Goal: Task Accomplishment & Management: Manage account settings

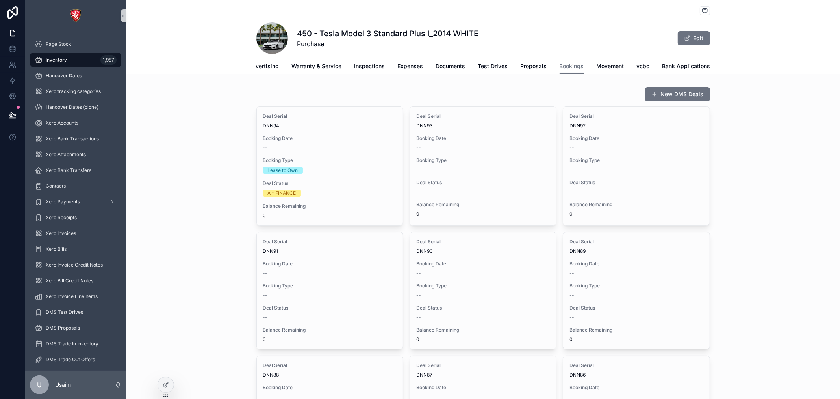
scroll to position [0, 196]
click at [601, 65] on span "Bank Applications" at bounding box center [606, 66] width 48 height 8
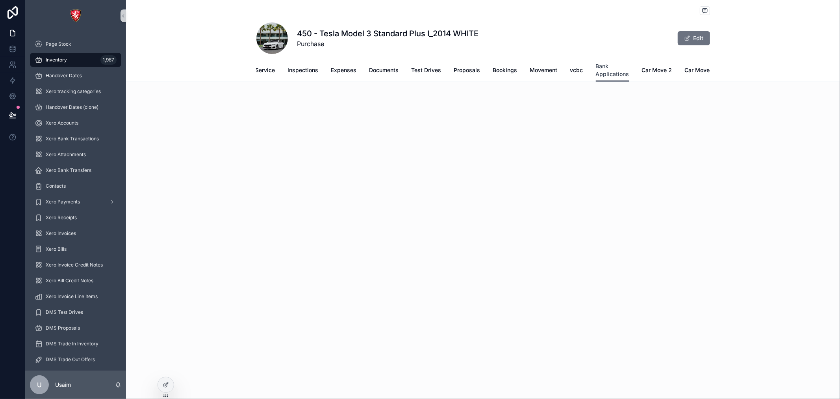
scroll to position [0, 182]
click at [167, 385] on icon at bounding box center [165, 385] width 4 height 4
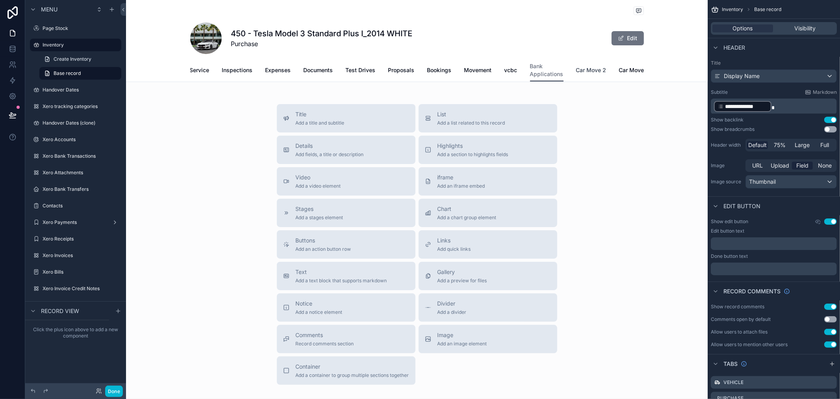
click at [591, 69] on span "Car Move 2" at bounding box center [591, 70] width 30 height 8
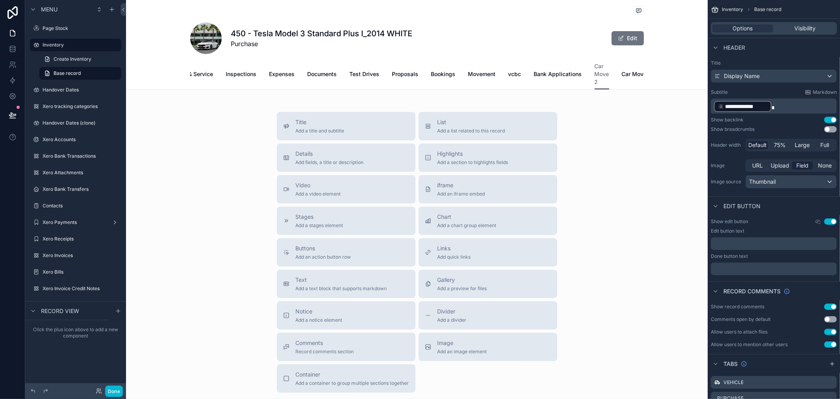
scroll to position [0, 180]
click at [551, 75] on span "Bank Applications" at bounding box center [556, 74] width 48 height 8
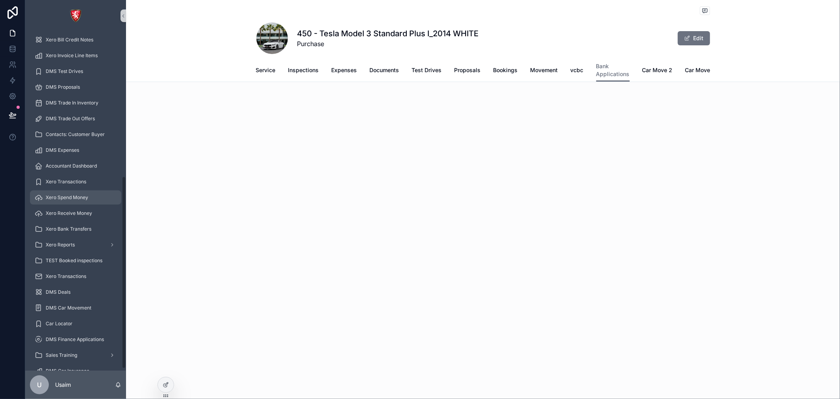
scroll to position [258, 0]
click at [77, 276] on div "DMS Deals" at bounding box center [76, 274] width 82 height 13
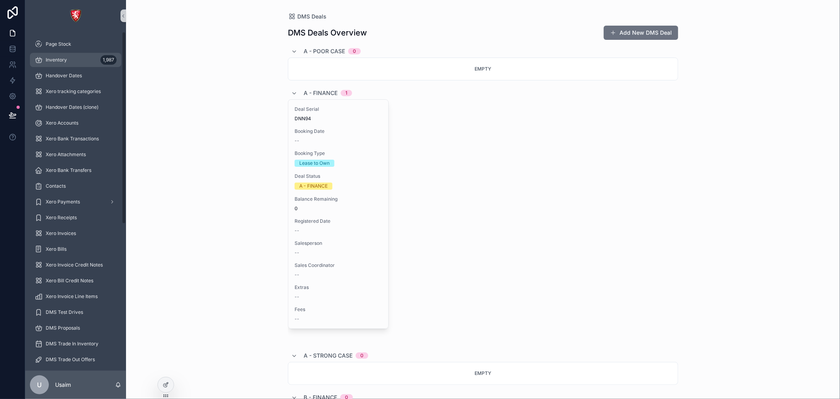
click at [76, 55] on div "Inventory 1,987" at bounding box center [76, 60] width 82 height 13
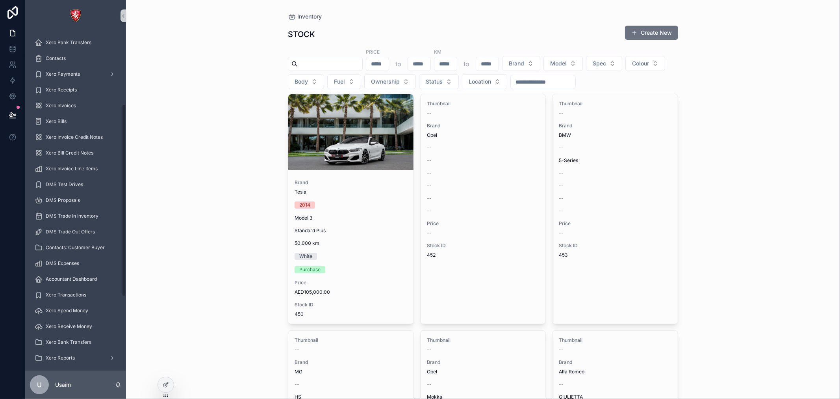
scroll to position [131, 0]
click at [73, 178] on span "DMS Test Drives" at bounding box center [64, 181] width 37 height 6
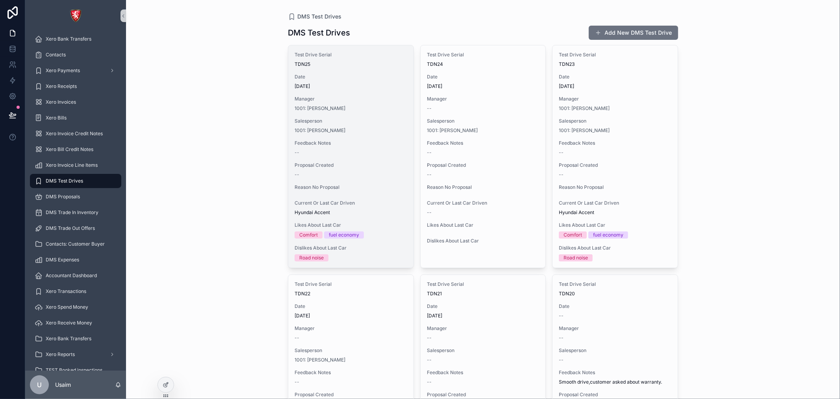
click at [385, 132] on div "1001: [PERSON_NAME]" at bounding box center [351, 130] width 113 height 6
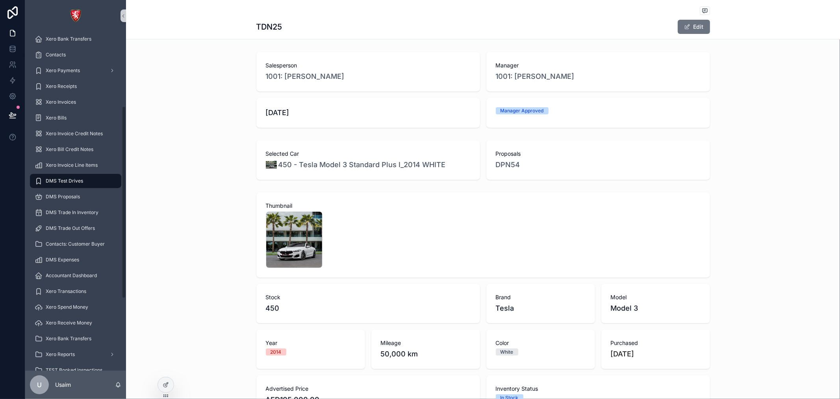
click at [103, 178] on div "DMS Test Drives" at bounding box center [76, 180] width 82 height 13
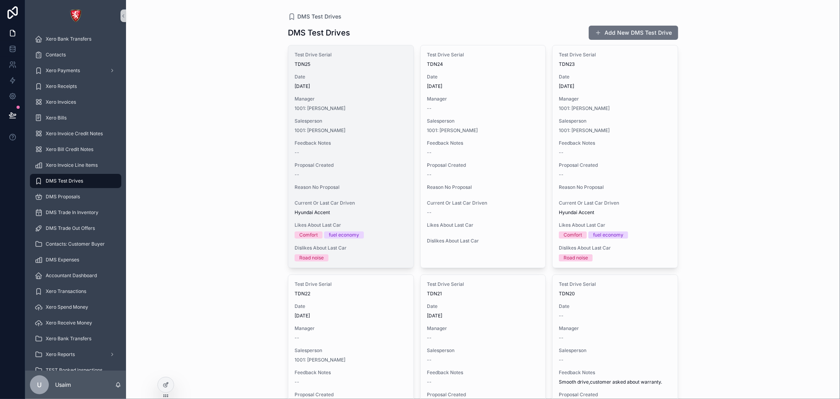
click at [352, 140] on span "Feedback Notes" at bounding box center [351, 143] width 113 height 6
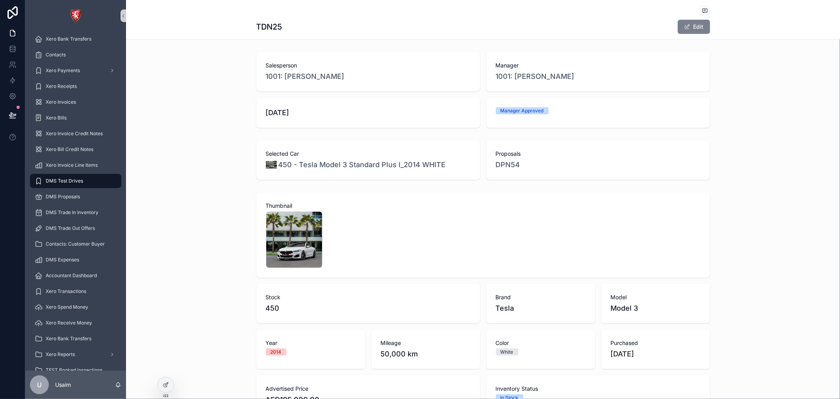
click at [691, 30] on button "Edit" at bounding box center [694, 27] width 32 height 14
click at [697, 32] on button "Done" at bounding box center [692, 27] width 36 height 14
click at [169, 386] on icon at bounding box center [166, 384] width 6 height 6
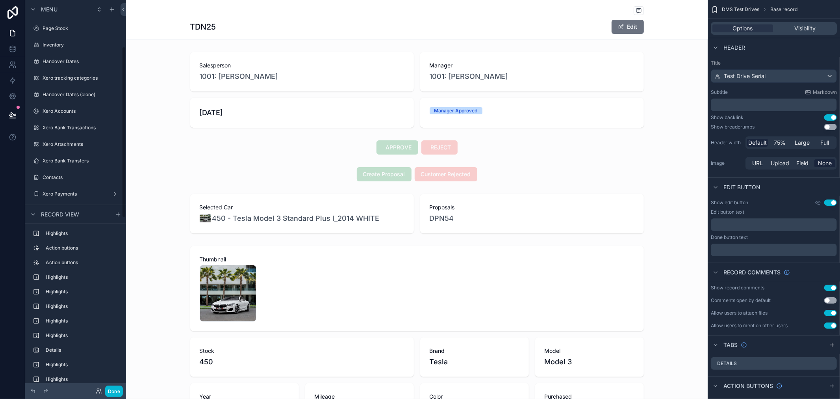
scroll to position [106, 0]
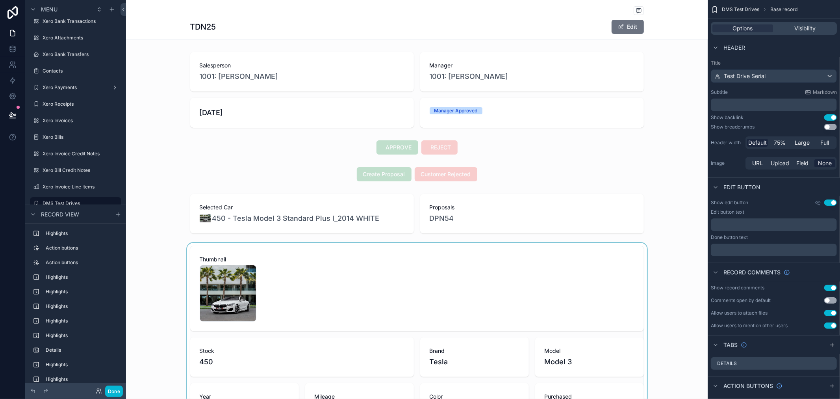
click at [301, 286] on div "scrollable content" at bounding box center [417, 380] width 582 height 274
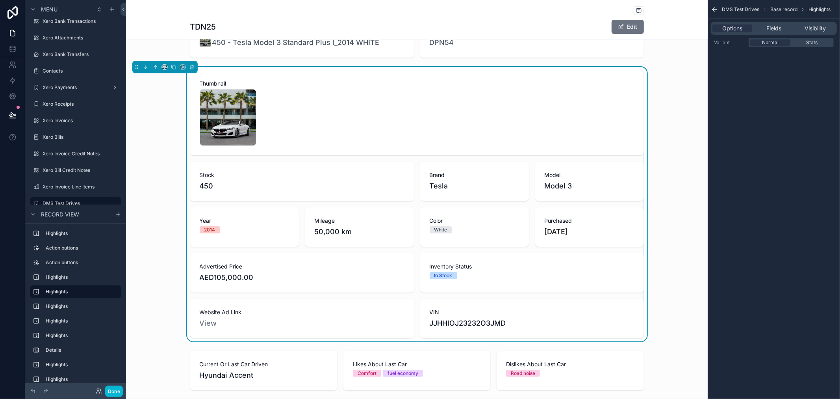
scroll to position [175, 0]
click at [157, 65] on icon "scrollable content" at bounding box center [156, 68] width 6 height 6
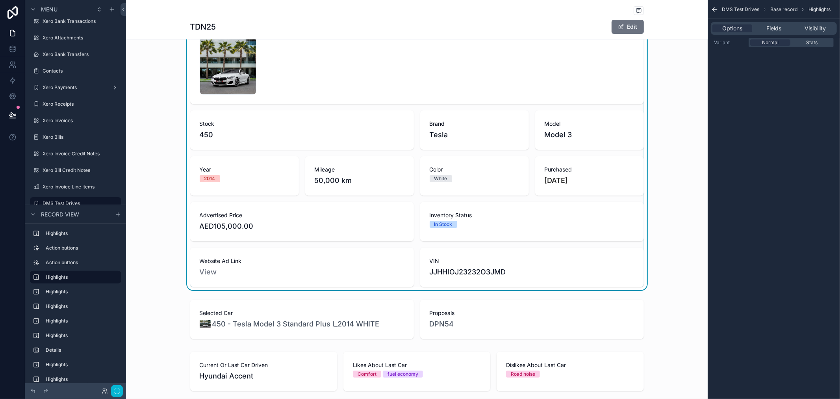
click at [157, 65] on div "Thumbnail 1 .jpg Stock 450 Brand Tesla Model Model 3 Year 2014 Mileage 50,000 k…" at bounding box center [417, 153] width 582 height 274
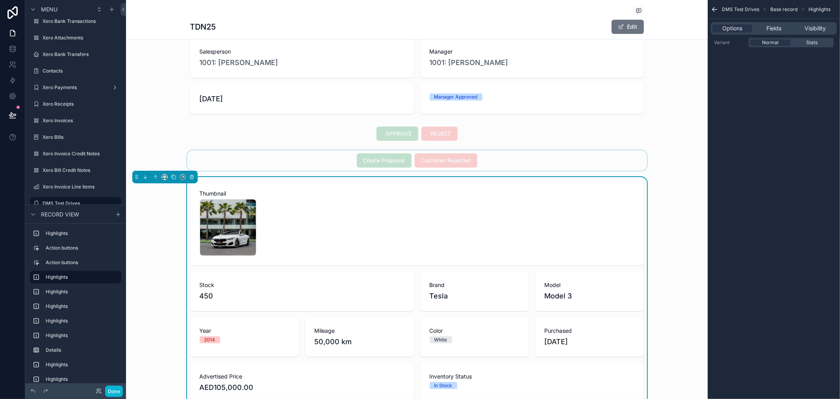
scroll to position [0, 0]
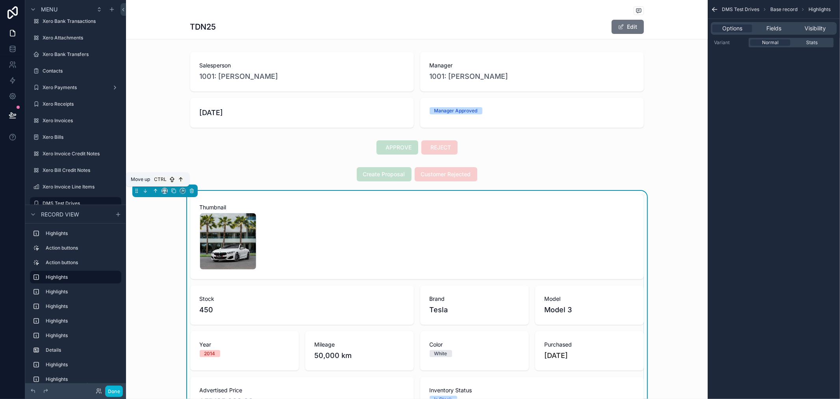
click at [155, 190] on icon "scrollable content" at bounding box center [156, 191] width 6 height 6
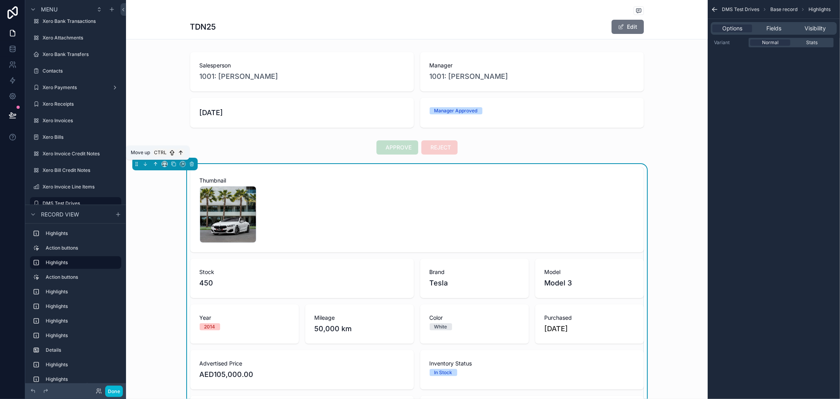
click at [158, 164] on icon "scrollable content" at bounding box center [156, 164] width 6 height 6
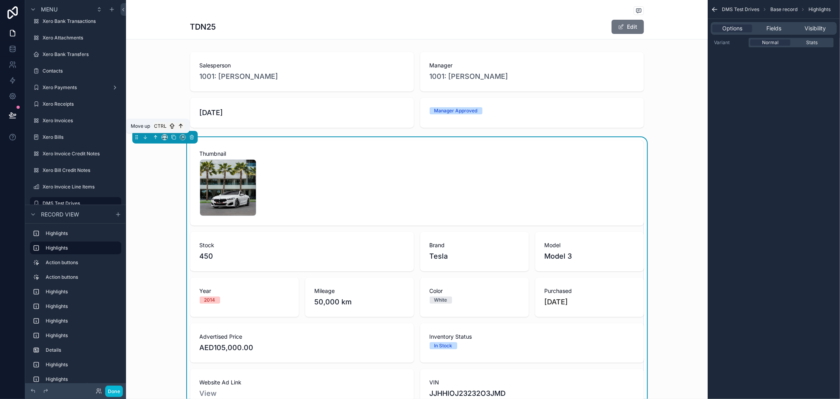
click at [154, 138] on icon "scrollable content" at bounding box center [156, 137] width 6 height 6
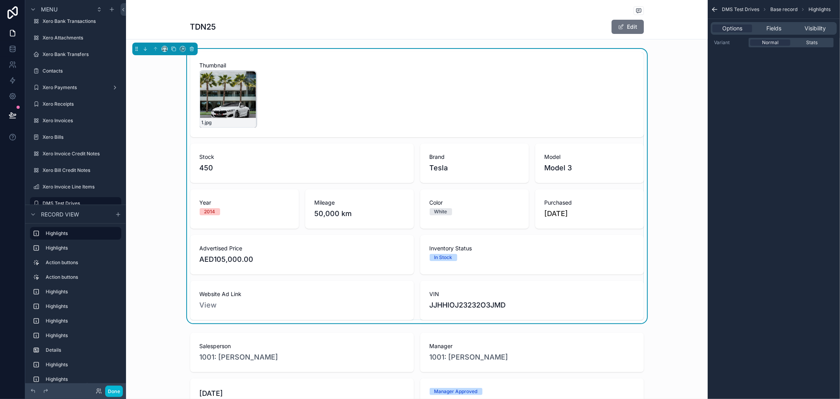
click at [220, 106] on div "1 .jpg" at bounding box center [228, 99] width 57 height 57
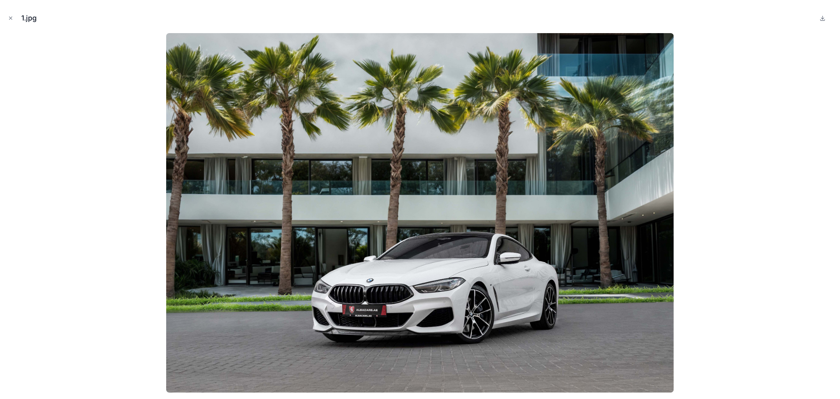
click at [785, 139] on div at bounding box center [419, 212] width 827 height 359
click at [10, 19] on icon "Close modal" at bounding box center [11, 18] width 6 height 6
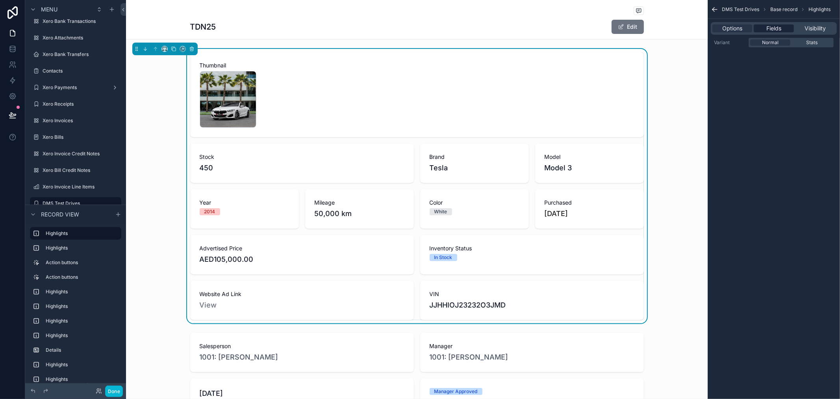
click at [766, 26] on span "Fields" at bounding box center [773, 28] width 15 height 8
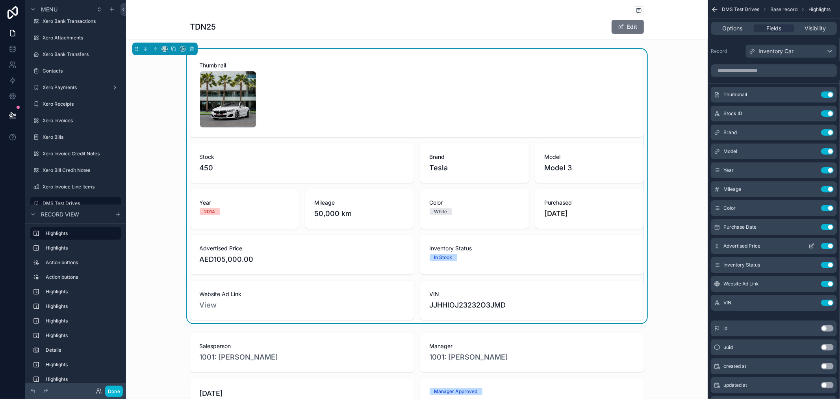
click at [829, 245] on button "Use setting" at bounding box center [827, 246] width 13 height 6
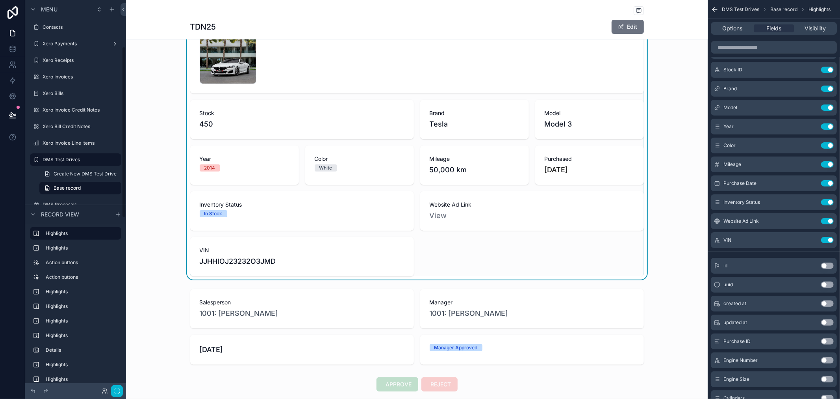
scroll to position [106, 0]
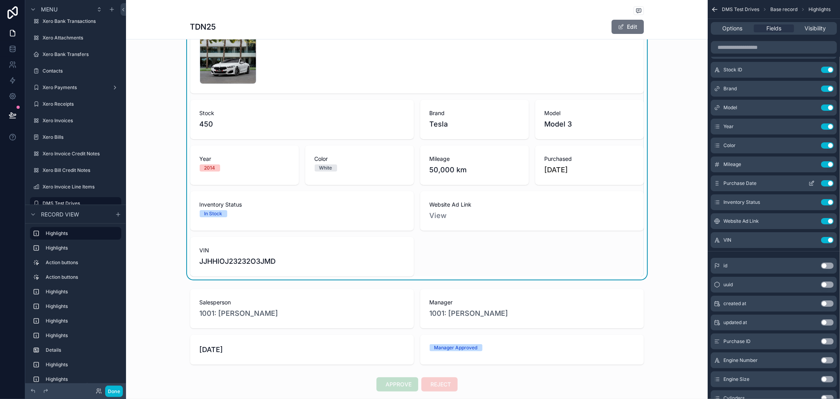
click at [825, 184] on button "Use setting" at bounding box center [827, 183] width 13 height 6
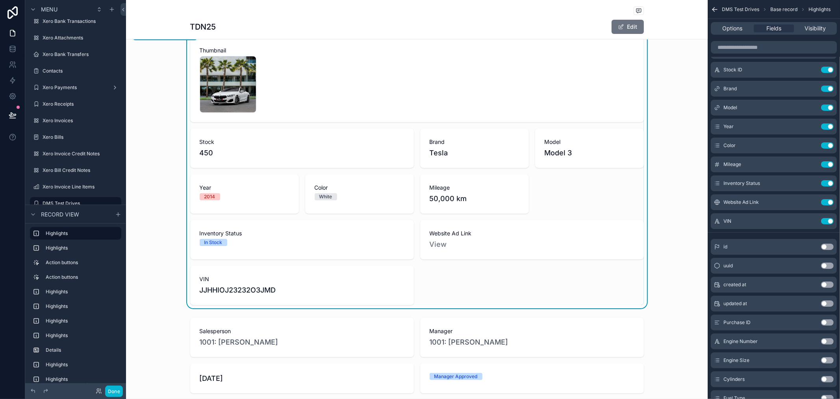
scroll to position [0, 0]
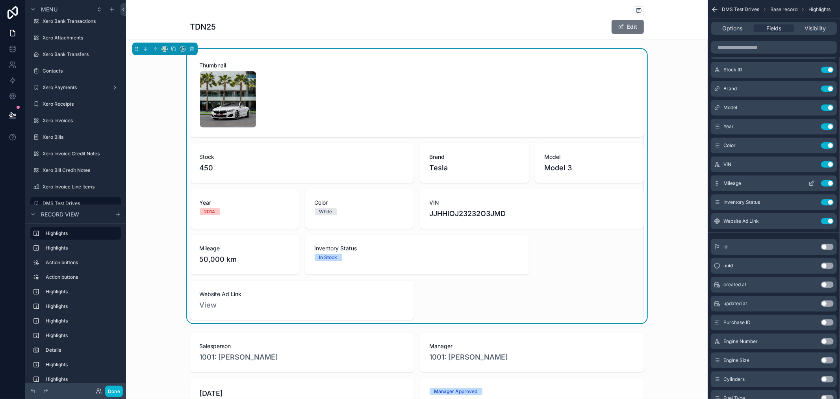
click at [829, 184] on button "Use setting" at bounding box center [827, 183] width 13 height 6
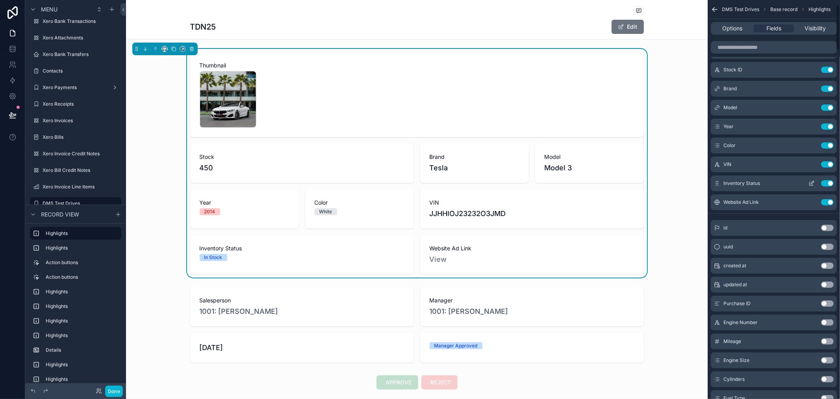
click at [827, 182] on button "Use setting" at bounding box center [827, 183] width 13 height 6
click at [827, 183] on button "Use setting" at bounding box center [827, 183] width 13 height 6
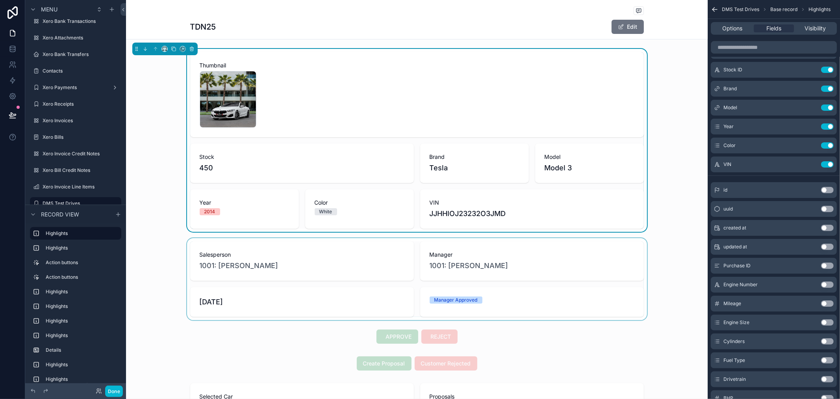
click at [339, 304] on div "scrollable content" at bounding box center [417, 279] width 582 height 82
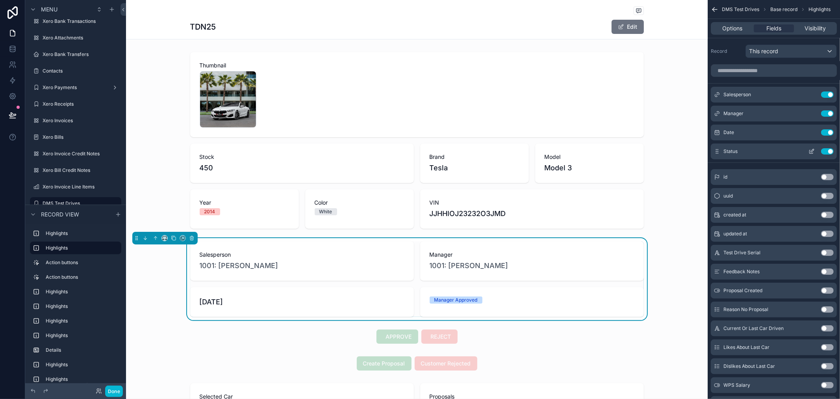
click at [828, 150] on button "Use setting" at bounding box center [827, 151] width 13 height 6
click at [829, 133] on button "Use setting" at bounding box center [827, 132] width 13 height 6
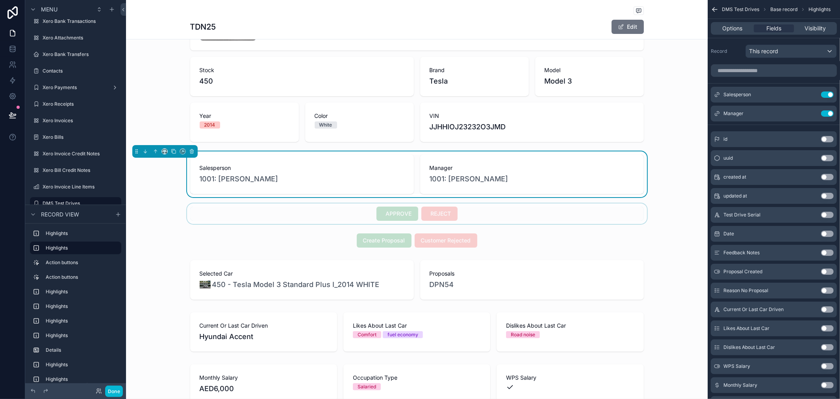
scroll to position [87, 0]
click at [812, 95] on icon "scrollable content" at bounding box center [812, 94] width 6 height 6
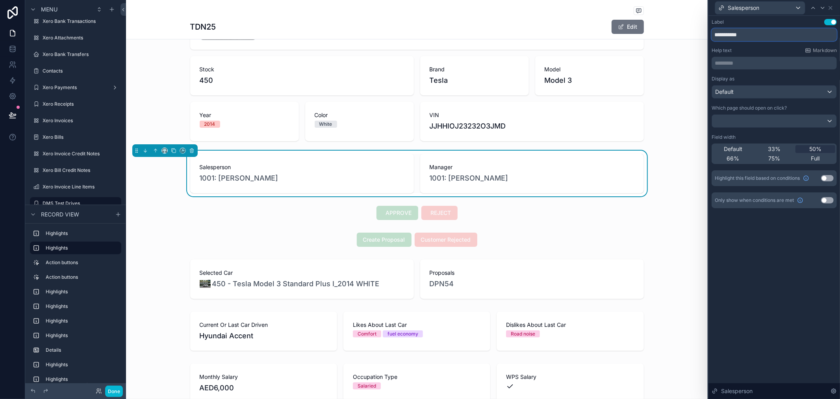
click at [764, 37] on input "**********" at bounding box center [774, 34] width 125 height 13
type input "*********"
click at [764, 23] on div "Label Use setting" at bounding box center [774, 22] width 125 height 6
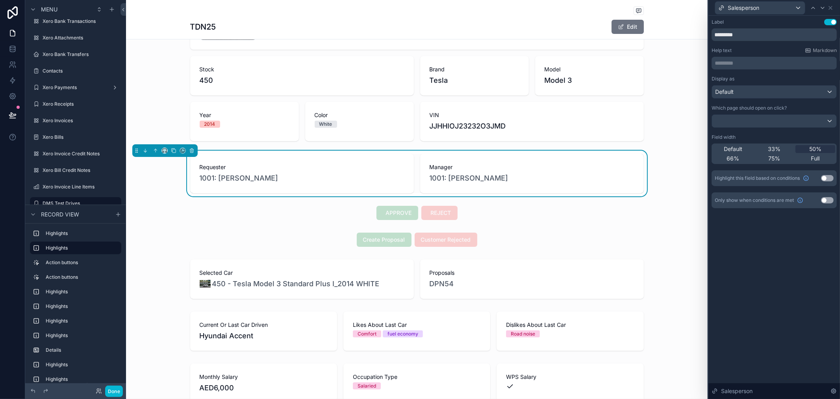
click at [784, 264] on div "Label Use setting ********* Help text Markdown ********* ﻿ Display as Default W…" at bounding box center [775, 207] width 132 height 383
click at [840, 264] on div "Label Use setting ********* Help text Markdown ********* ﻿ Display as Default W…" at bounding box center [775, 207] width 132 height 383
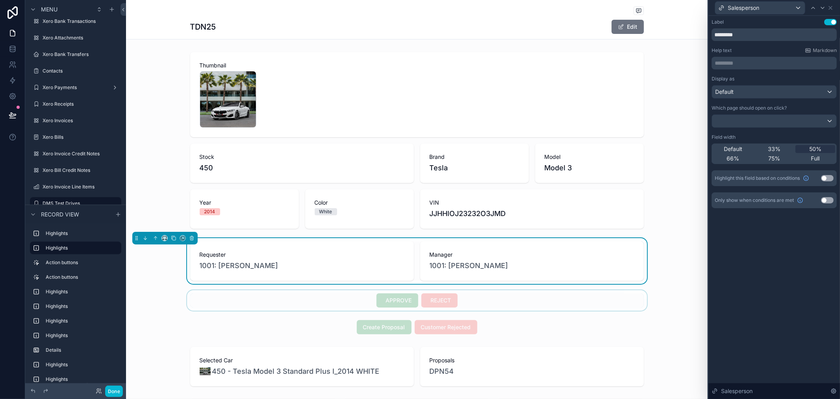
click at [447, 299] on div "scrollable content" at bounding box center [417, 300] width 582 height 20
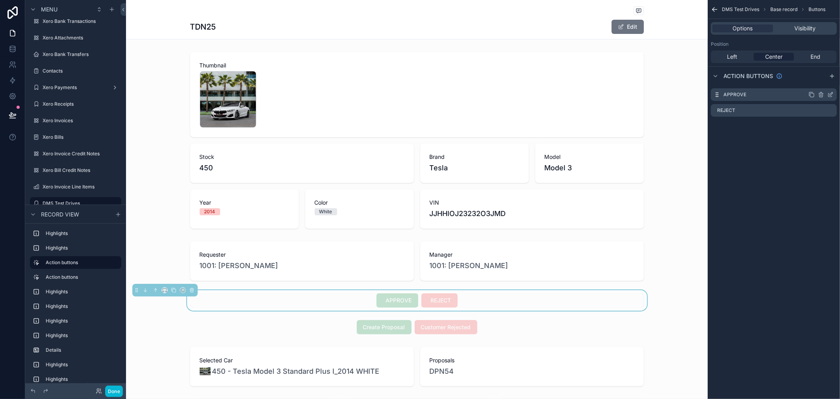
click at [831, 96] on icon "scrollable content" at bounding box center [830, 94] width 6 height 6
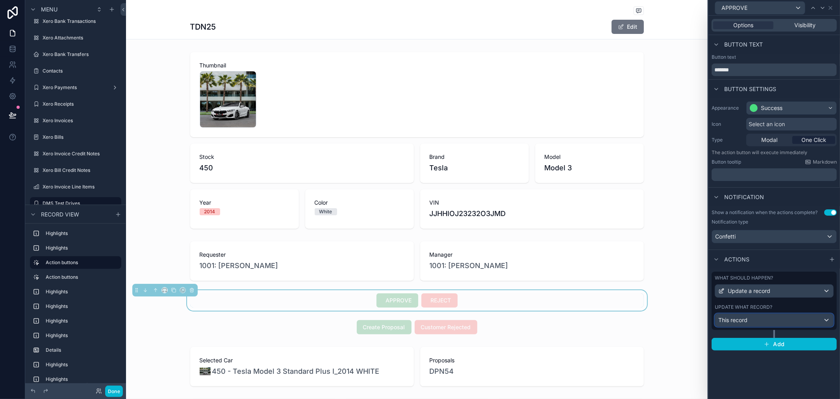
click at [790, 320] on div "This record" at bounding box center [774, 319] width 118 height 13
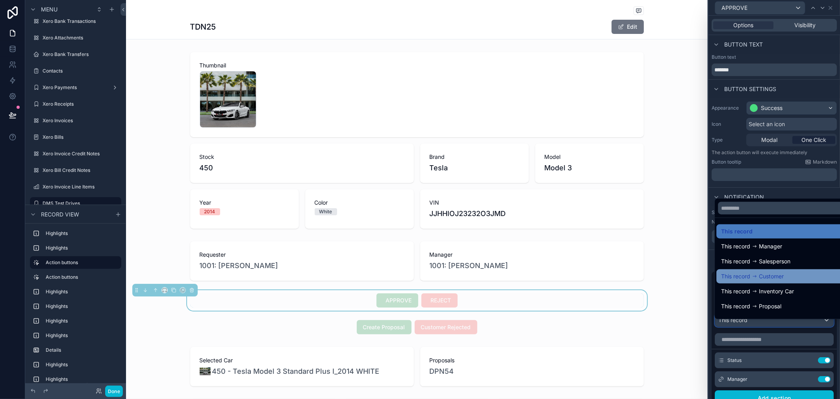
scroll to position [11, 0]
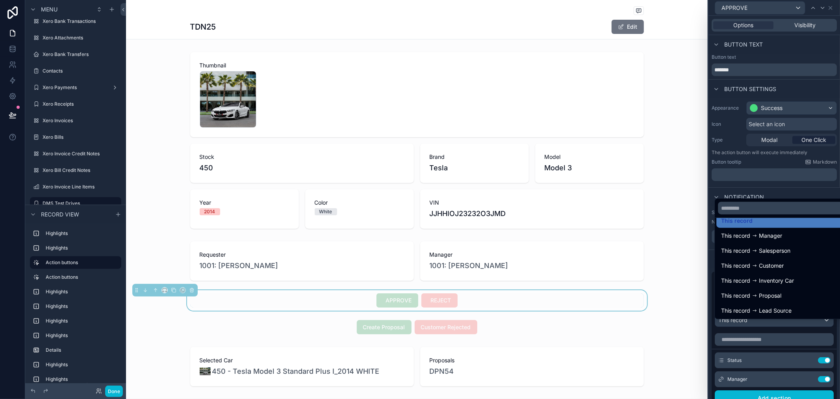
click at [796, 187] on div at bounding box center [775, 199] width 132 height 399
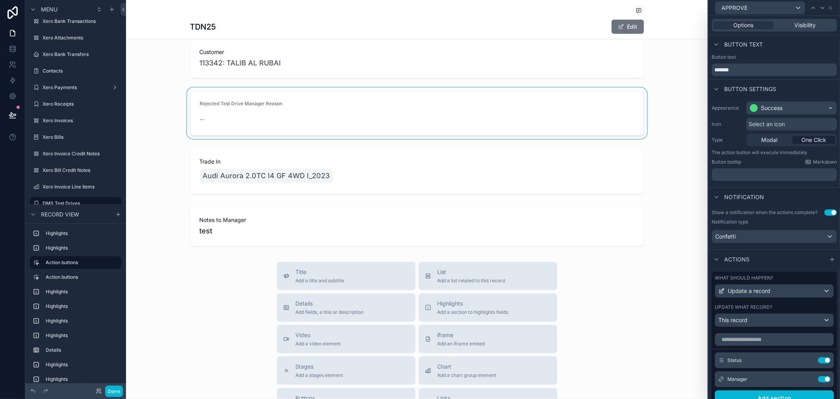
scroll to position [525, 0]
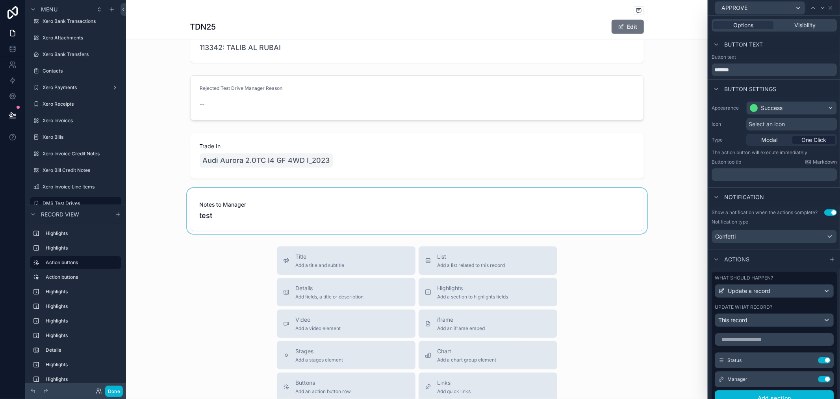
click at [451, 208] on div "scrollable content" at bounding box center [417, 211] width 582 height 46
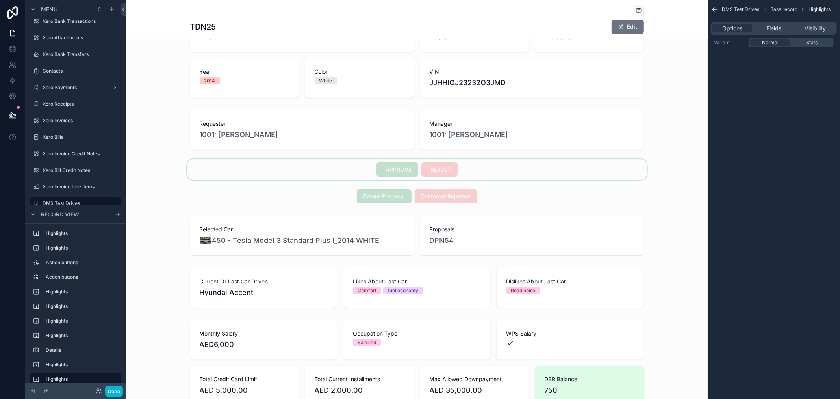
scroll to position [0, 0]
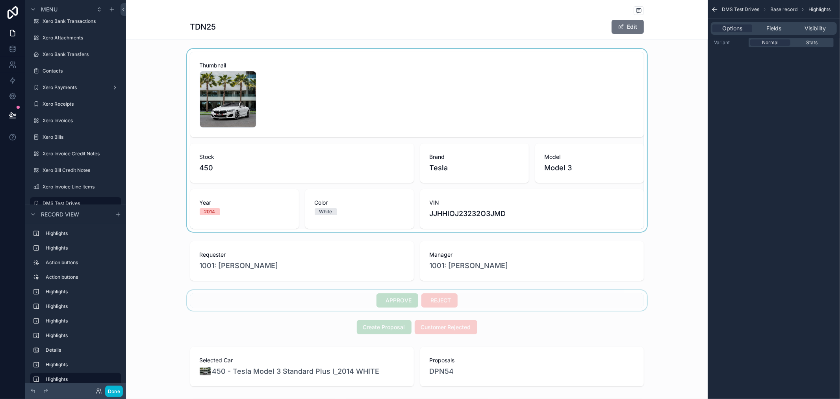
click at [394, 107] on div "scrollable content" at bounding box center [417, 140] width 582 height 183
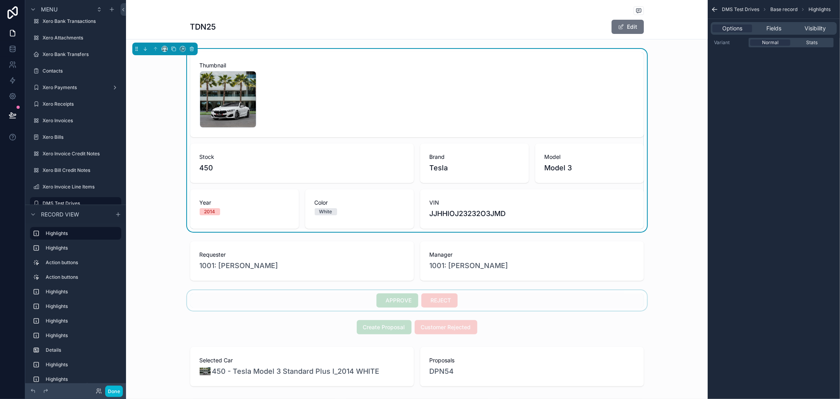
click at [778, 22] on div "Options Fields Visibility" at bounding box center [774, 28] width 126 height 13
click at [776, 27] on span "Fields" at bounding box center [773, 28] width 15 height 8
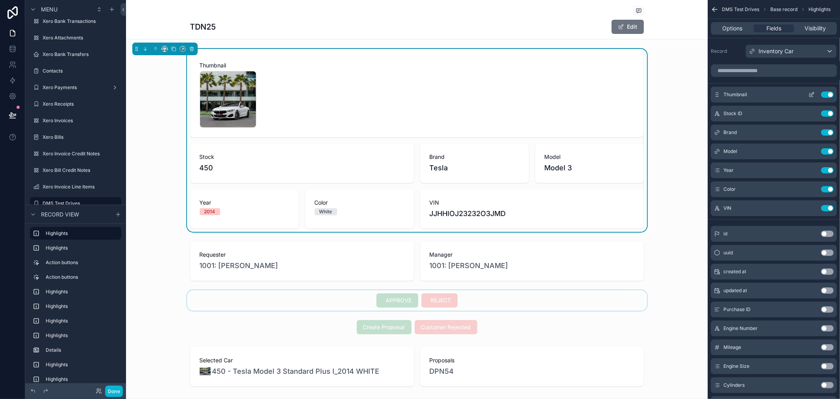
click at [747, 96] on div "Thumbnail Use setting" at bounding box center [774, 95] width 126 height 16
click at [744, 92] on span "Thumbnail" at bounding box center [735, 94] width 24 height 6
click at [810, 96] on icon "scrollable content" at bounding box center [812, 95] width 4 height 4
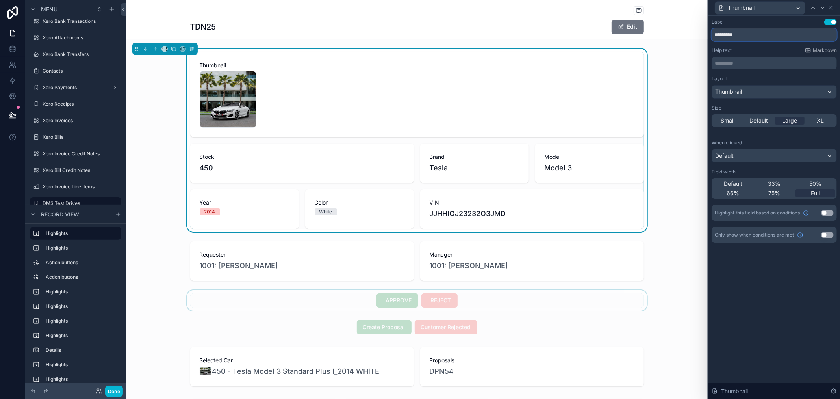
click at [743, 33] on input "*********" at bounding box center [774, 34] width 125 height 13
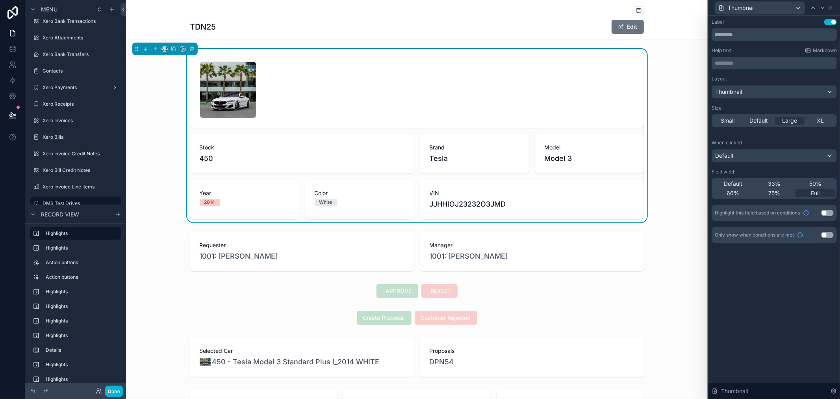
click at [675, 26] on div "TDN25 Edit" at bounding box center [417, 19] width 582 height 39
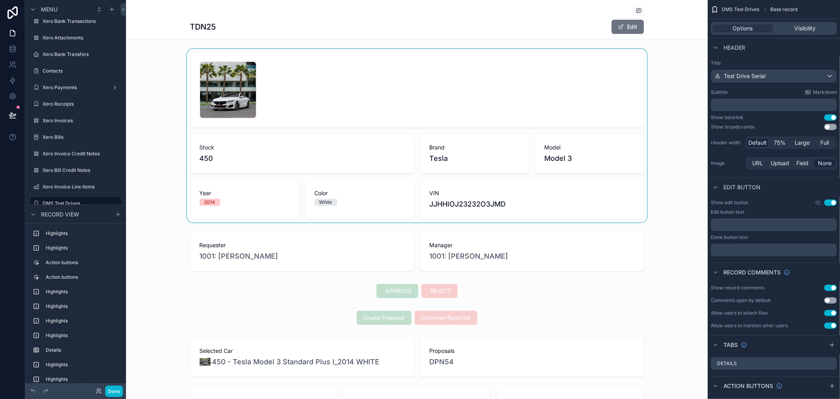
click at [569, 203] on div "scrollable content" at bounding box center [417, 135] width 582 height 173
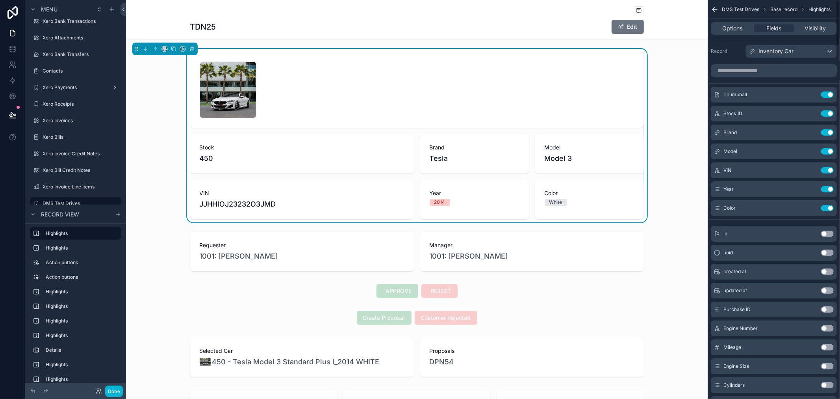
click at [692, 217] on div "1 .jpg Stock 450 Brand Tesla Model Model 3 VIN JJHHIOJ23232O3JMD Year 2014 Colo…" at bounding box center [417, 135] width 582 height 173
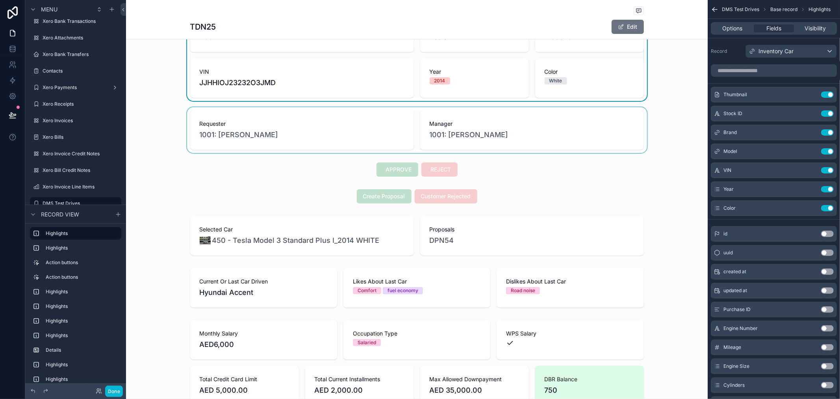
scroll to position [175, 0]
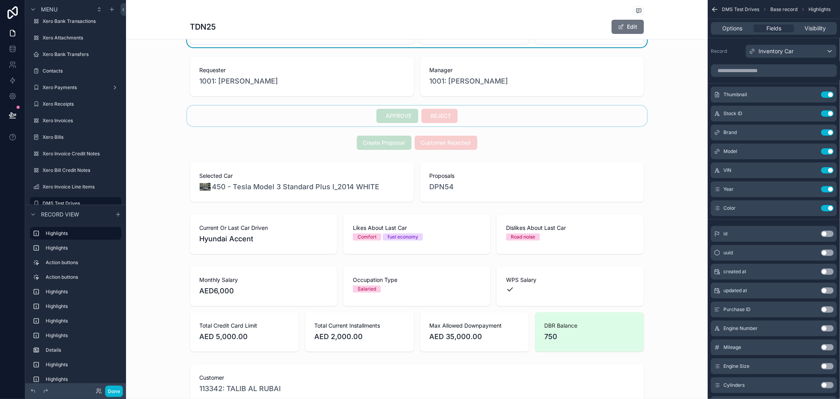
click at [397, 115] on div "scrollable content" at bounding box center [417, 116] width 582 height 20
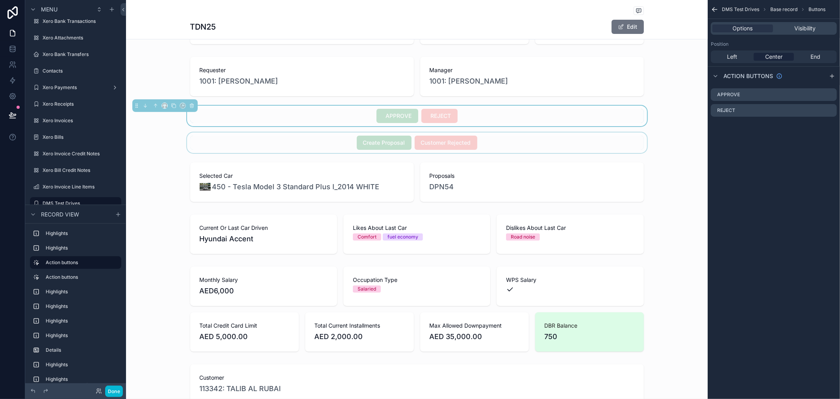
click at [524, 142] on div "scrollable content" at bounding box center [417, 142] width 582 height 20
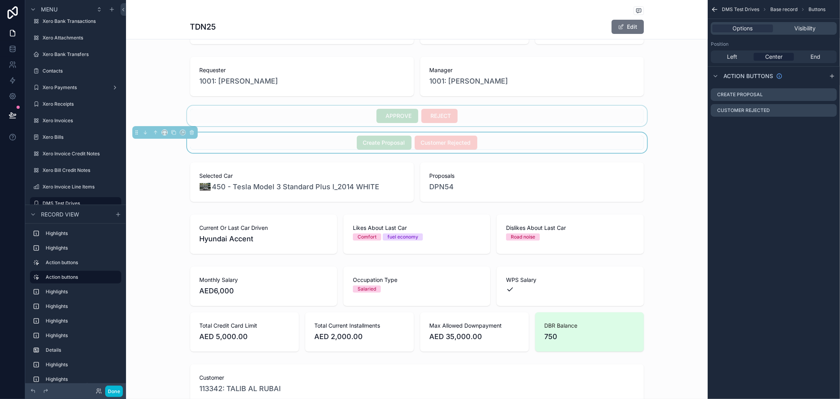
click at [526, 122] on div "scrollable content" at bounding box center [417, 116] width 582 height 20
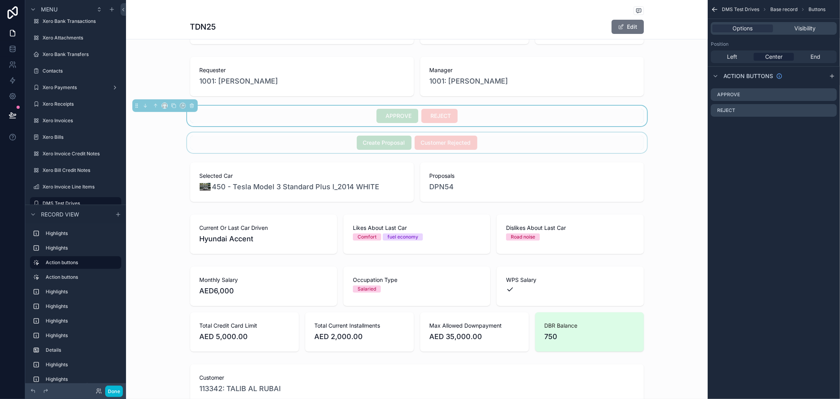
click at [527, 139] on div "scrollable content" at bounding box center [417, 142] width 582 height 20
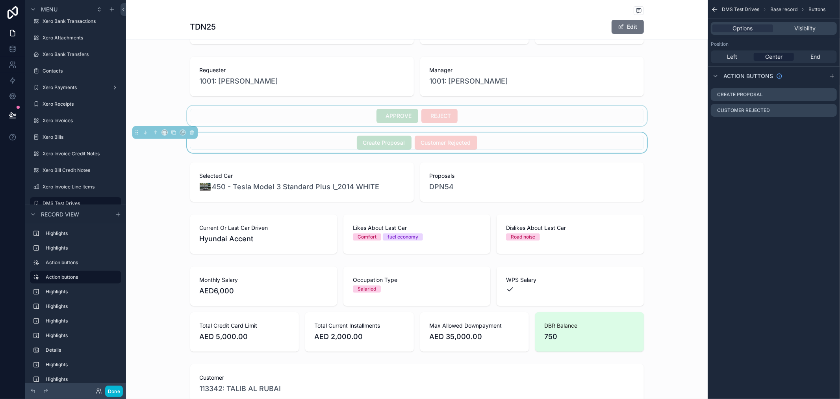
click at [599, 112] on div "scrollable content" at bounding box center [417, 116] width 582 height 20
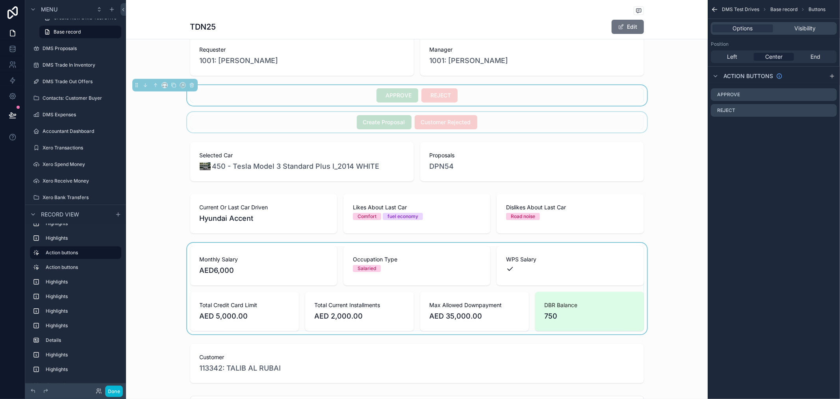
scroll to position [219, 0]
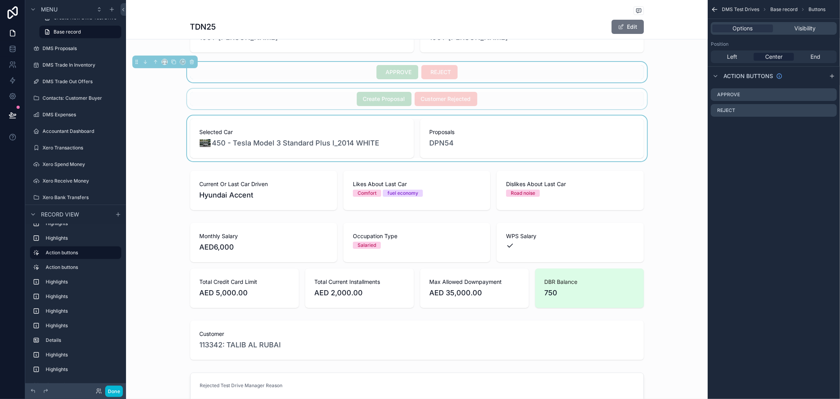
click at [424, 151] on div "scrollable content" at bounding box center [417, 138] width 582 height 46
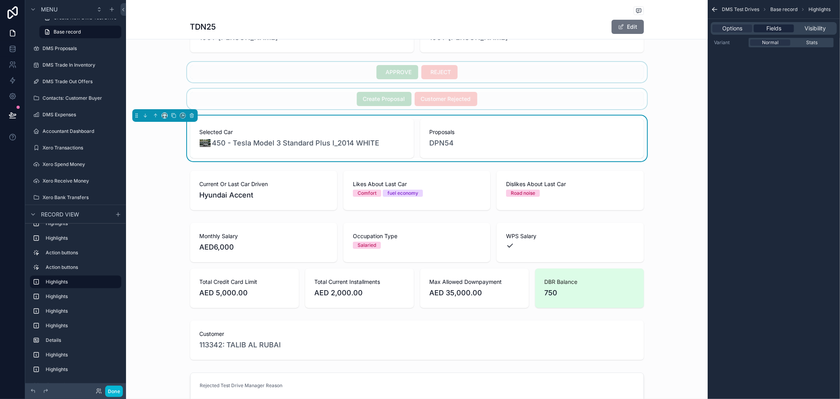
click at [776, 29] on span "Fields" at bounding box center [773, 28] width 15 height 8
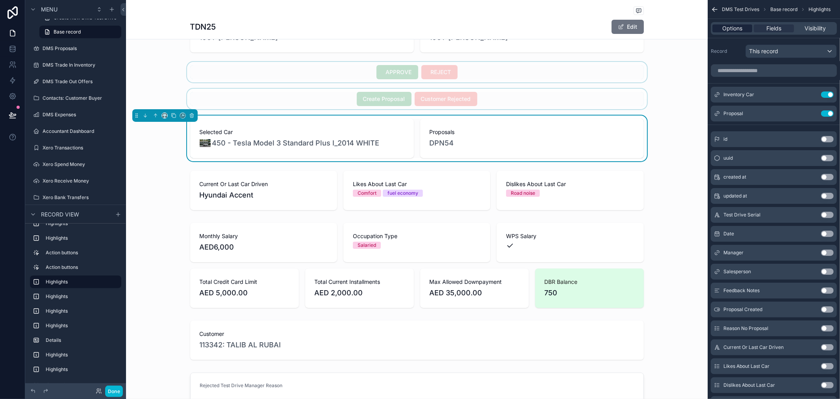
click at [738, 32] on span "Options" at bounding box center [732, 28] width 20 height 8
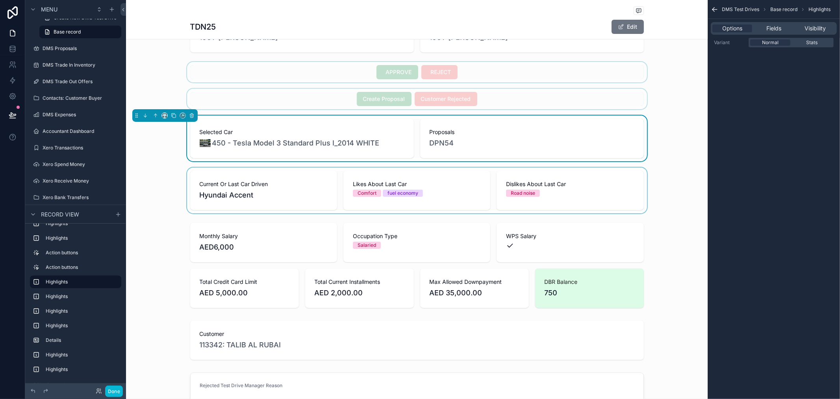
click at [412, 195] on div "scrollable content" at bounding box center [417, 190] width 582 height 46
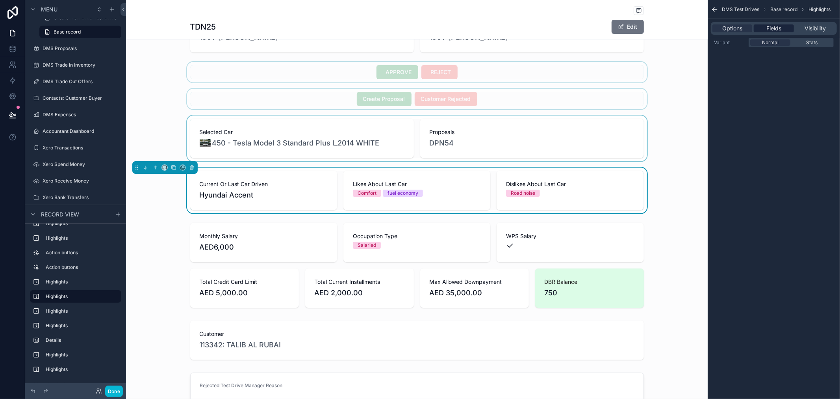
click at [769, 30] on span "Fields" at bounding box center [773, 28] width 15 height 8
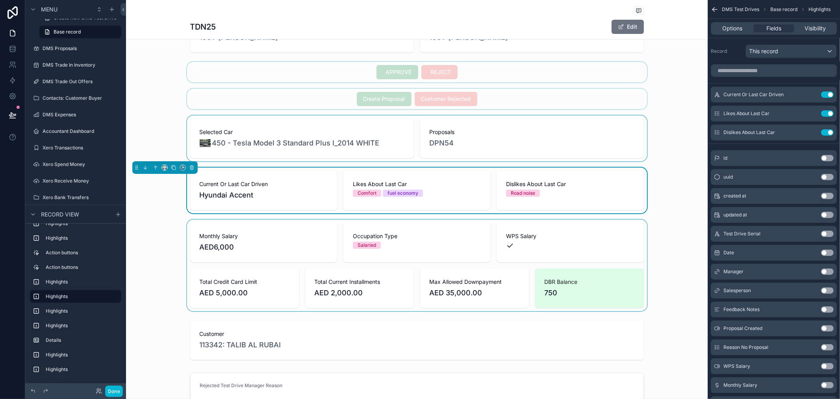
click at [399, 245] on div "scrollable content" at bounding box center [417, 264] width 582 height 91
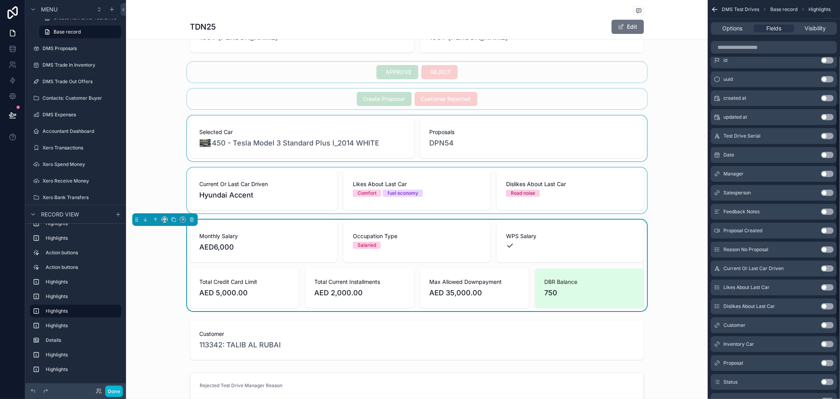
scroll to position [175, 0]
click at [191, 219] on icon "scrollable content" at bounding box center [192, 220] width 6 height 6
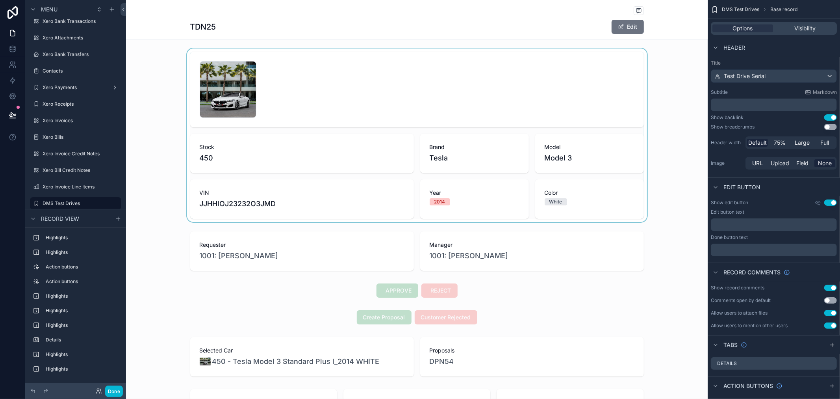
scroll to position [0, 0]
click at [385, 104] on div "scrollable content" at bounding box center [417, 135] width 582 height 173
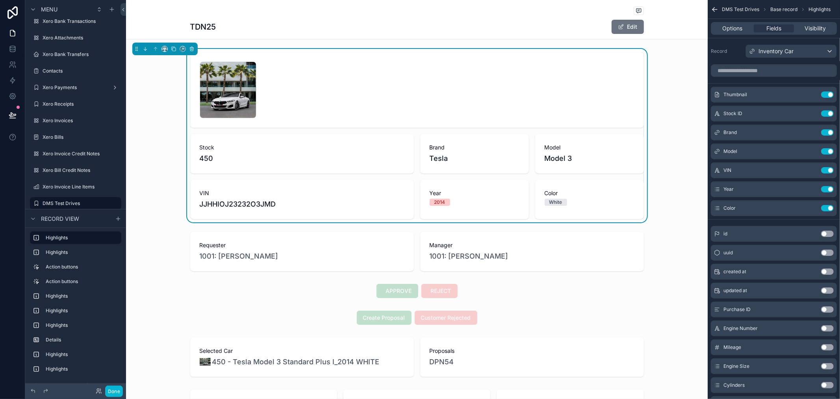
click at [410, 305] on div "1 .jpg Stock 450 Brand Tesla Model Model 3 VIN JJHHIOJ23232O3JMD Year 2014 Colo…" at bounding box center [417, 350] width 582 height 603
click at [345, 297] on div "scrollable content" at bounding box center [417, 290] width 582 height 20
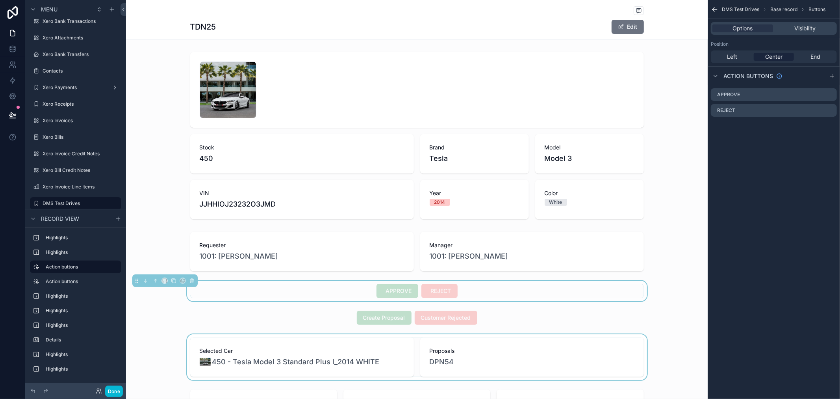
click at [265, 354] on div "scrollable content" at bounding box center [417, 357] width 582 height 46
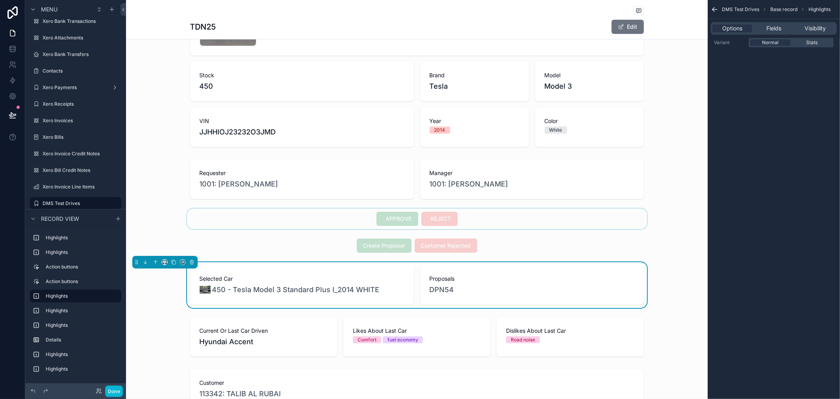
scroll to position [87, 0]
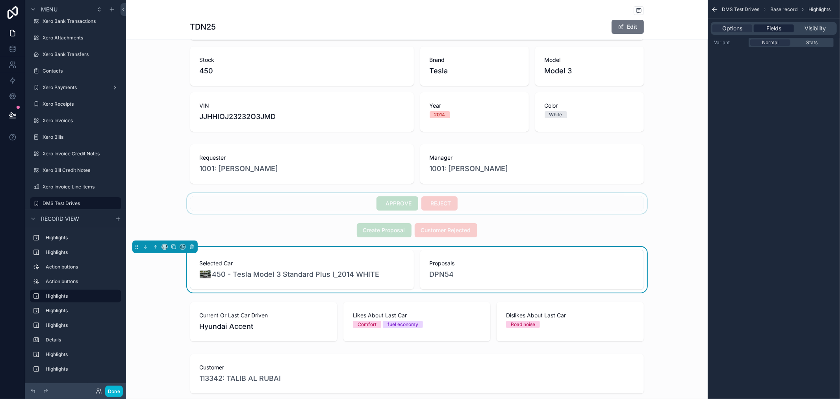
click at [776, 29] on span "Fields" at bounding box center [773, 28] width 15 height 8
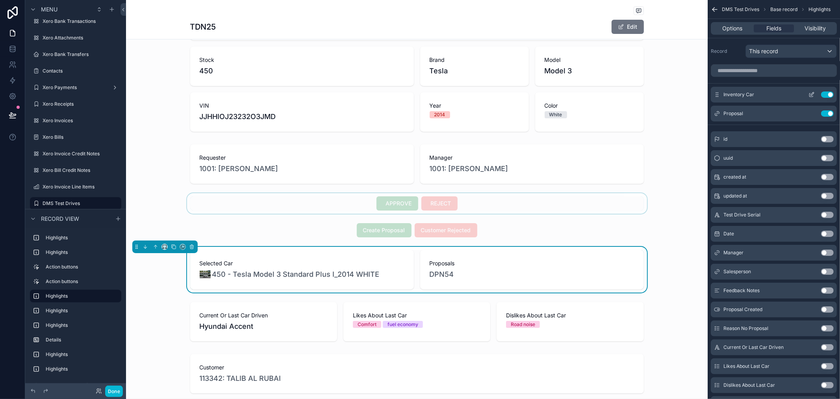
click at [812, 94] on icon "scrollable content" at bounding box center [812, 94] width 6 height 6
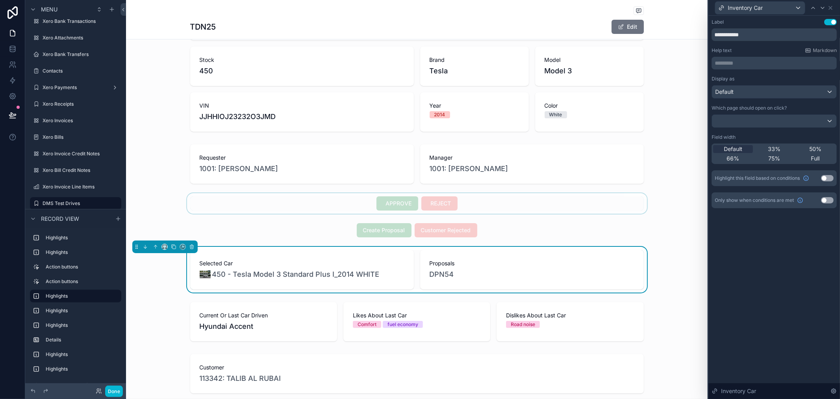
click at [801, 241] on div "**********" at bounding box center [775, 207] width 132 height 383
drag, startPoint x: 323, startPoint y: 261, endPoint x: 327, endPoint y: 261, distance: 4.4
click at [323, 261] on span "Selected Car" at bounding box center [302, 263] width 205 height 8
click at [775, 5] on div "Inventory Car" at bounding box center [760, 8] width 90 height 13
click at [758, 64] on div "Proposal" at bounding box center [759, 64] width 77 height 9
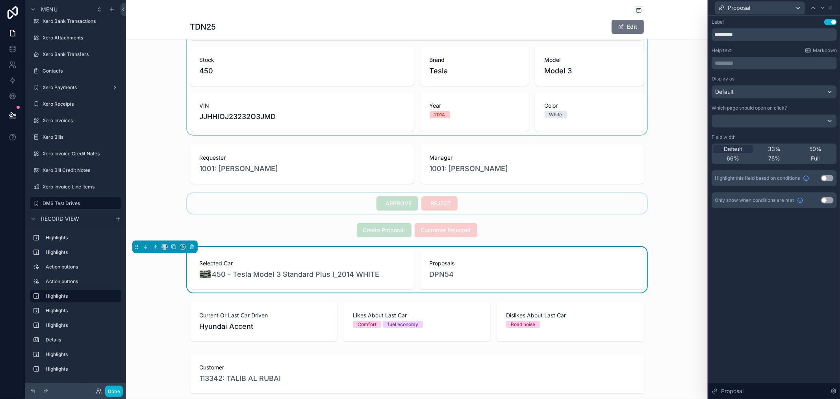
scroll to position [0, 0]
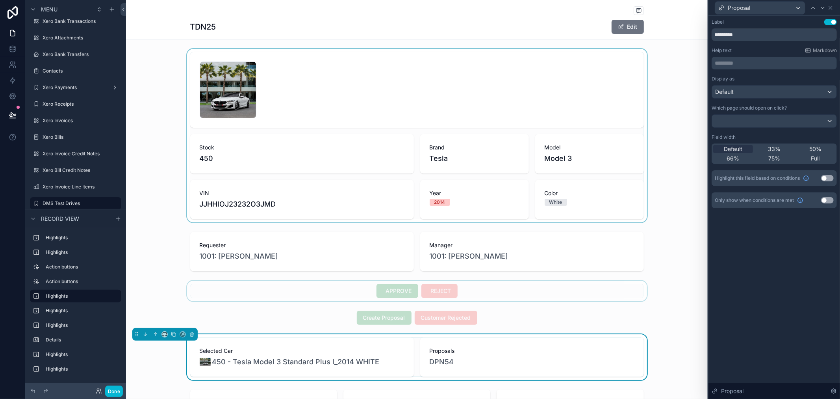
click at [378, 65] on div "scrollable content" at bounding box center [417, 135] width 582 height 173
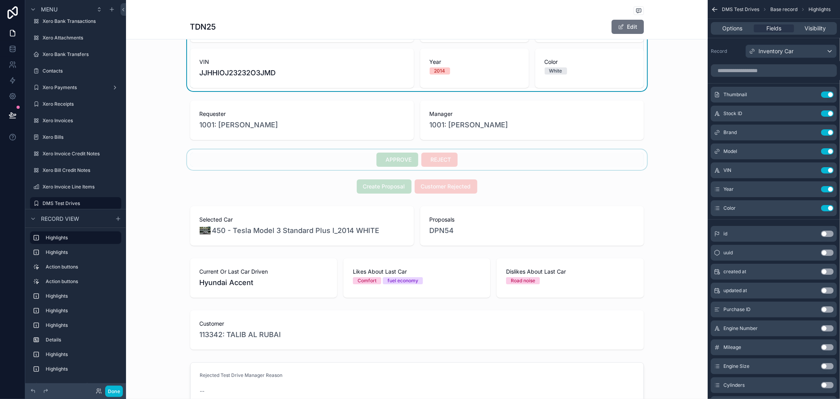
scroll to position [175, 0]
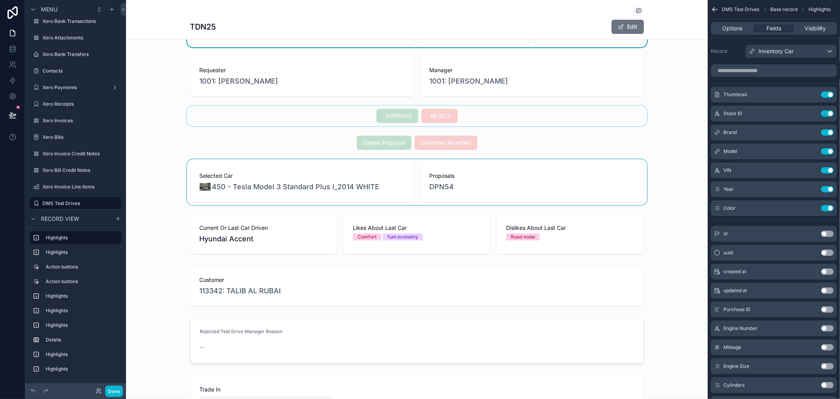
click at [367, 197] on div "scrollable content" at bounding box center [417, 182] width 582 height 46
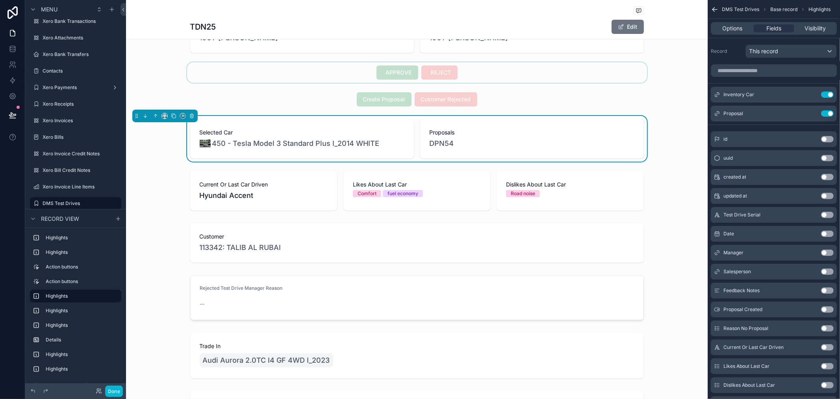
scroll to position [219, 0]
click at [338, 190] on div "scrollable content" at bounding box center [417, 190] width 582 height 46
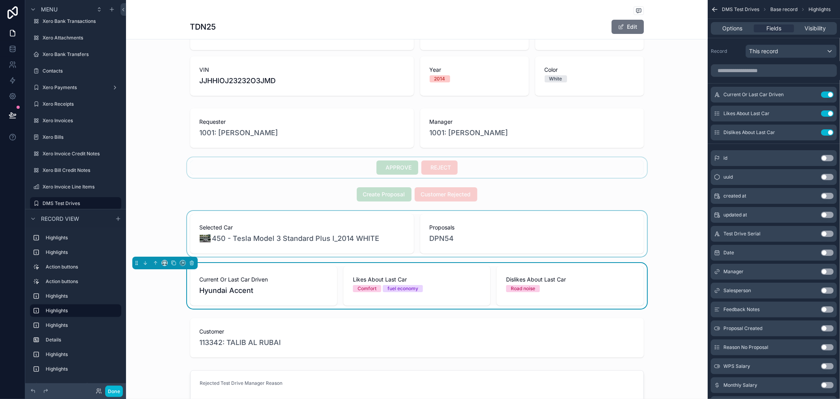
scroll to position [175, 0]
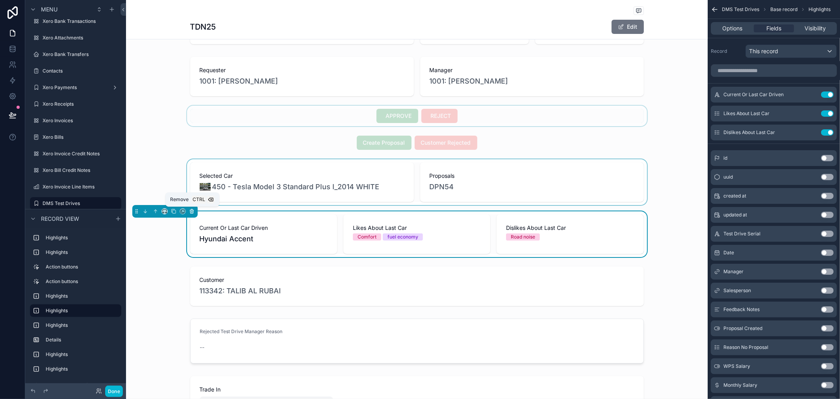
click at [189, 213] on icon "scrollable content" at bounding box center [192, 211] width 6 height 6
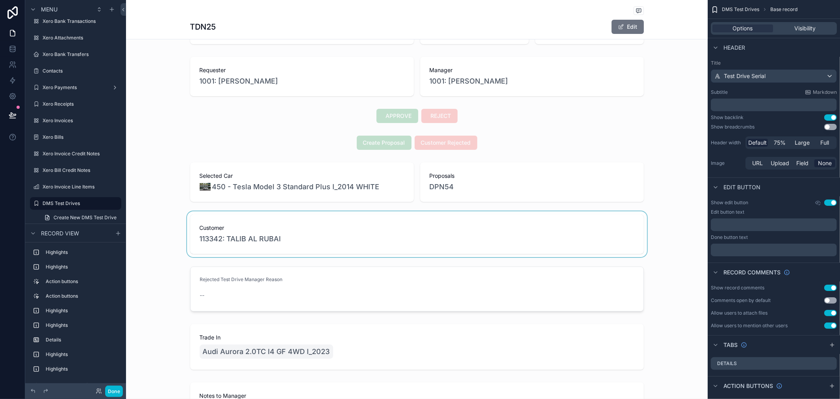
click at [256, 241] on div "scrollable content" at bounding box center [417, 234] width 582 height 46
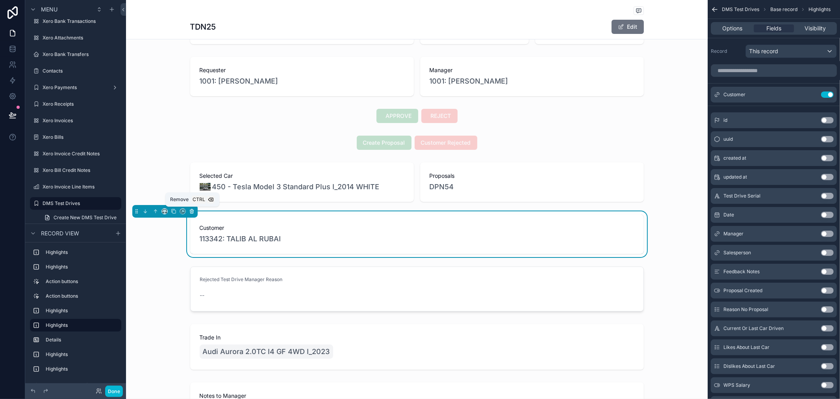
click at [192, 213] on icon "scrollable content" at bounding box center [191, 211] width 3 height 3
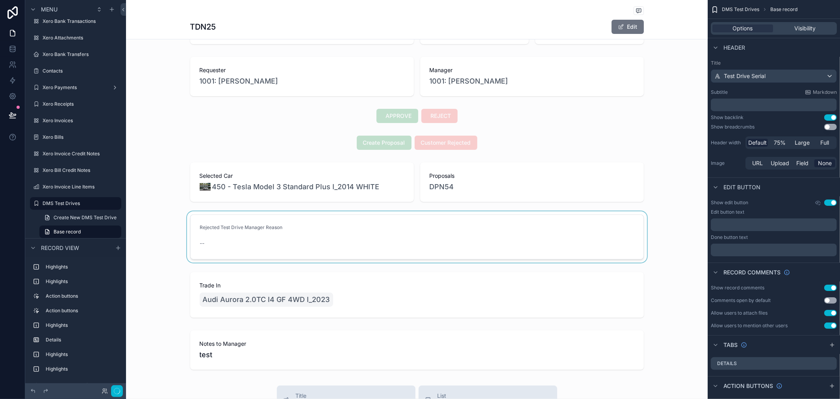
click at [231, 246] on div "scrollable content" at bounding box center [417, 236] width 582 height 51
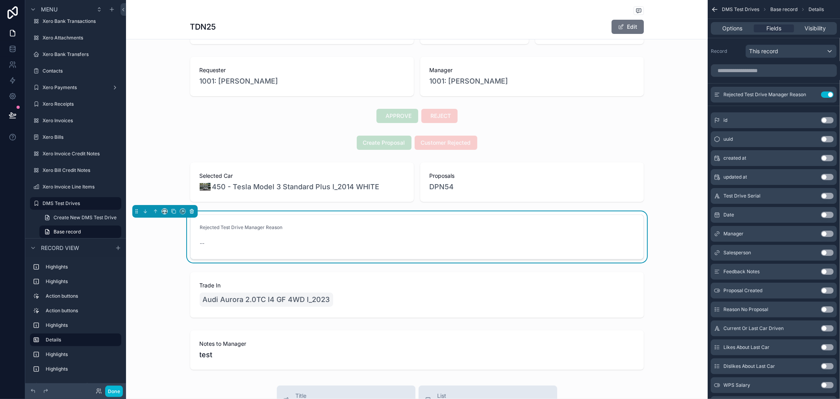
click at [193, 214] on button "scrollable content" at bounding box center [191, 211] width 9 height 9
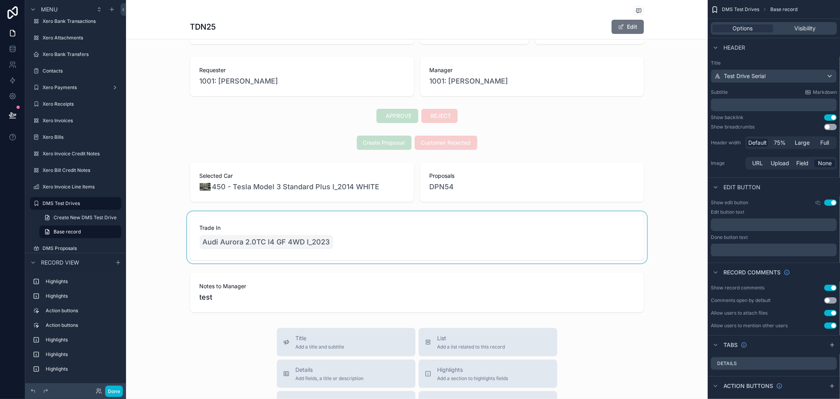
click at [255, 249] on div "scrollable content" at bounding box center [417, 237] width 582 height 52
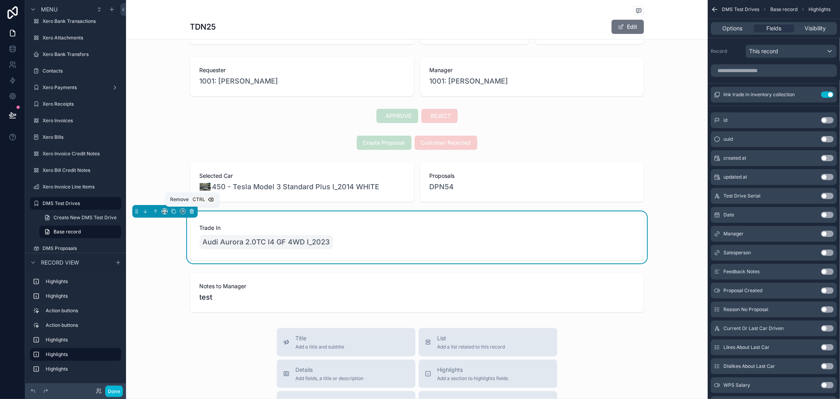
click at [193, 211] on icon "scrollable content" at bounding box center [191, 211] width 3 height 3
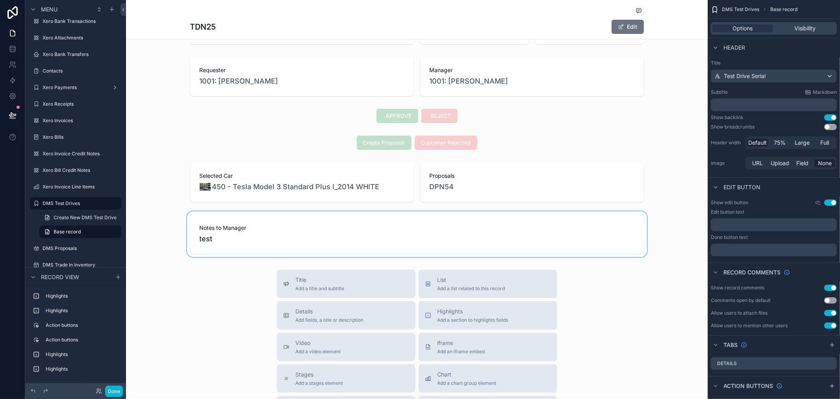
click at [249, 243] on div "scrollable content" at bounding box center [417, 234] width 582 height 46
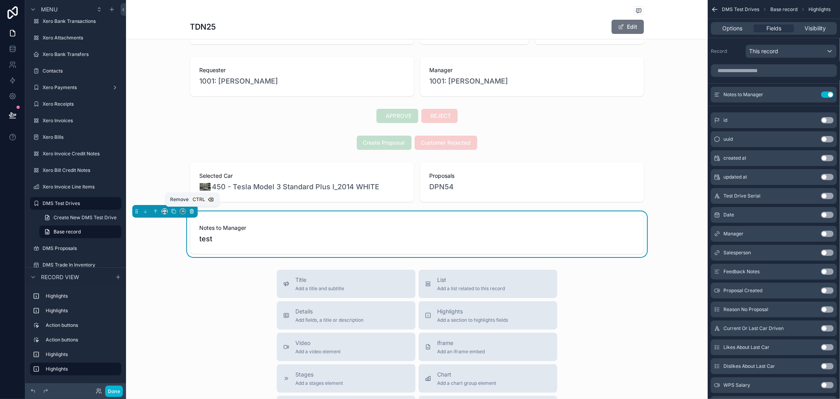
click at [194, 213] on icon "scrollable content" at bounding box center [192, 211] width 6 height 6
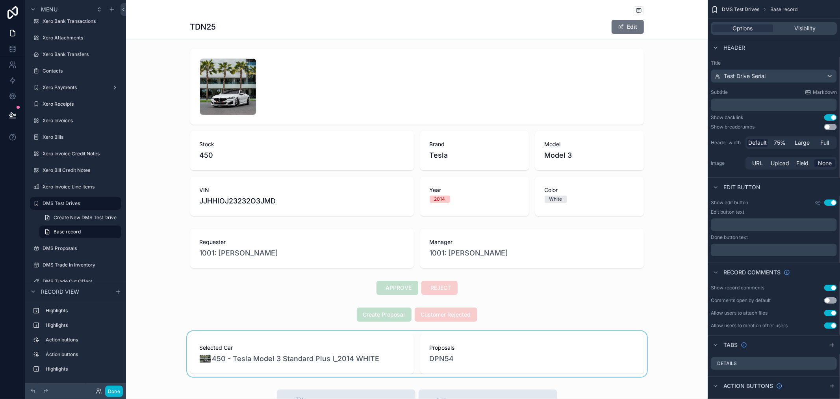
scroll to position [0, 0]
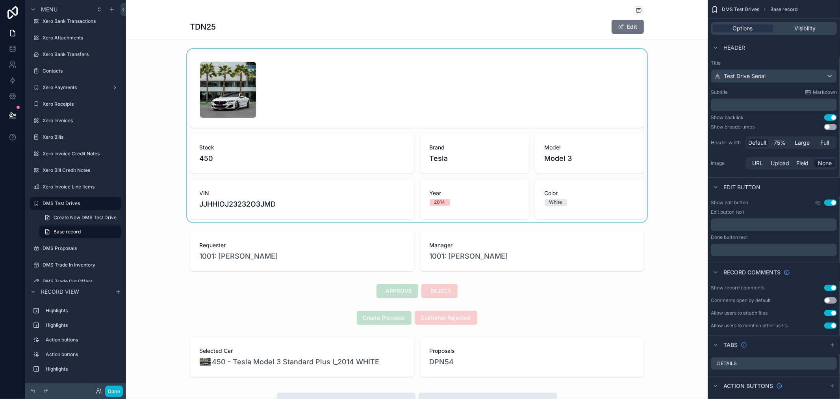
click at [265, 86] on div "scrollable content" at bounding box center [417, 135] width 582 height 173
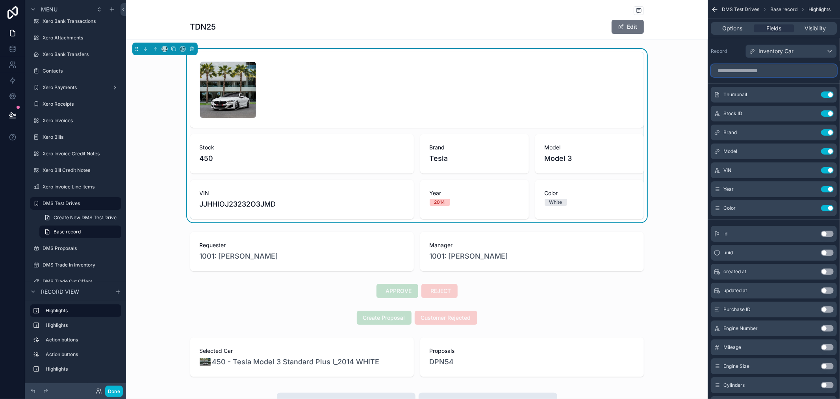
click at [763, 72] on input "scrollable content" at bounding box center [774, 70] width 126 height 13
click at [730, 26] on span "Options" at bounding box center [732, 28] width 20 height 8
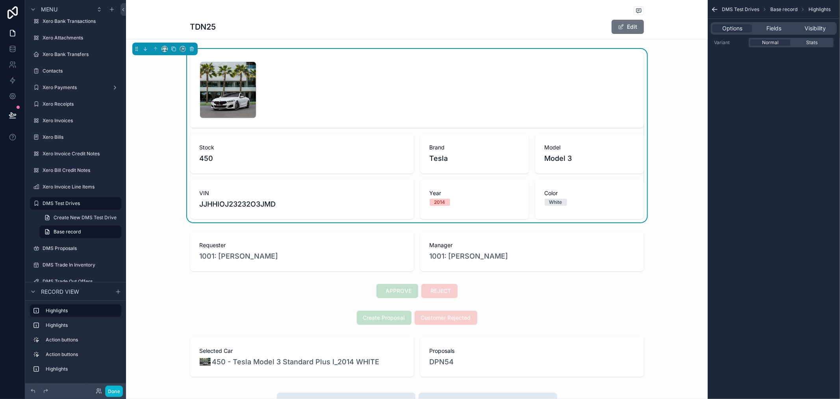
click at [757, 59] on div "DMS Test Drives Base record Highlights Options Fields Visibility Variant Normal…" at bounding box center [774, 30] width 132 height 60
click at [812, 41] on span "Stats" at bounding box center [812, 42] width 11 height 6
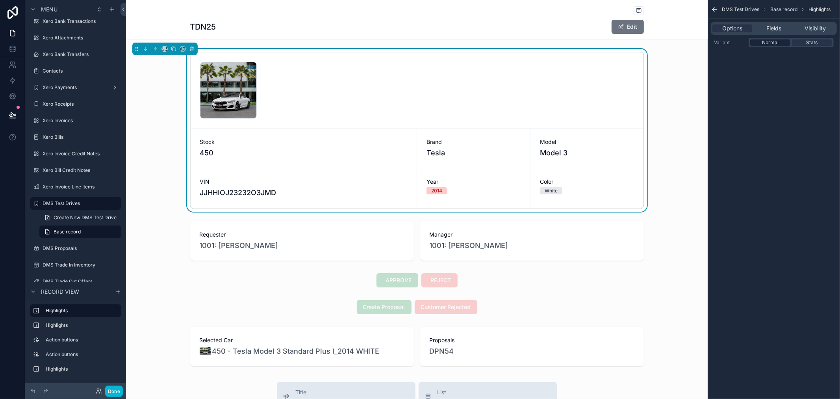
click at [770, 44] on span "Normal" at bounding box center [770, 42] width 17 height 6
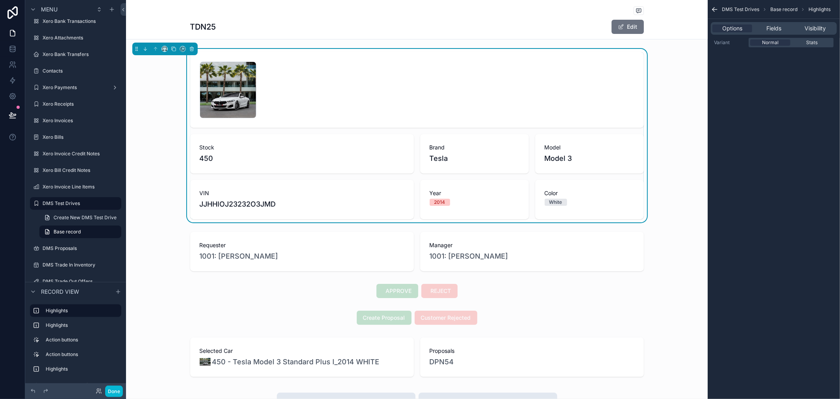
click at [738, 95] on div "DMS Test Drives Base record Highlights Options Fields Visibility Variant Normal…" at bounding box center [774, 199] width 132 height 399
click at [776, 26] on span "Fields" at bounding box center [773, 28] width 15 height 8
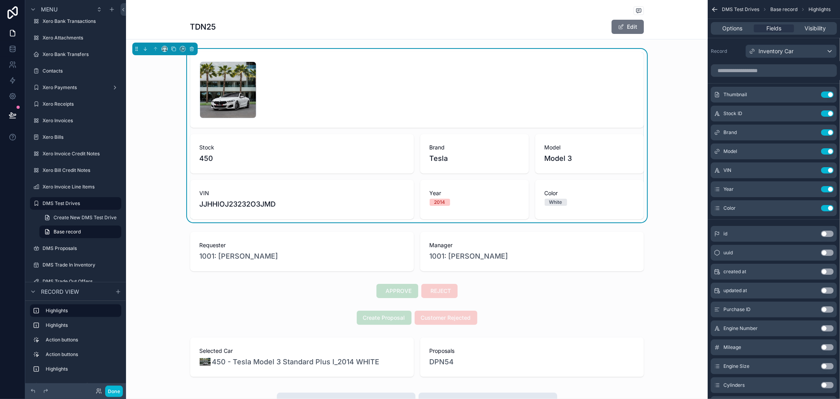
click at [733, 53] on label "Record" at bounding box center [727, 51] width 32 height 6
click at [320, 63] on div "1 .jpg" at bounding box center [417, 89] width 435 height 57
click at [780, 69] on input "scrollable content" at bounding box center [774, 70] width 126 height 13
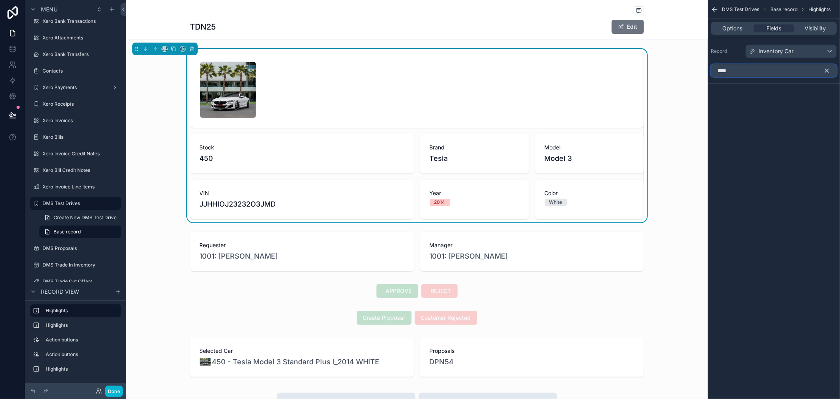
type input "****"
click at [828, 72] on icon "scrollable content" at bounding box center [827, 70] width 7 height 7
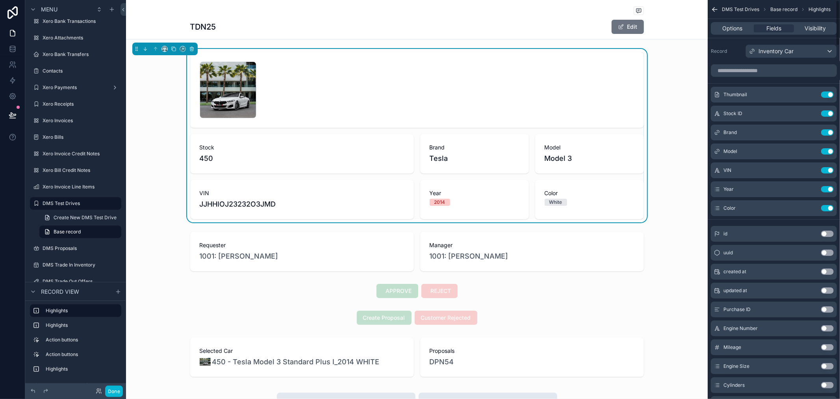
click at [738, 54] on label "Record" at bounding box center [727, 51] width 32 height 6
click at [344, 56] on div "1 .jpg" at bounding box center [417, 90] width 454 height 76
click at [388, 69] on div "1 .jpg" at bounding box center [417, 89] width 435 height 57
click at [362, 264] on div "scrollable content" at bounding box center [417, 251] width 582 height 46
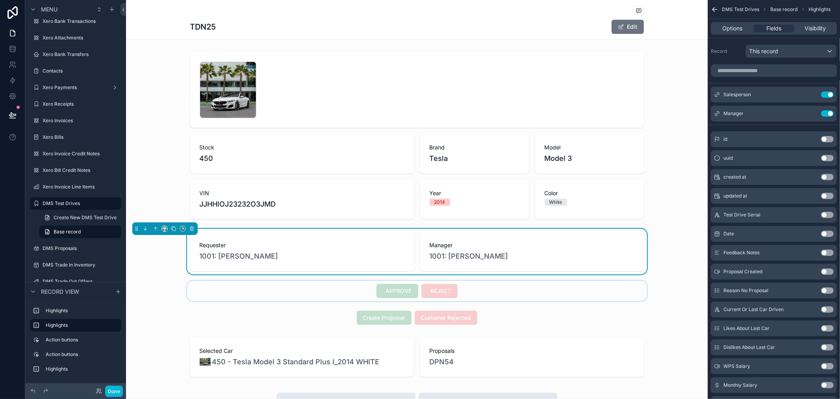
click at [371, 297] on div "scrollable content" at bounding box center [417, 290] width 582 height 20
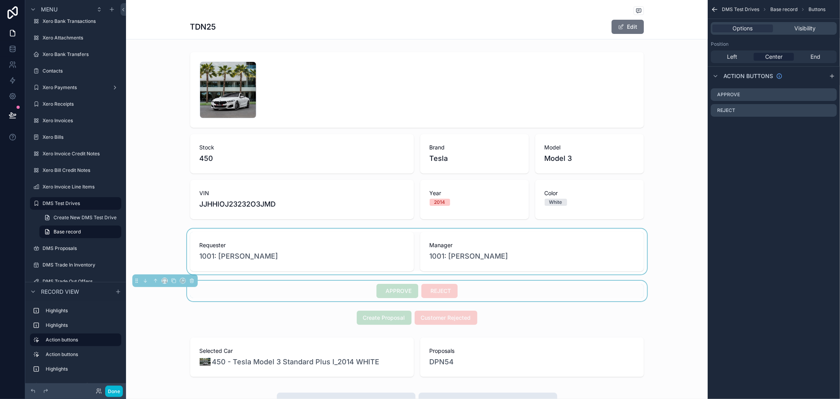
click at [481, 293] on div "APPROVE REJECT" at bounding box center [417, 291] width 454 height 14
click at [470, 291] on div "APPROVE REJECT" at bounding box center [417, 291] width 454 height 14
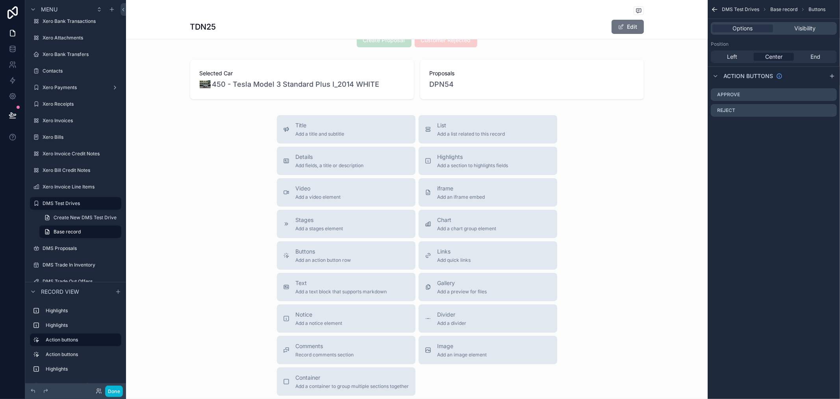
scroll to position [337, 0]
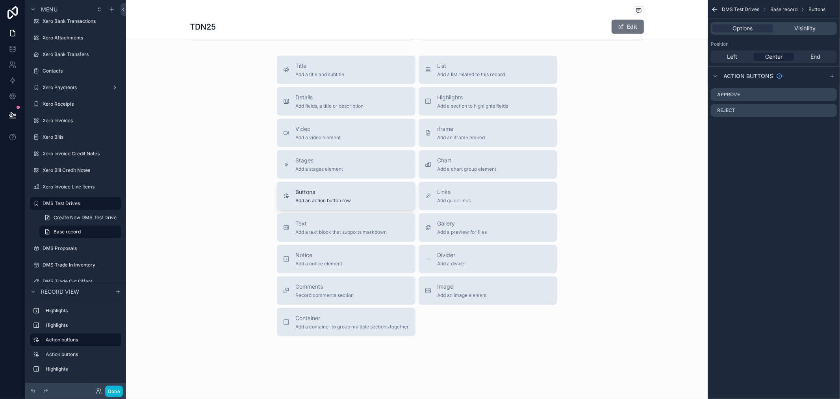
click at [328, 192] on span "Buttons" at bounding box center [324, 192] width 56 height 8
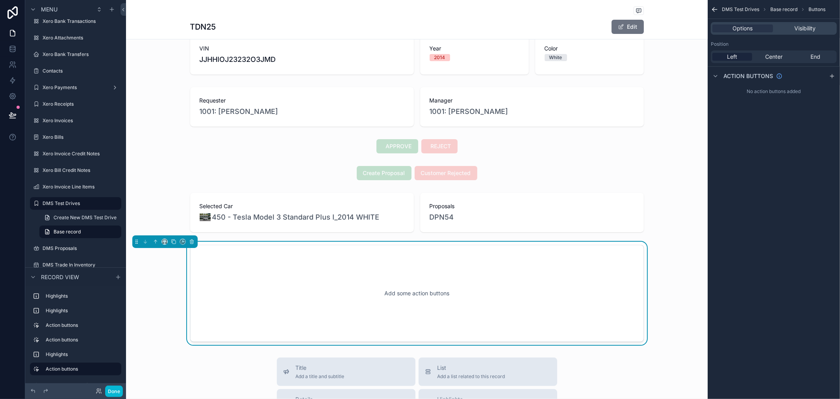
scroll to position [119, 0]
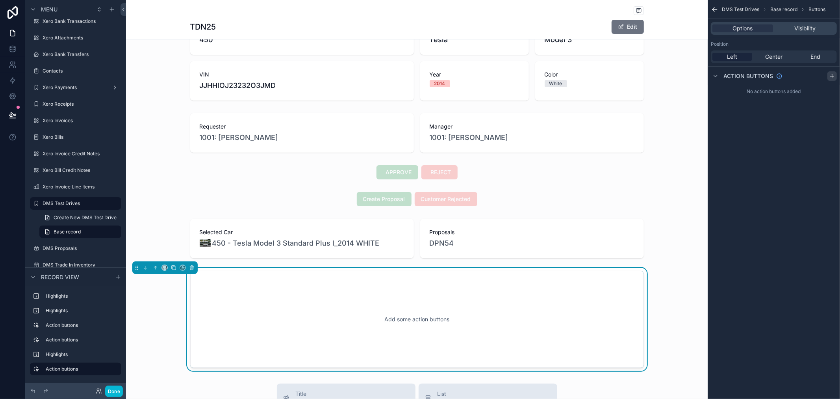
click at [833, 76] on icon "scrollable content" at bounding box center [832, 76] width 6 height 6
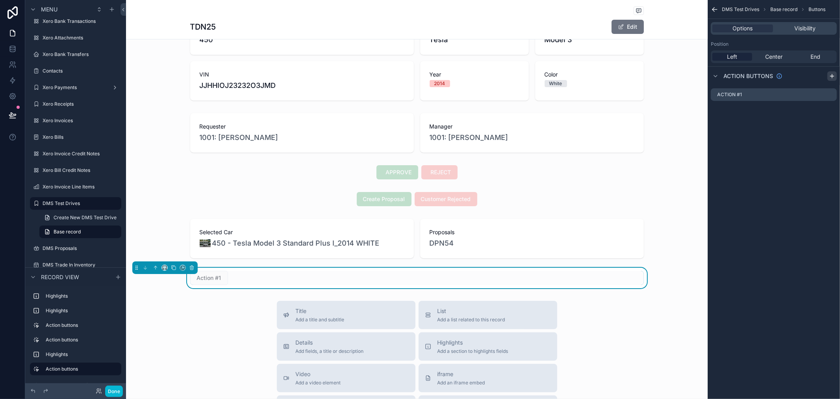
click at [830, 78] on icon "scrollable content" at bounding box center [832, 76] width 6 height 6
click at [780, 56] on span "Center" at bounding box center [773, 57] width 17 height 8
click at [830, 95] on icon "scrollable content" at bounding box center [831, 93] width 3 height 3
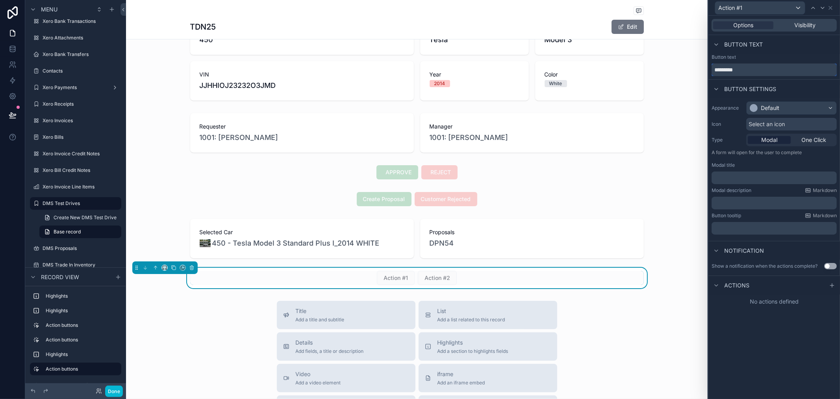
click at [758, 71] on input "*********" at bounding box center [774, 69] width 125 height 13
type input "*****"
click at [792, 53] on div "Button text" at bounding box center [775, 44] width 132 height 19
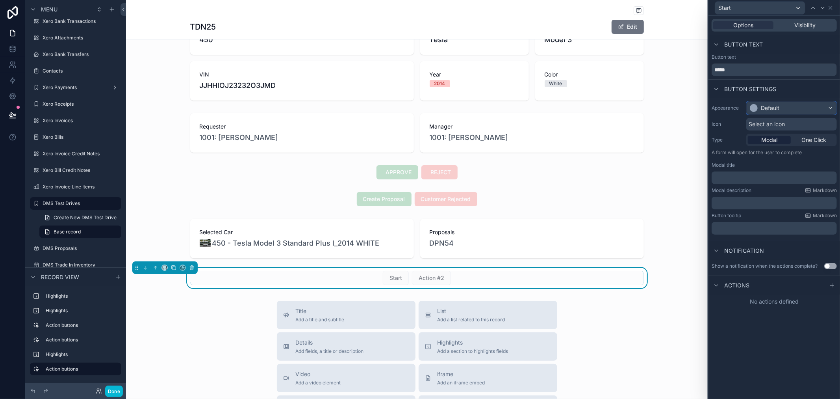
click at [811, 108] on div "Default" at bounding box center [792, 108] width 90 height 13
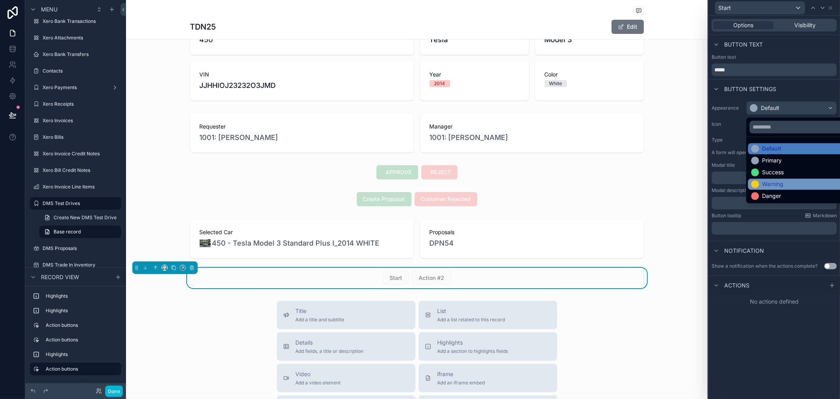
click at [761, 185] on div "Warning" at bounding box center [767, 184] width 32 height 8
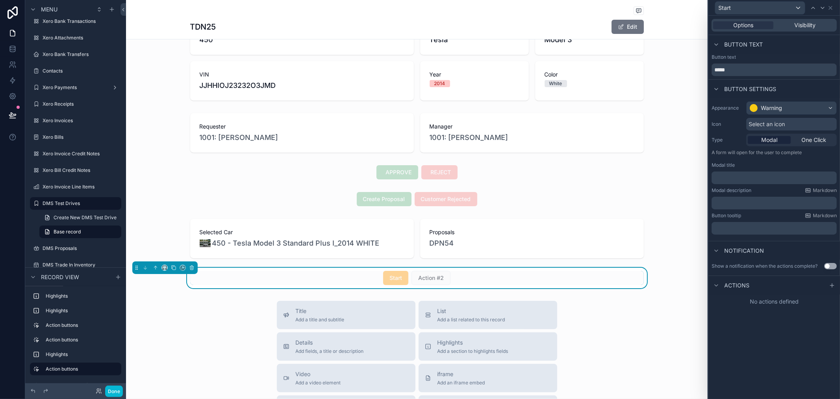
click at [788, 123] on div "Select an icon" at bounding box center [791, 124] width 91 height 13
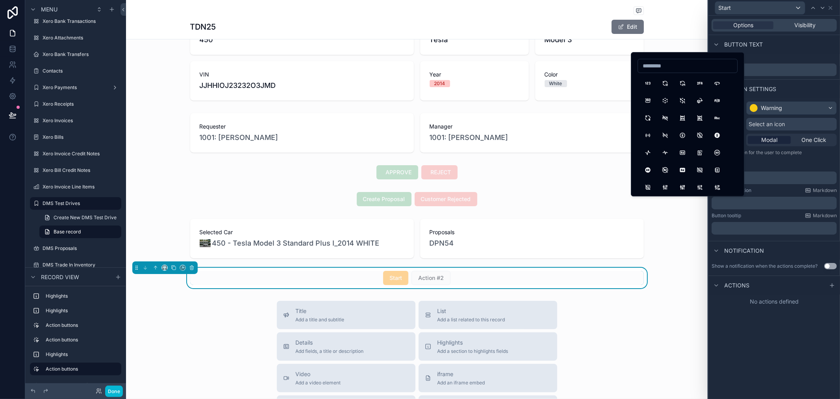
click at [802, 89] on div "Button settings" at bounding box center [775, 88] width 132 height 19
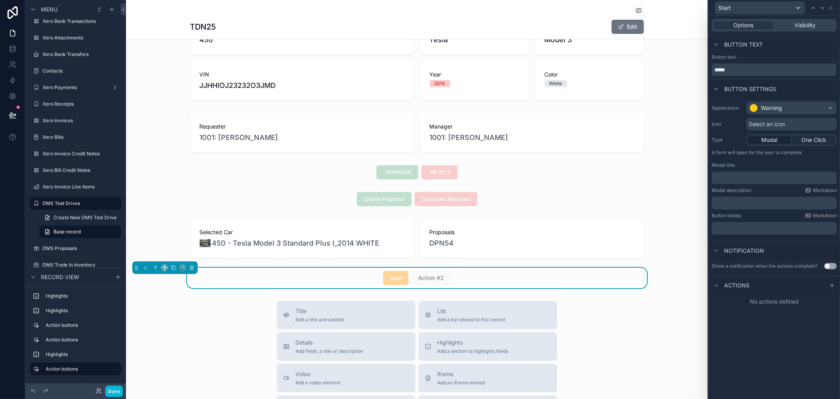
click at [818, 140] on span "One Click" at bounding box center [813, 140] width 25 height 8
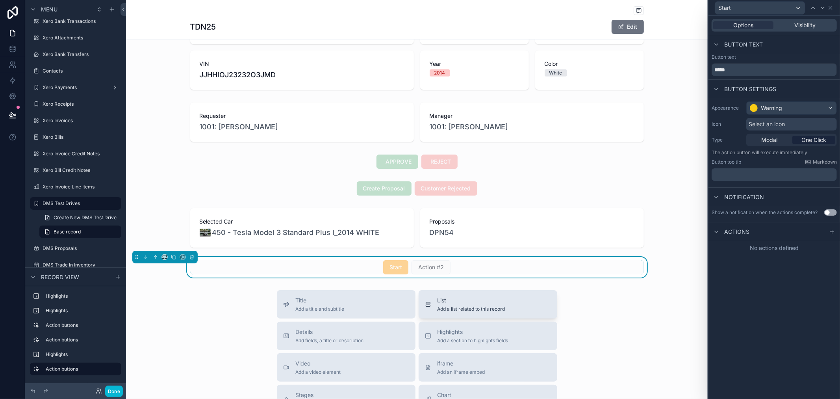
scroll to position [131, 0]
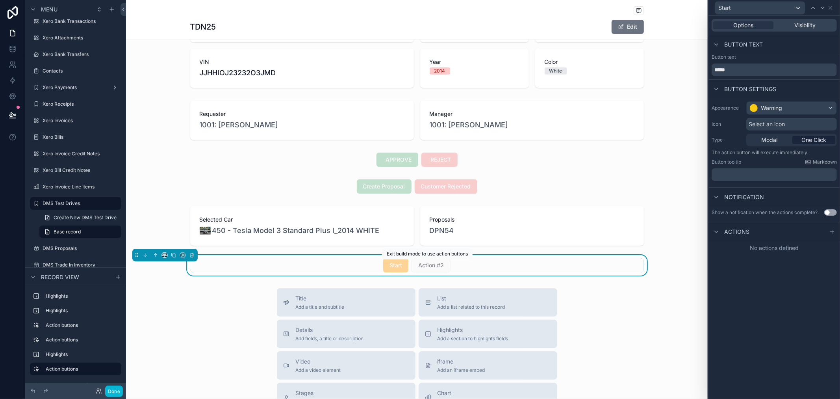
click at [426, 265] on span "Action #2" at bounding box center [431, 265] width 39 height 8
click at [434, 265] on span "Action #2" at bounding box center [431, 265] width 39 height 8
click at [432, 265] on span "Action #2" at bounding box center [431, 265] width 39 height 8
click at [745, 233] on span "Actions" at bounding box center [736, 232] width 25 height 8
click at [751, 232] on div "Actions" at bounding box center [775, 231] width 132 height 19
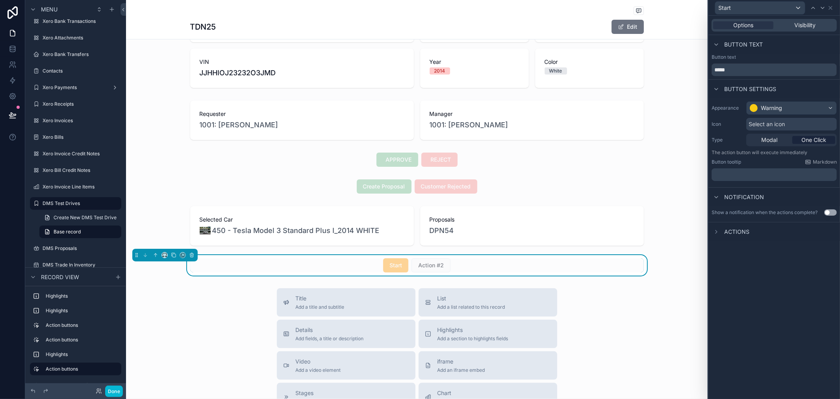
click at [733, 232] on span "Actions" at bounding box center [736, 232] width 25 height 8
click at [766, 247] on div "No actions defined" at bounding box center [775, 248] width 132 height 14
click at [735, 230] on span "Actions" at bounding box center [736, 232] width 25 height 8
click at [745, 9] on div "Start" at bounding box center [760, 8] width 90 height 13
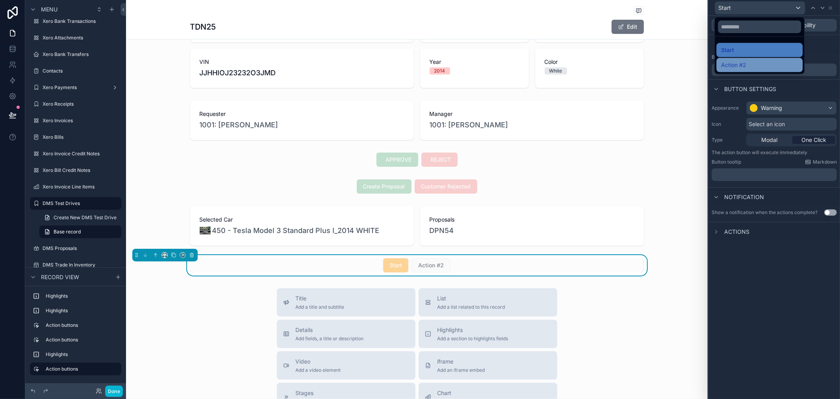
click at [746, 61] on div "Action #2" at bounding box center [759, 64] width 77 height 9
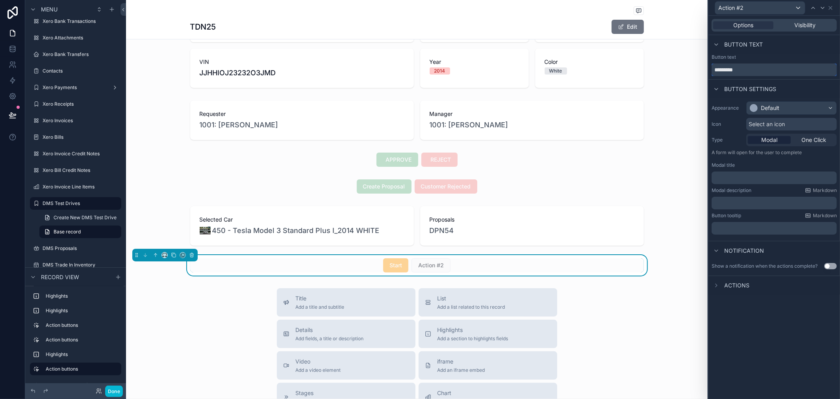
click at [747, 68] on input "*********" at bounding box center [774, 69] width 125 height 13
type input "****"
click at [797, 110] on div "Default" at bounding box center [792, 108] width 90 height 13
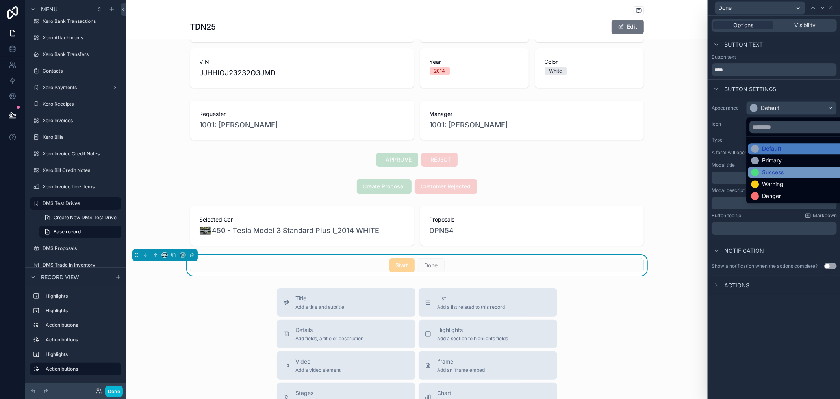
click at [767, 173] on div "Success" at bounding box center [773, 172] width 22 height 8
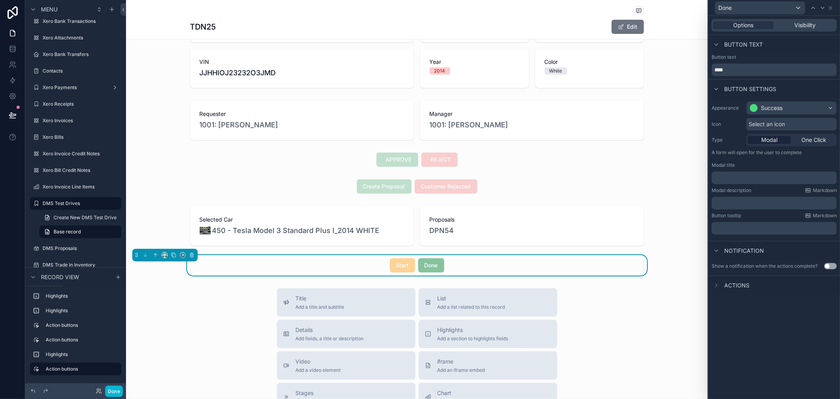
click at [801, 124] on div "Select an icon" at bounding box center [791, 124] width 91 height 13
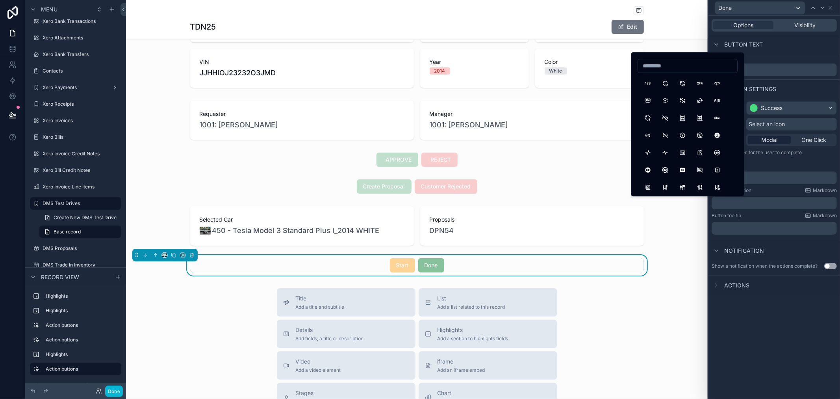
click at [684, 69] on input at bounding box center [687, 65] width 99 height 11
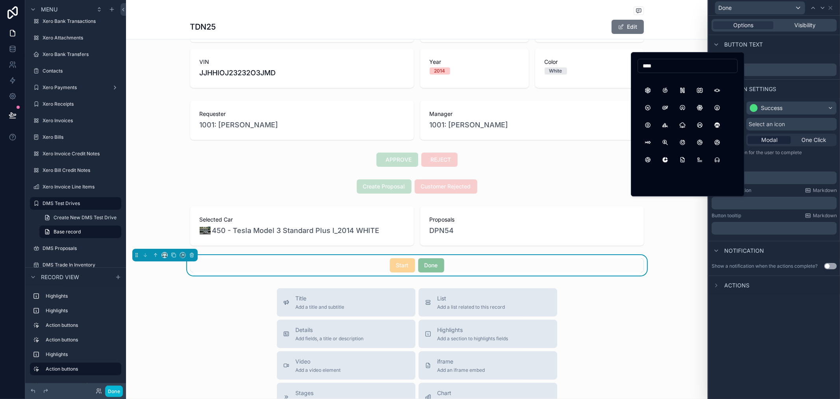
scroll to position [0, 0]
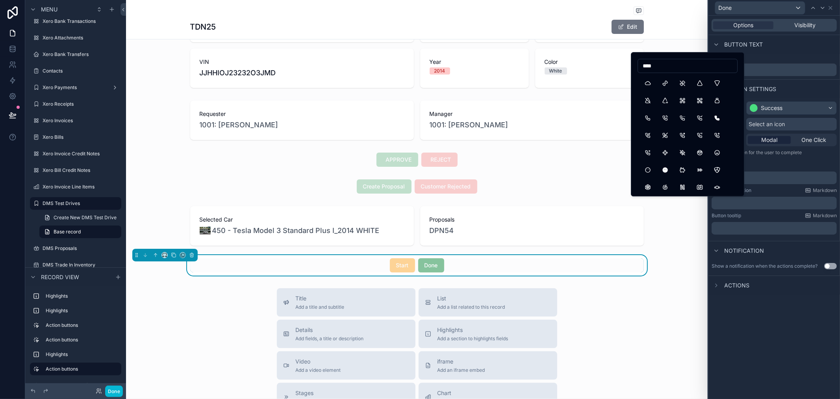
click at [676, 67] on input "****" at bounding box center [687, 65] width 99 height 11
type input "******"
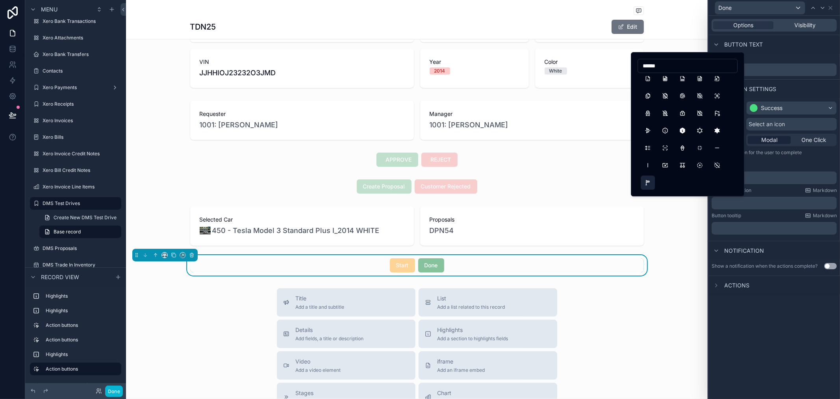
click at [647, 185] on button "Windsock" at bounding box center [648, 182] width 14 height 14
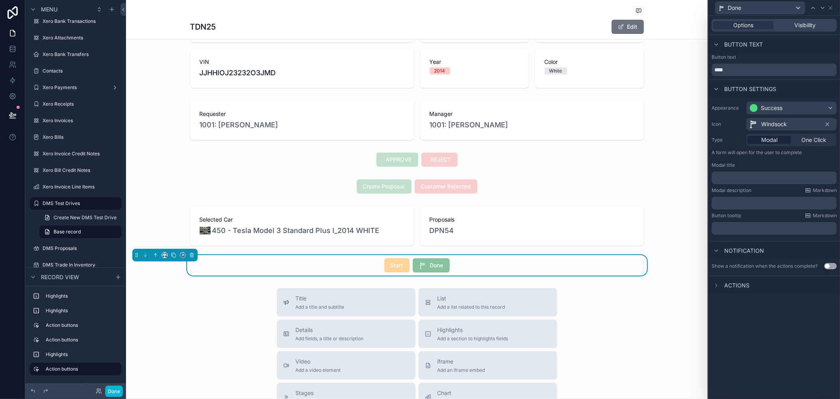
click at [398, 267] on span "Start" at bounding box center [396, 265] width 25 height 8
click at [749, 5] on div "Done" at bounding box center [760, 8] width 90 height 13
click at [756, 54] on div "Start" at bounding box center [759, 49] width 77 height 9
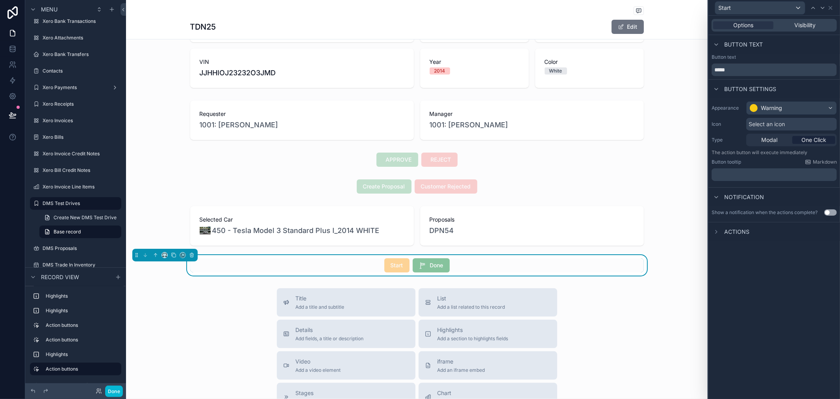
click at [786, 124] on div "Select an icon" at bounding box center [791, 124] width 91 height 13
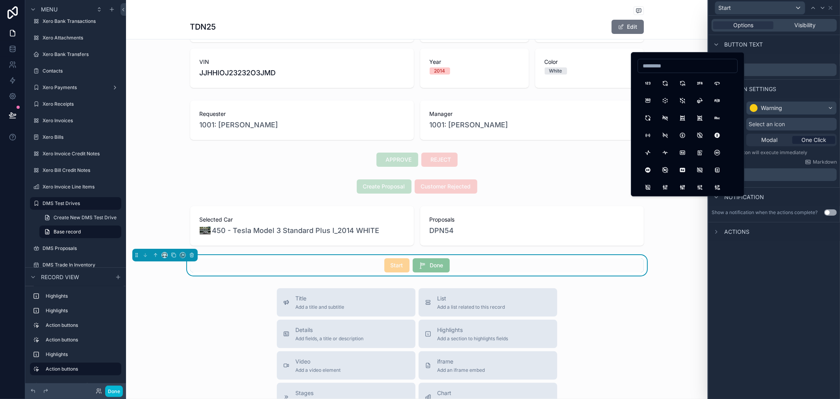
click at [686, 59] on div at bounding box center [688, 66] width 100 height 14
click at [686, 67] on input at bounding box center [687, 65] width 99 height 11
click at [665, 61] on input "*****" at bounding box center [687, 65] width 99 height 11
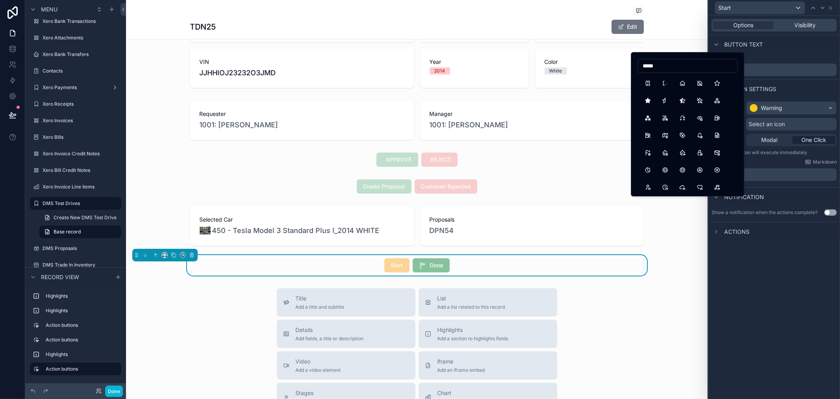
click at [665, 61] on input "*****" at bounding box center [687, 65] width 99 height 11
type input "****"
click at [723, 300] on div "Options Visibility Button text Button text ***** Button settings Appearance War…" at bounding box center [775, 207] width 132 height 383
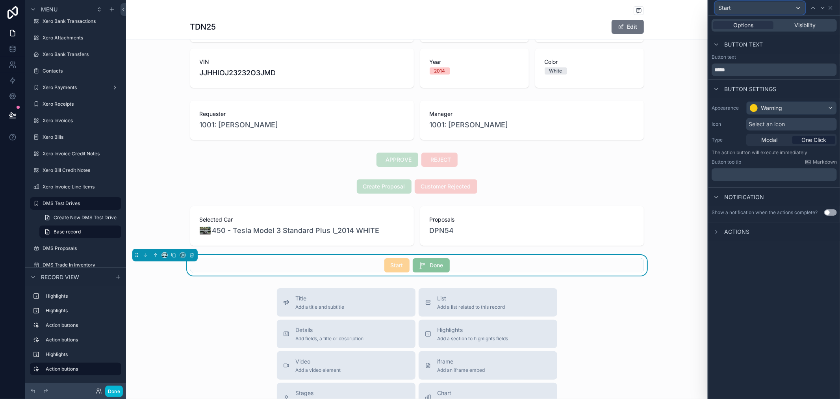
click at [764, 5] on div "Start" at bounding box center [760, 8] width 90 height 13
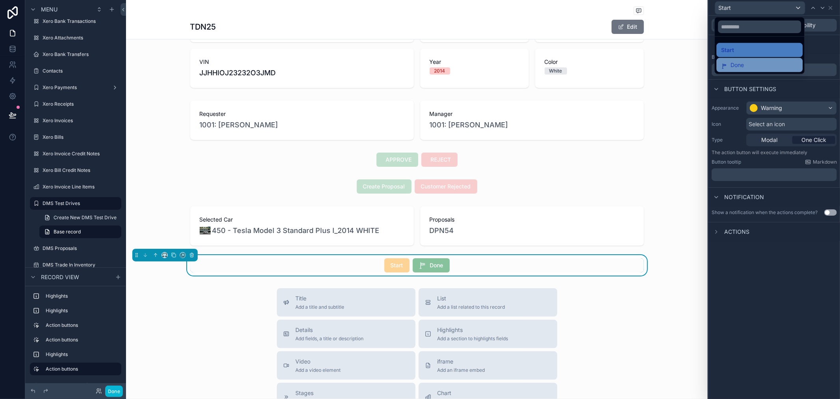
click at [769, 62] on div "Done" at bounding box center [759, 64] width 77 height 9
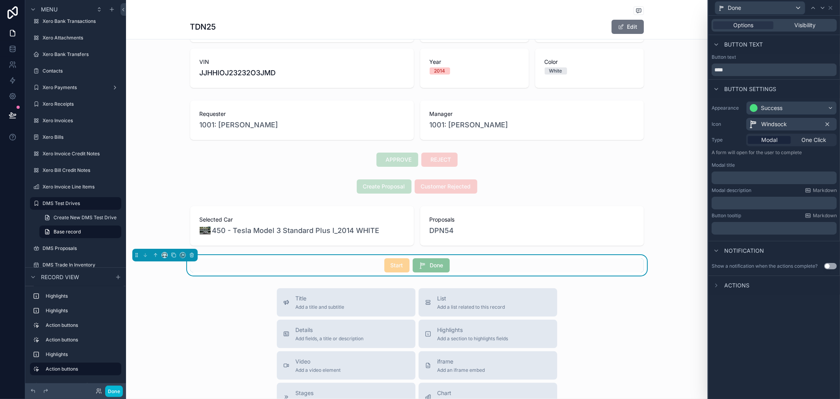
click at [828, 123] on icon at bounding box center [827, 124] width 6 height 6
drag, startPoint x: 788, startPoint y: 315, endPoint x: 785, endPoint y: 312, distance: 4.2
click at [788, 314] on div "Options Visibility Button text Button text **** Button settings Appearance Succ…" at bounding box center [775, 207] width 132 height 383
click at [604, 269] on div "Start Done" at bounding box center [417, 265] width 454 height 14
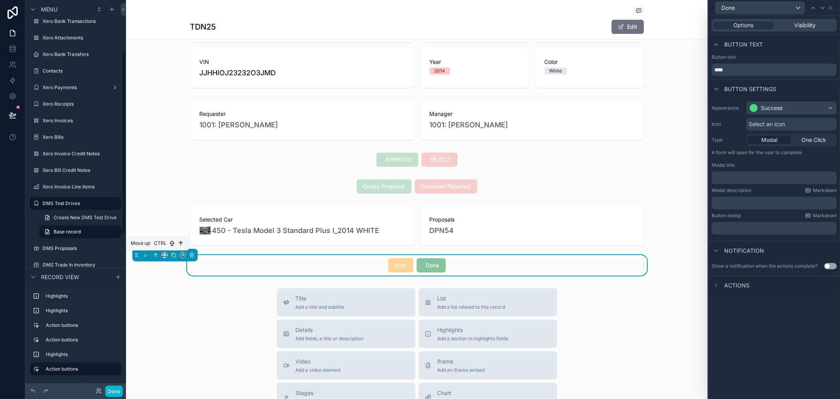
click at [153, 254] on icon "scrollable content" at bounding box center [156, 255] width 6 height 6
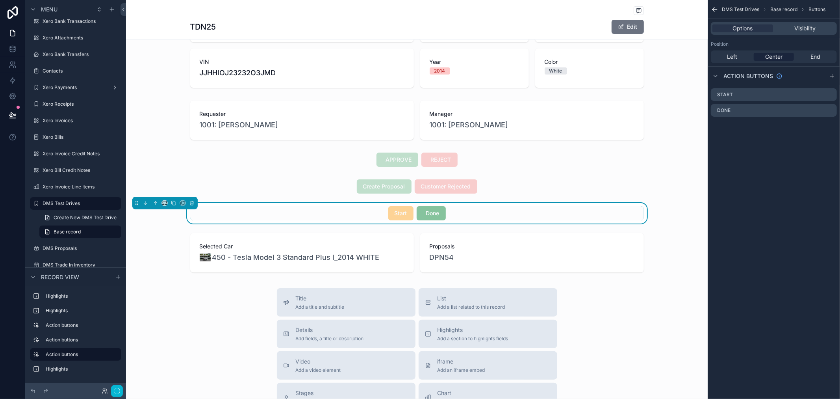
click at [152, 254] on div "scrollable content" at bounding box center [417, 253] width 582 height 46
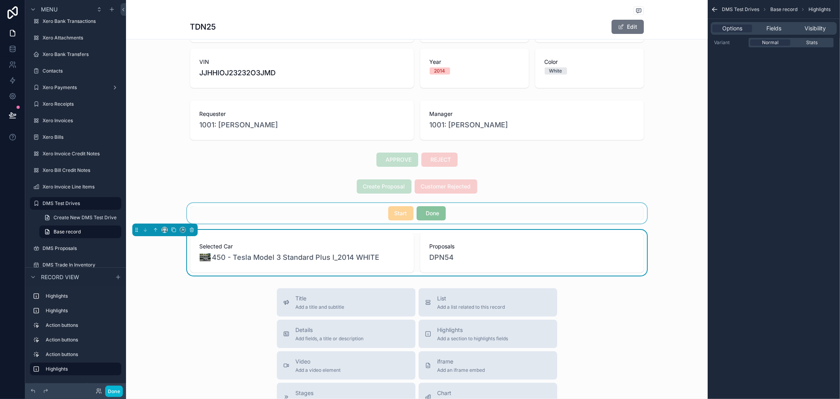
click at [250, 214] on div "scrollable content" at bounding box center [417, 213] width 582 height 20
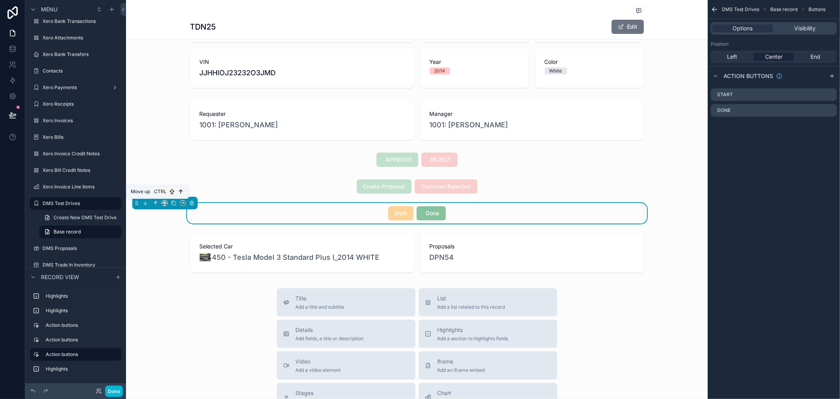
click at [153, 200] on icon "scrollable content" at bounding box center [156, 203] width 6 height 6
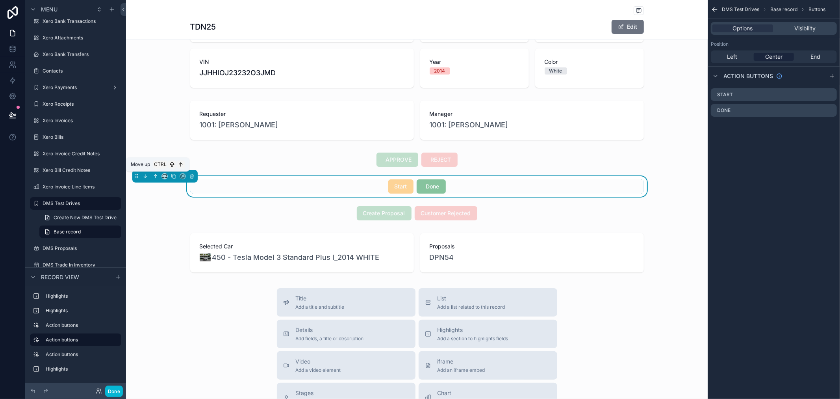
click at [158, 175] on icon "scrollable content" at bounding box center [156, 176] width 6 height 6
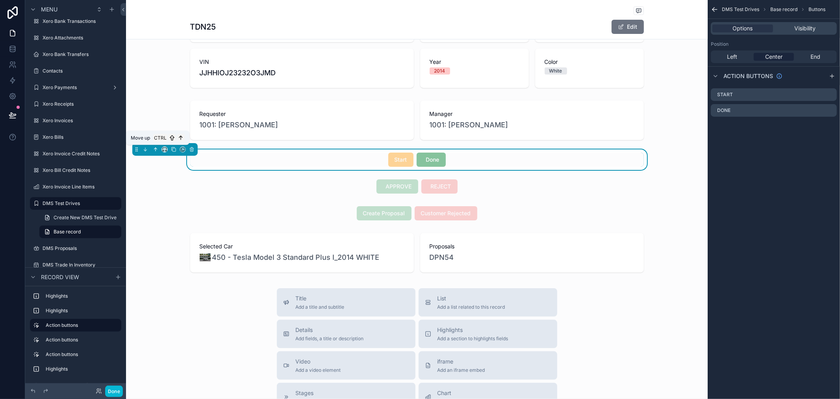
click at [156, 151] on icon "scrollable content" at bounding box center [156, 150] width 6 height 6
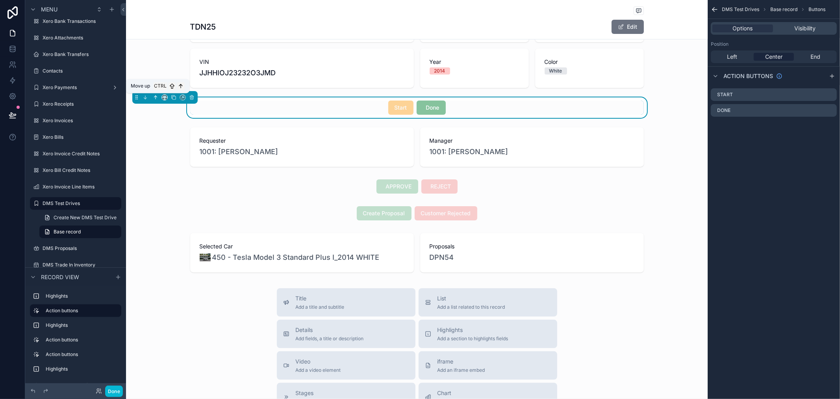
click at [156, 95] on icon "scrollable content" at bounding box center [156, 98] width 6 height 6
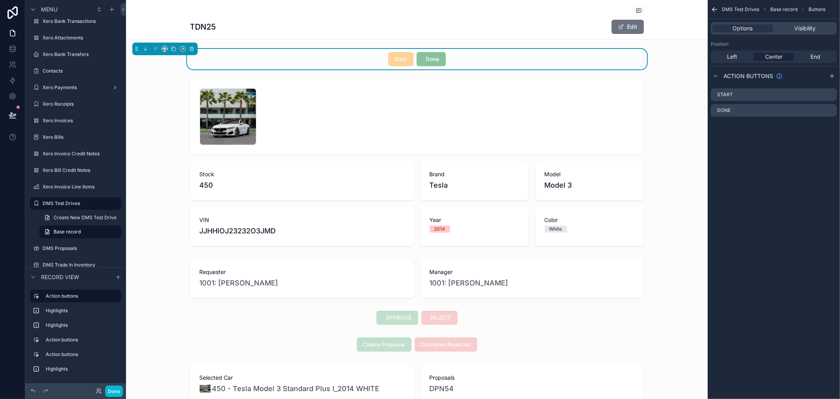
click at [802, 209] on div "DMS Test Drives Base record Buttons Options Visibility Position Left Center End…" at bounding box center [774, 199] width 132 height 399
click at [451, 61] on div "Start Done" at bounding box center [417, 59] width 454 height 14
click at [75, 203] on label "DMS Test Drives" at bounding box center [74, 203] width 63 height 6
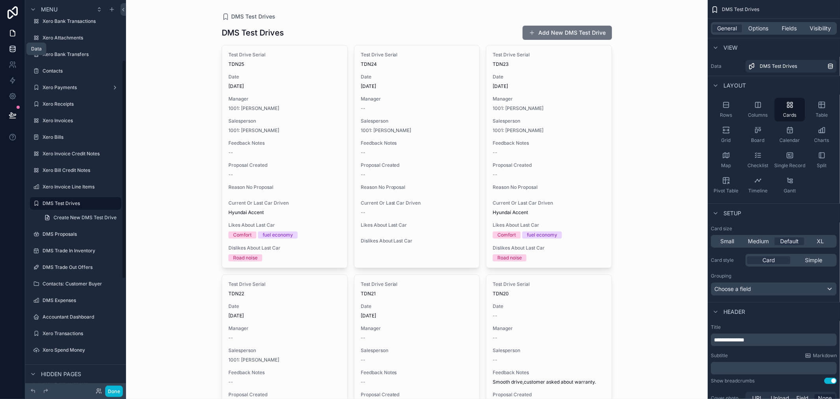
click at [11, 50] on icon at bounding box center [13, 49] width 8 height 8
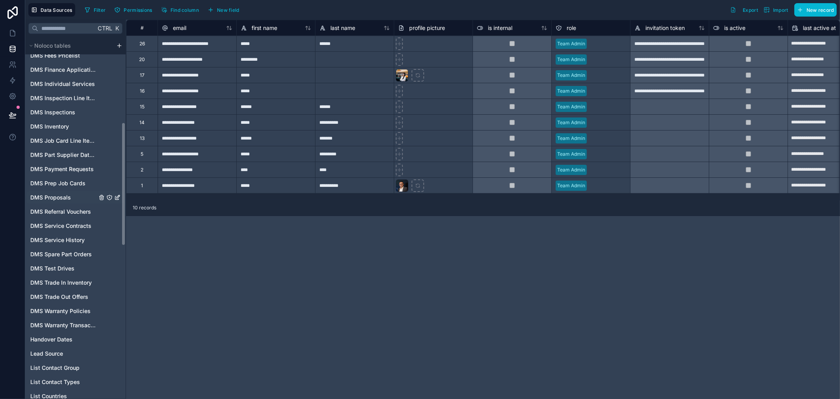
scroll to position [262, 0]
click at [61, 254] on span "DMS Test Drives" at bounding box center [52, 255] width 44 height 8
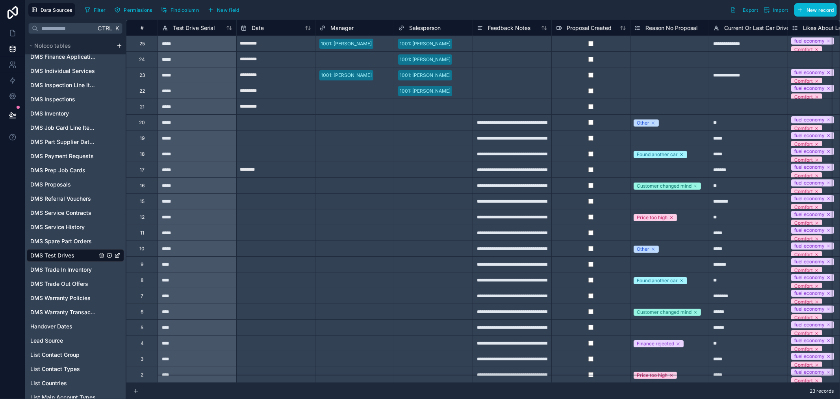
click at [347, 28] on span "Manager" at bounding box center [341, 28] width 23 height 8
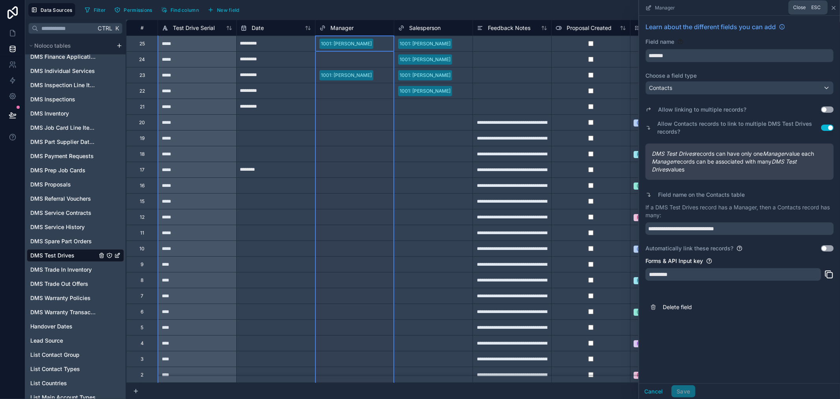
click at [834, 9] on icon at bounding box center [834, 8] width 6 height 6
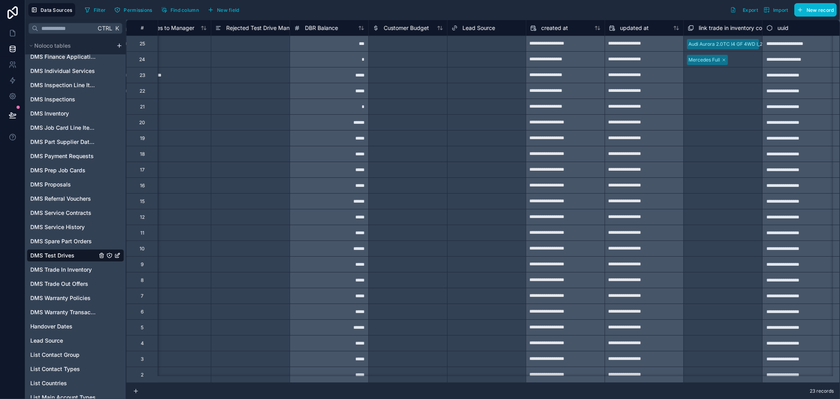
scroll to position [0, 1608]
click at [230, 11] on span "New field" at bounding box center [228, 10] width 22 height 6
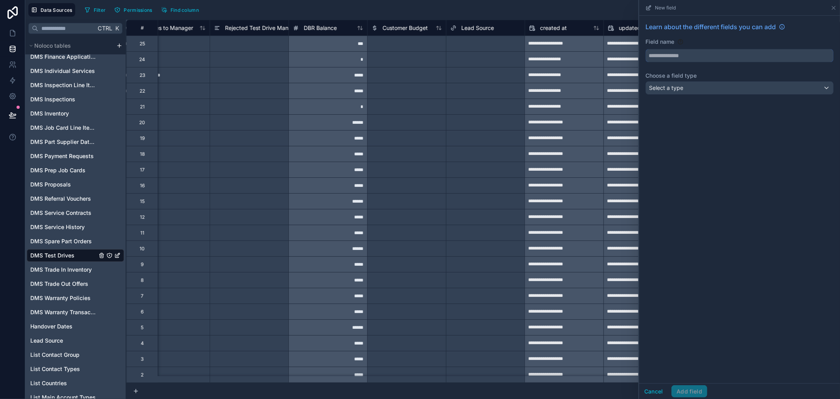
click at [685, 56] on input "text" at bounding box center [739, 55] width 187 height 13
click at [645, 49] on button "*******" at bounding box center [739, 55] width 188 height 13
type input "**********"
click at [684, 89] on div "Select a type" at bounding box center [739, 88] width 187 height 13
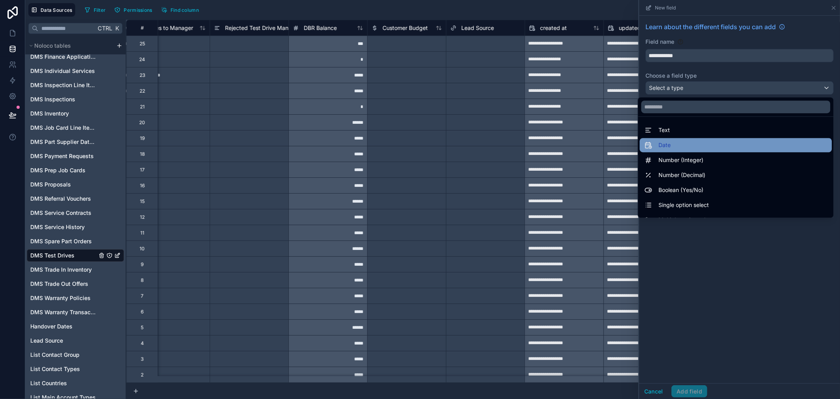
click at [714, 145] on div "Date" at bounding box center [735, 144] width 183 height 9
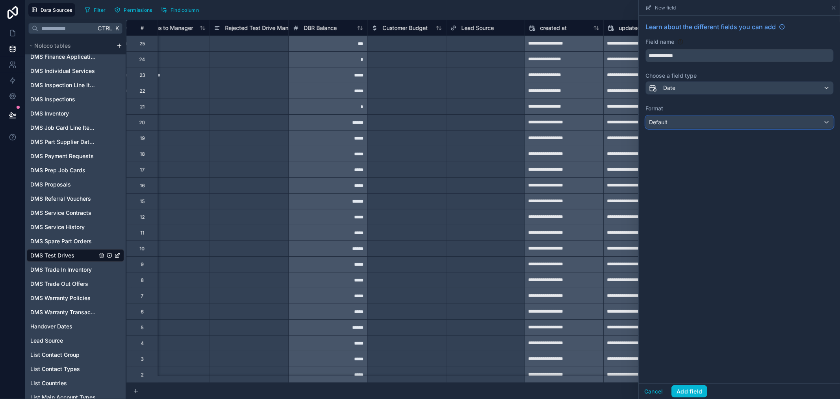
click at [704, 122] on div "Default" at bounding box center [739, 122] width 187 height 13
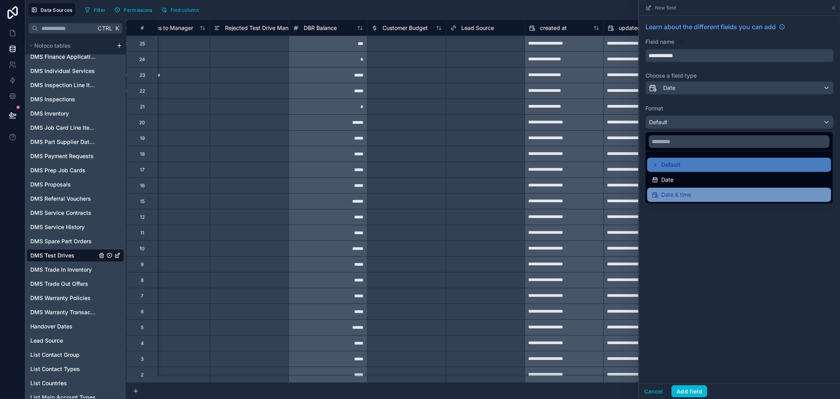
click at [697, 197] on div "Date & time" at bounding box center [739, 194] width 174 height 9
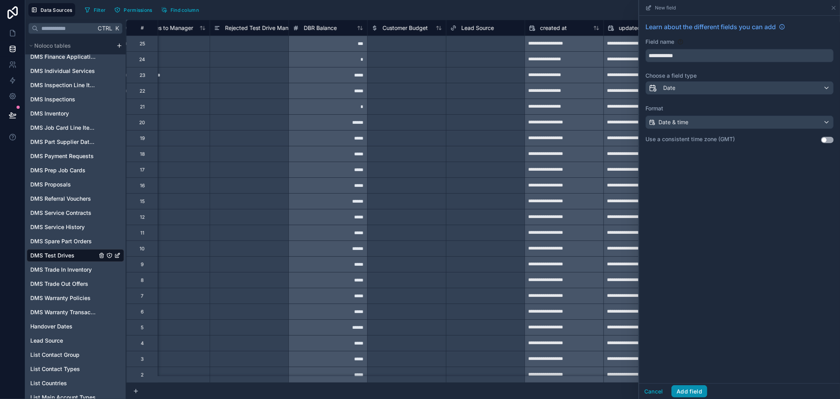
click at [692, 394] on button "Add field" at bounding box center [689, 391] width 36 height 13
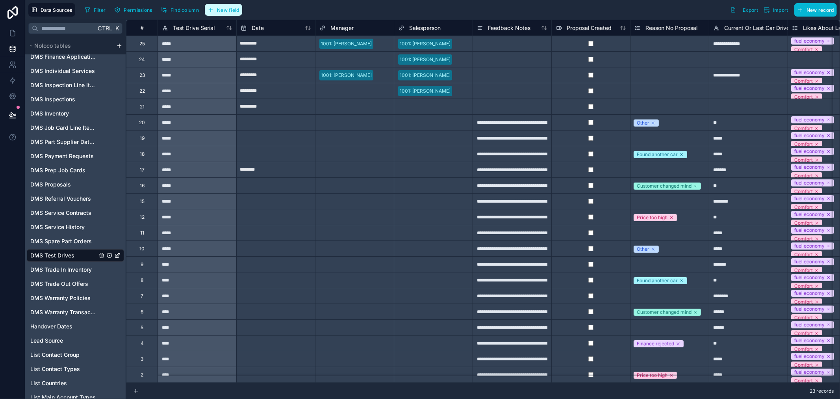
click at [224, 10] on span "New field" at bounding box center [228, 10] width 22 height 6
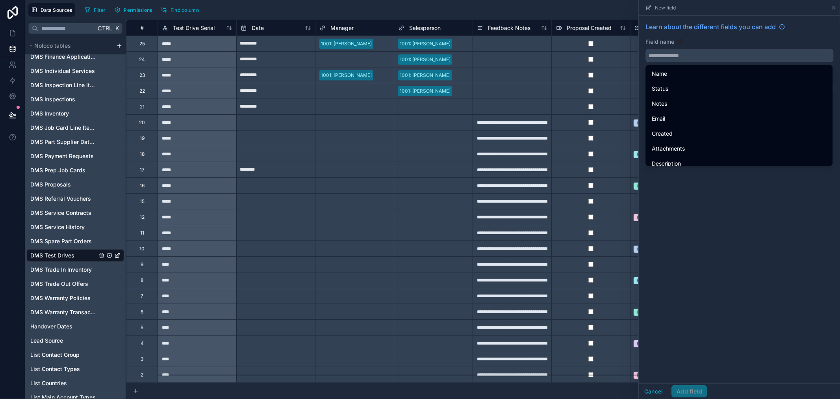
click at [663, 57] on input "text" at bounding box center [739, 55] width 187 height 13
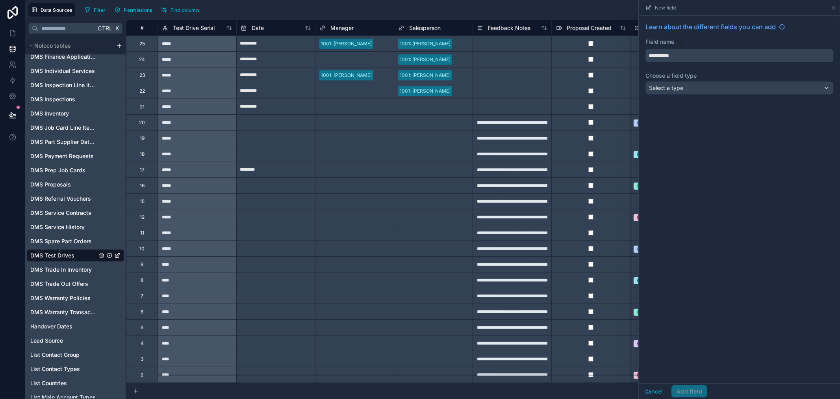
click at [645, 49] on button "*********" at bounding box center [739, 55] width 188 height 13
type input "**********"
click at [699, 89] on div "Select a type" at bounding box center [739, 88] width 187 height 13
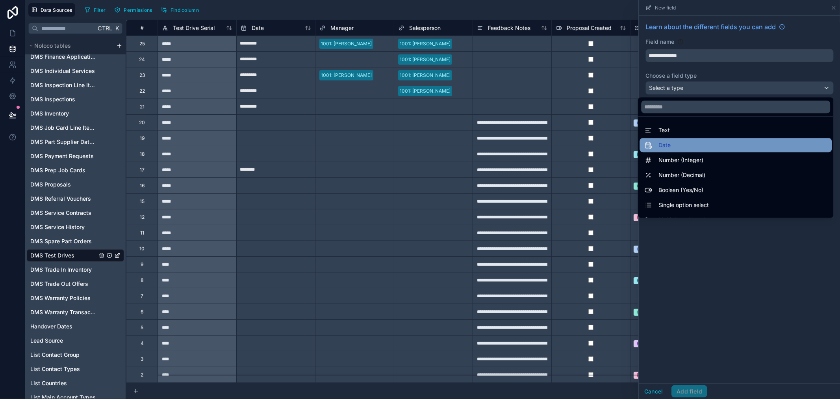
click at [704, 142] on div "Date" at bounding box center [735, 144] width 183 height 9
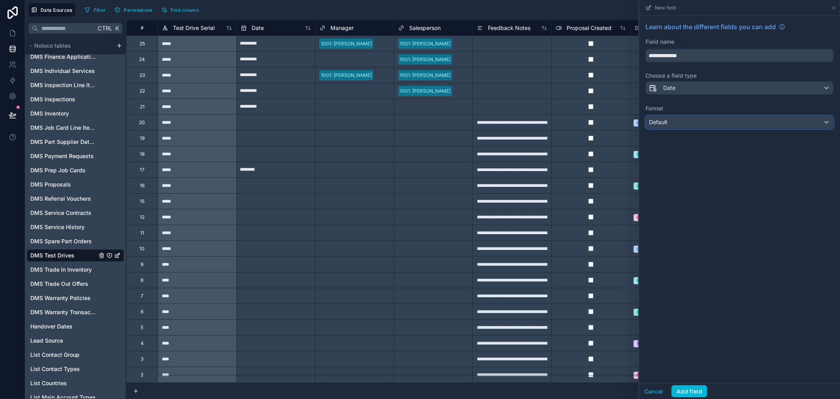
click at [706, 123] on div "Default" at bounding box center [739, 122] width 187 height 13
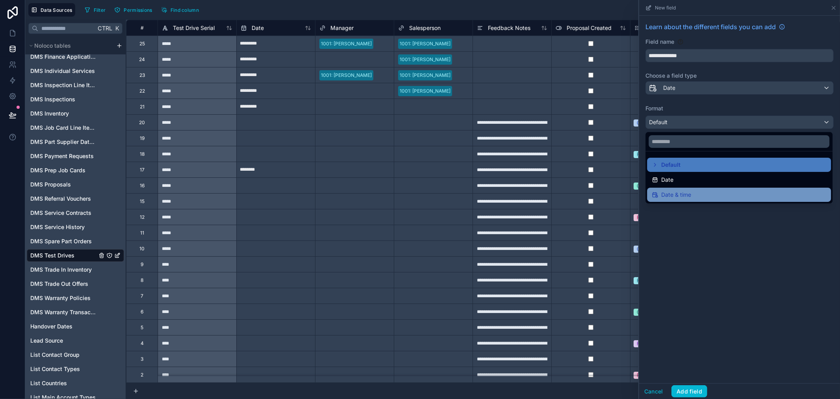
click at [691, 193] on div "Date & time" at bounding box center [739, 194] width 174 height 9
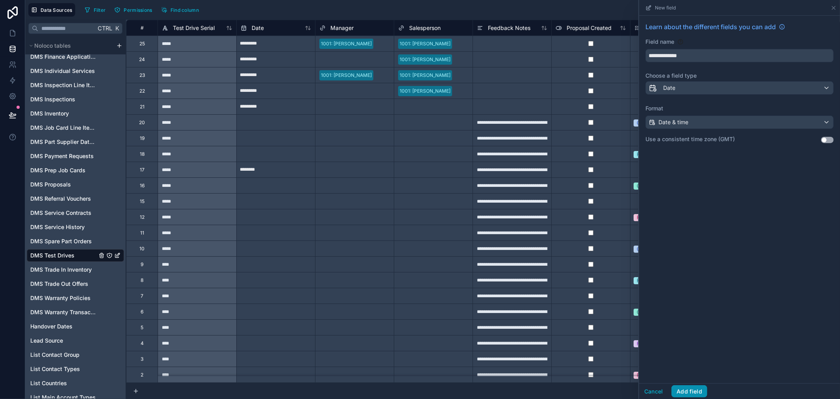
click at [691, 390] on button "Add field" at bounding box center [689, 391] width 36 height 13
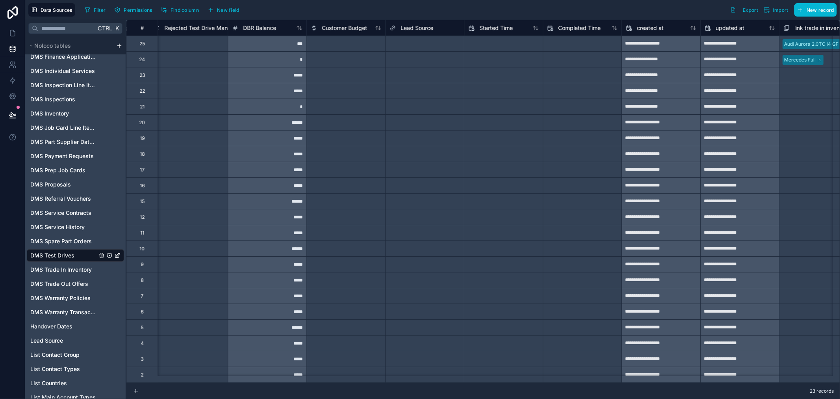
scroll to position [0, 1766]
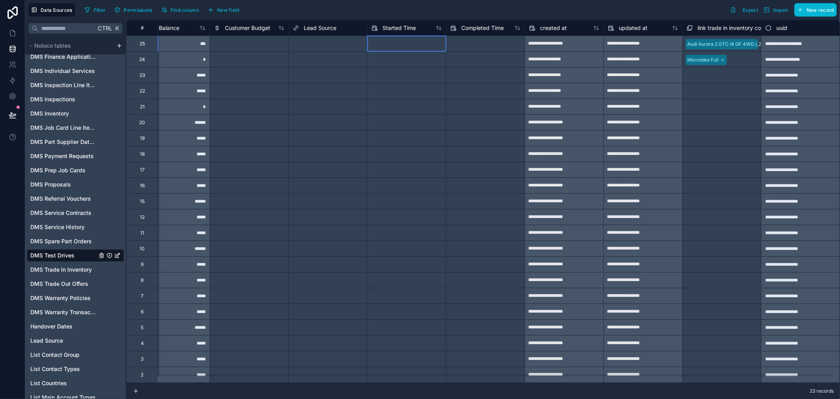
click at [399, 46] on input "text" at bounding box center [406, 43] width 78 height 13
select select "****"
select select "*"
click at [11, 34] on icon at bounding box center [13, 33] width 8 height 8
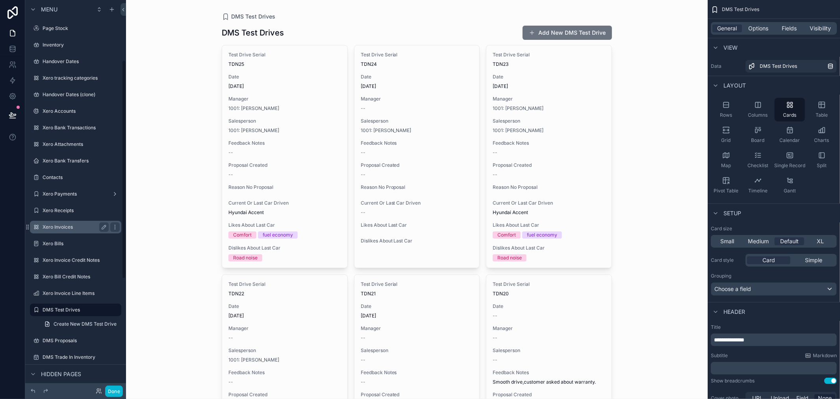
scroll to position [106, 0]
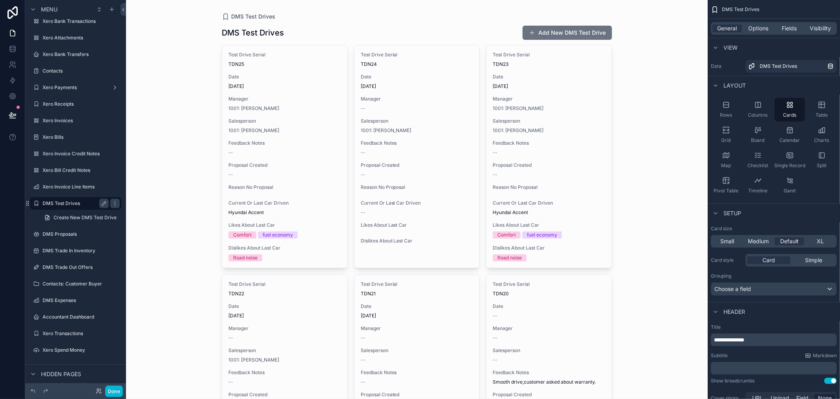
click at [66, 204] on label "DMS Test Drives" at bounding box center [74, 203] width 63 height 6
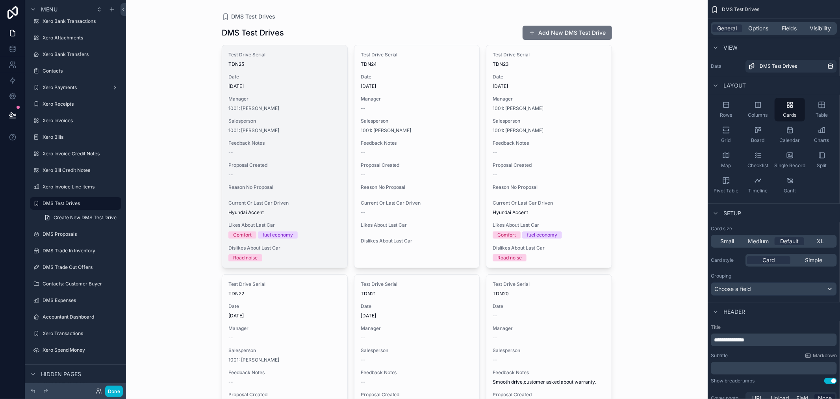
click at [302, 125] on div "Salesperson 1001: Talib Alrubai" at bounding box center [284, 126] width 113 height 16
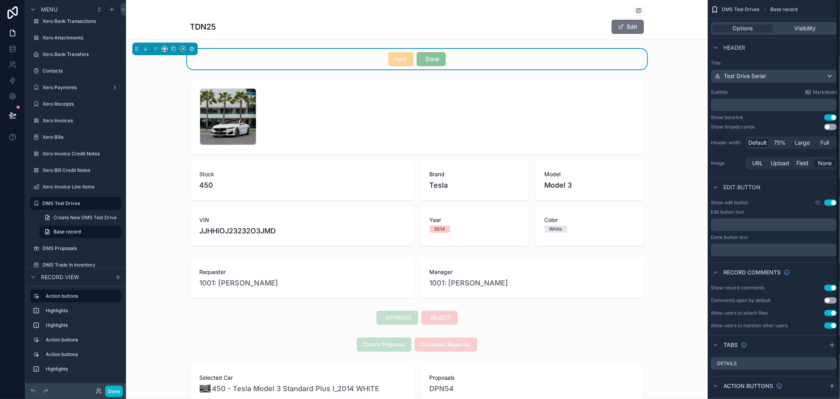
click at [529, 61] on div "Start Done" at bounding box center [417, 59] width 454 height 14
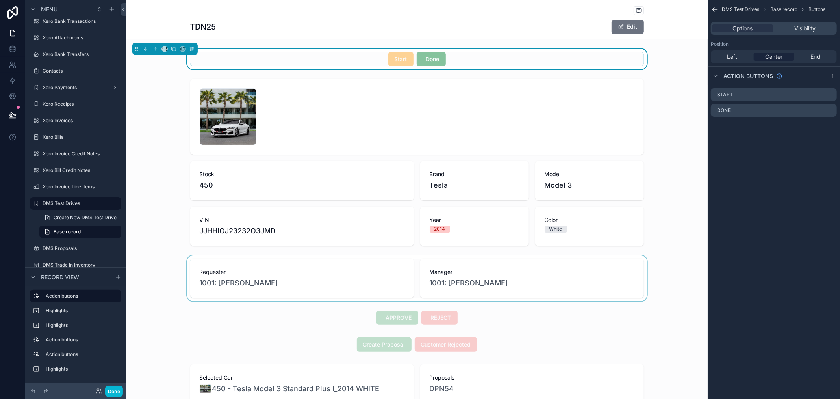
click at [350, 293] on div "scrollable content" at bounding box center [417, 278] width 582 height 46
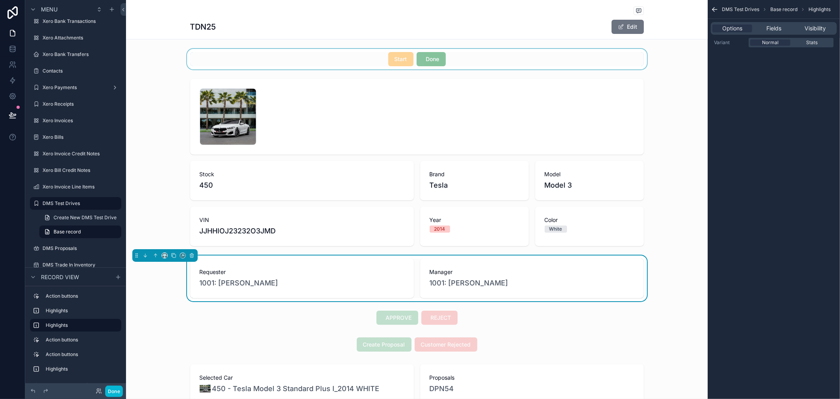
click at [488, 64] on div "scrollable content" at bounding box center [417, 59] width 582 height 20
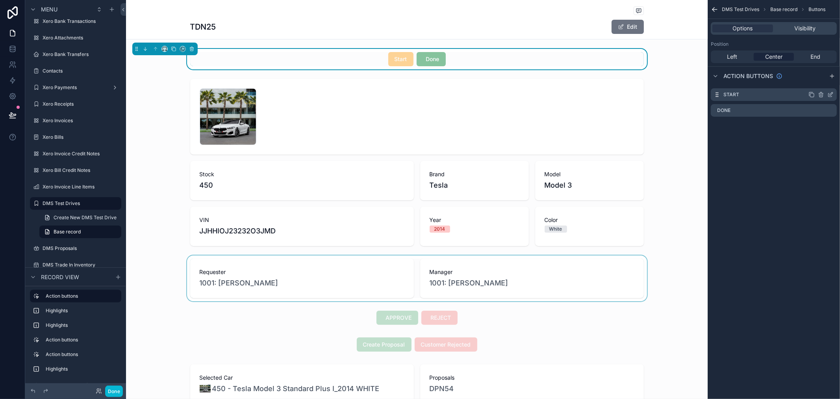
click at [832, 95] on icon "scrollable content" at bounding box center [830, 94] width 6 height 6
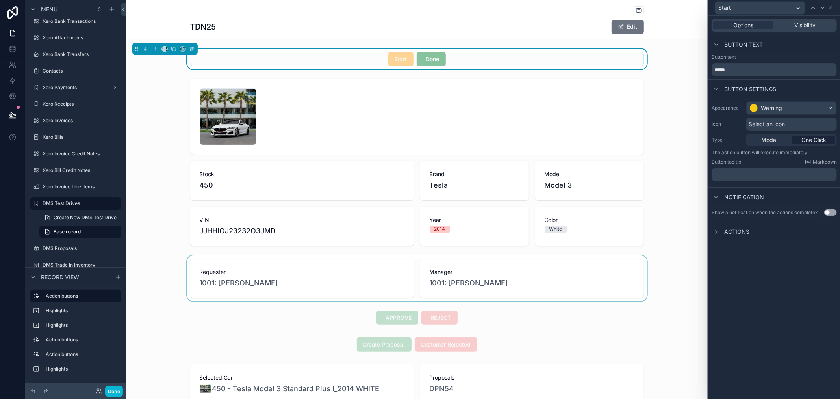
click at [813, 135] on div "Modal One Click" at bounding box center [791, 140] width 91 height 13
click at [815, 140] on span "One Click" at bounding box center [813, 140] width 25 height 8
click at [729, 233] on span "Actions" at bounding box center [736, 232] width 25 height 8
click at [832, 230] on icon at bounding box center [832, 231] width 6 height 6
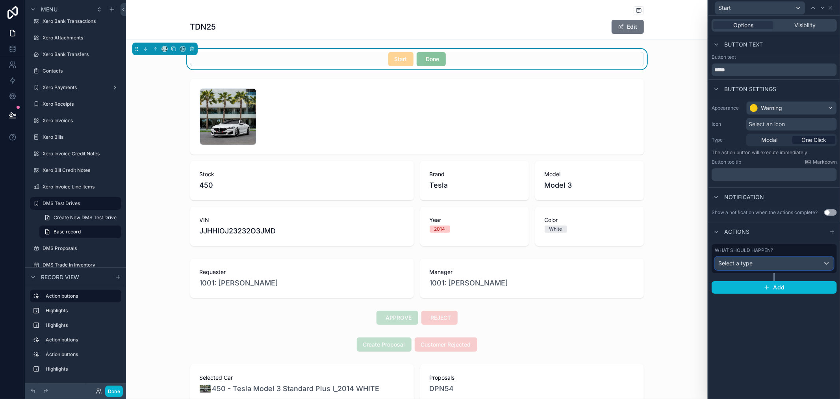
click at [769, 265] on div "Select a type" at bounding box center [774, 263] width 118 height 13
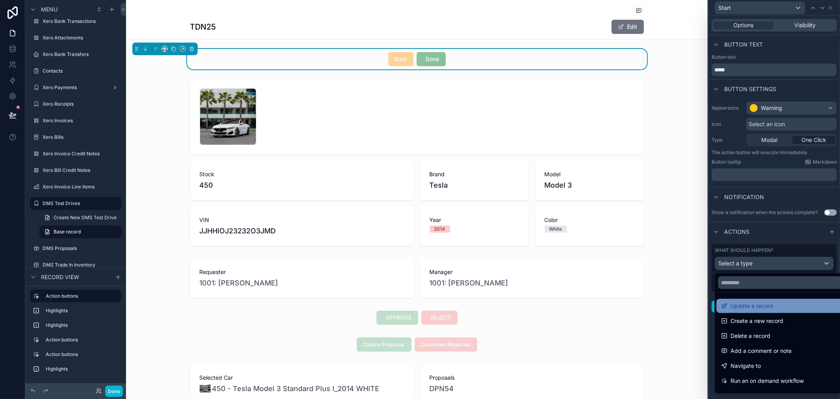
click at [751, 306] on span "Update a record" at bounding box center [752, 305] width 43 height 9
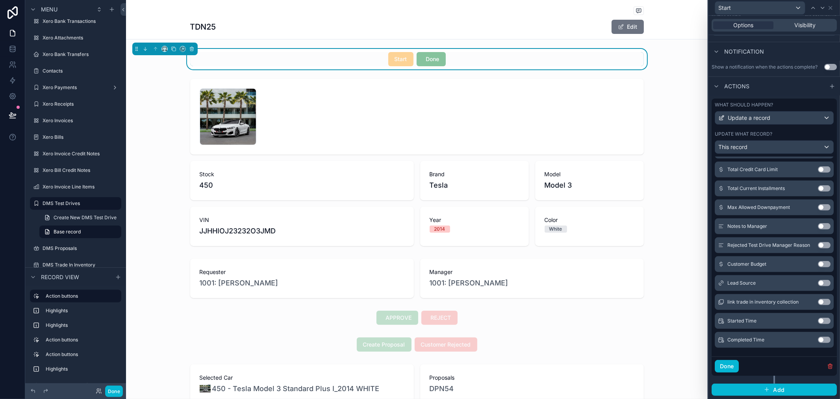
scroll to position [152, 0]
click at [818, 320] on button "Use setting" at bounding box center [824, 320] width 13 height 6
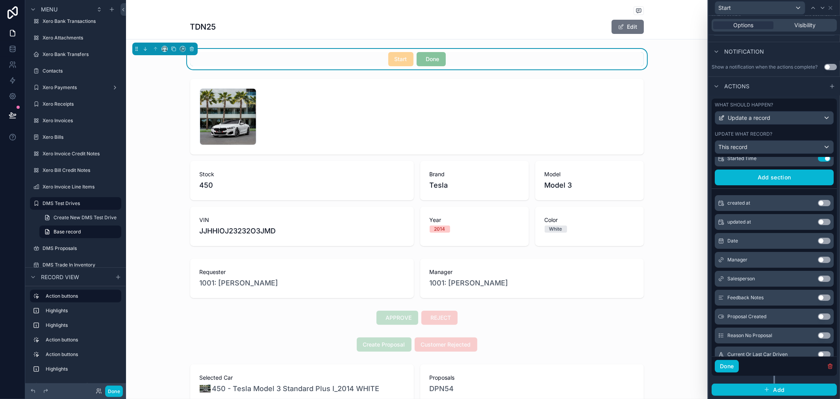
scroll to position [0, 0]
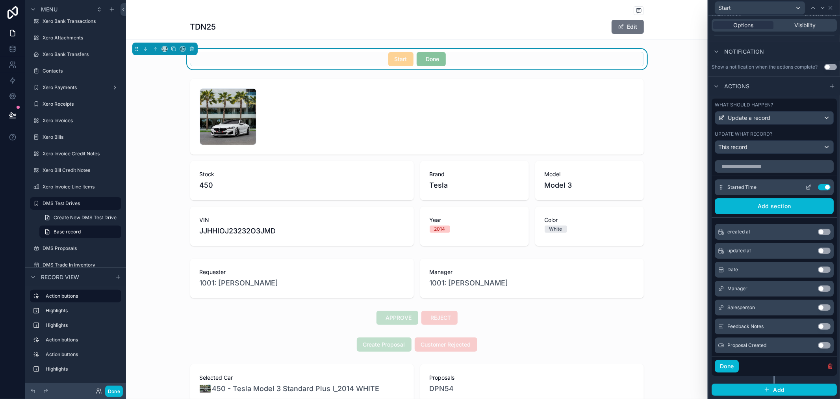
click at [808, 187] on icon at bounding box center [809, 186] width 3 height 3
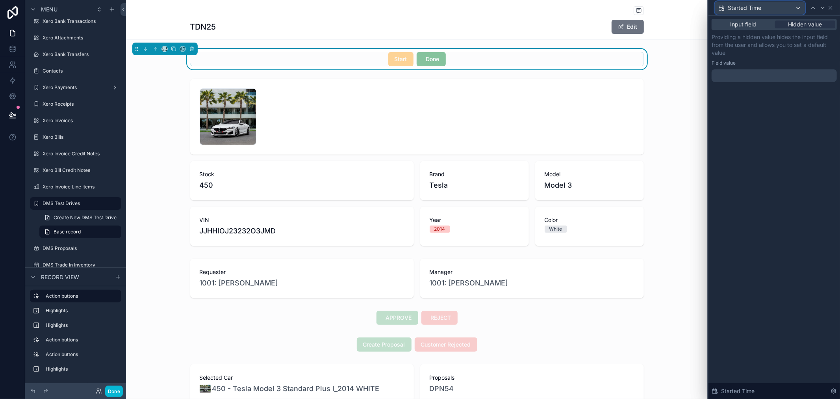
click at [763, 9] on div "Started Time" at bounding box center [760, 8] width 90 height 13
click at [763, 50] on span "Started Time" at bounding box center [748, 49] width 35 height 9
click at [752, 76] on div at bounding box center [774, 75] width 125 height 13
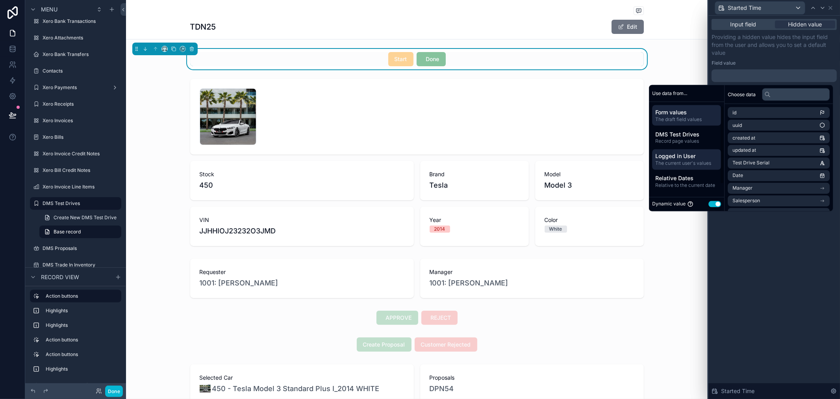
scroll to position [20, 0]
click at [713, 203] on button "Use setting" at bounding box center [715, 204] width 13 height 6
select select "****"
select select "*"
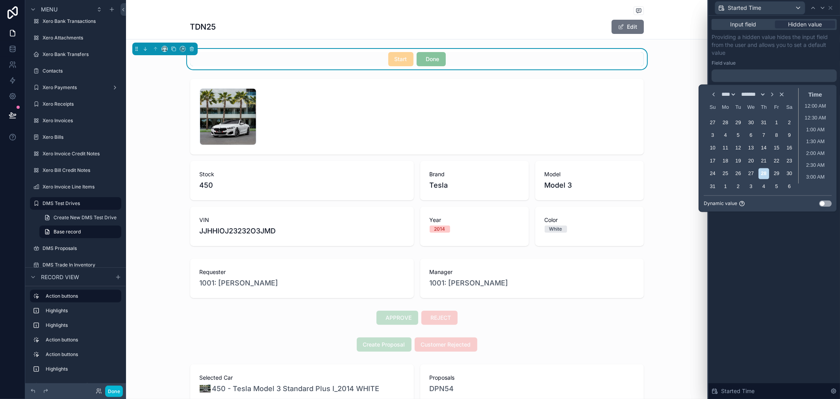
click at [825, 201] on button "Use setting" at bounding box center [825, 203] width 13 height 6
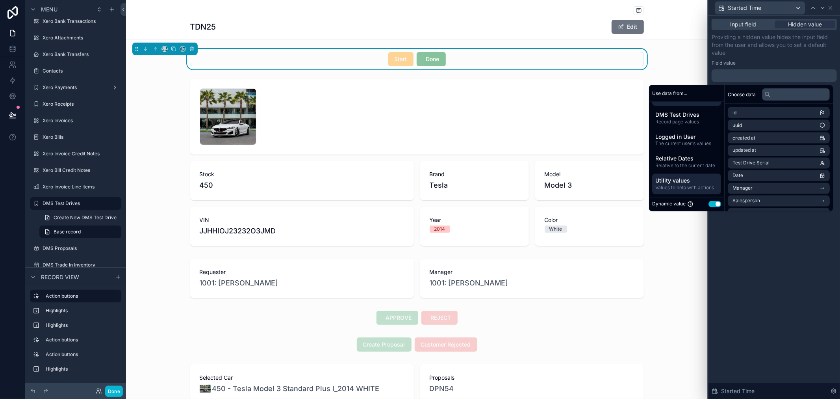
click at [681, 184] on span "Utility values" at bounding box center [686, 180] width 63 height 8
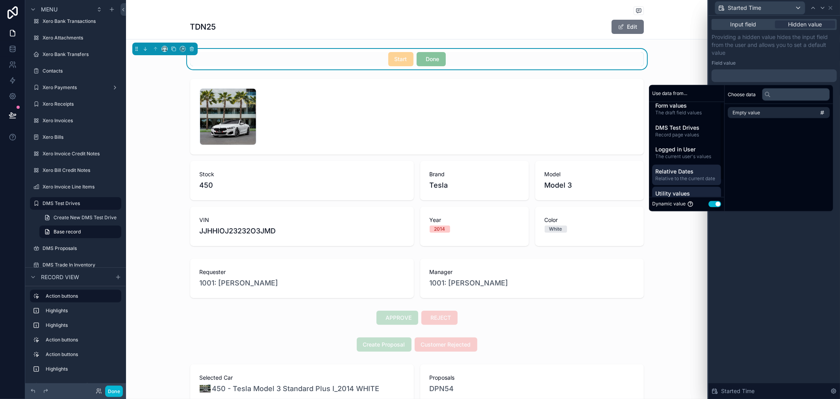
scroll to position [0, 0]
click at [709, 203] on button "Use setting" at bounding box center [715, 204] width 13 height 6
select select "****"
select select "*"
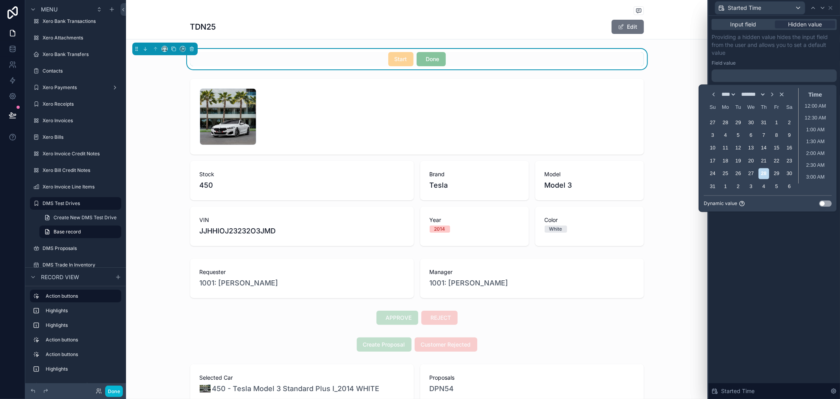
click at [826, 202] on button "Use setting" at bounding box center [825, 203] width 13 height 6
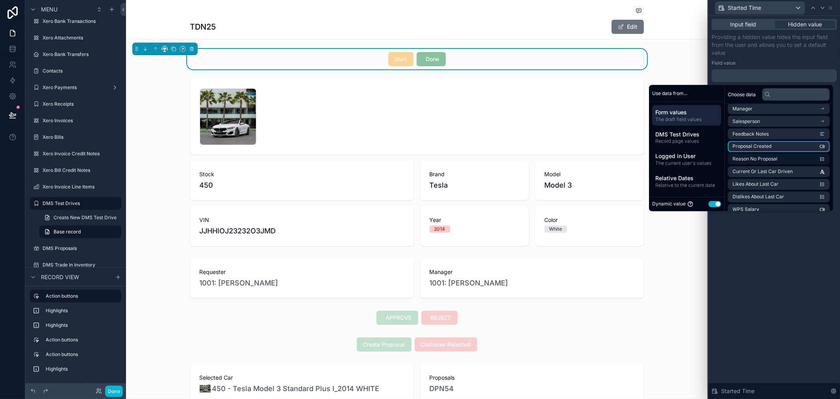
scroll to position [87, 0]
click at [691, 157] on span "Logged in User" at bounding box center [686, 156] width 63 height 8
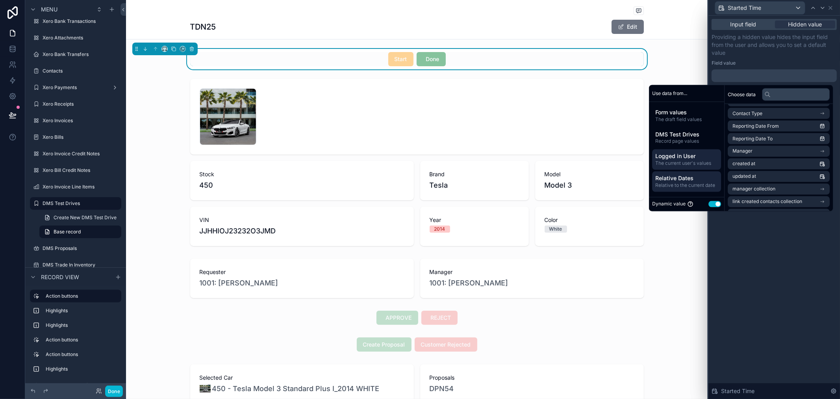
click at [691, 174] on span "Relative Dates" at bounding box center [686, 178] width 63 height 8
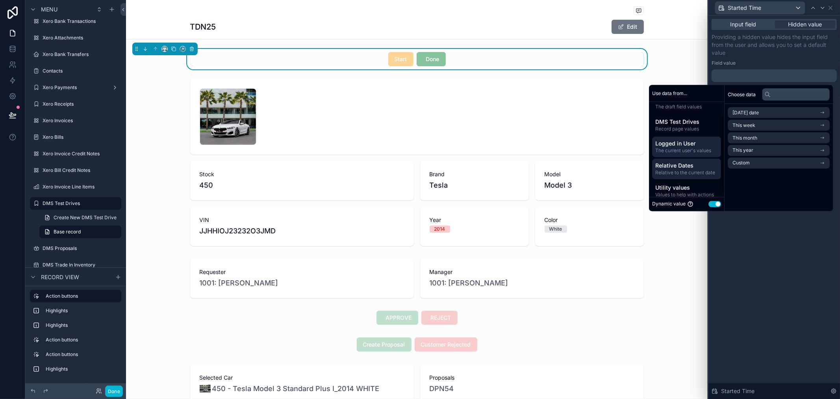
scroll to position [20, 0]
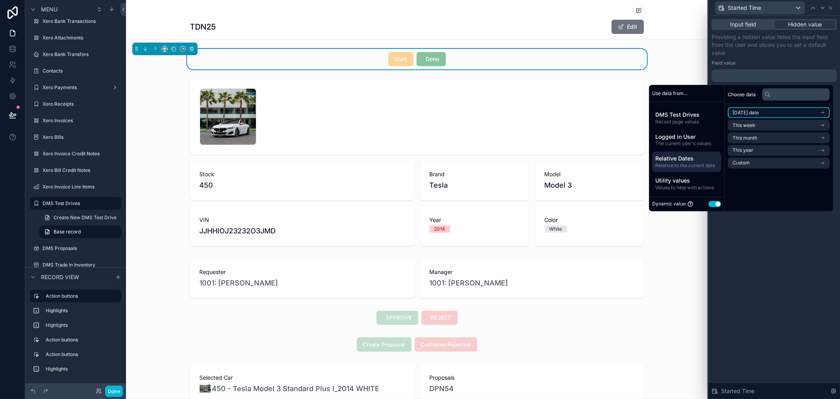
click at [823, 113] on icon "scrollable content" at bounding box center [823, 113] width 6 height 6
click at [736, 125] on span "Now" at bounding box center [738, 127] width 10 height 6
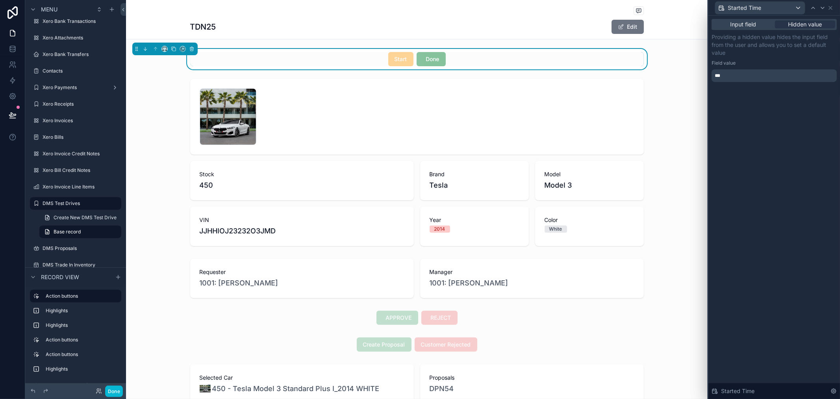
click at [781, 241] on div "Input field Hidden value Providing a hidden value hides the input field from th…" at bounding box center [775, 207] width 132 height 383
click at [743, 24] on span "Input field" at bounding box center [744, 24] width 26 height 8
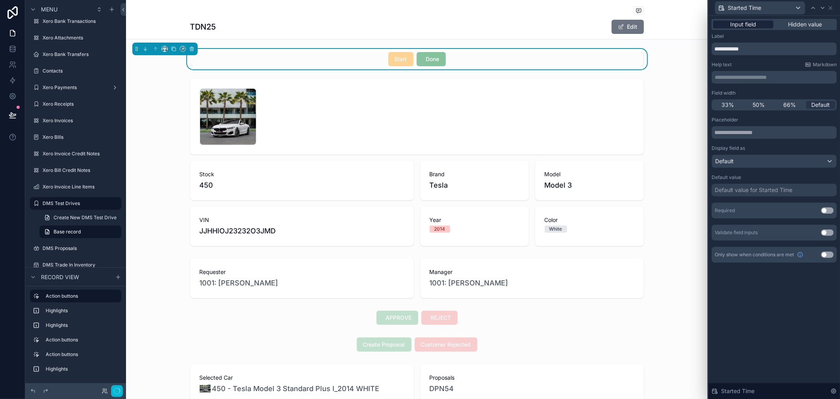
scroll to position [206, 0]
click at [792, 26] on span "Hidden value" at bounding box center [805, 24] width 34 height 8
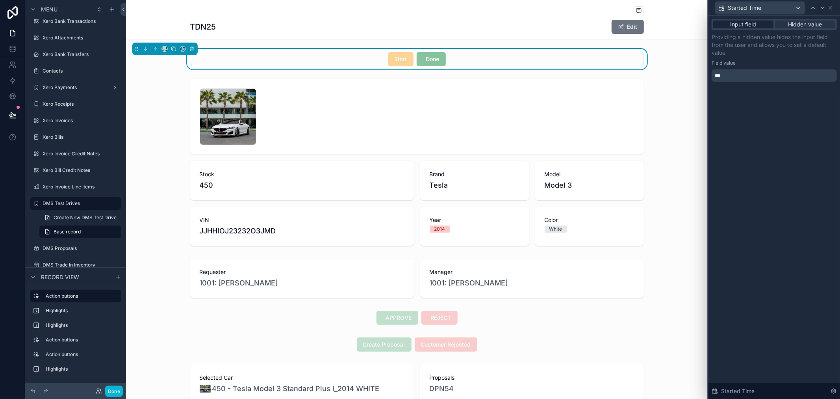
click at [746, 25] on span "Input field" at bounding box center [744, 24] width 26 height 8
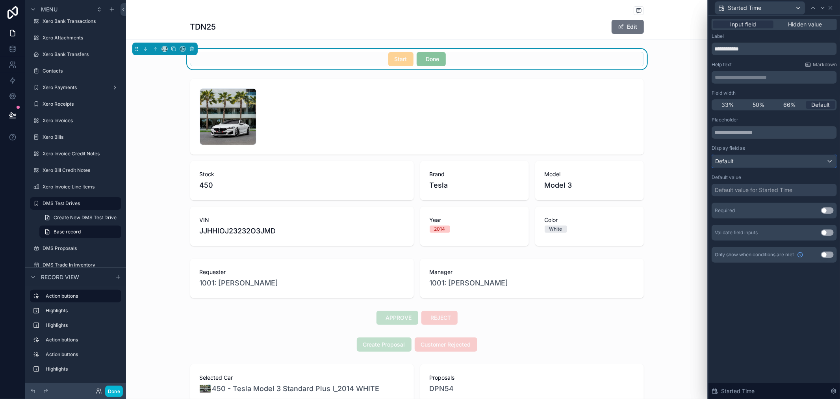
click at [789, 164] on div "Default" at bounding box center [774, 161] width 124 height 13
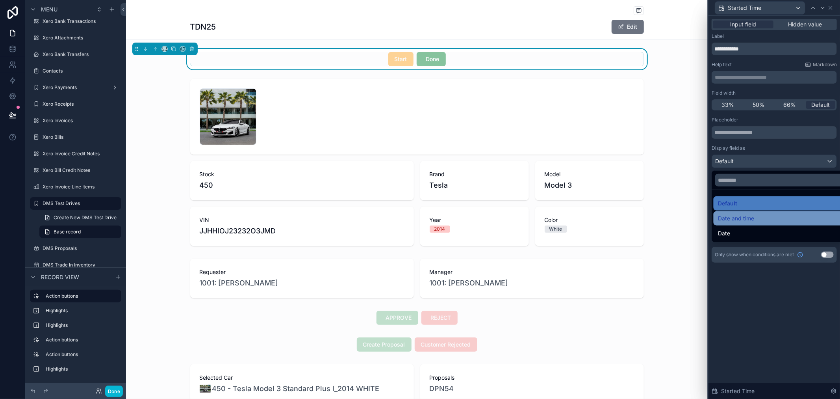
click at [770, 221] on div "Date and time" at bounding box center [783, 217] width 130 height 9
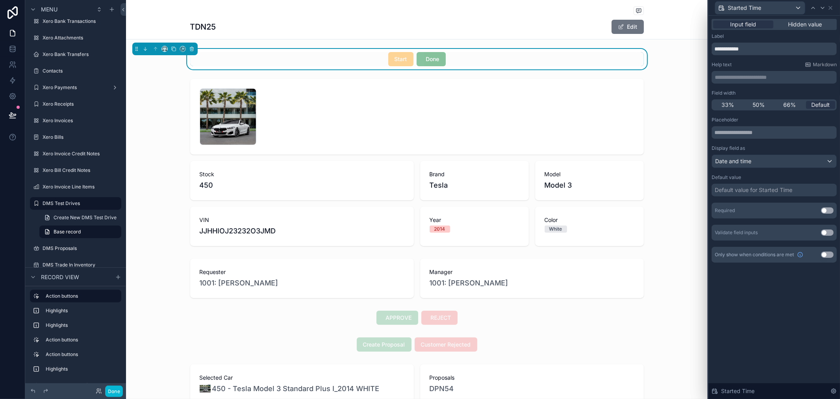
click at [808, 313] on div "**********" at bounding box center [775, 207] width 132 height 383
click at [782, 266] on div "**********" at bounding box center [775, 148] width 132 height 265
click at [799, 314] on div "**********" at bounding box center [775, 207] width 132 height 383
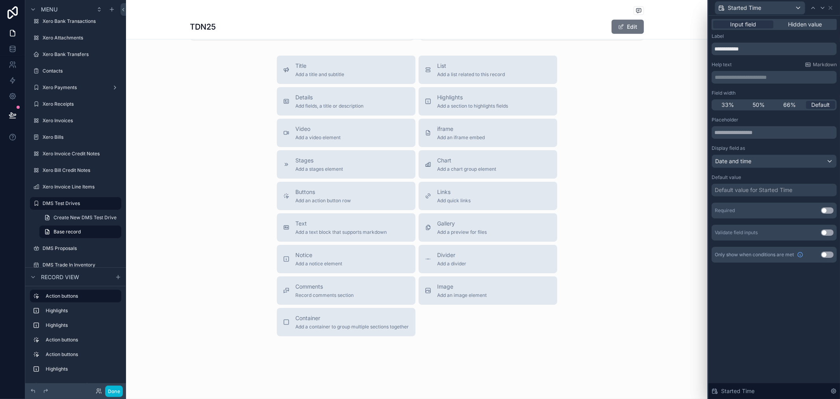
scroll to position [276, 0]
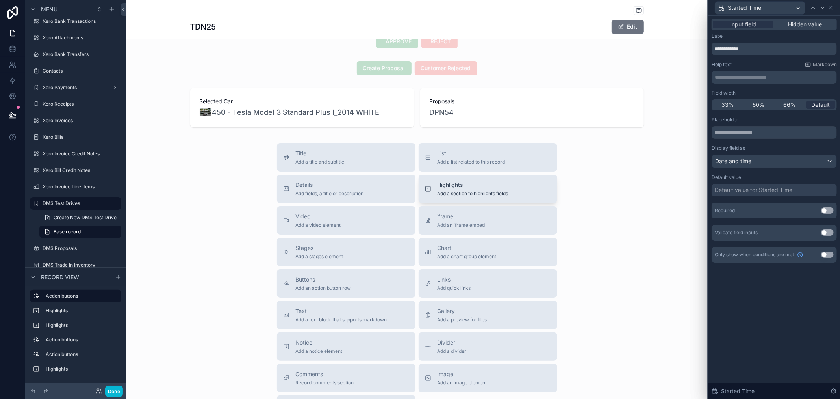
click at [464, 185] on span "Highlights" at bounding box center [473, 185] width 71 height 8
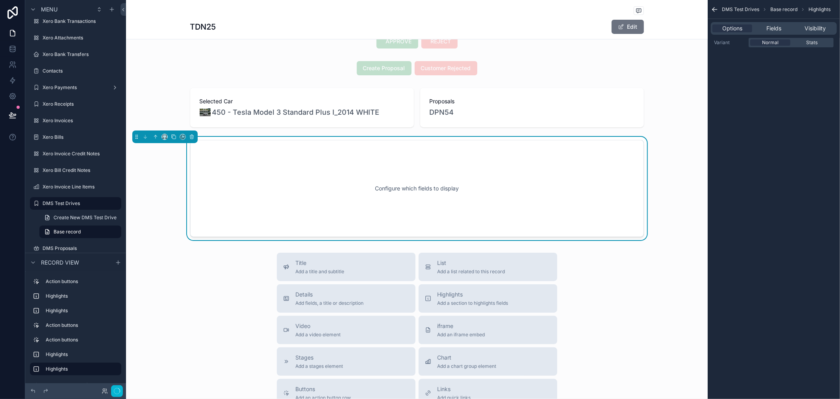
scroll to position [265, 0]
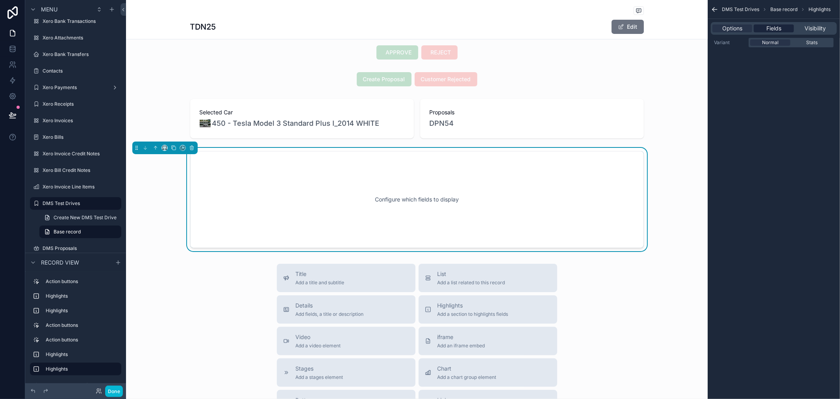
click at [780, 29] on span "Fields" at bounding box center [773, 28] width 15 height 8
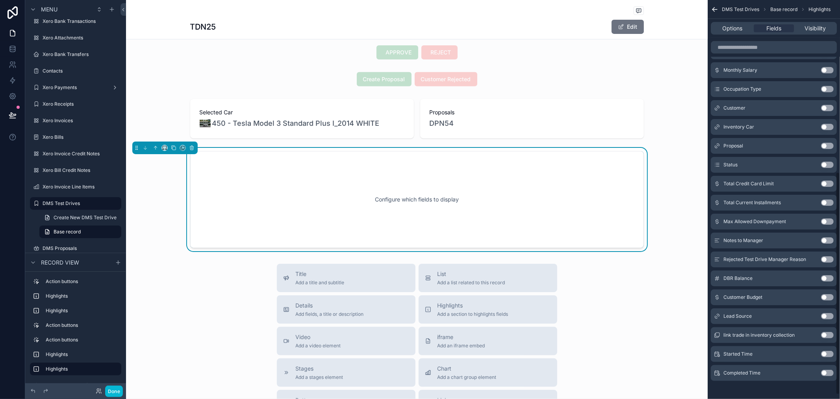
scroll to position [315, 0]
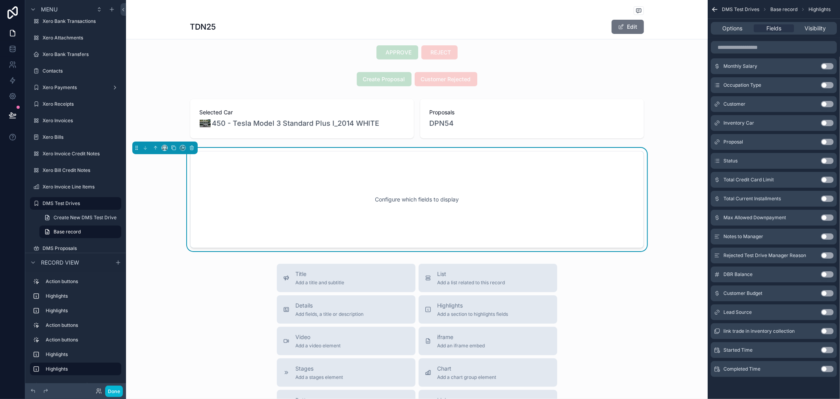
click at [824, 352] on button "Use setting" at bounding box center [827, 350] width 13 height 6
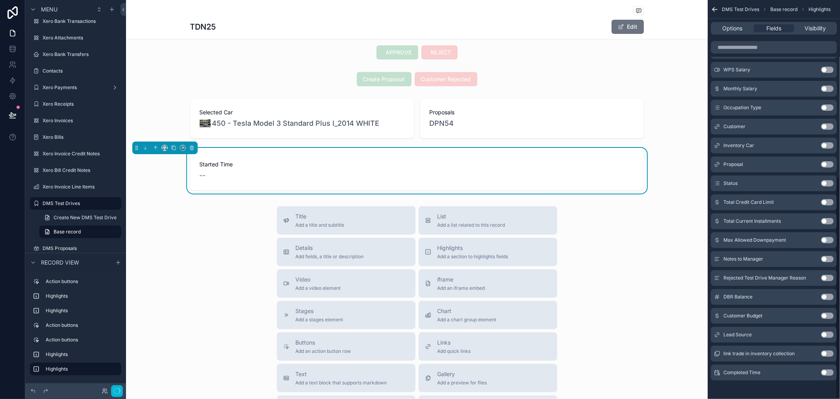
scroll to position [318, 0]
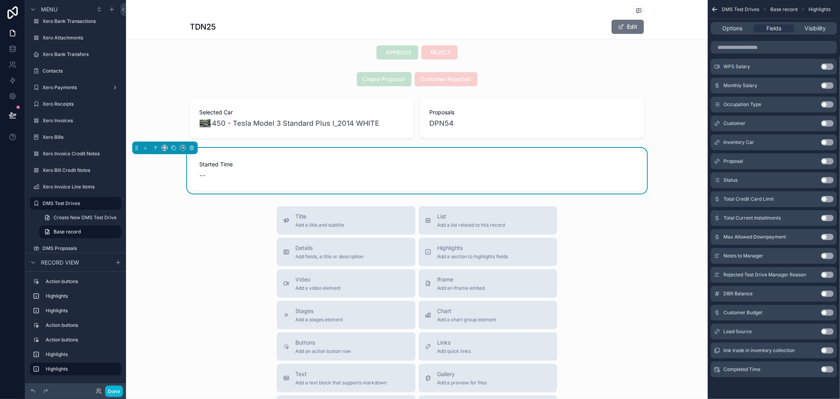
click at [824, 369] on button "Use setting" at bounding box center [827, 369] width 13 height 6
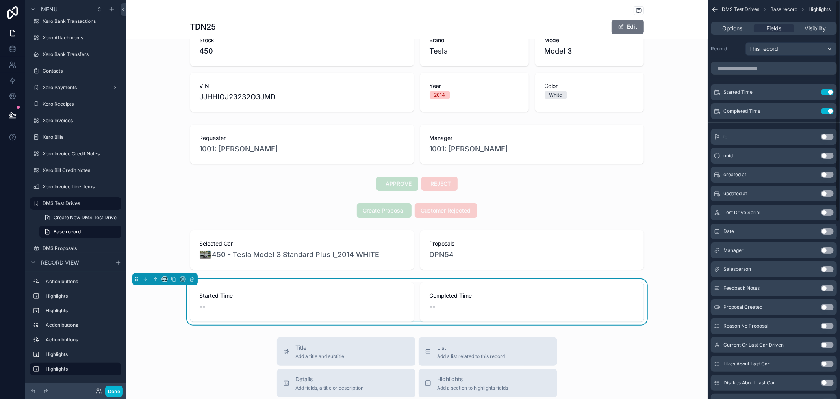
scroll to position [0, 0]
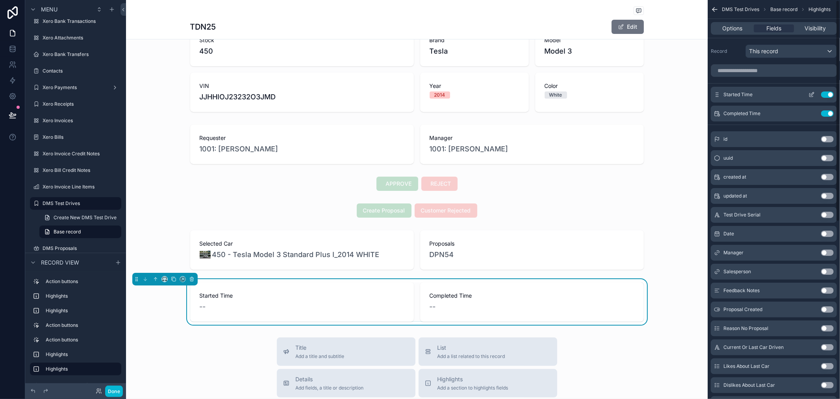
click at [810, 97] on icon "scrollable content" at bounding box center [812, 94] width 6 height 6
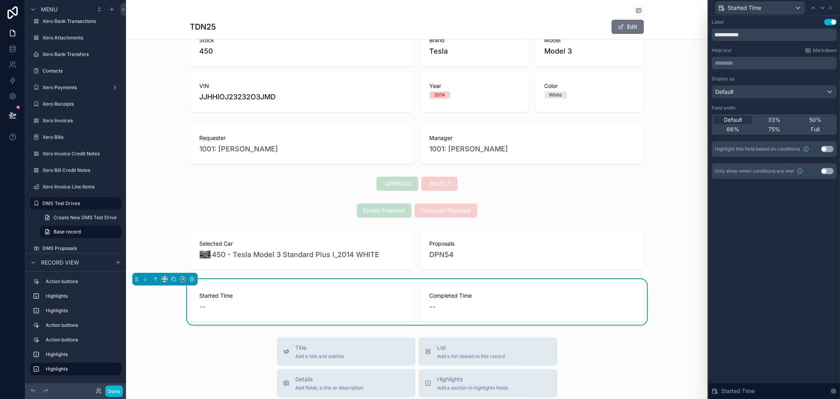
click at [825, 148] on button "Use setting" at bounding box center [827, 149] width 13 height 6
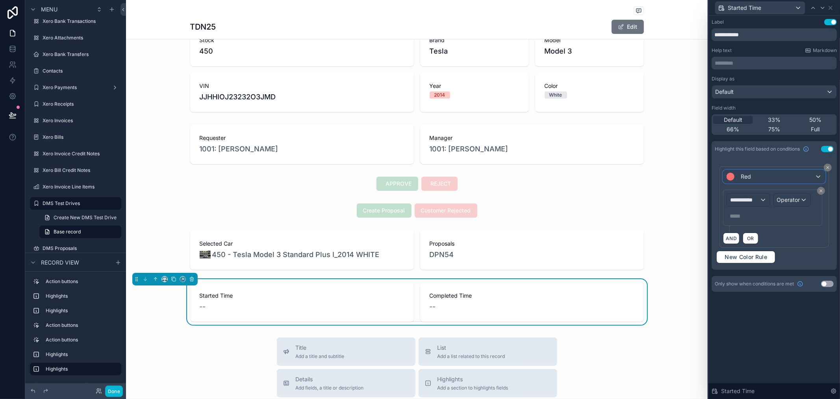
click at [799, 175] on div "Red" at bounding box center [773, 176] width 101 height 13
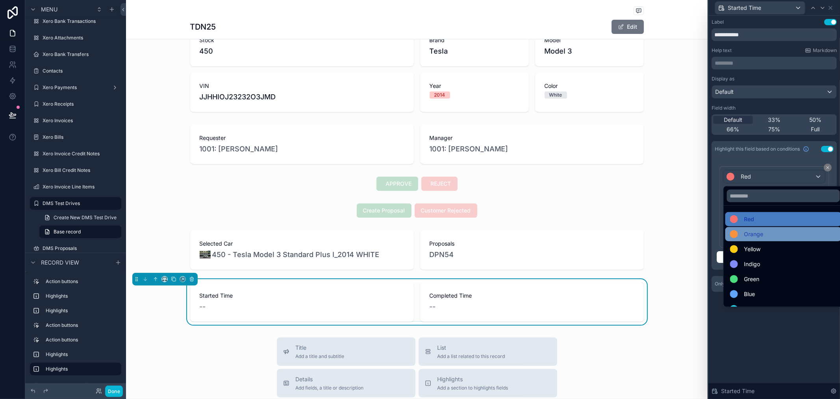
click at [762, 236] on span "Orange" at bounding box center [753, 233] width 19 height 9
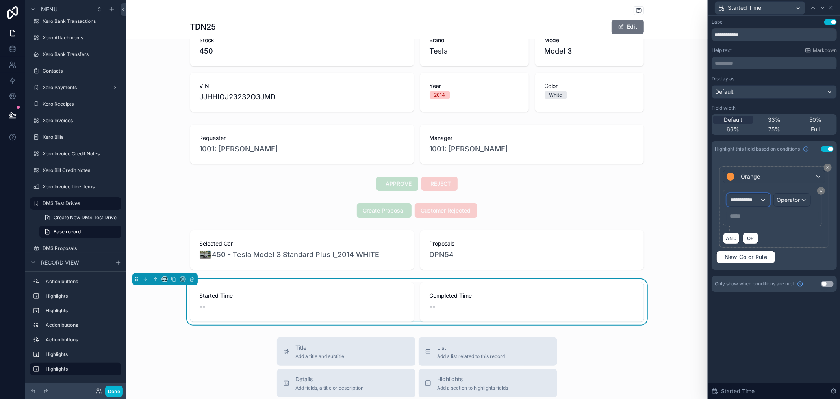
click at [759, 200] on span "**********" at bounding box center [744, 200] width 29 height 8
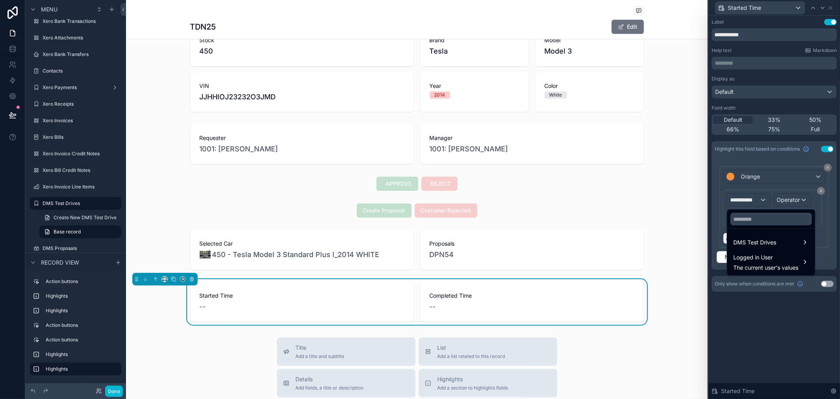
click at [768, 180] on div at bounding box center [775, 199] width 132 height 399
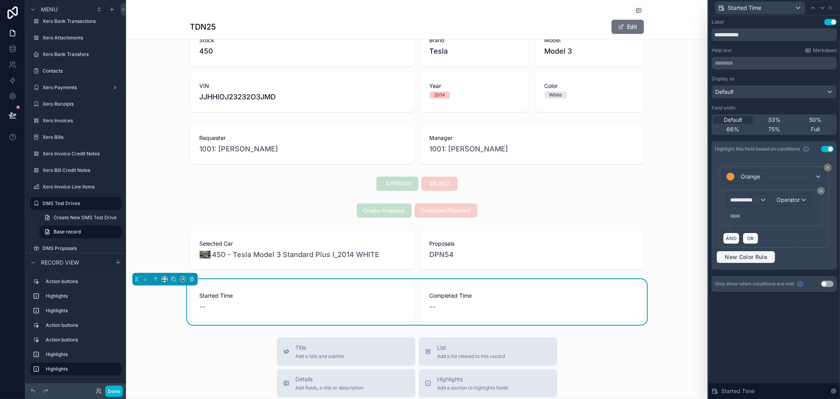
click at [747, 256] on span "New Color Rule" at bounding box center [746, 256] width 49 height 7
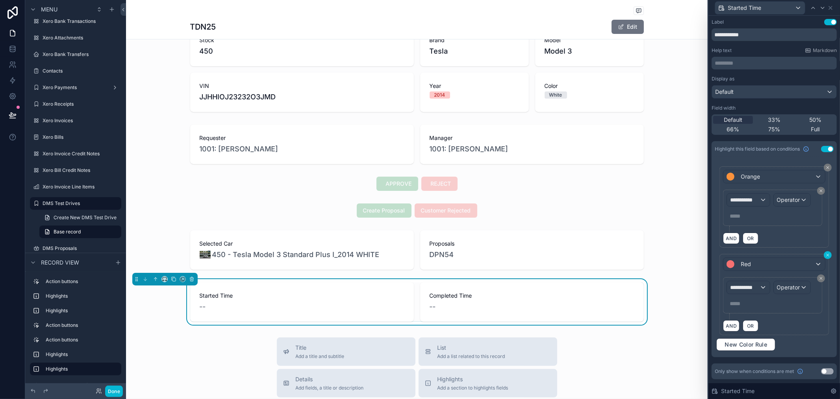
click at [827, 256] on icon at bounding box center [828, 255] width 2 height 2
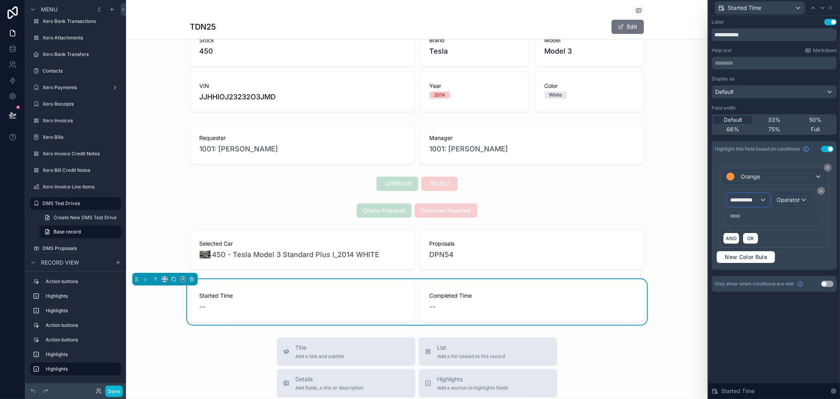
click at [764, 202] on div "**********" at bounding box center [748, 199] width 43 height 13
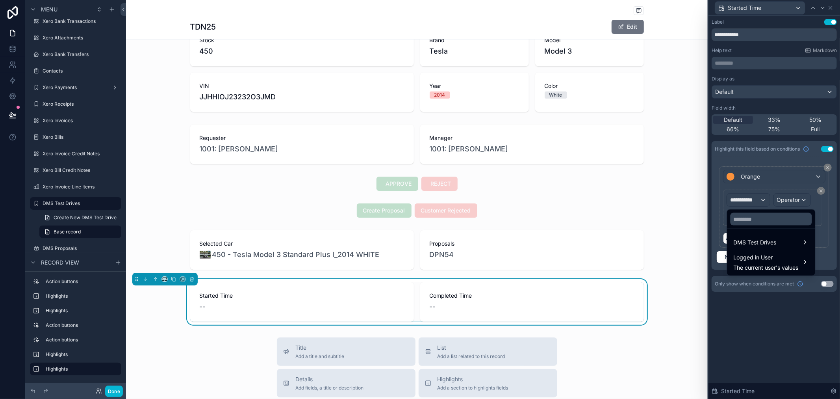
click at [763, 202] on div at bounding box center [775, 199] width 132 height 399
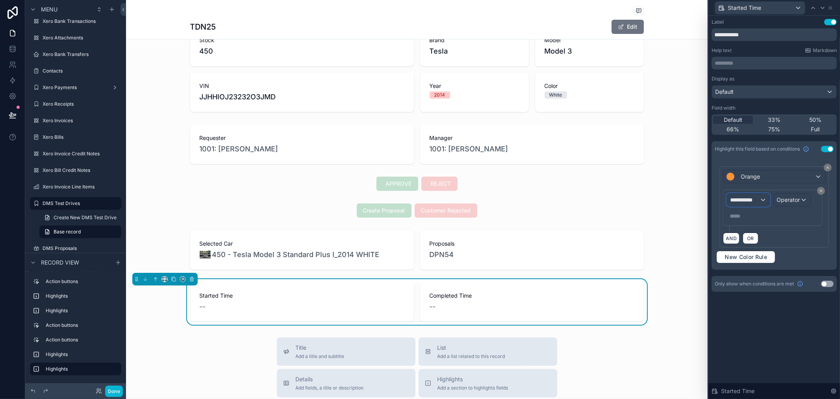
click at [758, 198] on span "**********" at bounding box center [744, 200] width 29 height 8
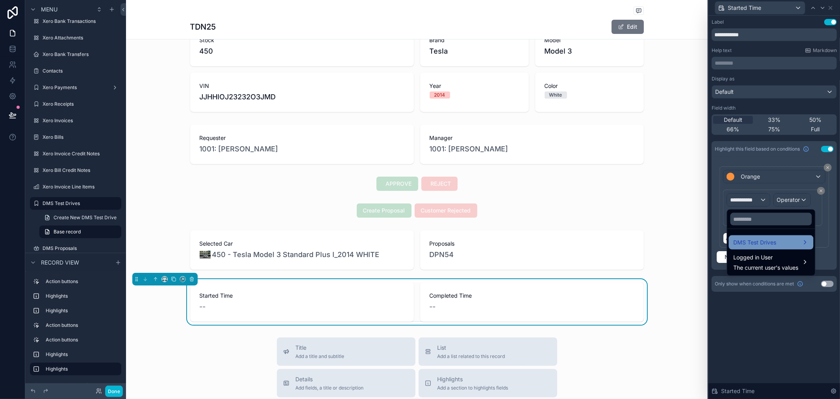
click at [780, 242] on div "DMS Test Drives" at bounding box center [771, 241] width 75 height 9
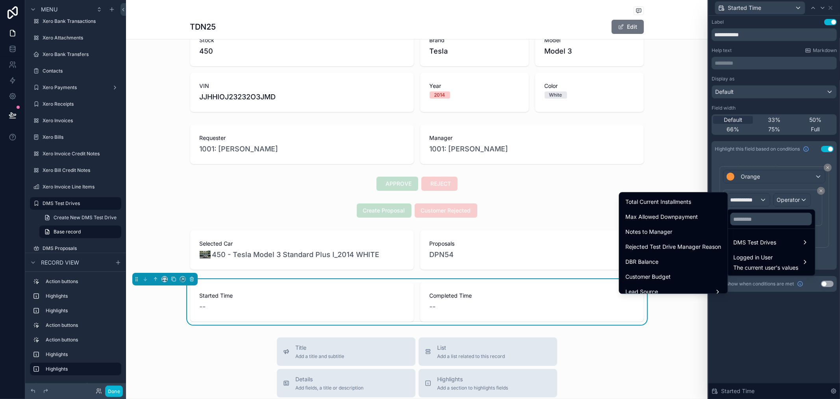
scroll to position [395, 0]
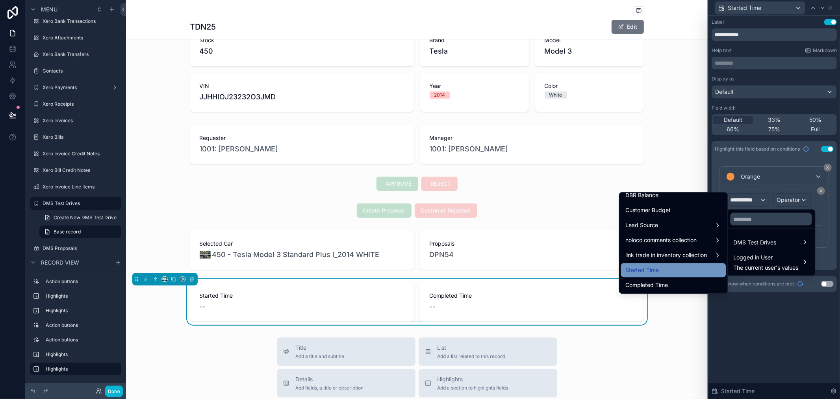
click at [657, 268] on div "Started Time" at bounding box center [674, 269] width 96 height 9
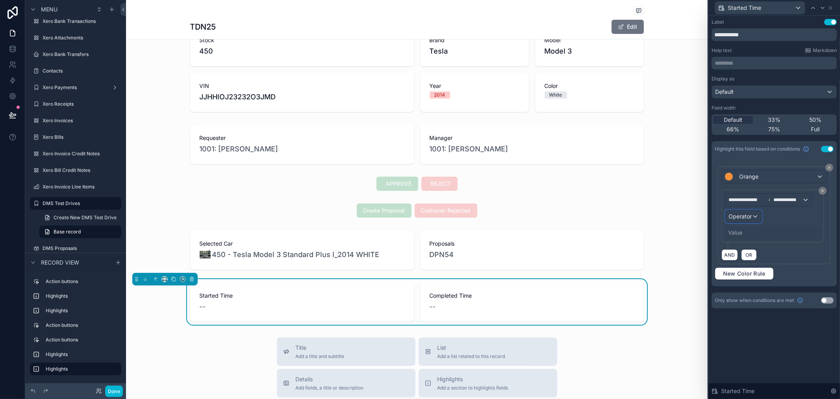
click at [754, 215] on div "Operator" at bounding box center [743, 216] width 37 height 13
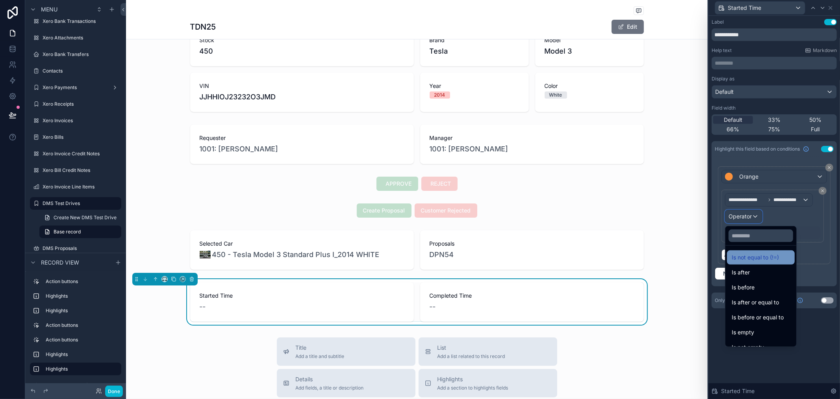
scroll to position [26, 0]
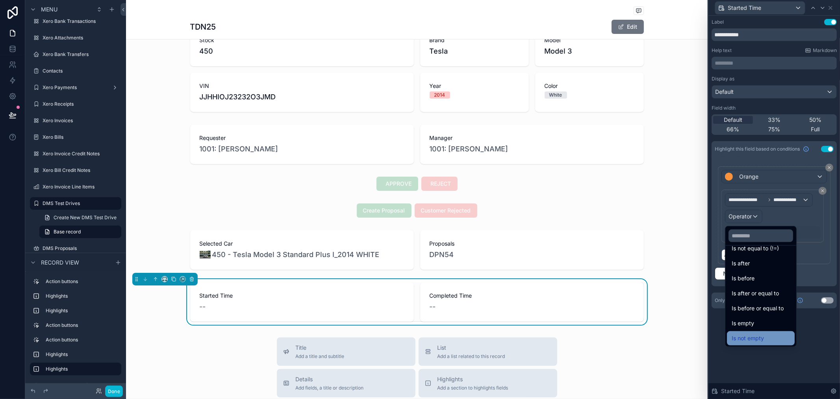
click at [757, 336] on span "Is not empty" at bounding box center [748, 337] width 32 height 9
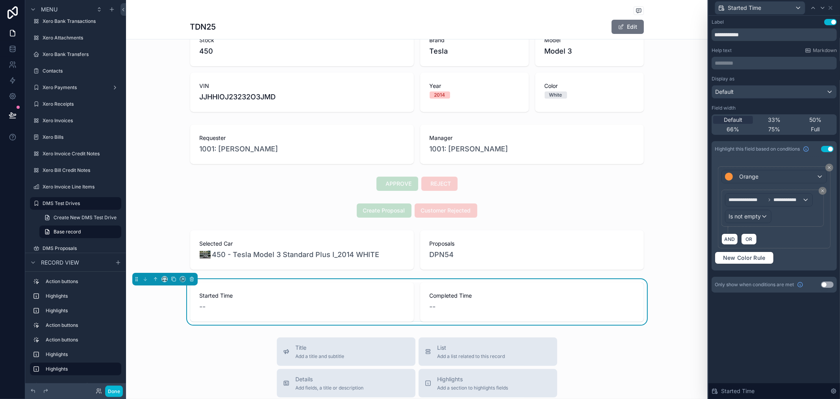
click at [782, 329] on div "**********" at bounding box center [775, 207] width 132 height 383
click at [795, 331] on div "**********" at bounding box center [775, 207] width 132 height 383
click at [763, 176] on div "Orange" at bounding box center [774, 176] width 105 height 13
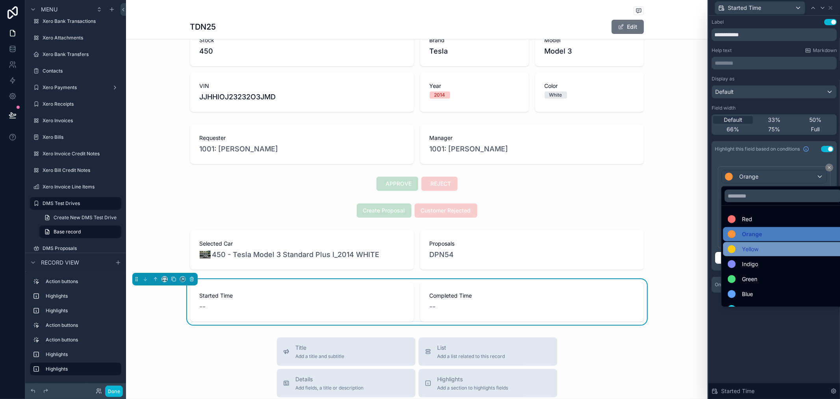
click at [761, 246] on div "Yellow" at bounding box center [783, 248] width 111 height 9
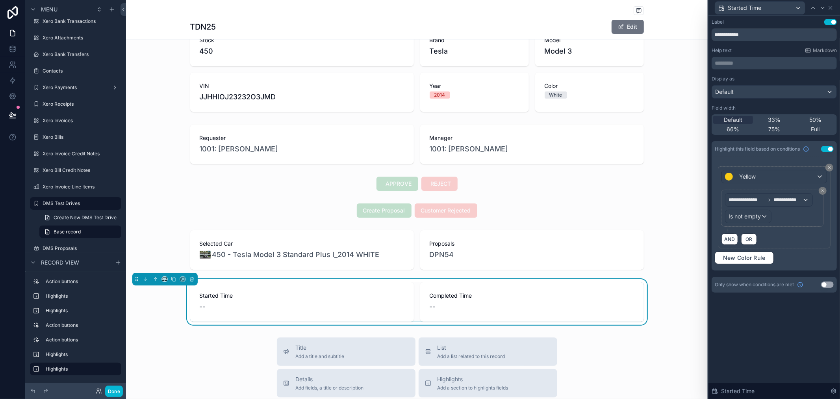
click at [792, 344] on div "**********" at bounding box center [775, 207] width 132 height 383
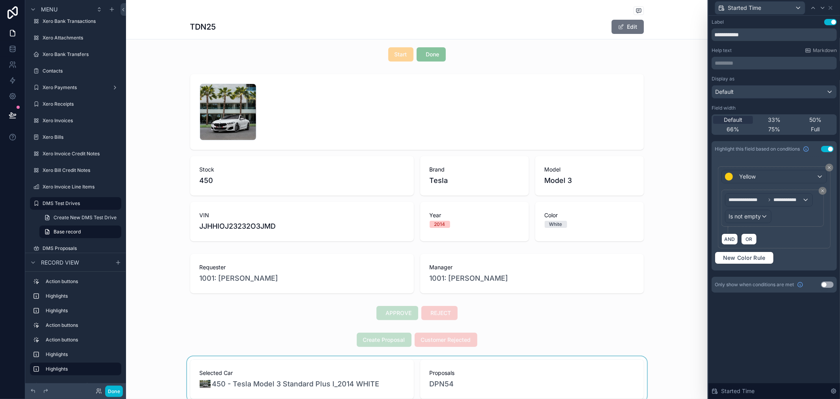
scroll to position [0, 0]
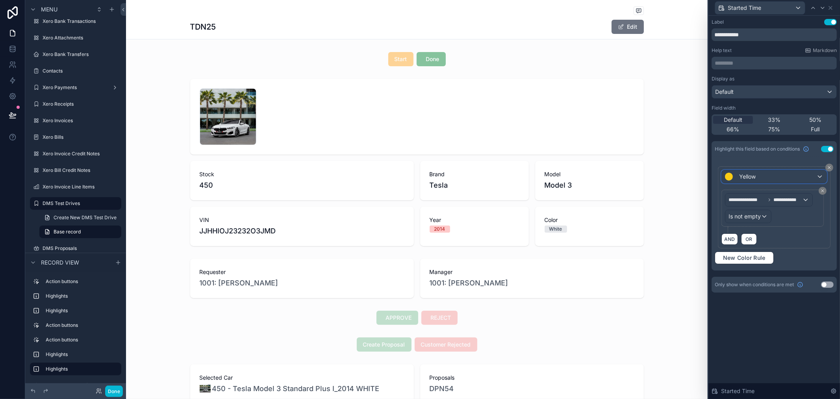
click at [744, 176] on span "Yellow" at bounding box center [747, 176] width 17 height 8
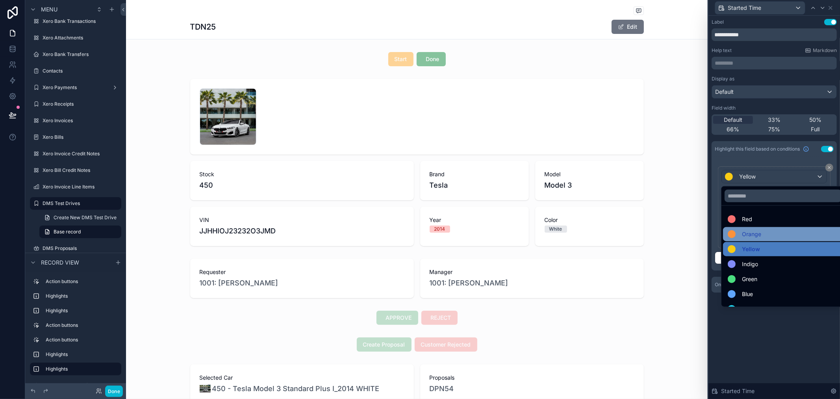
click at [735, 236] on span at bounding box center [733, 234] width 11 height 8
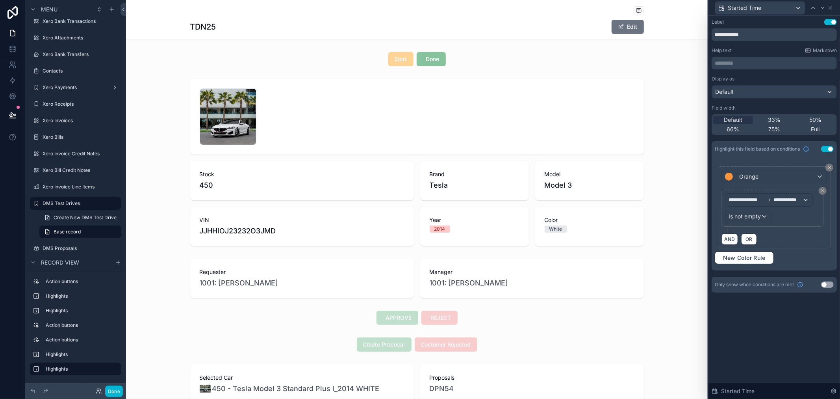
click at [797, 329] on div "**********" at bounding box center [775, 207] width 132 height 383
click at [796, 20] on div "Label Use setting" at bounding box center [774, 22] width 125 height 6
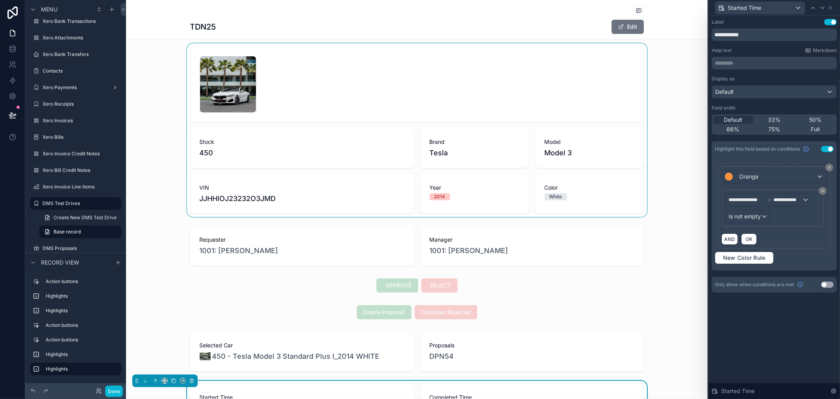
scroll to position [87, 0]
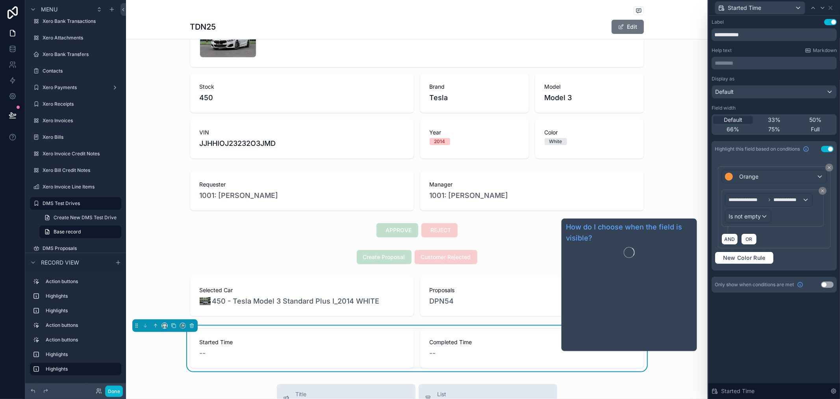
click at [764, 330] on div "**********" at bounding box center [775, 207] width 132 height 383
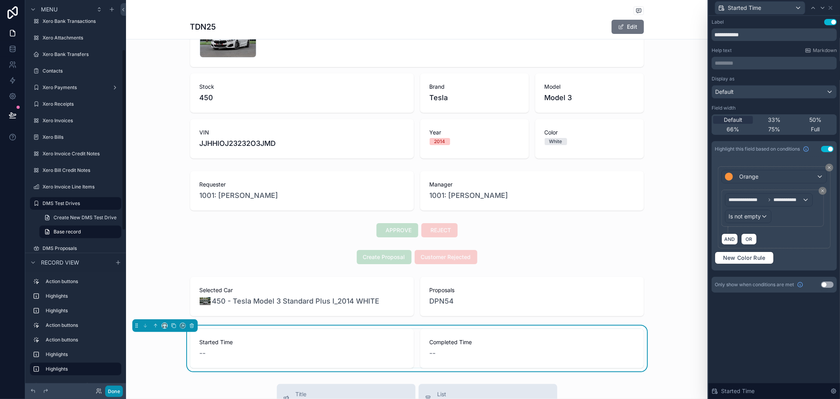
click at [111, 392] on button "Done" at bounding box center [114, 390] width 18 height 11
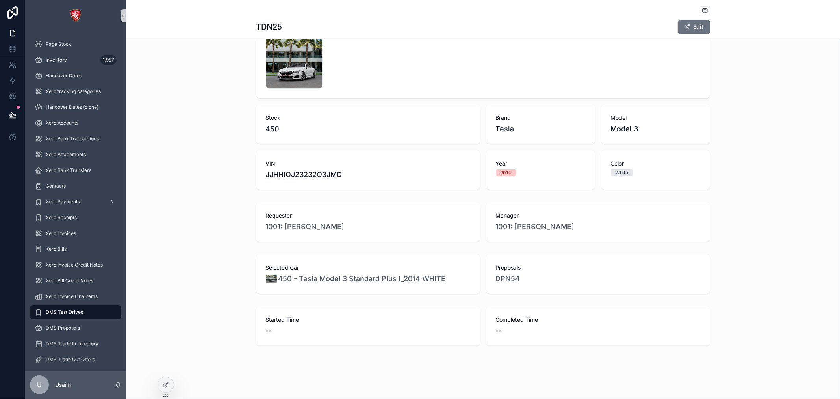
scroll to position [0, 0]
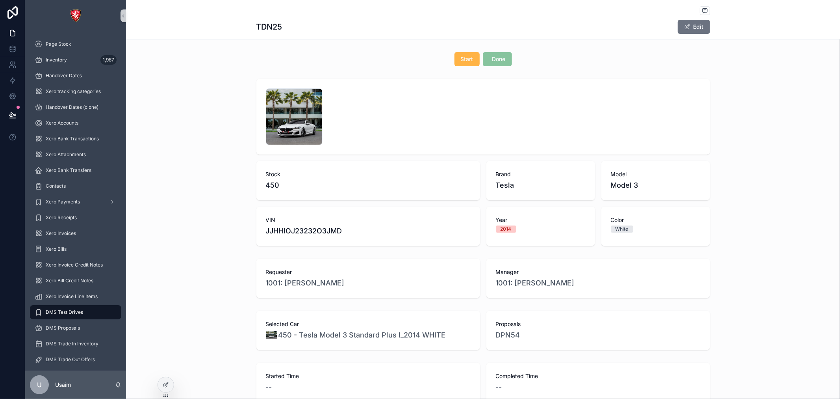
click at [463, 56] on span "Start" at bounding box center [467, 59] width 13 height 8
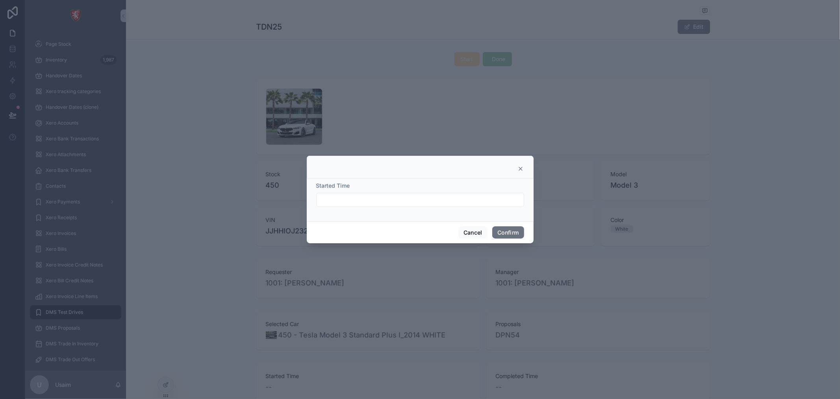
click at [490, 204] on input "text" at bounding box center [420, 199] width 207 height 11
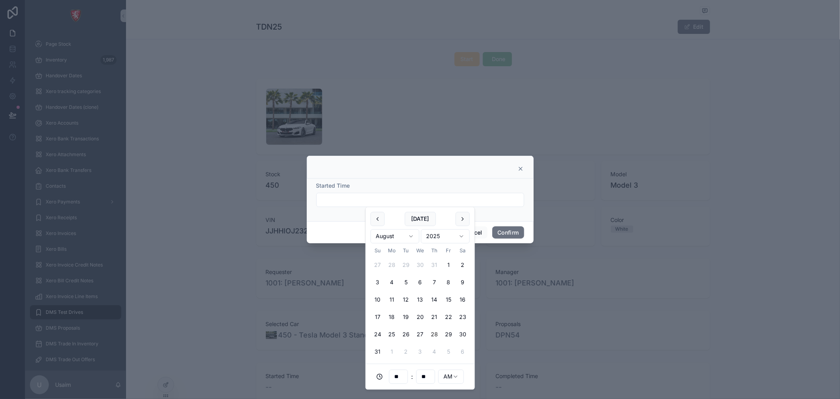
click at [519, 170] on icon at bounding box center [520, 168] width 3 height 3
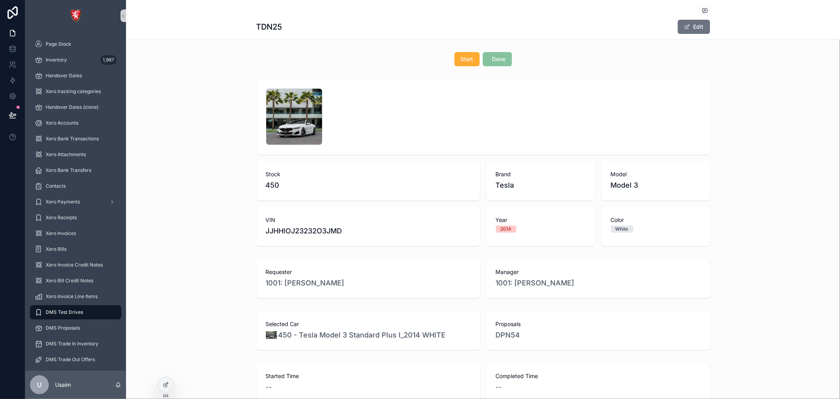
scroll to position [56, 0]
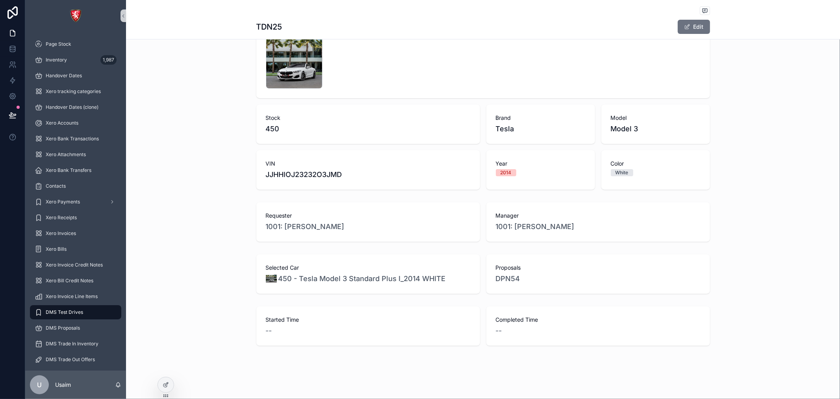
click at [381, 334] on div "--" at bounding box center [368, 330] width 205 height 11
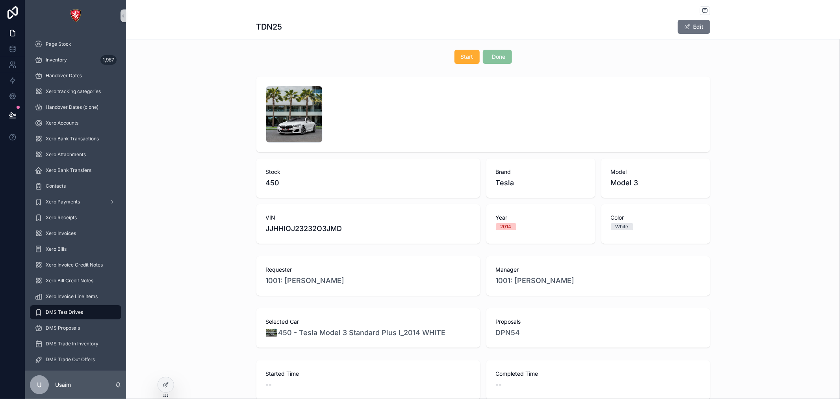
scroll to position [0, 0]
click at [161, 388] on div at bounding box center [166, 384] width 16 height 15
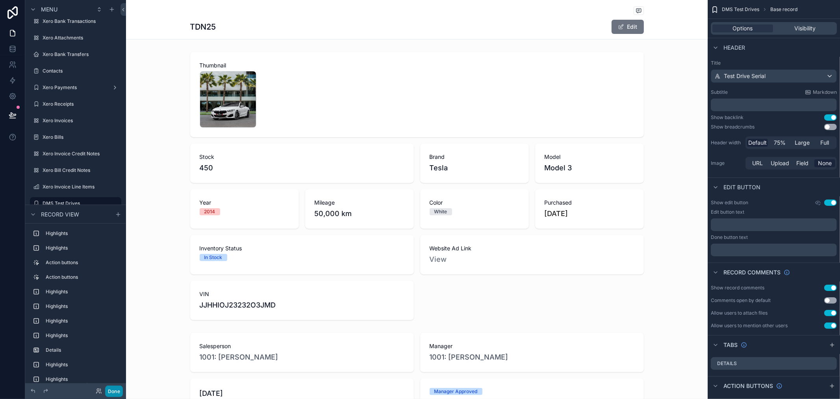
click at [117, 394] on button "Done" at bounding box center [114, 390] width 18 height 11
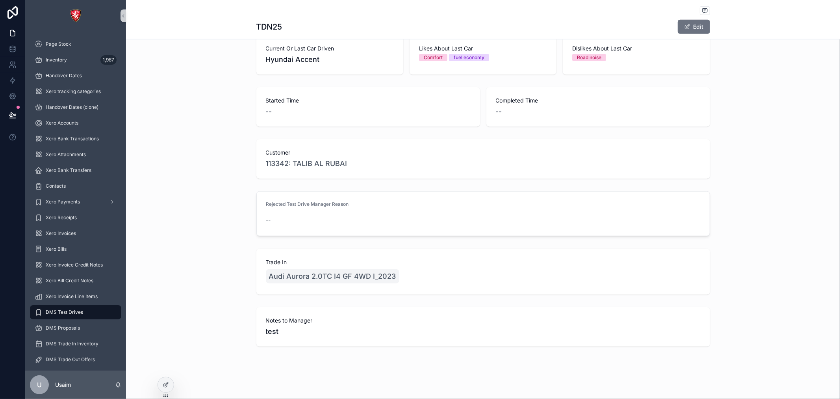
scroll to position [438, 0]
click at [72, 314] on span "DMS Test Drives" at bounding box center [64, 312] width 37 height 6
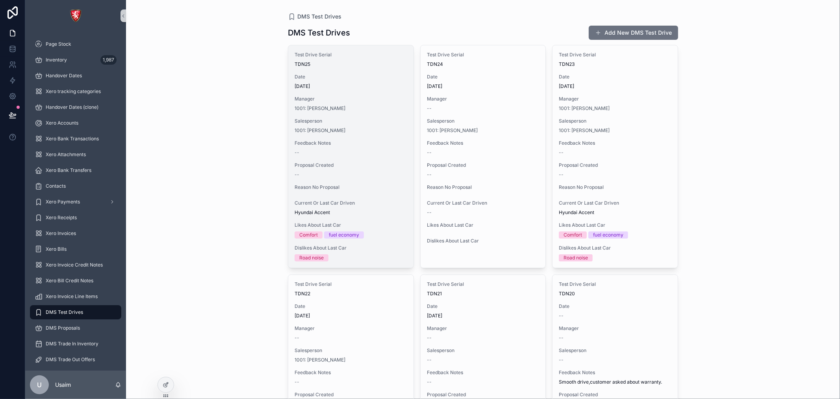
click at [351, 175] on div "--" at bounding box center [351, 174] width 113 height 6
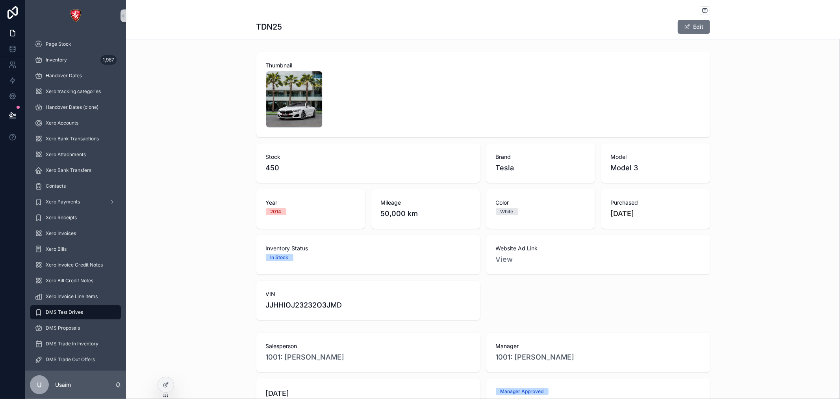
click at [389, 87] on div "1 .jpg" at bounding box center [483, 99] width 435 height 57
click at [167, 387] on icon at bounding box center [166, 384] width 6 height 6
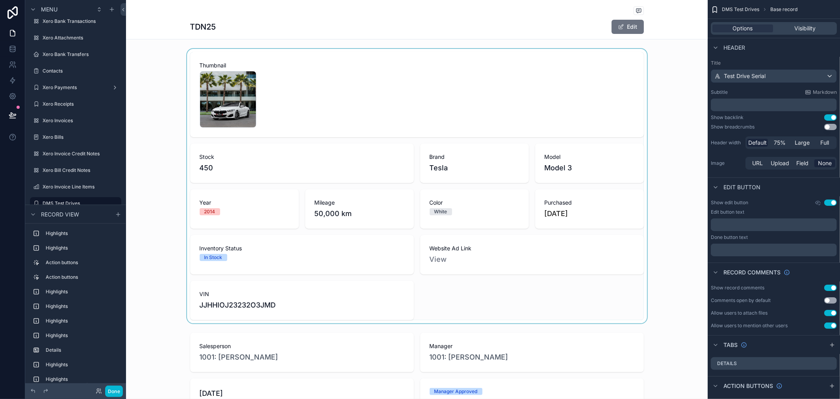
click at [426, 94] on div "scrollable content" at bounding box center [417, 186] width 582 height 274
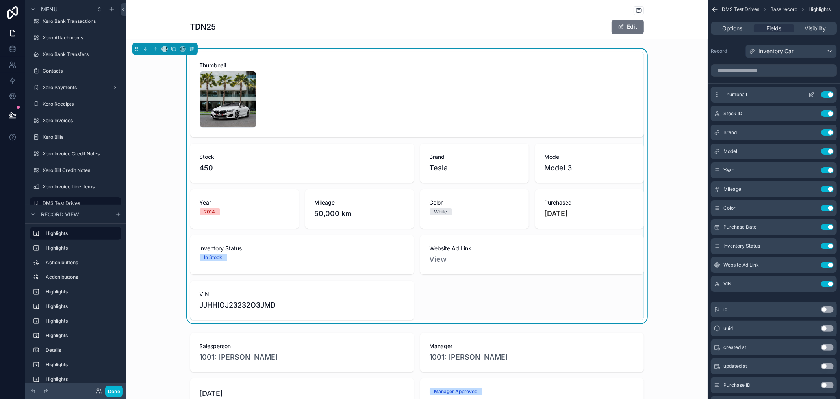
click at [812, 96] on icon "scrollable content" at bounding box center [812, 94] width 6 height 6
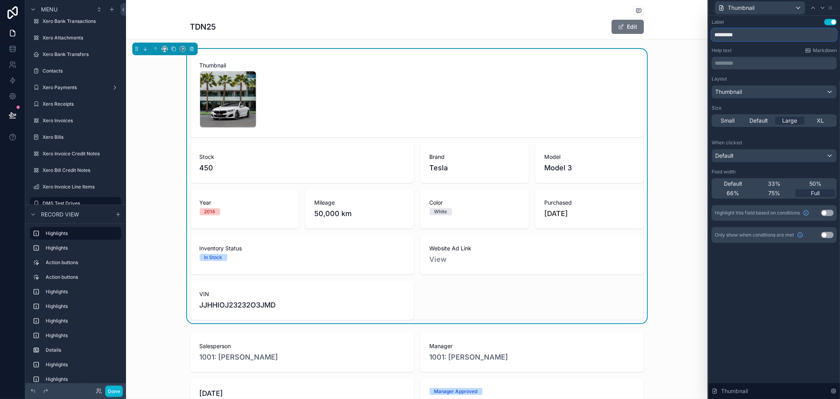
click at [732, 36] on input "*********" at bounding box center [774, 34] width 125 height 13
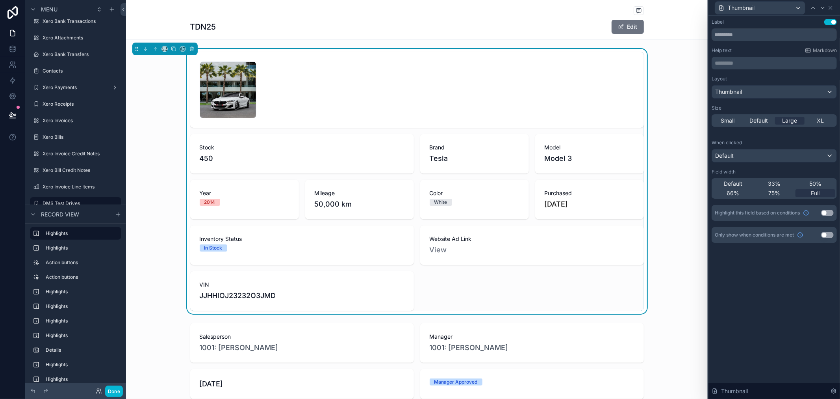
click at [778, 23] on div "Label Use setting" at bounding box center [774, 22] width 125 height 6
click at [579, 294] on div "1 .jpg Stock 450 Brand Tesla Model Model 3 Year 2014 Mileage 50,000 km Color Wh…" at bounding box center [417, 181] width 454 height 258
click at [663, 221] on div "1 .jpg Stock 450 Brand Tesla Model Model 3 Year 2014 Mileage 50,000 km Color Wh…" at bounding box center [417, 181] width 582 height 265
click at [608, 371] on div "scrollable content" at bounding box center [417, 361] width 582 height 82
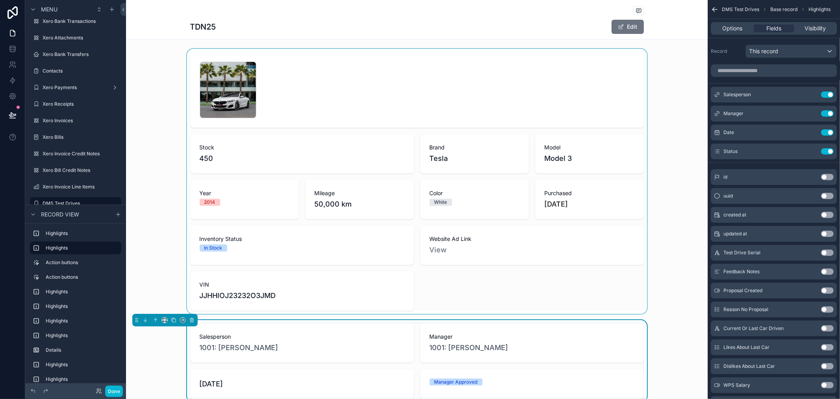
click at [593, 265] on div "scrollable content" at bounding box center [417, 181] width 582 height 265
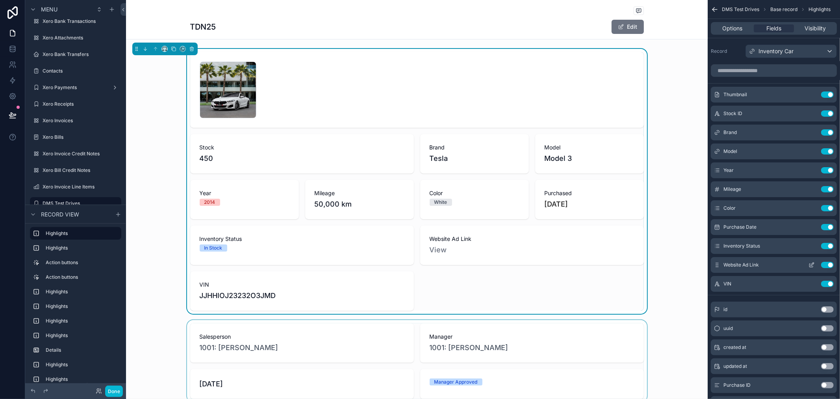
click at [827, 264] on button "Use setting" at bounding box center [827, 265] width 13 height 6
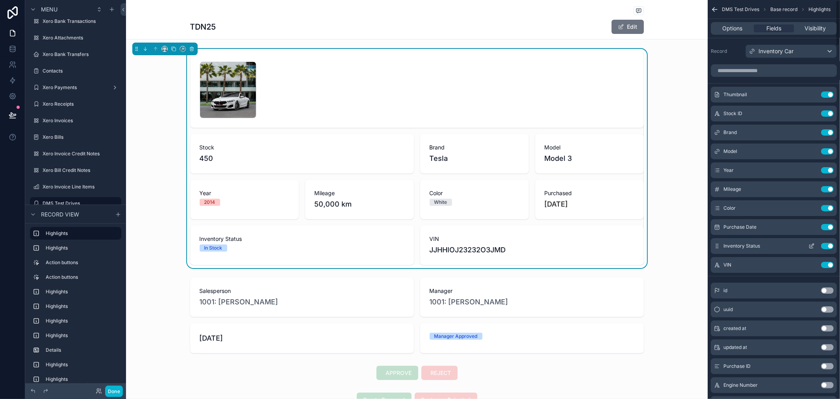
click at [826, 245] on button "Use setting" at bounding box center [827, 246] width 13 height 6
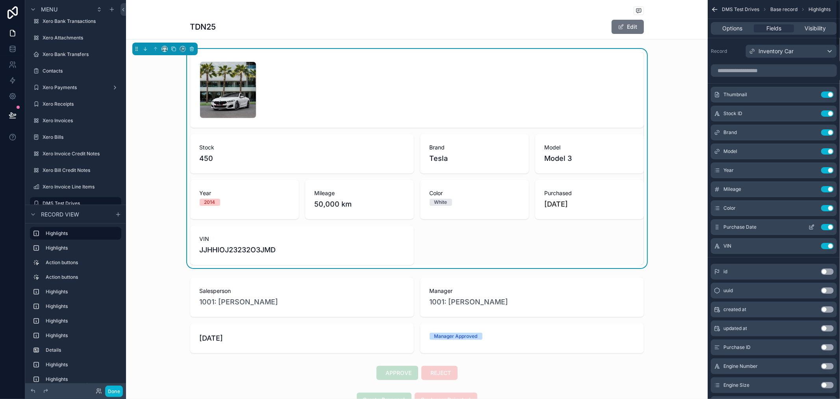
click at [829, 225] on button "Use setting" at bounding box center [827, 227] width 13 height 6
click at [824, 187] on button "Use setting" at bounding box center [827, 189] width 13 height 6
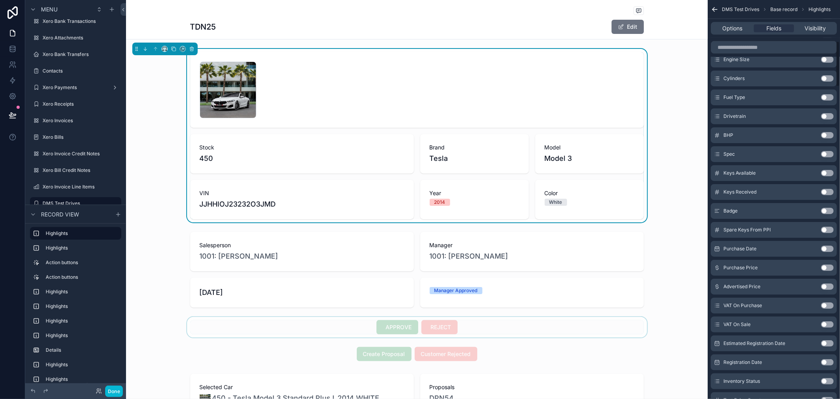
scroll to position [394, 0]
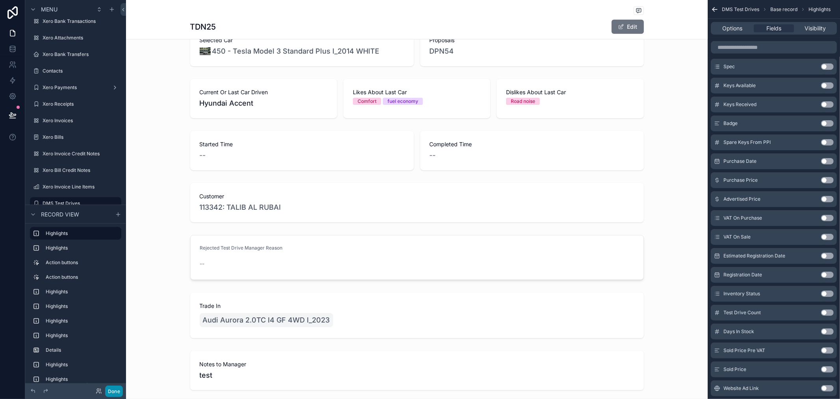
click at [114, 391] on button "Done" at bounding box center [114, 390] width 18 height 11
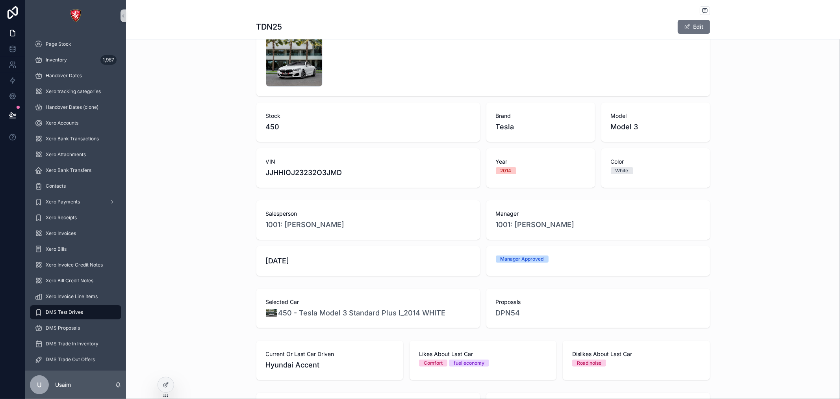
scroll to position [0, 0]
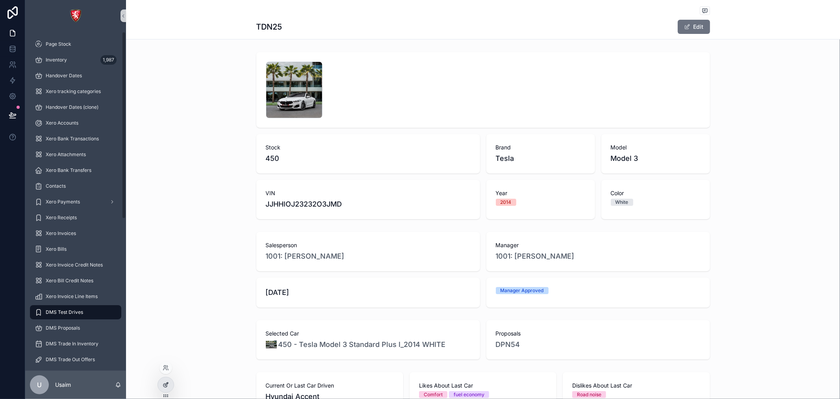
click at [170, 385] on div at bounding box center [166, 384] width 16 height 15
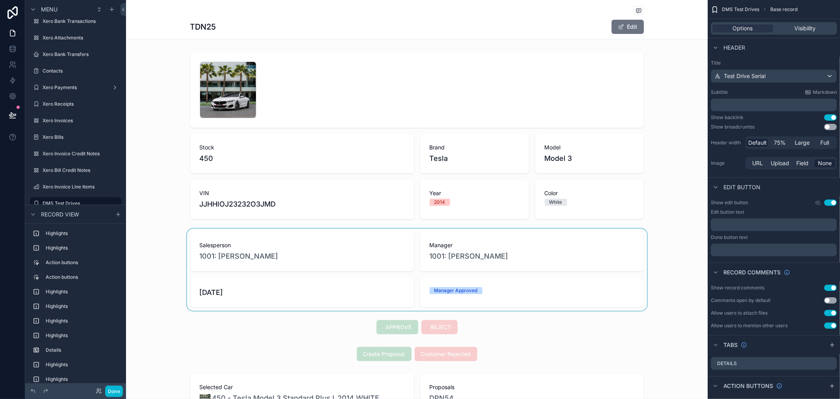
click at [343, 266] on div "scrollable content" at bounding box center [417, 269] width 582 height 82
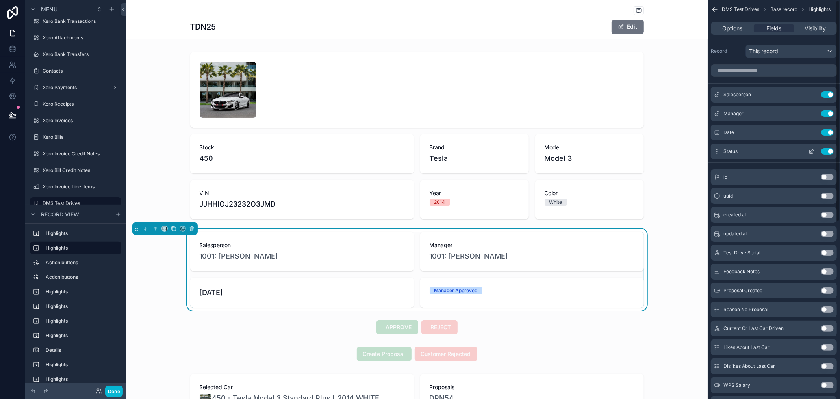
click at [829, 152] on button "Use setting" at bounding box center [827, 151] width 13 height 6
click at [828, 133] on button "Use setting" at bounding box center [827, 132] width 13 height 6
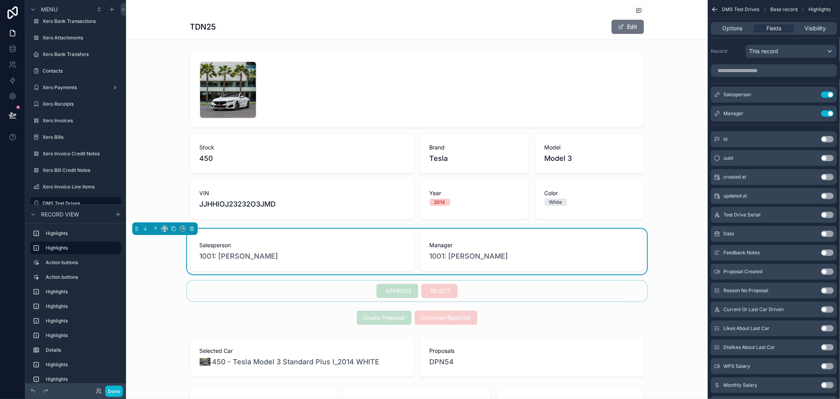
click at [666, 297] on div "scrollable content" at bounding box center [417, 290] width 582 height 20
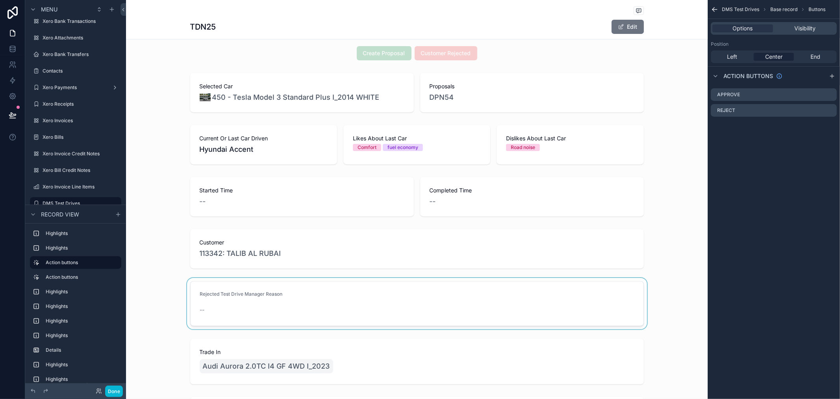
scroll to position [438, 0]
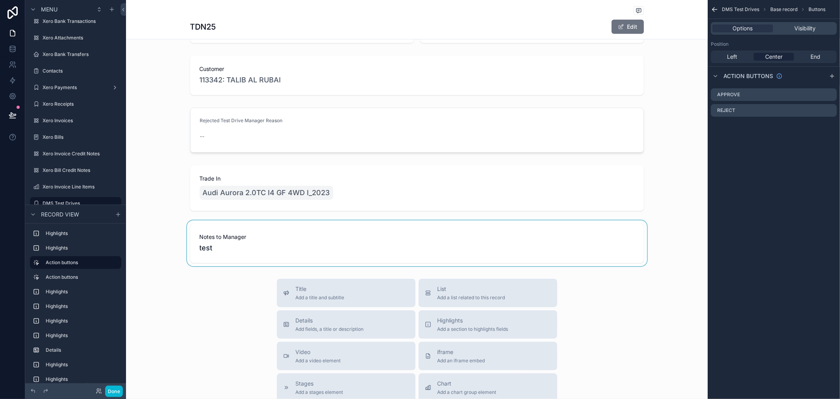
click at [393, 242] on div "scrollable content" at bounding box center [417, 243] width 582 height 46
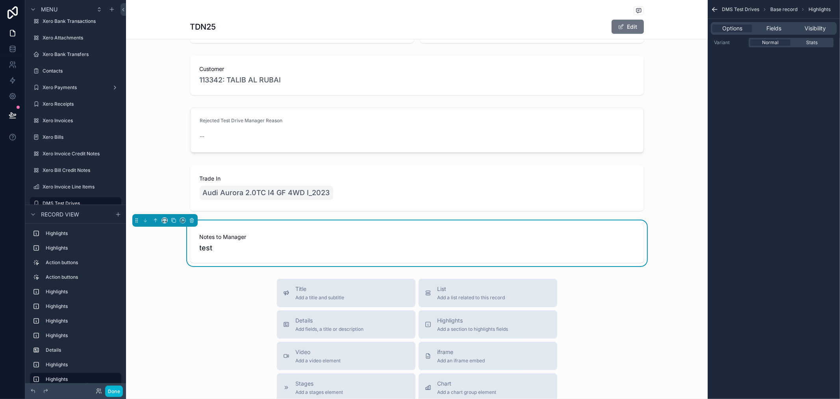
click at [429, 260] on div "Notes to Manager test" at bounding box center [417, 242] width 454 height 39
click at [201, 251] on span "test" at bounding box center [417, 247] width 435 height 11
click at [776, 27] on span "Fields" at bounding box center [773, 28] width 15 height 8
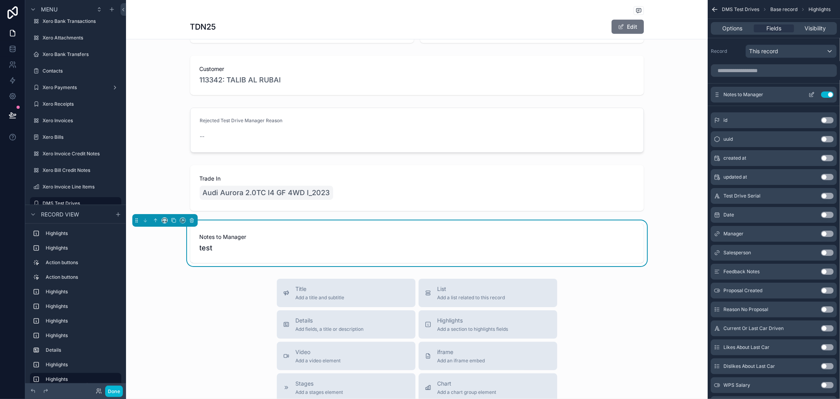
click at [809, 96] on icon "scrollable content" at bounding box center [812, 94] width 6 height 6
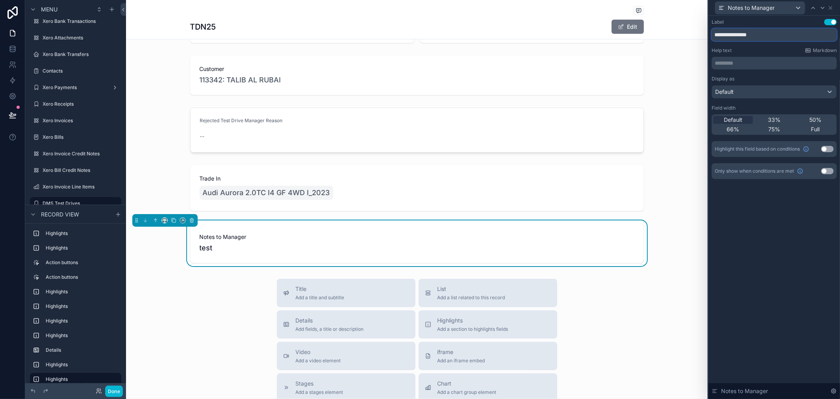
click at [763, 33] on input "**********" at bounding box center [774, 34] width 125 height 13
click at [764, 34] on input "**********" at bounding box center [774, 34] width 125 height 13
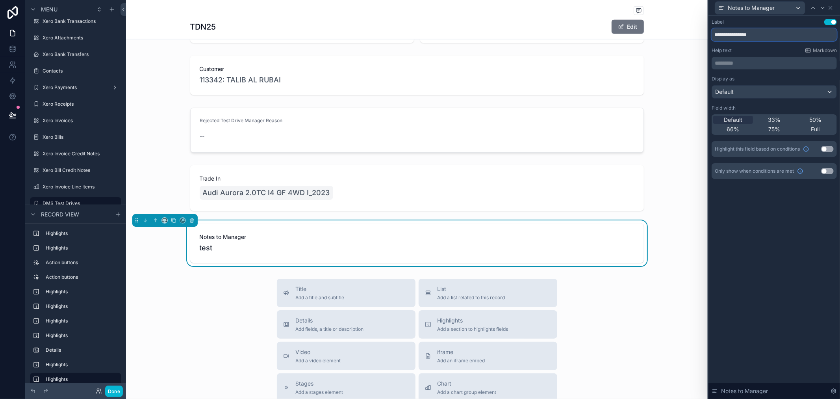
click at [767, 35] on input "**********" at bounding box center [774, 34] width 125 height 13
type input "*****"
click at [785, 251] on div "Label Use setting ***** Help text Markdown ********* ﻿ Display as Default Field…" at bounding box center [775, 207] width 132 height 383
click at [770, 7] on span "Notes to Manager" at bounding box center [751, 8] width 47 height 8
click at [776, 224] on div at bounding box center [775, 199] width 132 height 399
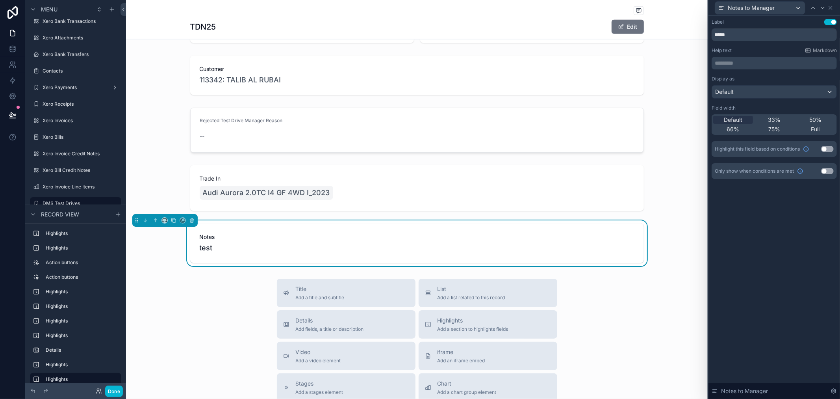
click at [829, 148] on button "Use setting" at bounding box center [827, 149] width 13 height 6
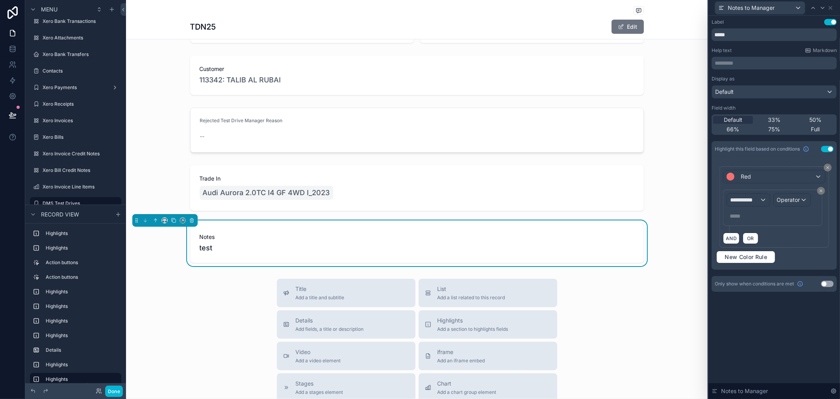
click at [823, 167] on div "**********" at bounding box center [774, 206] width 109 height 81
click at [827, 167] on icon at bounding box center [827, 167] width 5 height 5
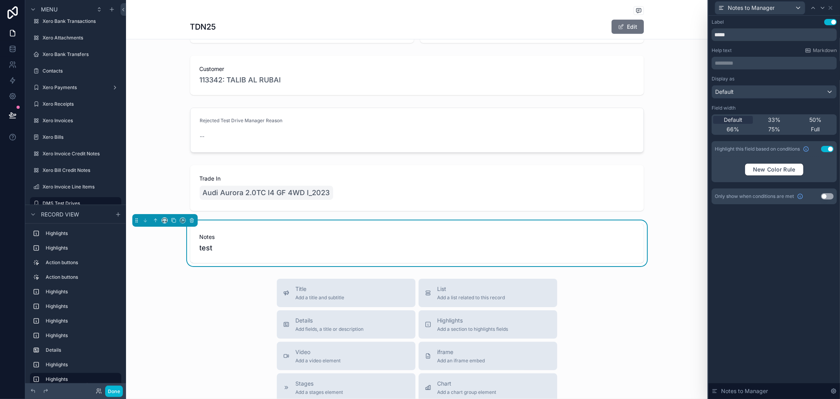
click at [827, 149] on button "Use setting" at bounding box center [827, 149] width 13 height 6
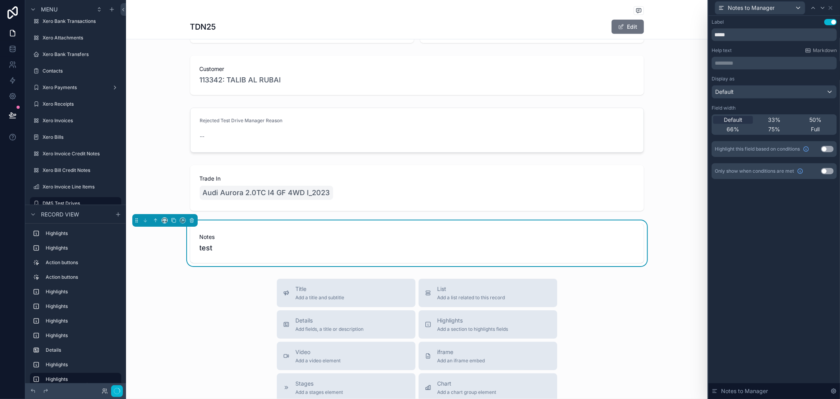
click at [797, 275] on div "Label Use setting ***** Help text Markdown ********* ﻿ Display as Default Field…" at bounding box center [775, 207] width 132 height 383
click at [618, 25] on span "scrollable content" at bounding box center [621, 27] width 6 height 6
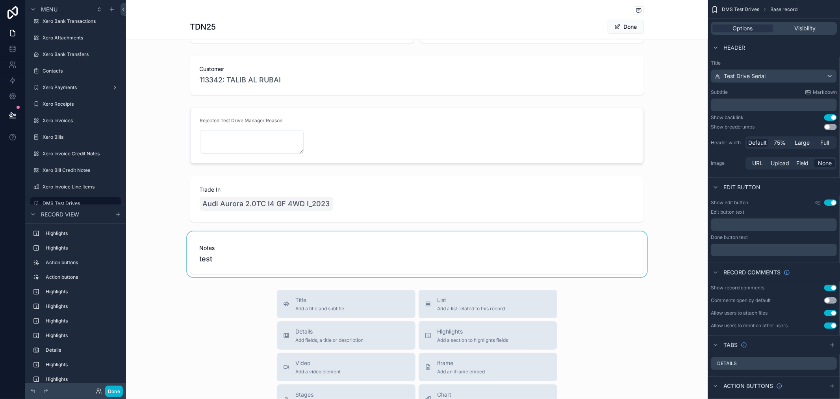
click at [250, 262] on div "scrollable content" at bounding box center [417, 254] width 582 height 46
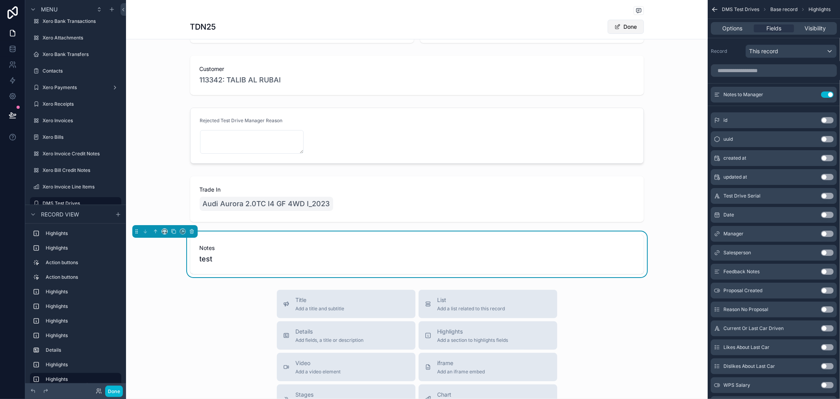
click at [624, 24] on button "Done" at bounding box center [626, 27] width 36 height 14
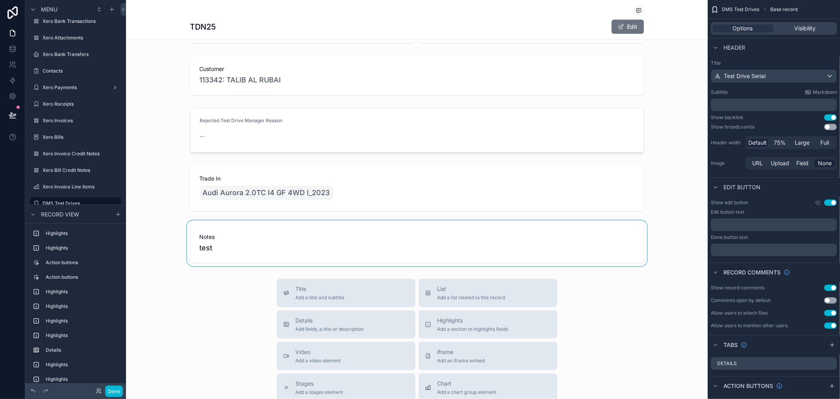
click at [230, 249] on div "scrollable content" at bounding box center [417, 243] width 582 height 46
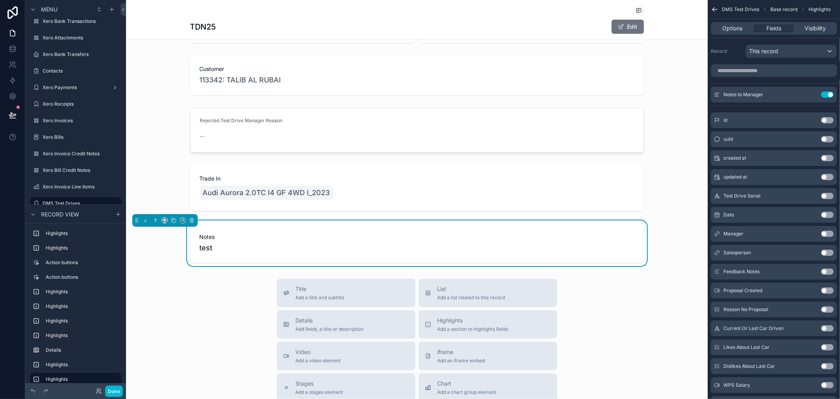
click at [423, 252] on span "test" at bounding box center [417, 247] width 435 height 11
click at [664, 249] on div "Notes test" at bounding box center [417, 243] width 582 height 46
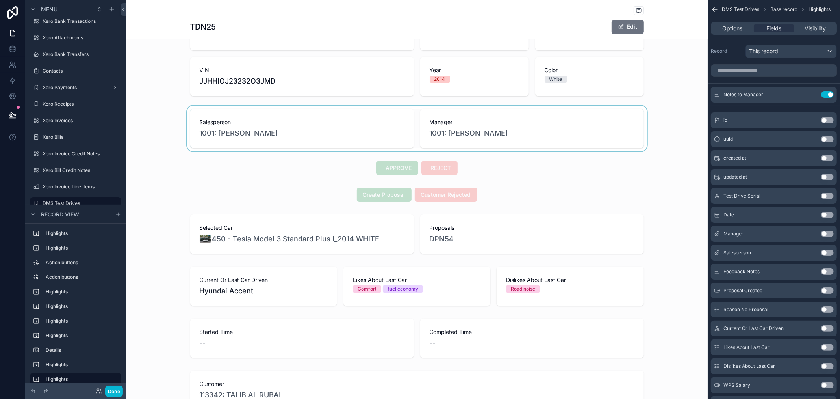
scroll to position [131, 0]
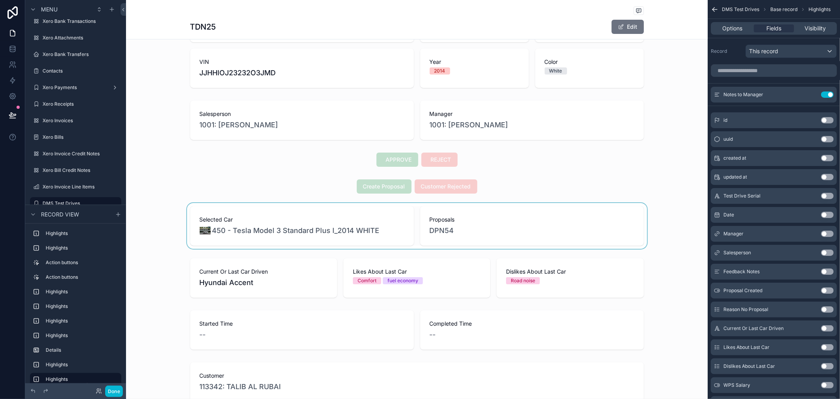
click at [358, 232] on div "scrollable content" at bounding box center [417, 226] width 582 height 46
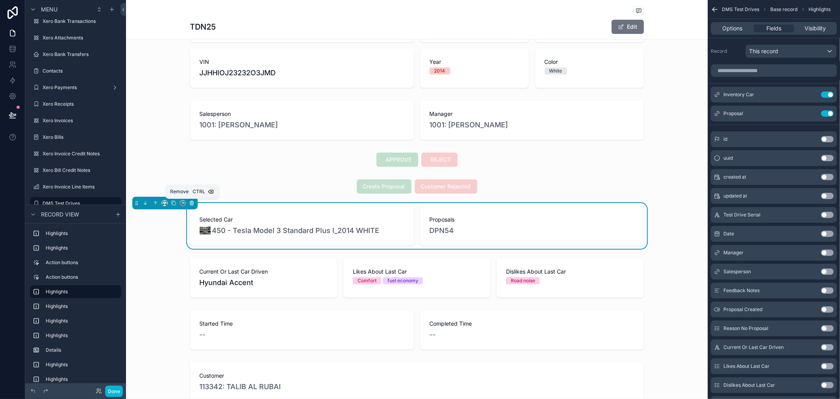
click at [188, 204] on button "scrollable content" at bounding box center [191, 202] width 9 height 9
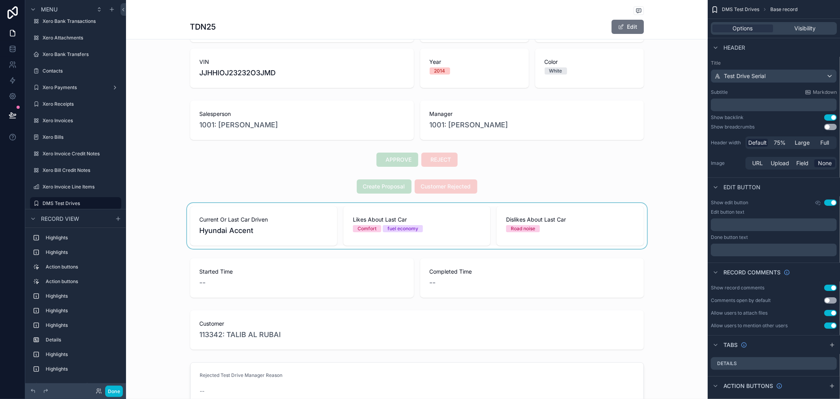
click at [243, 232] on div "scrollable content" at bounding box center [417, 226] width 582 height 46
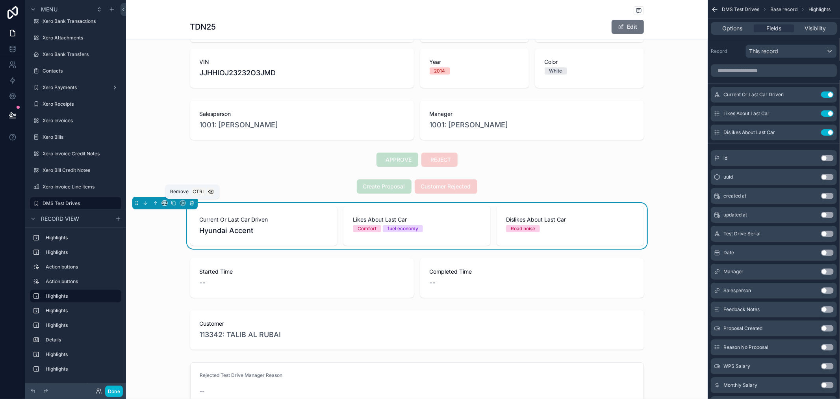
click at [193, 206] on button "scrollable content" at bounding box center [191, 202] width 9 height 9
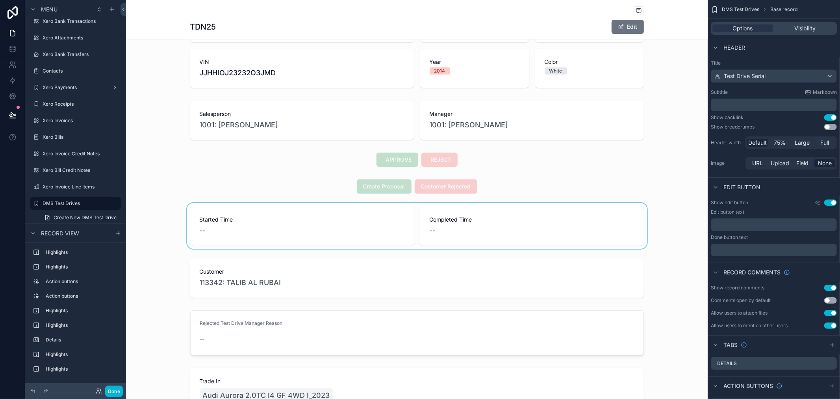
click at [209, 229] on div "scrollable content" at bounding box center [417, 226] width 582 height 46
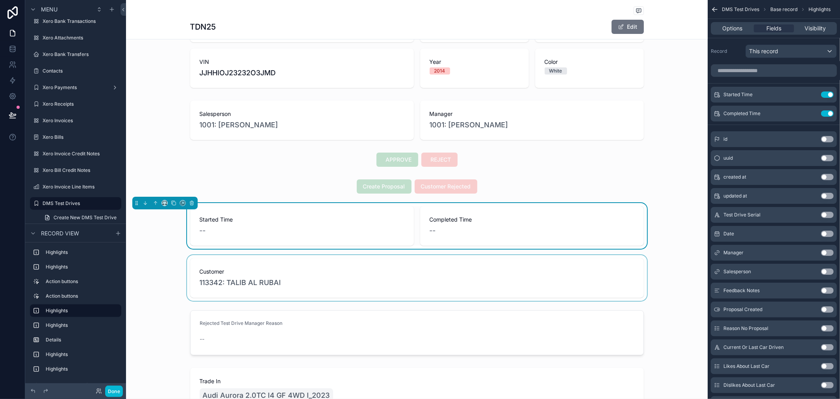
click at [250, 274] on div "scrollable content" at bounding box center [417, 278] width 582 height 46
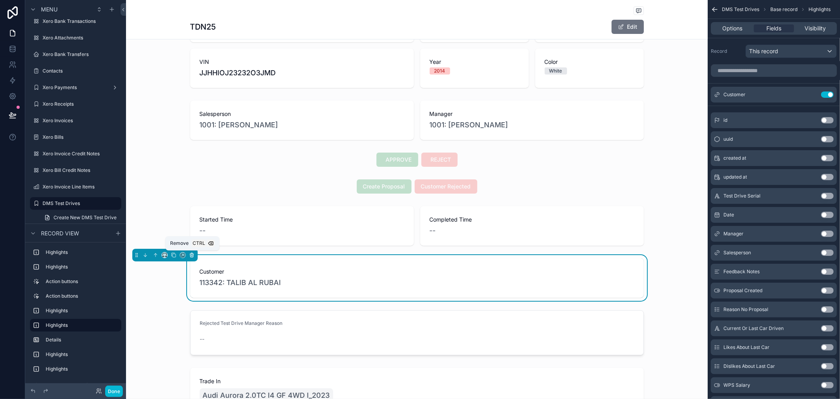
click at [194, 254] on icon "scrollable content" at bounding box center [192, 255] width 6 height 6
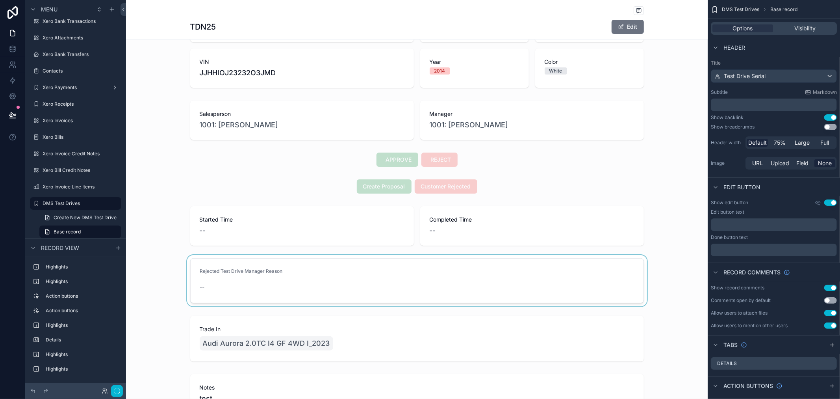
click at [206, 282] on div "scrollable content" at bounding box center [417, 280] width 582 height 51
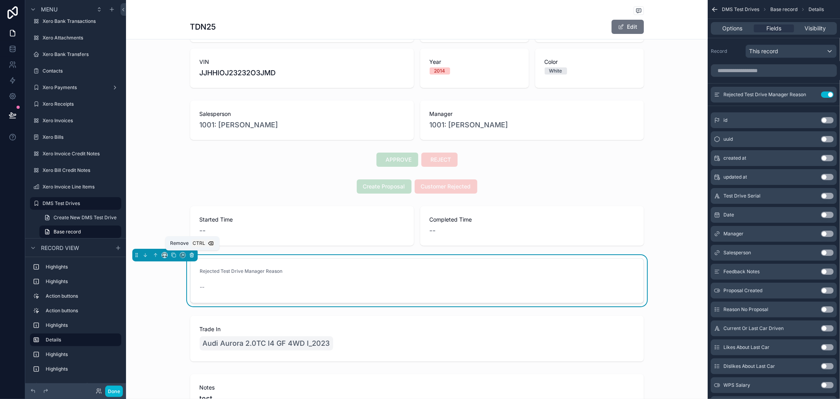
click at [193, 252] on icon "scrollable content" at bounding box center [192, 255] width 6 height 6
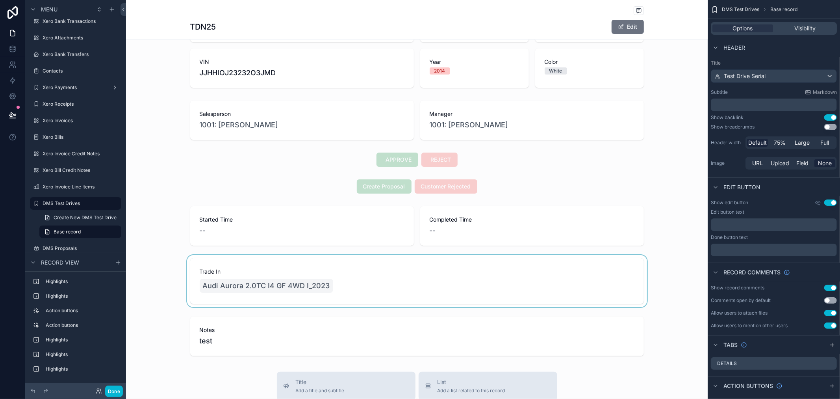
click at [217, 288] on div "scrollable content" at bounding box center [417, 281] width 582 height 52
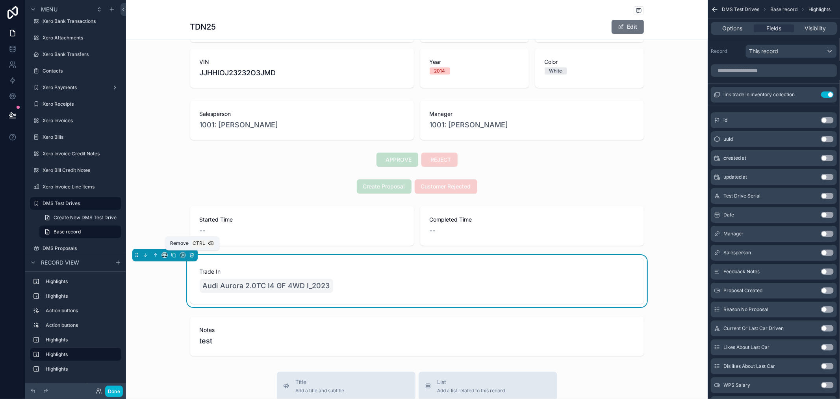
click at [191, 255] on icon "scrollable content" at bounding box center [191, 255] width 0 height 2
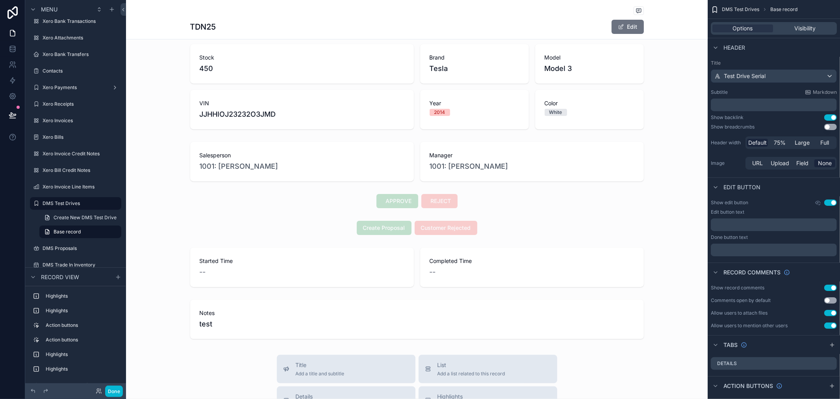
scroll to position [87, 0]
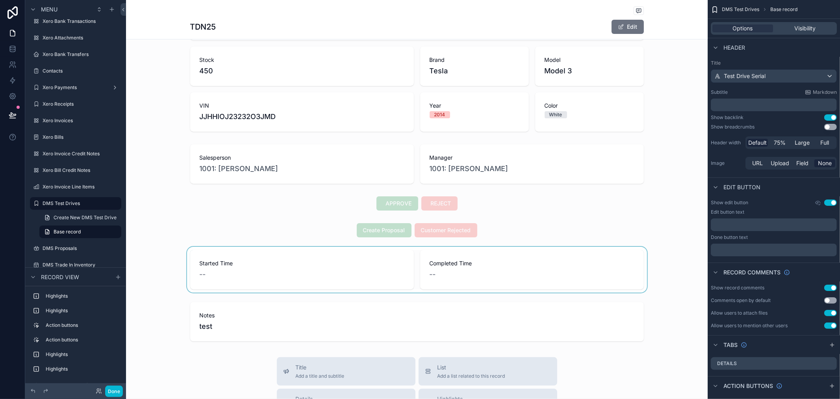
click at [306, 285] on div "scrollable content" at bounding box center [417, 270] width 582 height 46
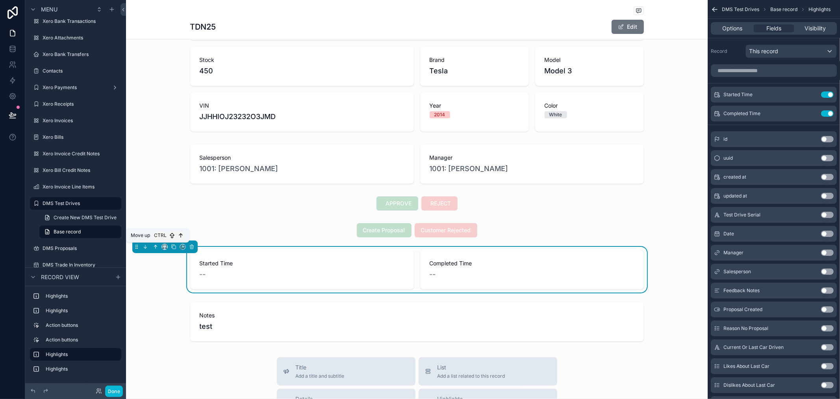
click at [154, 249] on icon "scrollable content" at bounding box center [156, 247] width 6 height 6
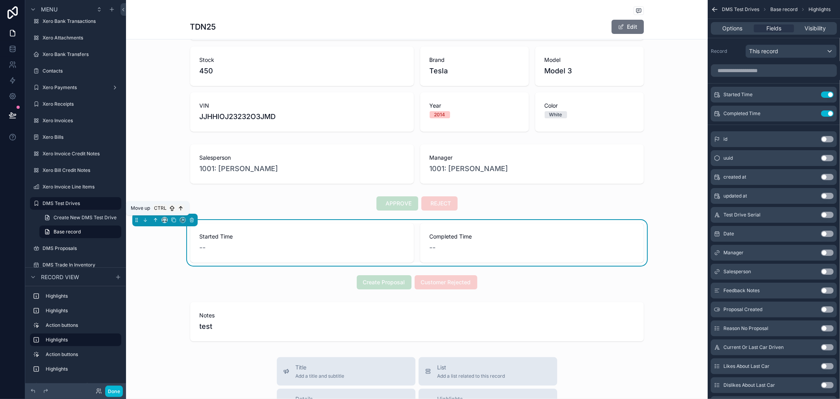
click at [156, 222] on icon "scrollable content" at bounding box center [156, 220] width 6 height 6
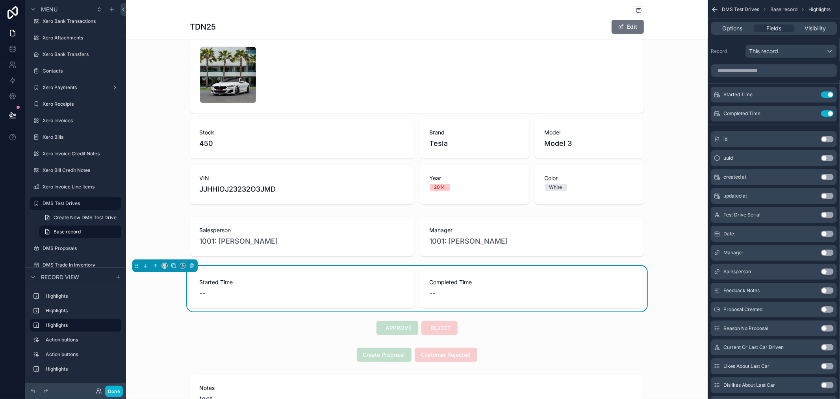
scroll to position [0, 0]
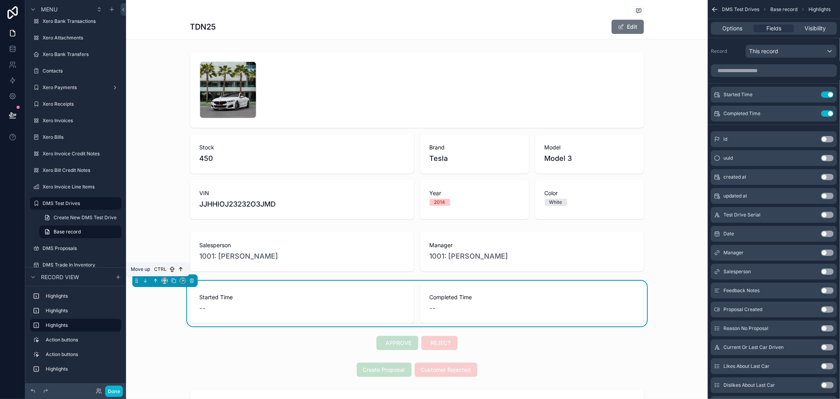
click at [156, 282] on icon "scrollable content" at bounding box center [156, 281] width 6 height 6
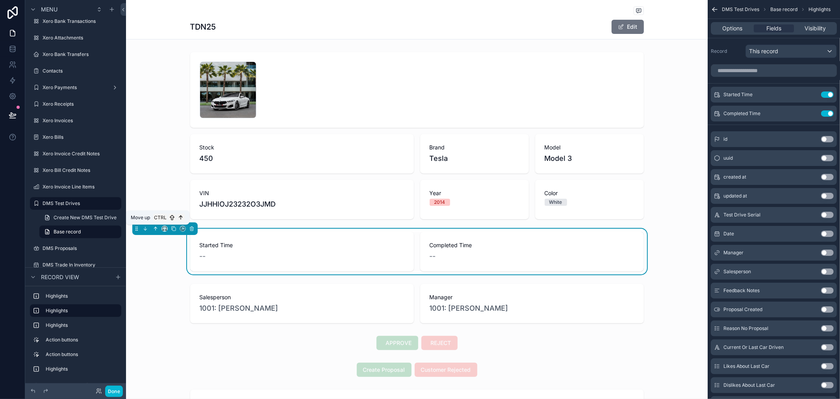
click at [156, 230] on icon "scrollable content" at bounding box center [156, 228] width 0 height 3
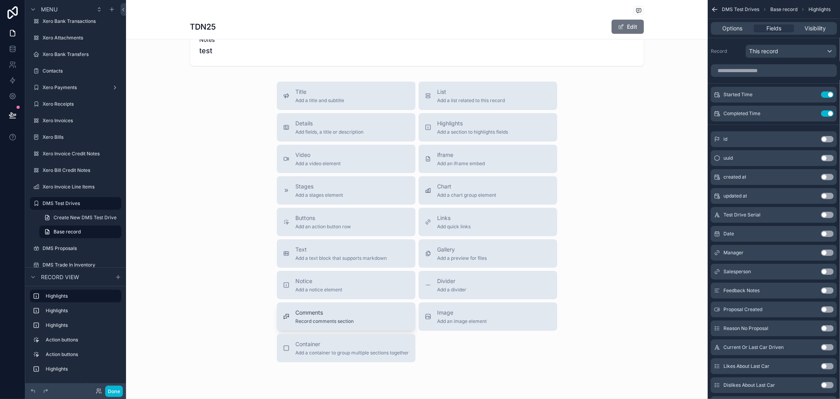
scroll to position [389, 0]
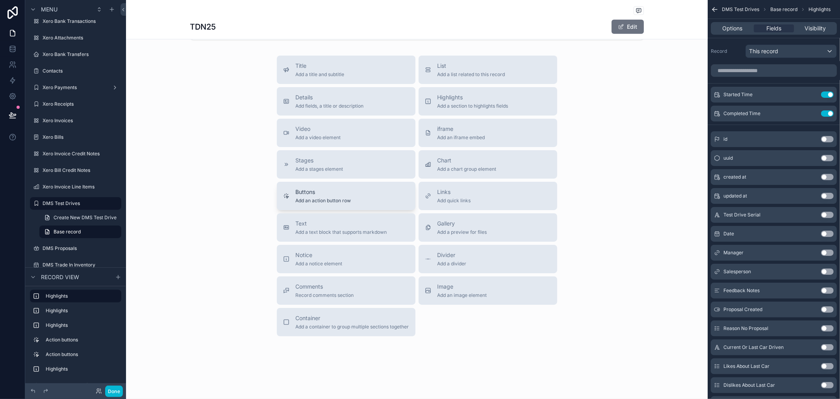
click at [355, 198] on div "Buttons Add an action button row" at bounding box center [346, 196] width 126 height 16
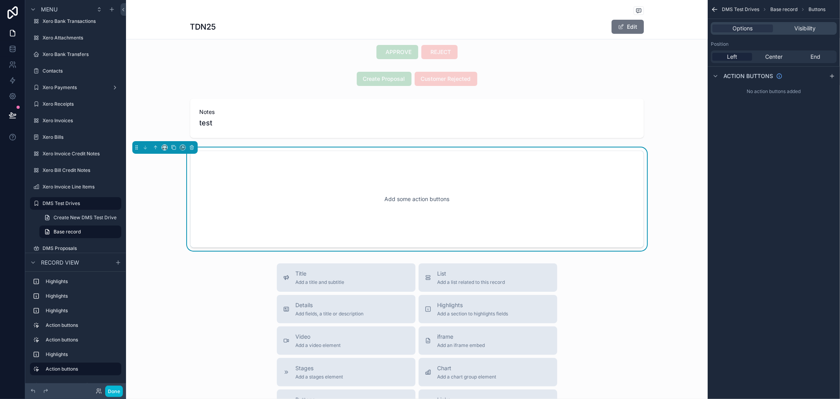
scroll to position [290, 0]
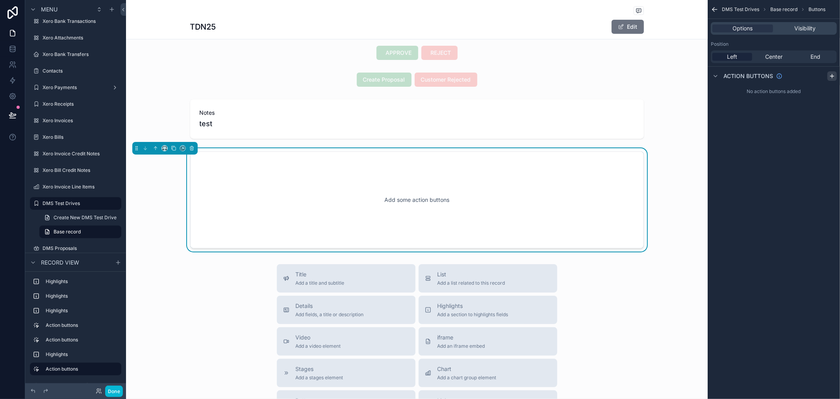
click at [833, 76] on icon "scrollable content" at bounding box center [832, 76] width 4 height 0
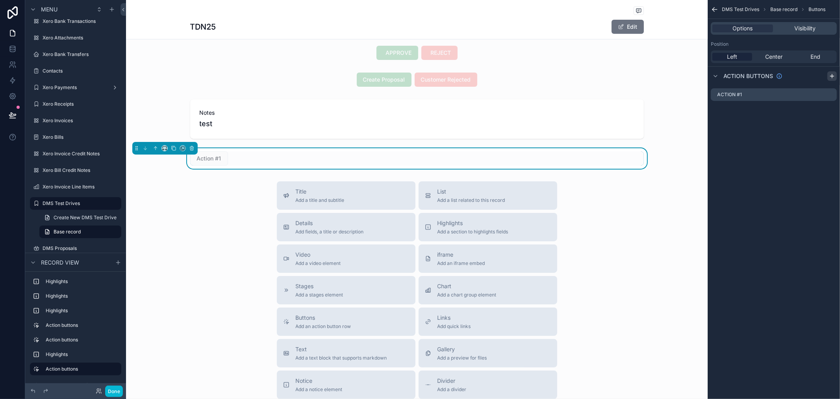
click at [832, 76] on icon "scrollable content" at bounding box center [832, 76] width 6 height 6
click at [754, 92] on div "Action #1" at bounding box center [774, 94] width 126 height 13
click at [830, 94] on icon "scrollable content" at bounding box center [831, 93] width 3 height 3
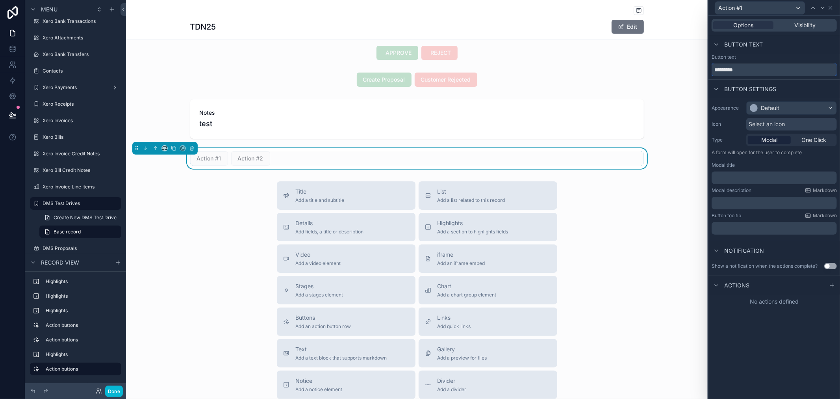
click at [730, 69] on input "*********" at bounding box center [774, 69] width 125 height 13
type input "*****"
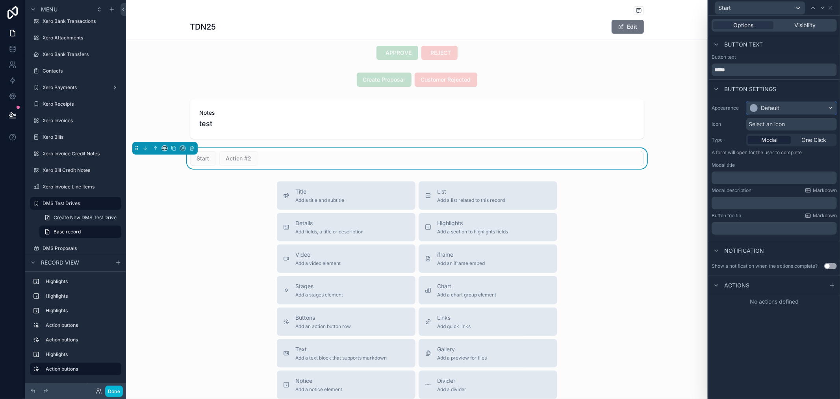
click at [815, 109] on div "Default" at bounding box center [792, 108] width 90 height 13
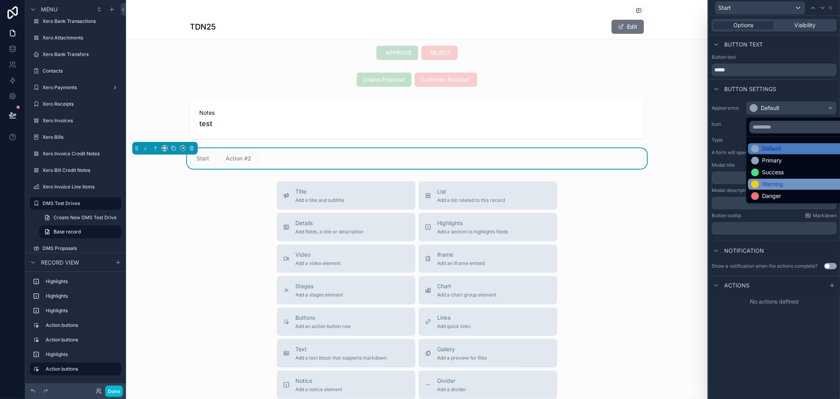
click at [762, 183] on div "Warning" at bounding box center [772, 184] width 21 height 8
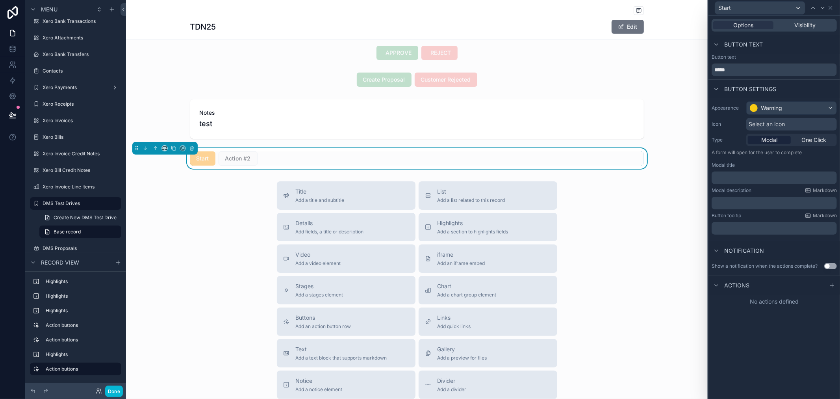
click at [785, 124] on span "Select an icon" at bounding box center [767, 124] width 36 height 8
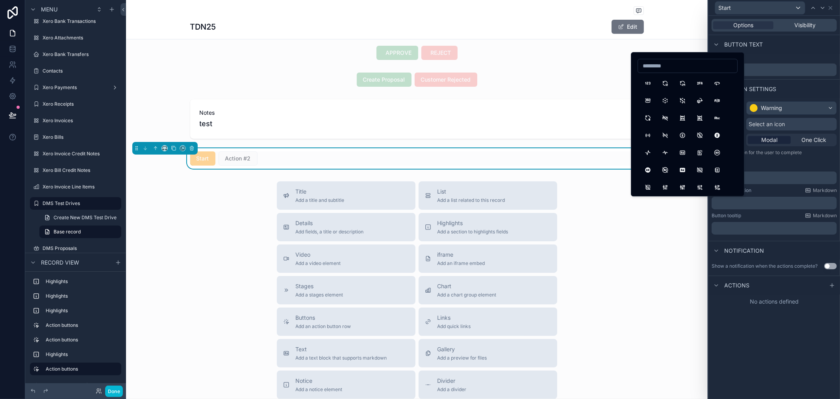
click at [818, 328] on div "Options Visibility Button text Button text ***** Button settings Appearance War…" at bounding box center [775, 207] width 132 height 383
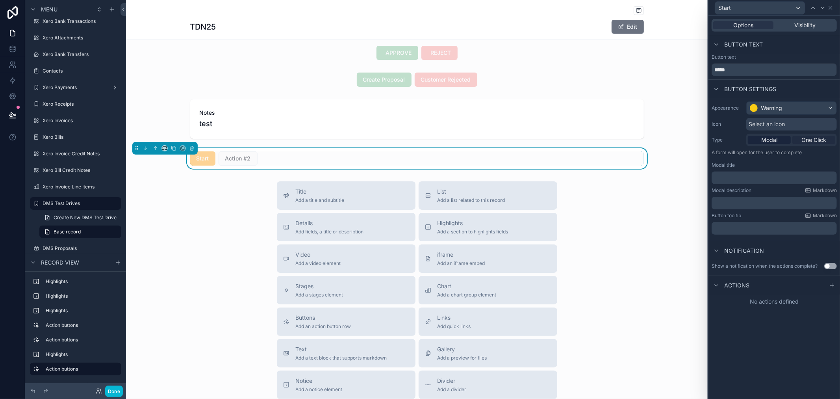
click at [814, 136] on span "One Click" at bounding box center [813, 140] width 25 height 8
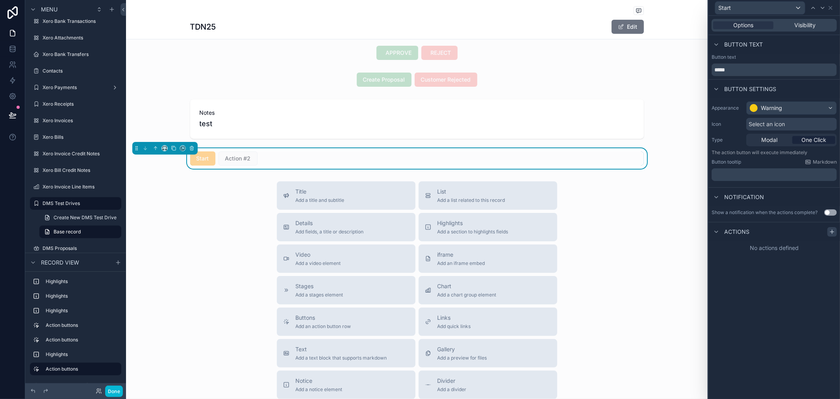
click at [830, 229] on icon at bounding box center [832, 231] width 6 height 6
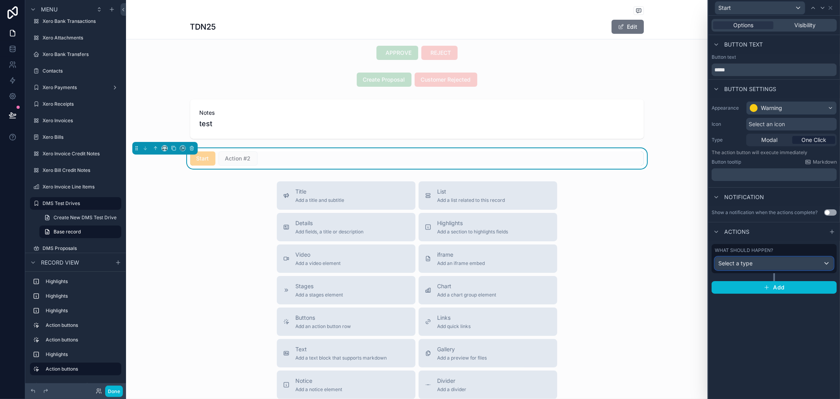
click at [768, 264] on div "Select a type" at bounding box center [774, 263] width 118 height 13
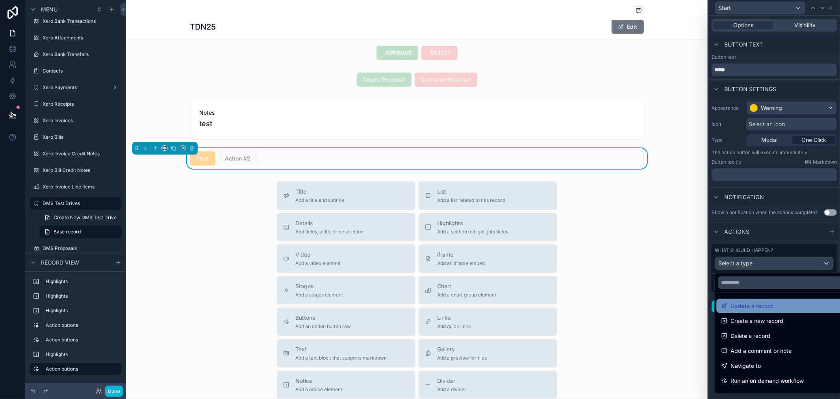
click at [752, 308] on span "Update a record" at bounding box center [752, 305] width 43 height 9
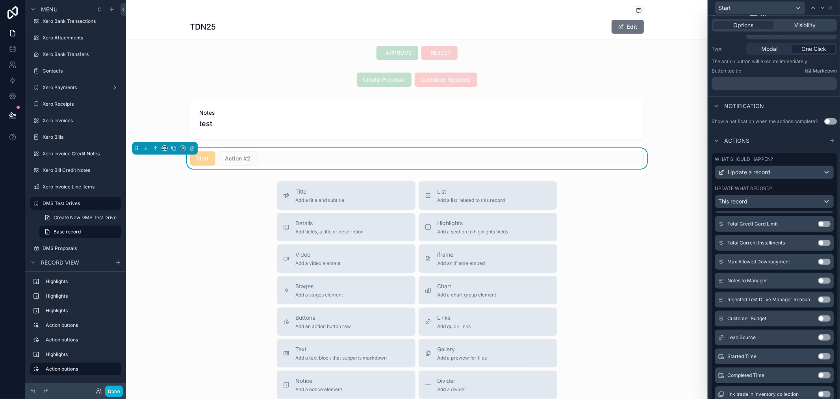
scroll to position [152, 0]
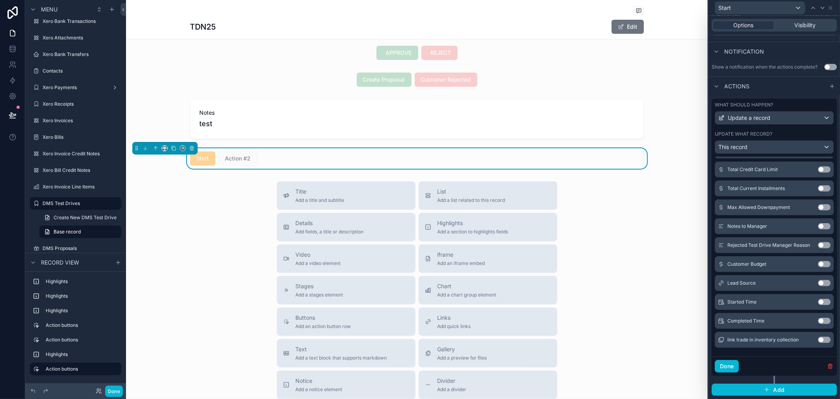
click at [818, 301] on button "Use setting" at bounding box center [824, 302] width 13 height 6
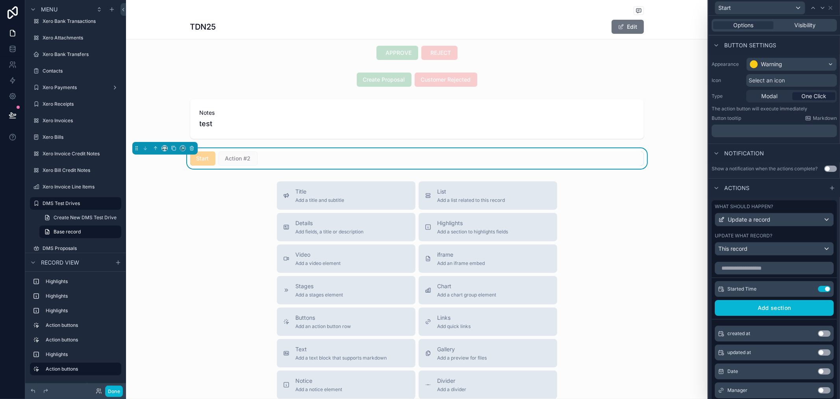
scroll to position [44, 0]
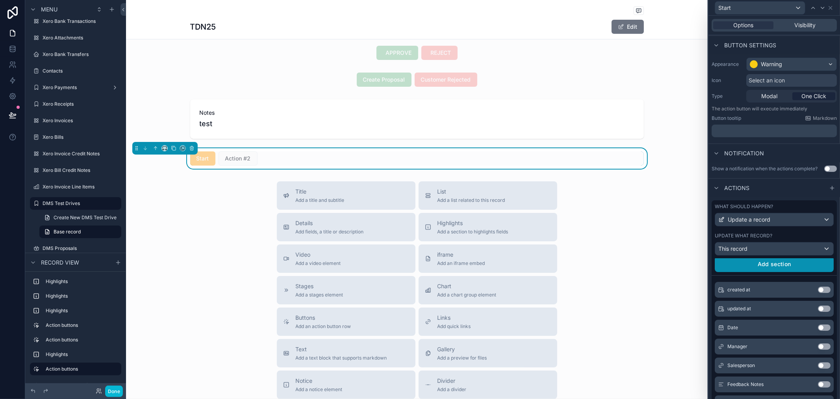
click at [769, 272] on button "Add section" at bounding box center [774, 264] width 119 height 16
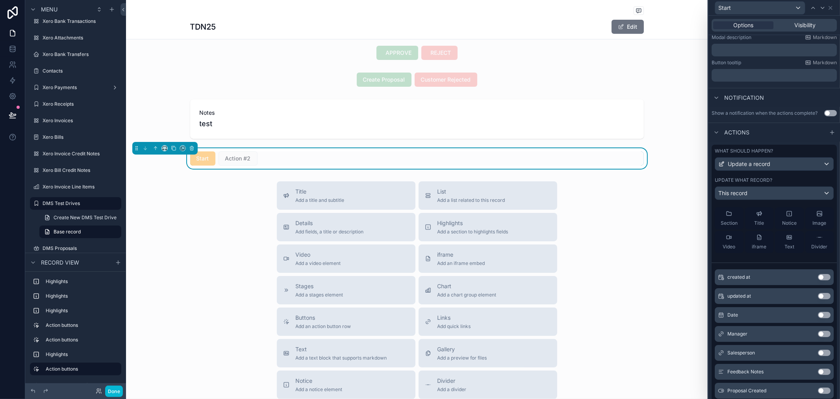
scroll to position [175, 0]
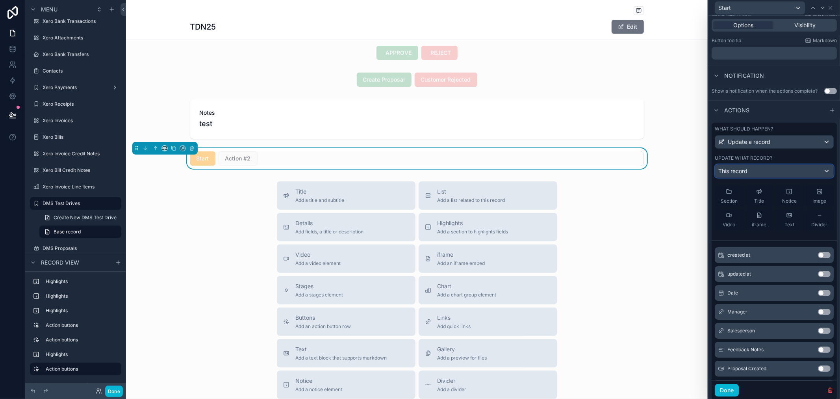
click at [808, 176] on div "This record" at bounding box center [774, 171] width 118 height 13
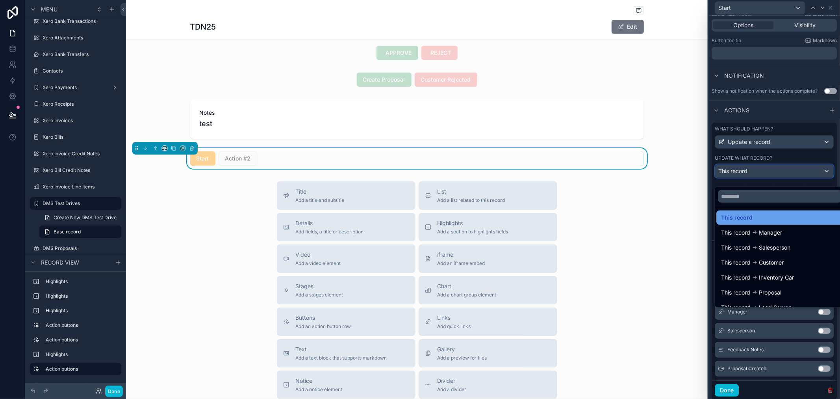
scroll to position [0, 0]
click at [800, 156] on div at bounding box center [775, 199] width 132 height 399
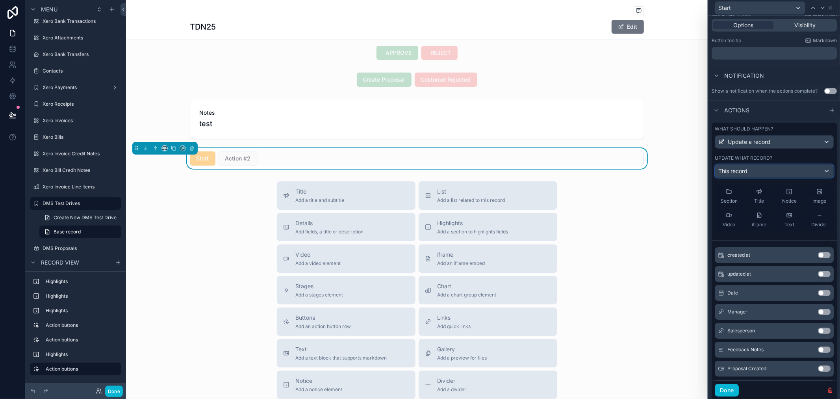
click at [822, 175] on div "This record" at bounding box center [774, 171] width 118 height 13
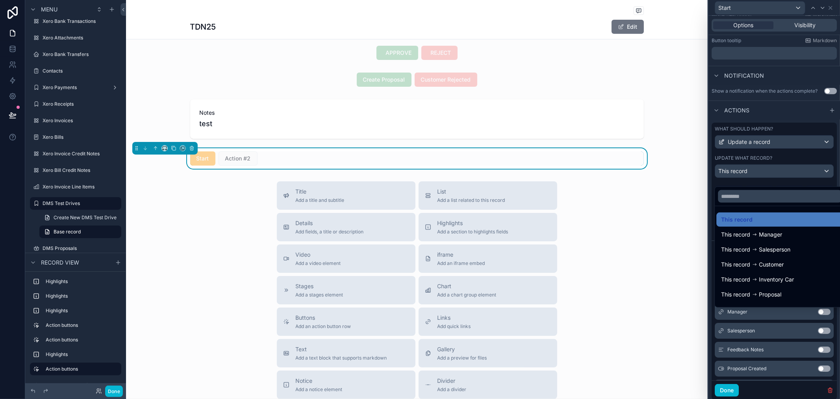
click at [799, 163] on div at bounding box center [775, 199] width 132 height 399
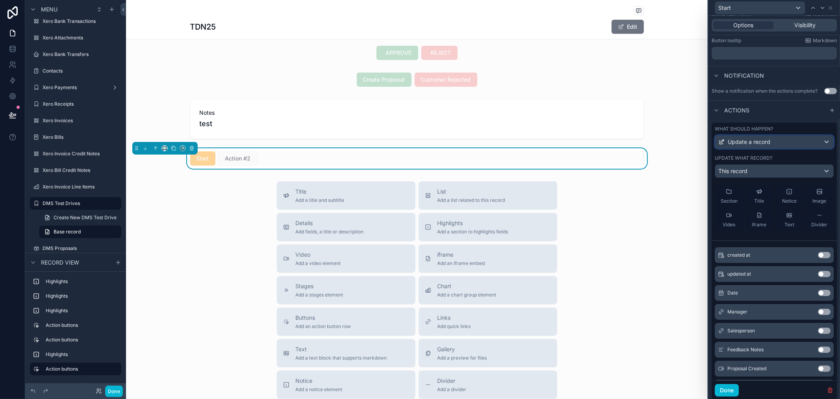
click at [807, 148] on div "Update a record" at bounding box center [774, 141] width 118 height 13
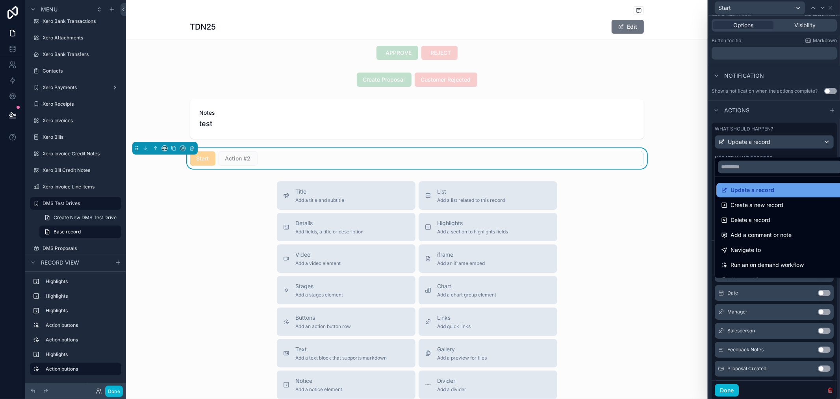
click at [763, 191] on span "Update a record" at bounding box center [753, 189] width 44 height 9
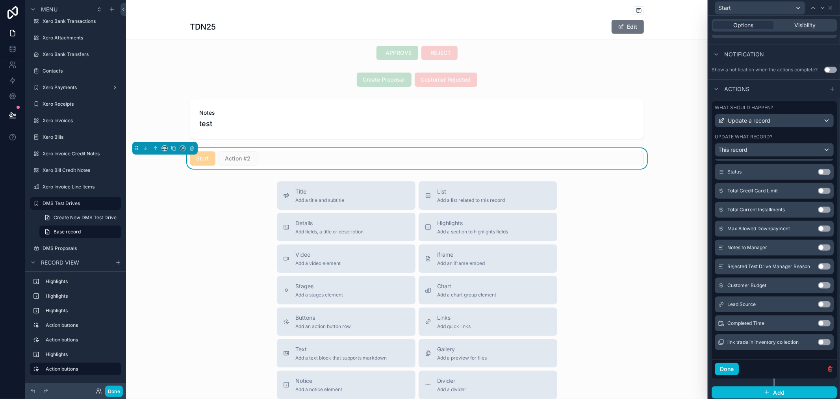
scroll to position [206, 0]
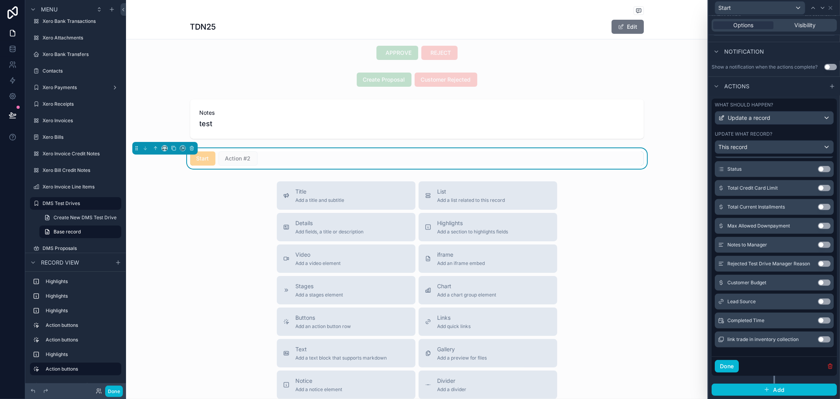
click at [828, 365] on icon "button" at bounding box center [830, 366] width 4 height 4
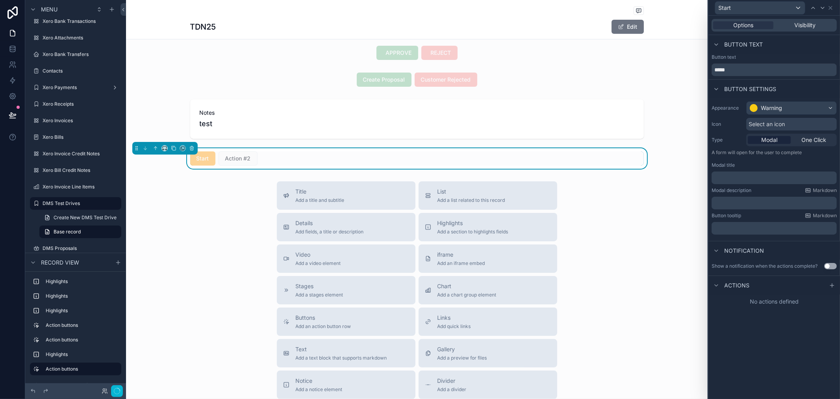
scroll to position [0, 0]
click at [831, 286] on icon at bounding box center [832, 285] width 6 height 6
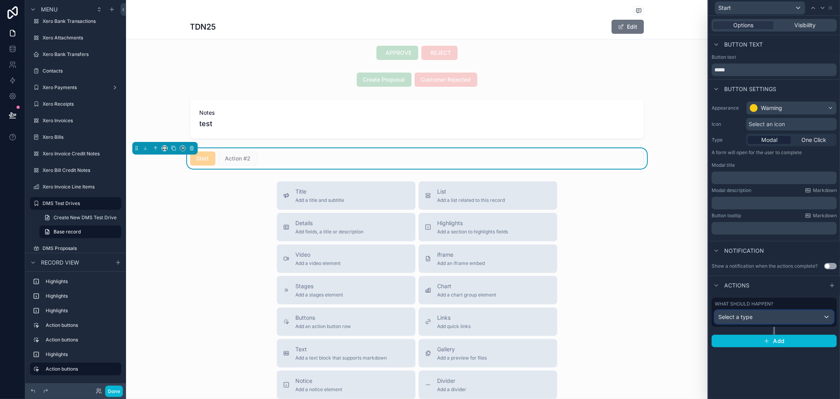
click at [746, 313] on span "Select a type" at bounding box center [735, 316] width 34 height 7
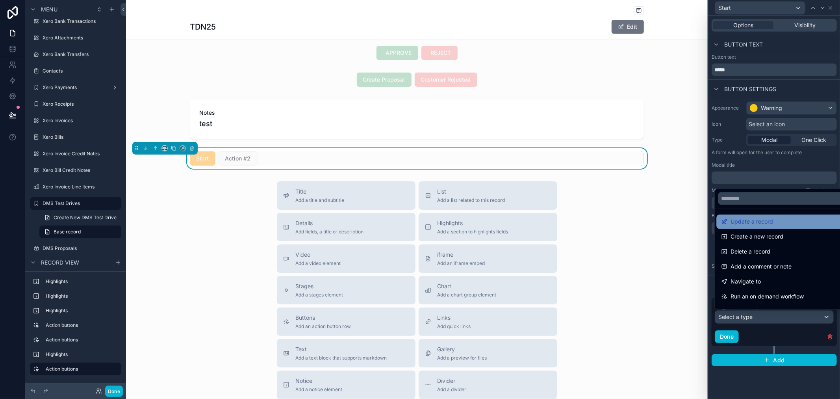
click at [748, 224] on span "Update a record" at bounding box center [752, 221] width 43 height 9
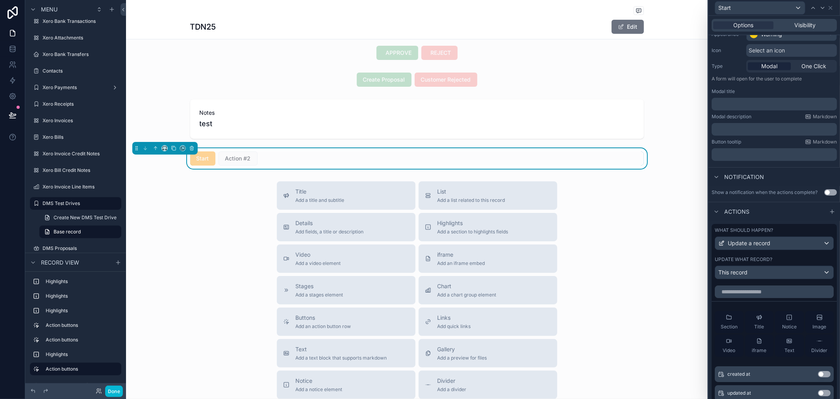
scroll to position [87, 0]
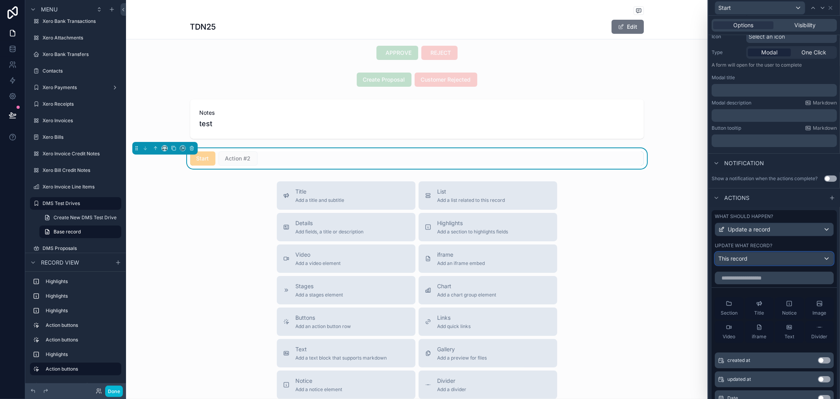
click at [760, 263] on div "This record" at bounding box center [774, 258] width 118 height 13
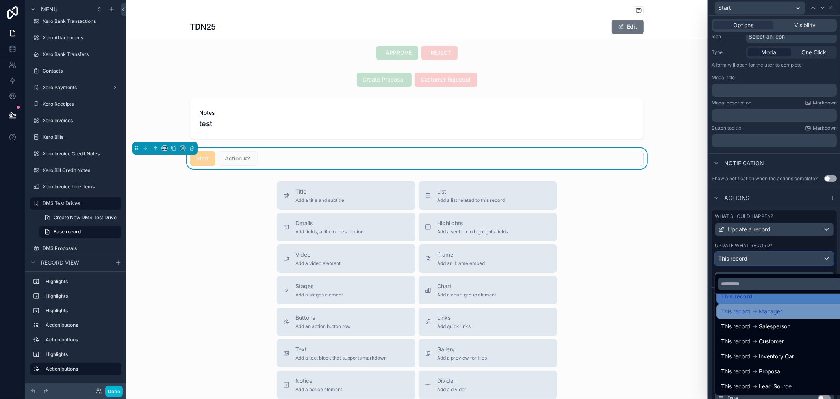
scroll to position [0, 0]
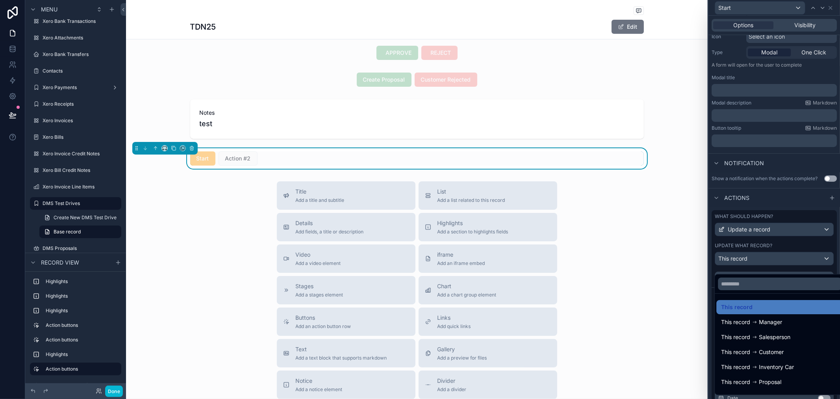
click at [787, 247] on div at bounding box center [775, 199] width 132 height 399
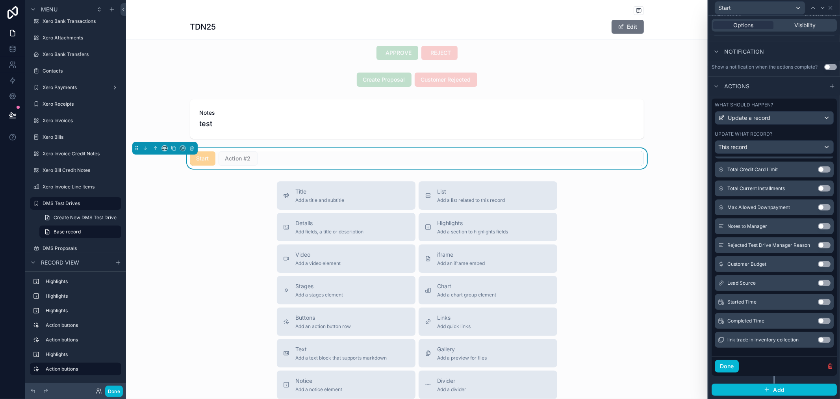
click at [818, 301] on button "Use setting" at bounding box center [824, 302] width 13 height 6
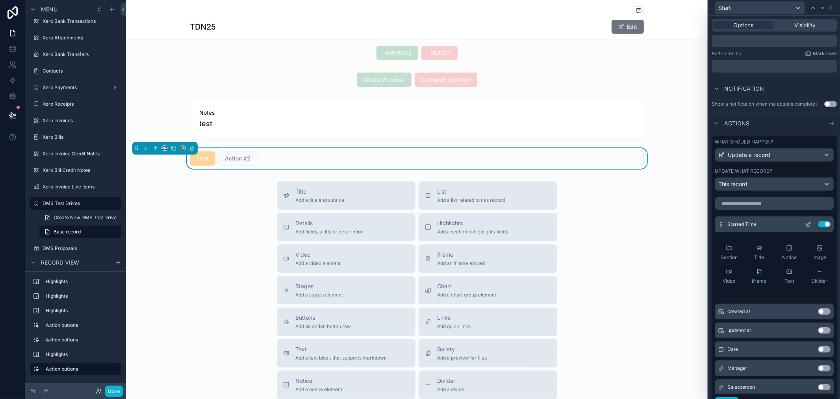
click at [805, 227] on icon at bounding box center [808, 224] width 6 height 6
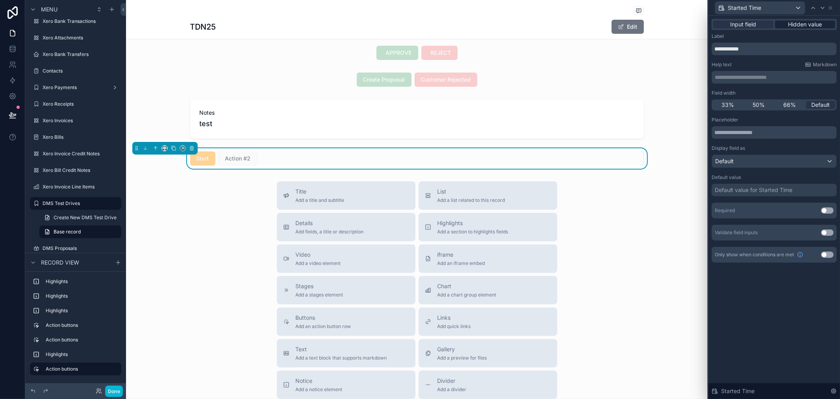
click at [793, 24] on span "Hidden value" at bounding box center [805, 24] width 34 height 8
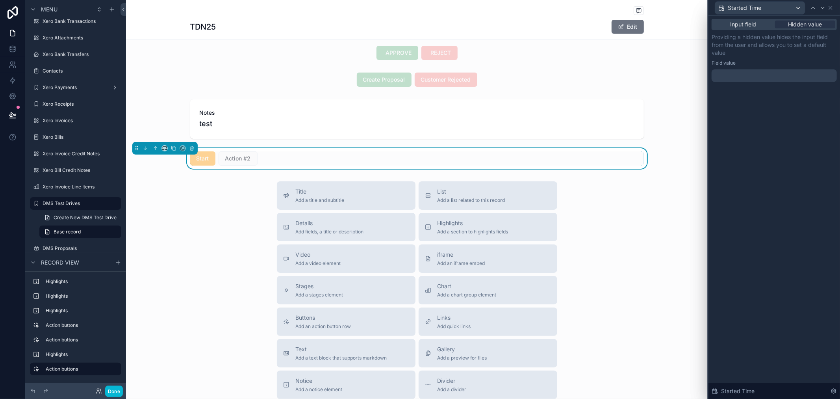
click at [742, 77] on div at bounding box center [774, 75] width 125 height 13
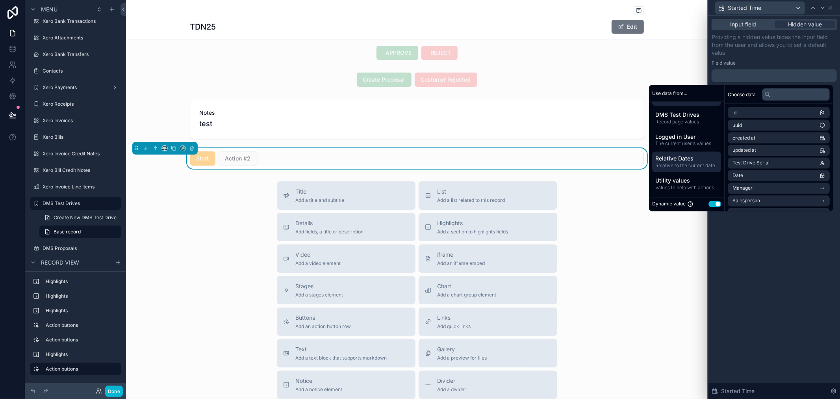
click at [683, 164] on span "Relative to the current date" at bounding box center [686, 165] width 63 height 6
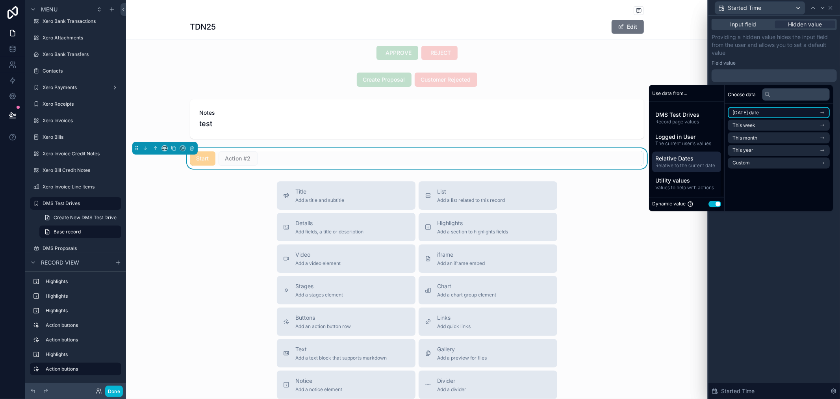
click at [774, 108] on li "Today's date" at bounding box center [779, 112] width 102 height 11
click at [763, 129] on li "Now" at bounding box center [779, 126] width 102 height 11
click at [802, 222] on div "Input field Hidden value Providing a hidden value hides the input field from th…" at bounding box center [775, 207] width 132 height 383
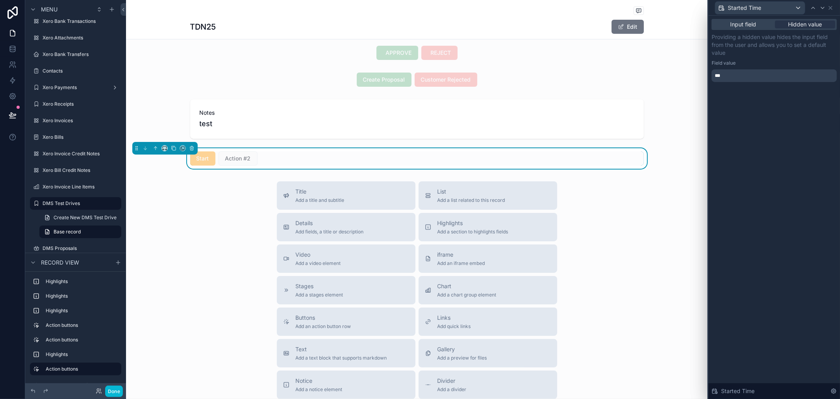
click at [758, 152] on div "Input field Hidden value Providing a hidden value hides the input field from th…" at bounding box center [775, 207] width 132 height 383
click at [404, 168] on div "Start Action #2" at bounding box center [417, 158] width 582 height 20
click at [762, 145] on div "Input field Hidden value Providing a hidden value hides the input field from th…" at bounding box center [775, 207] width 132 height 383
click at [734, 24] on span "Input field" at bounding box center [744, 24] width 26 height 8
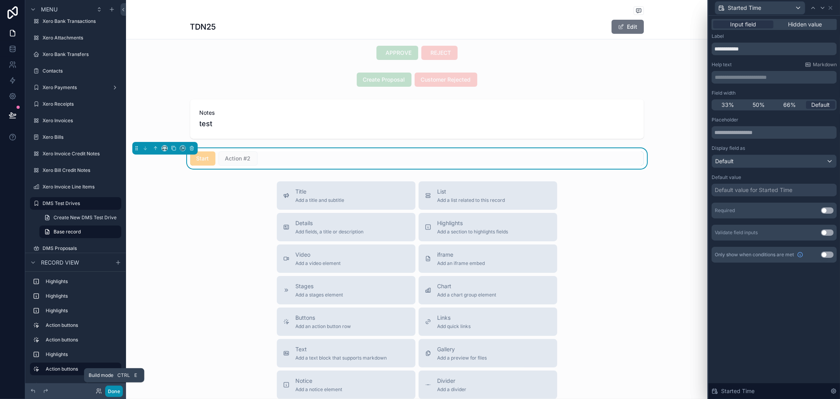
click at [113, 390] on button "Done" at bounding box center [114, 390] width 18 height 11
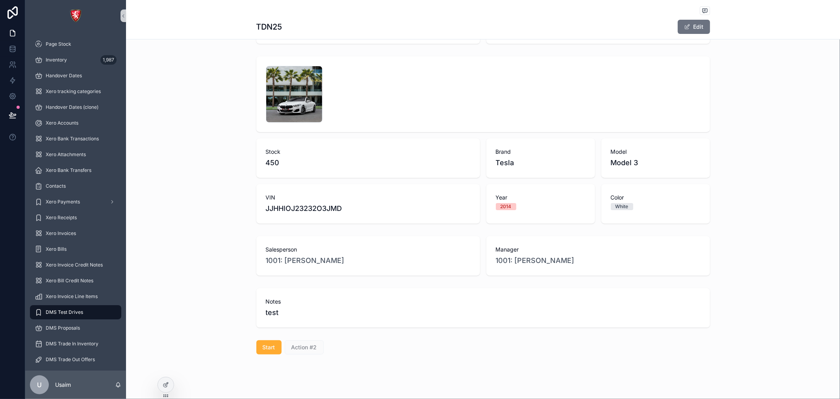
scroll to position [56, 0]
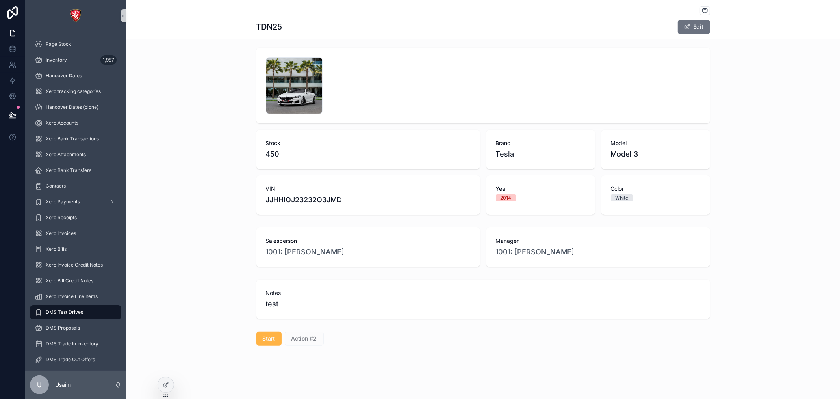
click at [263, 340] on span "Start" at bounding box center [269, 338] width 13 height 8
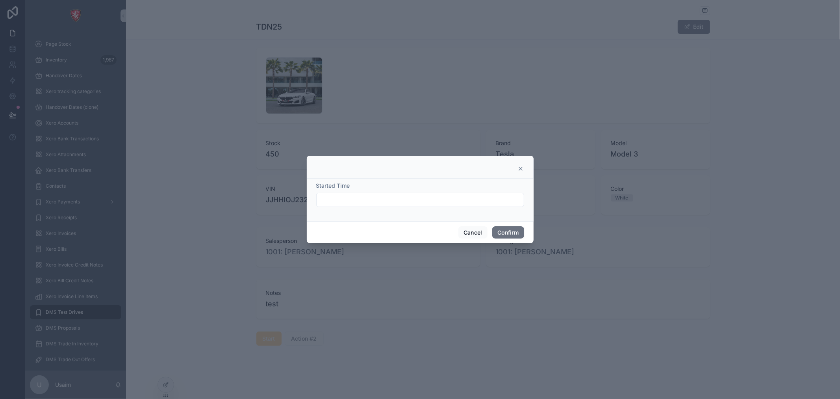
click at [375, 201] on input "text" at bounding box center [420, 199] width 207 height 11
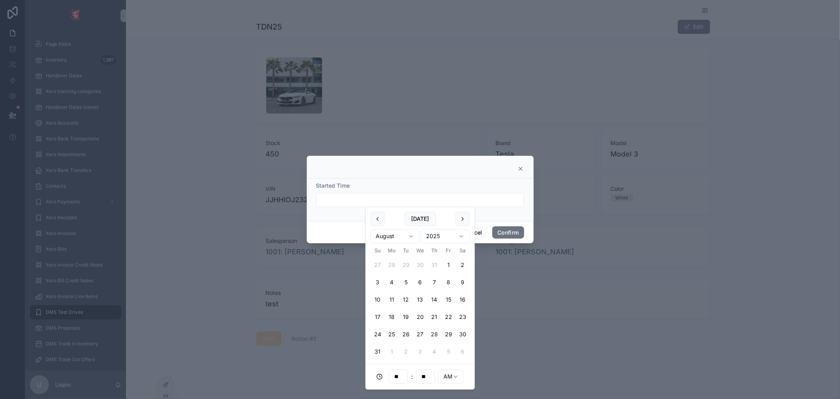
click at [517, 261] on div at bounding box center [420, 199] width 840 height 399
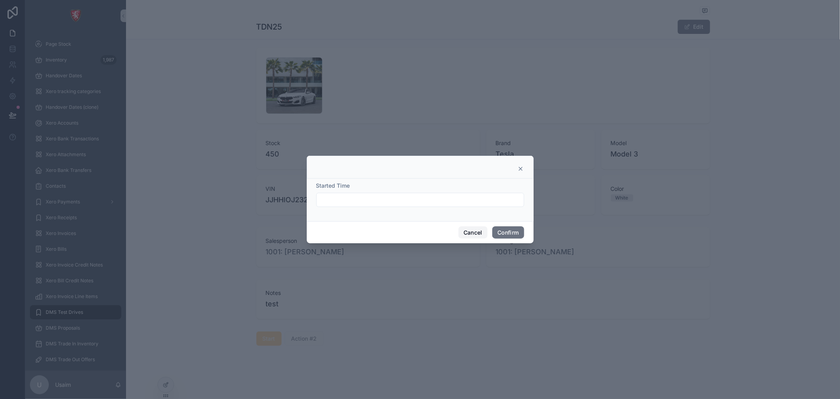
click at [471, 232] on button "Cancel" at bounding box center [472, 232] width 29 height 13
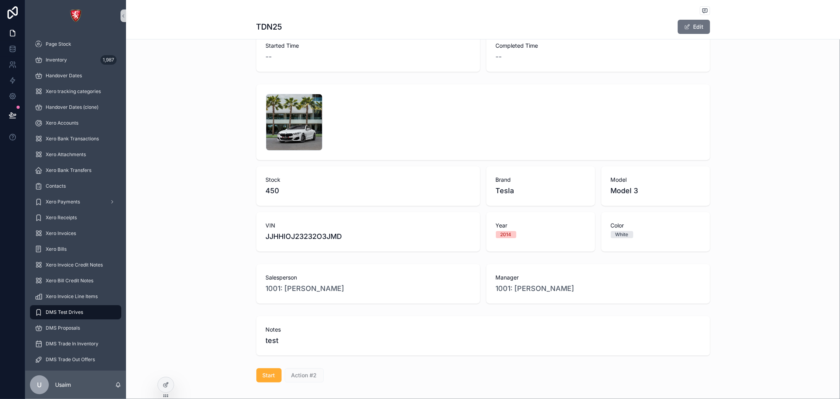
scroll to position [0, 0]
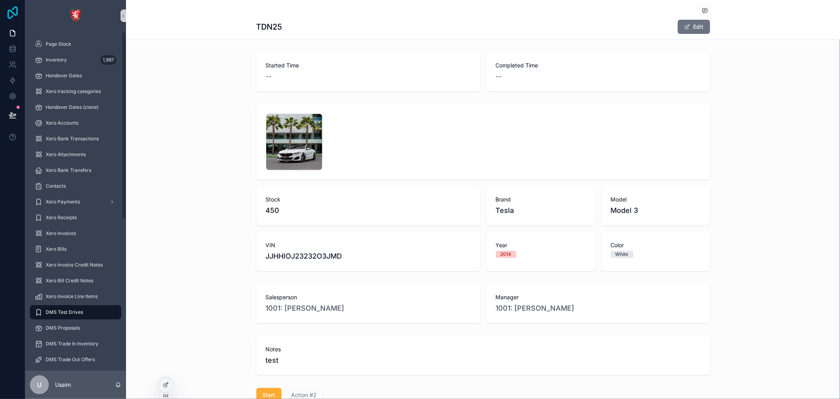
click at [10, 9] on icon at bounding box center [13, 12] width 16 height 13
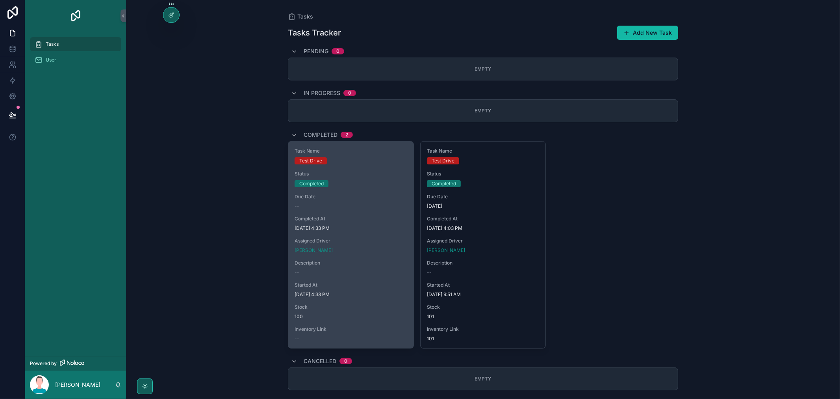
click at [319, 195] on span "Due Date" at bounding box center [351, 196] width 113 height 6
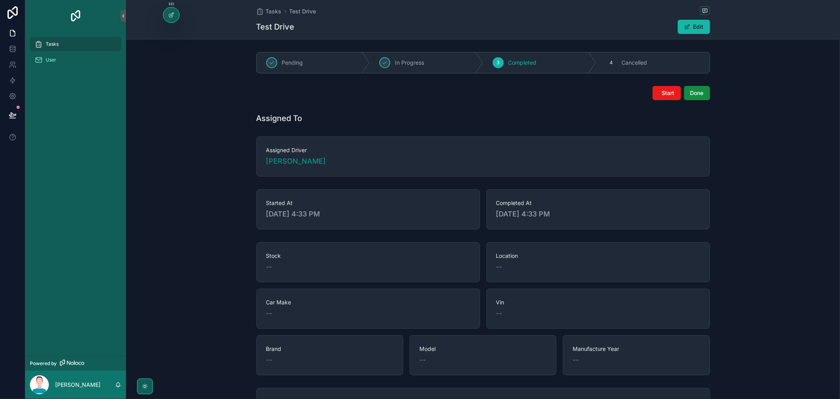
click at [604, 96] on div "Start Done" at bounding box center [483, 93] width 454 height 14
click at [172, 20] on div at bounding box center [171, 14] width 16 height 15
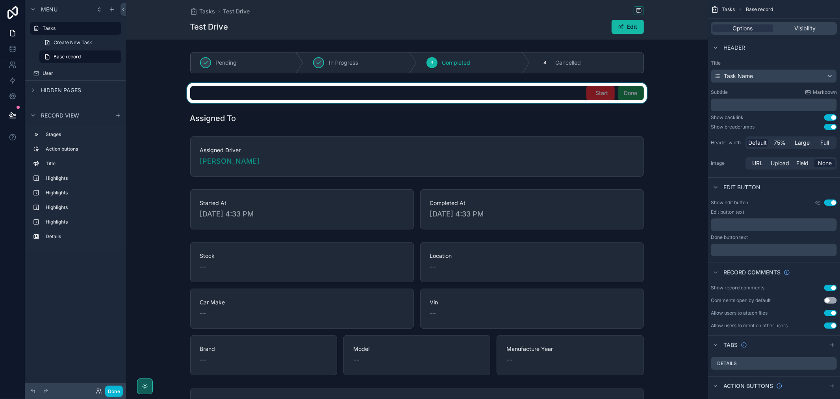
click at [568, 100] on div "scrollable content" at bounding box center [417, 93] width 582 height 20
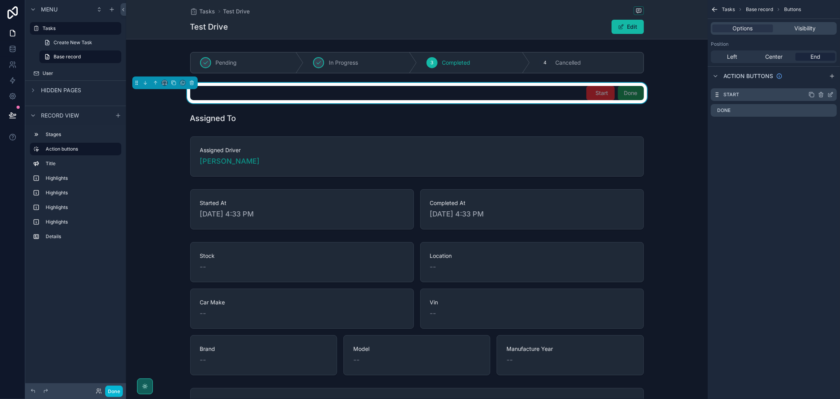
click at [831, 95] on icon "scrollable content" at bounding box center [830, 94] width 6 height 6
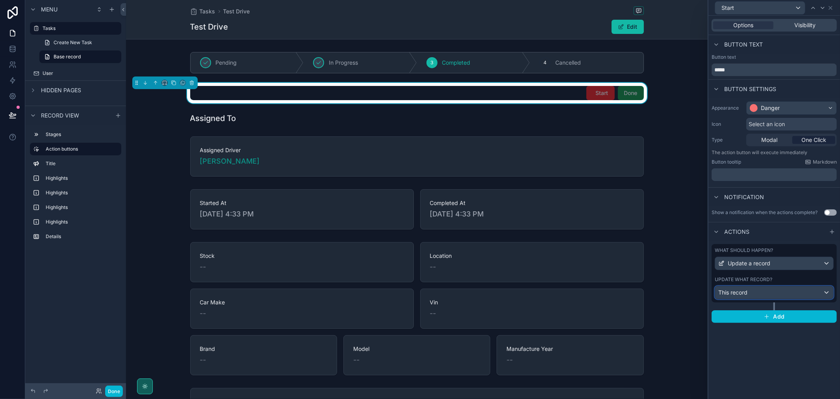
click at [775, 293] on div "This record" at bounding box center [774, 292] width 118 height 13
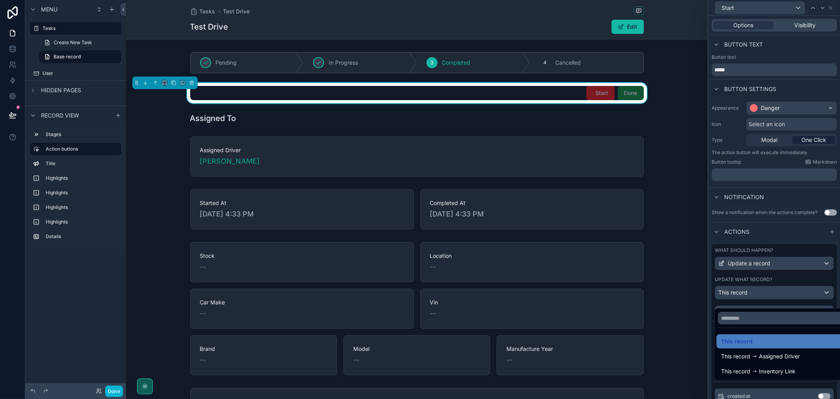
click at [790, 283] on div at bounding box center [775, 199] width 132 height 399
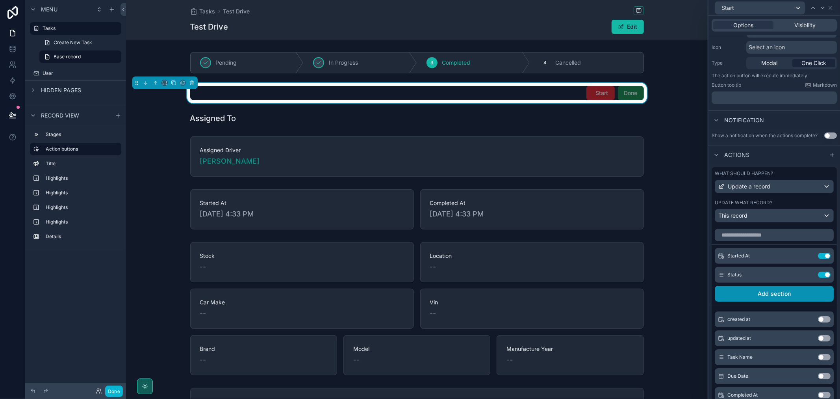
scroll to position [87, 0]
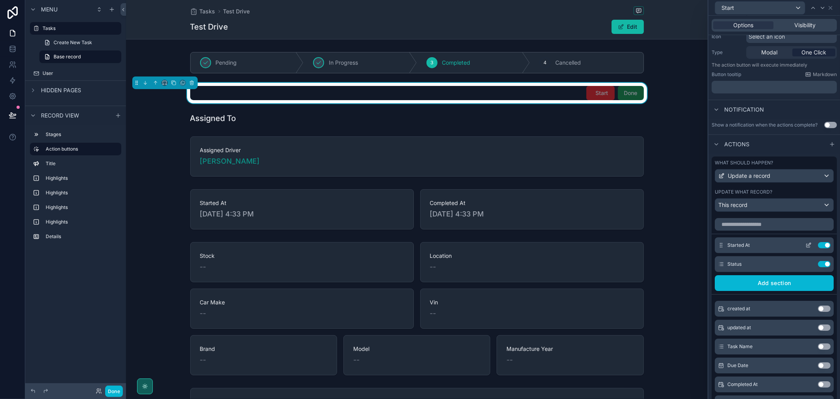
click at [805, 248] on icon at bounding box center [808, 245] width 6 height 6
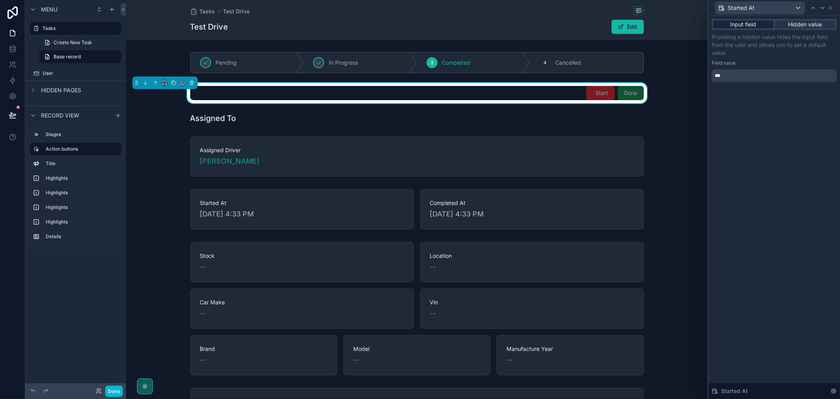
click at [757, 22] on div "Input field" at bounding box center [743, 24] width 60 height 8
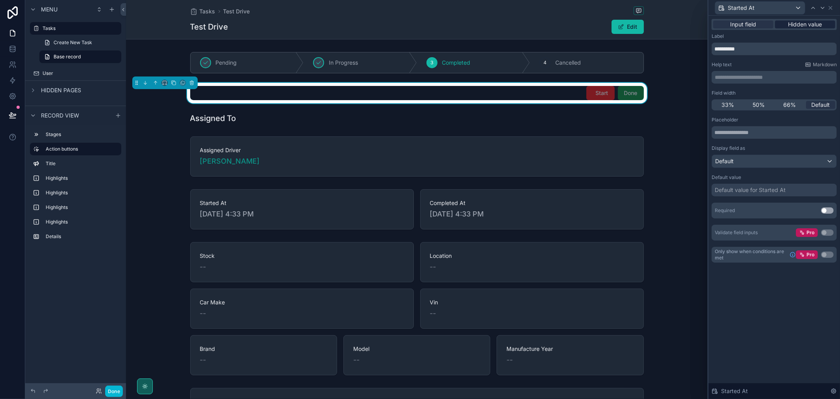
click at [800, 24] on span "Hidden value" at bounding box center [805, 24] width 34 height 8
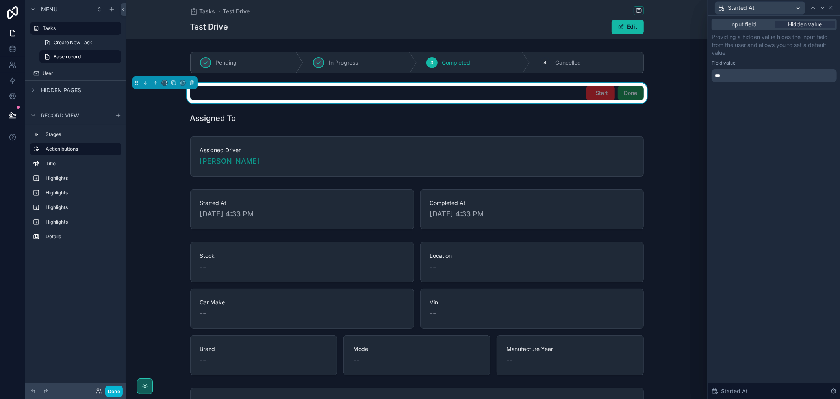
click at [764, 79] on div "***" at bounding box center [774, 75] width 125 height 13
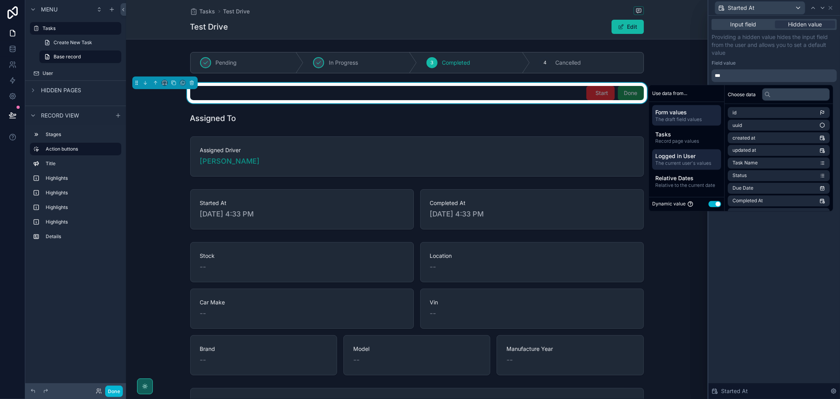
scroll to position [20, 0]
click at [764, 240] on div "Input field Hidden value Providing a hidden value hides the input field from th…" at bounding box center [775, 207] width 132 height 383
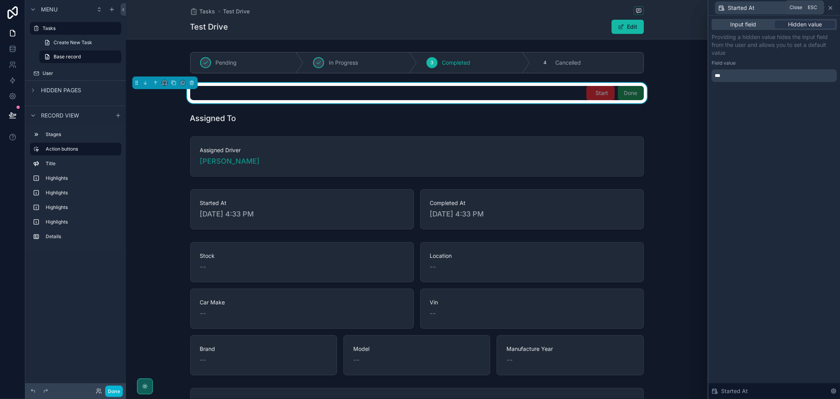
click at [831, 7] on icon at bounding box center [830, 8] width 6 height 6
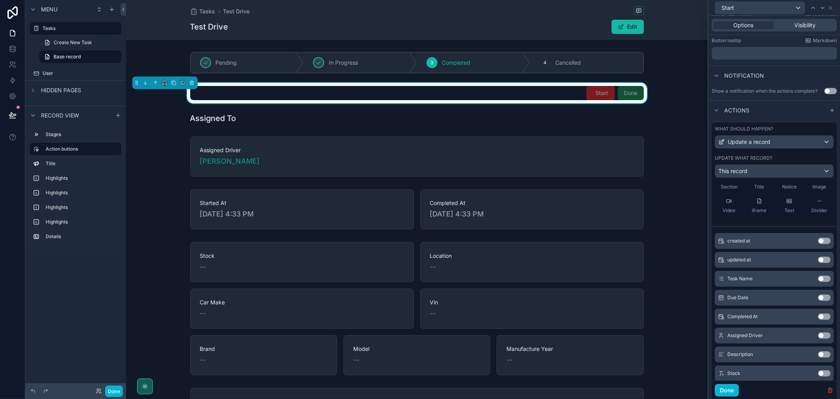
scroll to position [105, 0]
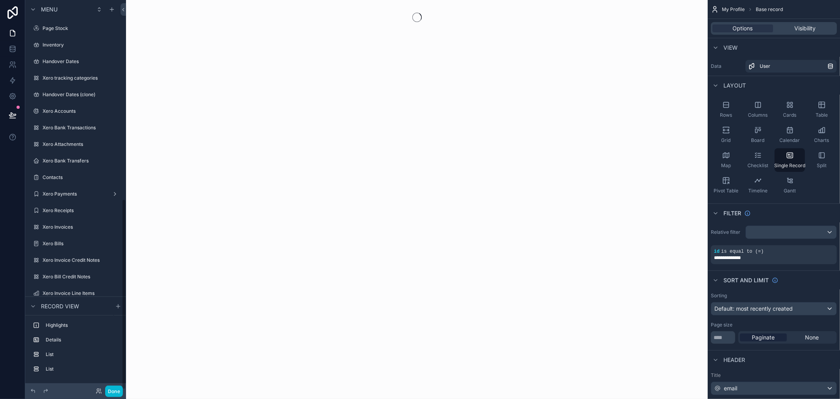
scroll to position [406, 0]
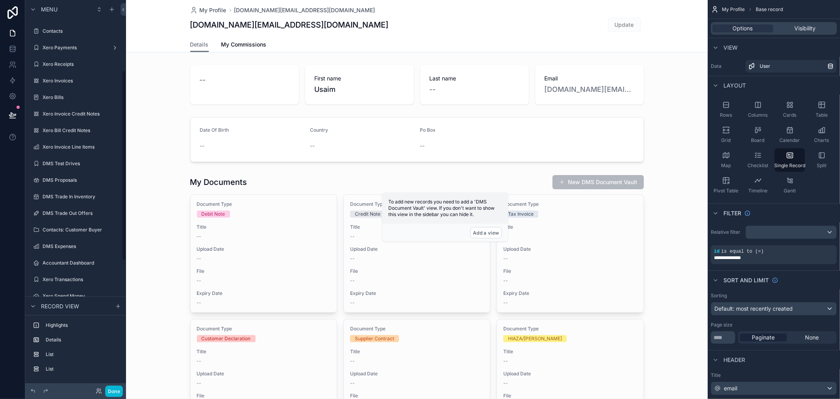
scroll to position [143, 0]
click at [61, 164] on label "DMS Test Drives" at bounding box center [74, 166] width 63 height 6
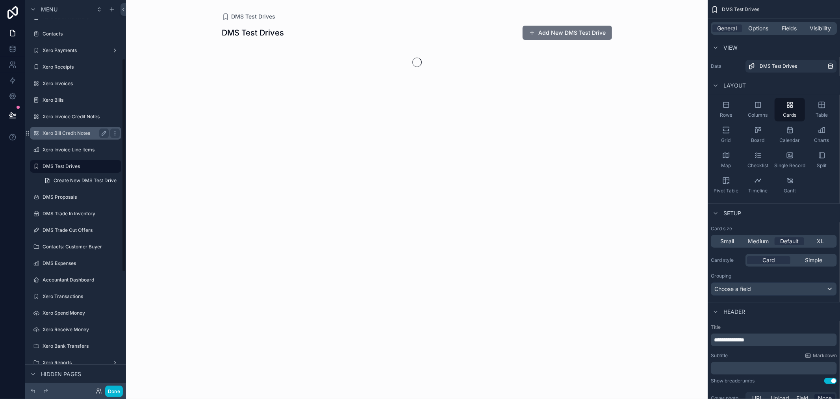
scroll to position [106, 0]
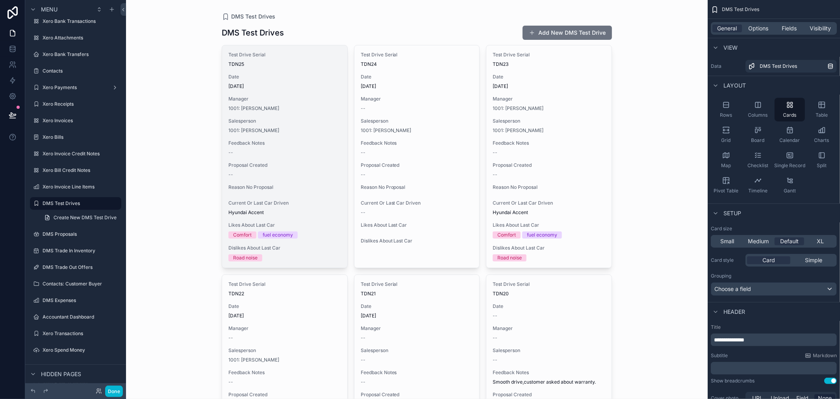
click at [319, 126] on div "Salesperson 1001: Talib Alrubai" at bounding box center [284, 126] width 113 height 16
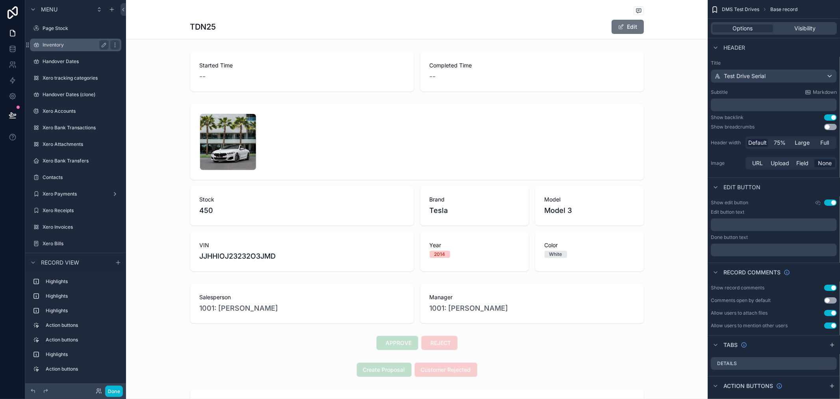
click at [83, 45] on label "Inventory" at bounding box center [74, 45] width 63 height 6
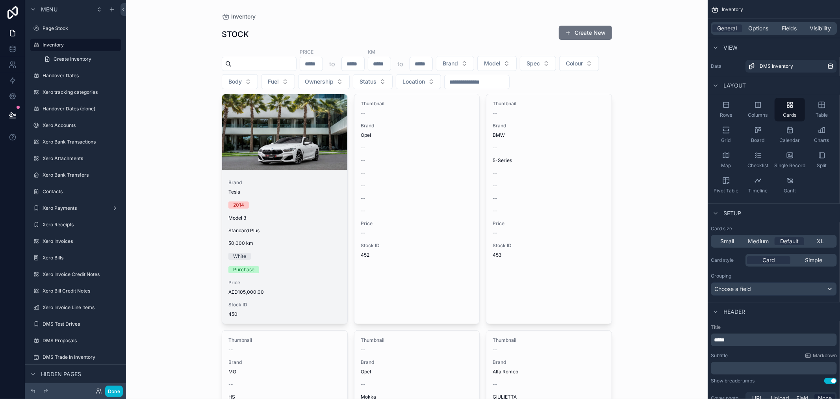
click at [295, 163] on div "scrollable content" at bounding box center [284, 132] width 125 height 76
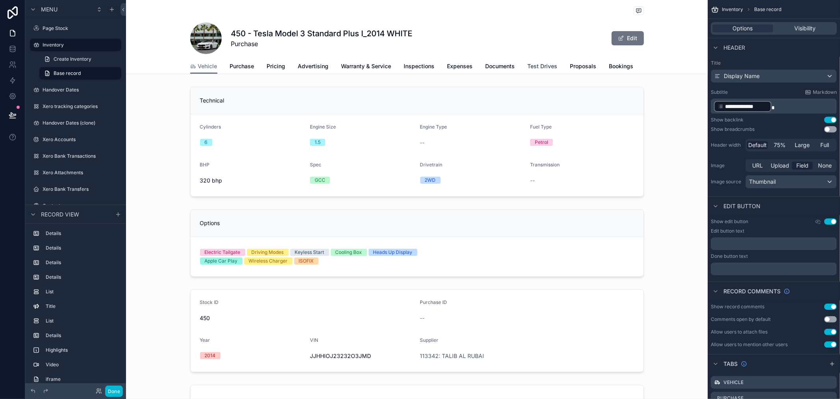
click at [537, 67] on span "Test Drives" at bounding box center [543, 66] width 30 height 8
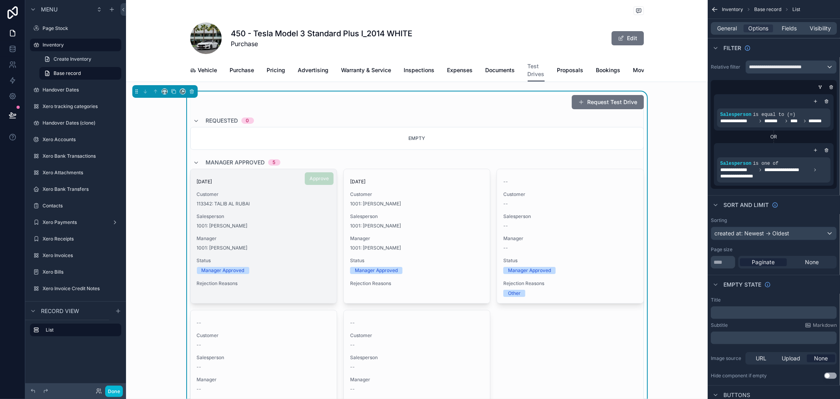
click at [285, 219] on span "Salesperson" at bounding box center [264, 216] width 134 height 6
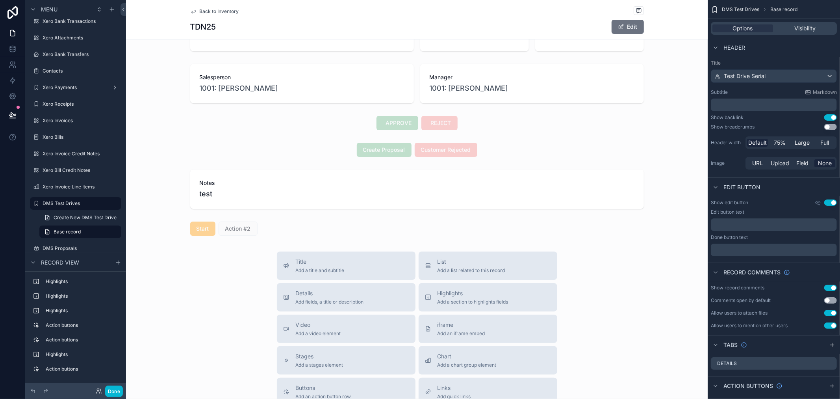
scroll to position [262, 0]
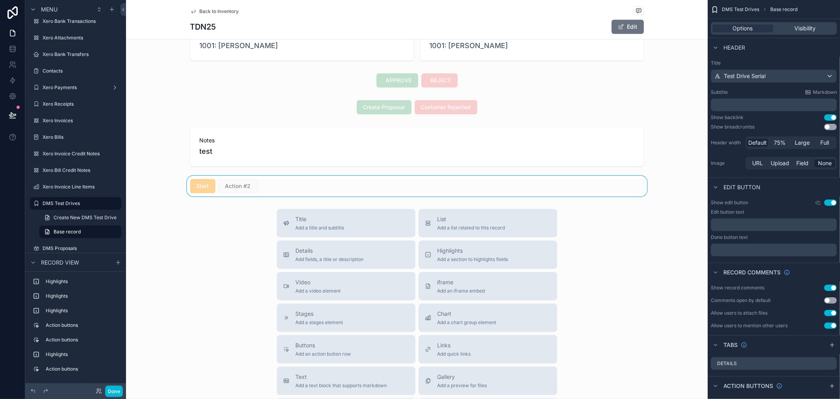
click at [206, 180] on div "scrollable content" at bounding box center [417, 186] width 582 height 20
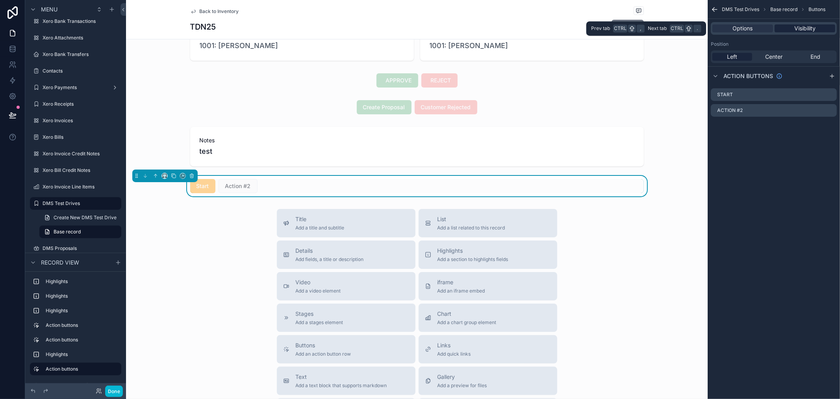
click at [796, 30] on span "Visibility" at bounding box center [804, 28] width 21 height 8
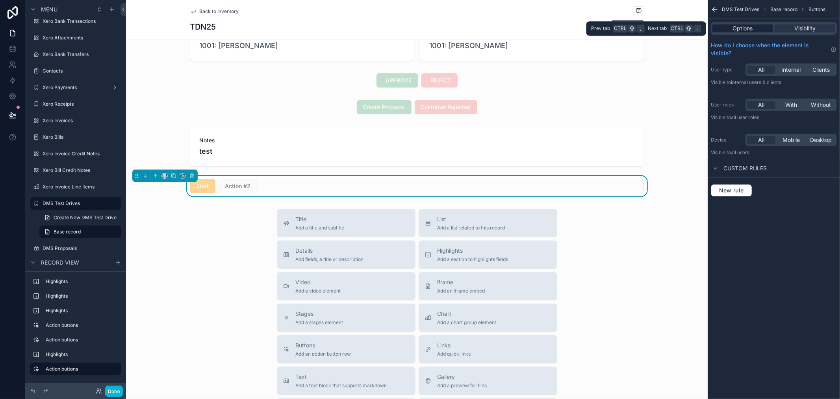
click at [749, 25] on span "Options" at bounding box center [743, 28] width 20 height 8
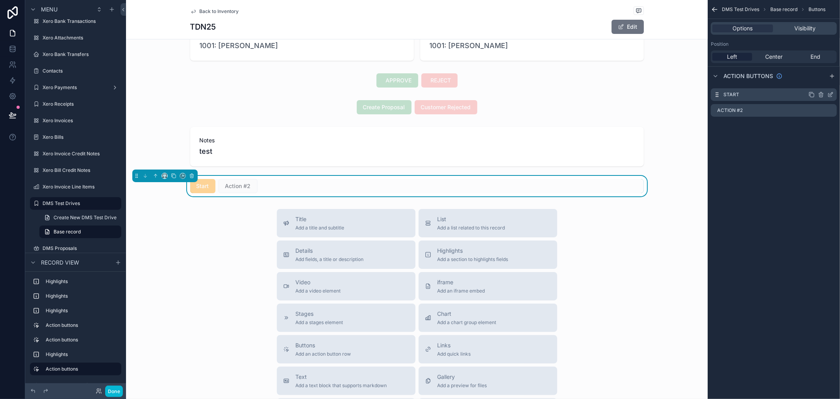
click at [830, 95] on icon "scrollable content" at bounding box center [830, 94] width 6 height 6
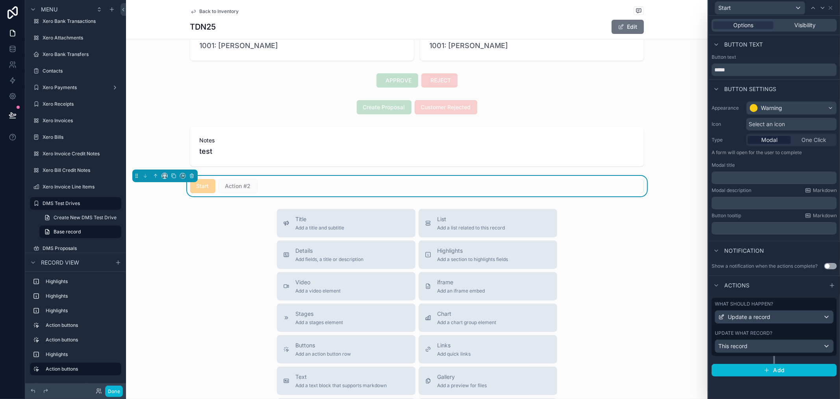
click at [817, 140] on span "One Click" at bounding box center [813, 140] width 25 height 8
click at [814, 347] on div "This record" at bounding box center [774, 345] width 118 height 13
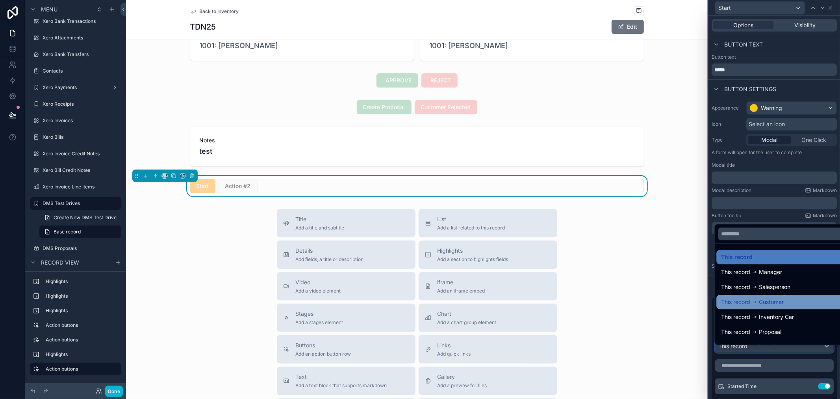
scroll to position [11, 0]
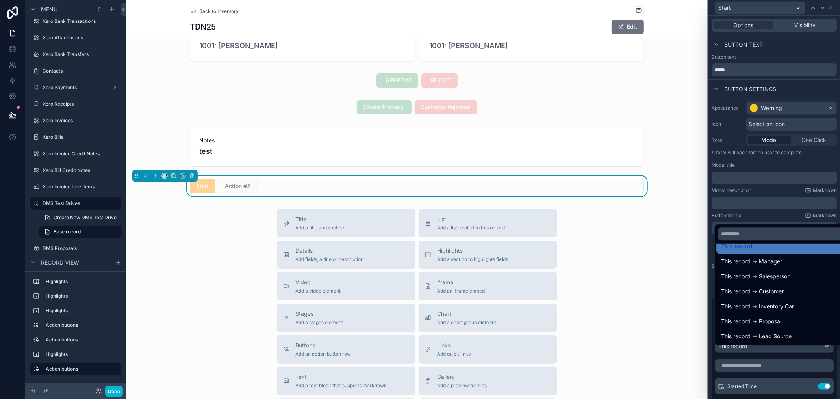
click at [837, 395] on div at bounding box center [775, 199] width 132 height 399
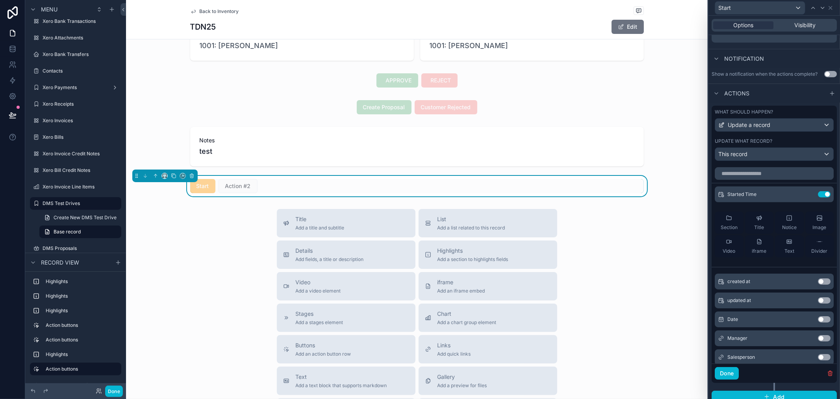
scroll to position [206, 0]
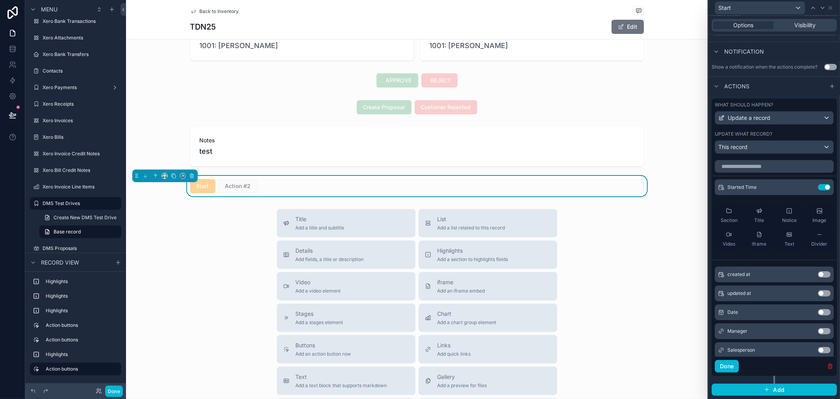
click at [828, 365] on icon "button" at bounding box center [830, 366] width 4 height 4
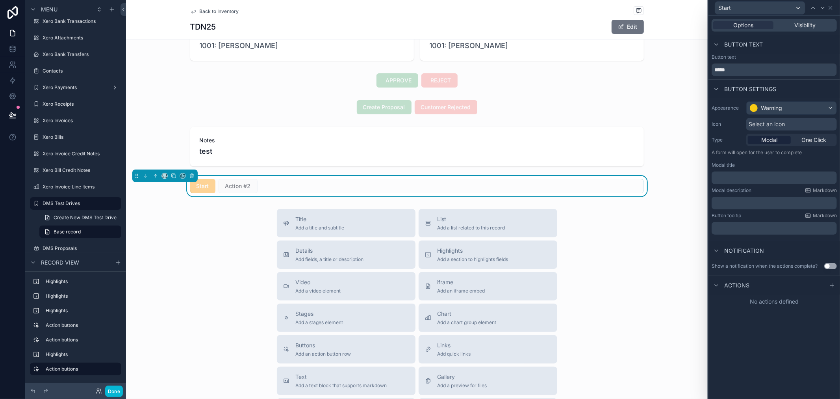
scroll to position [0, 0]
click at [818, 138] on span "One Click" at bounding box center [813, 140] width 25 height 8
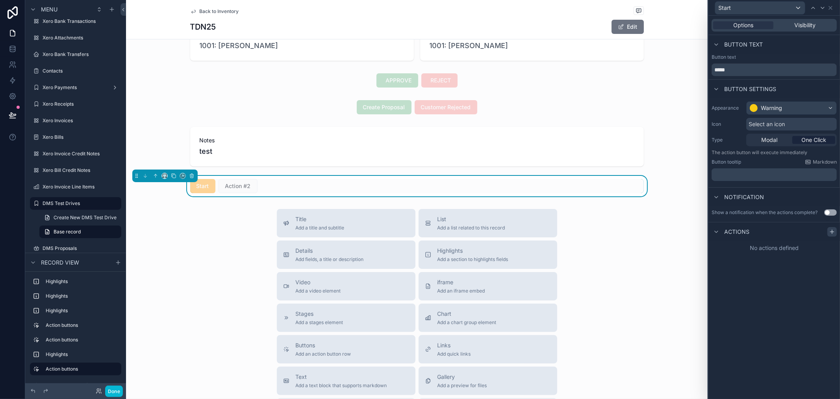
click at [835, 229] on icon at bounding box center [832, 231] width 6 height 6
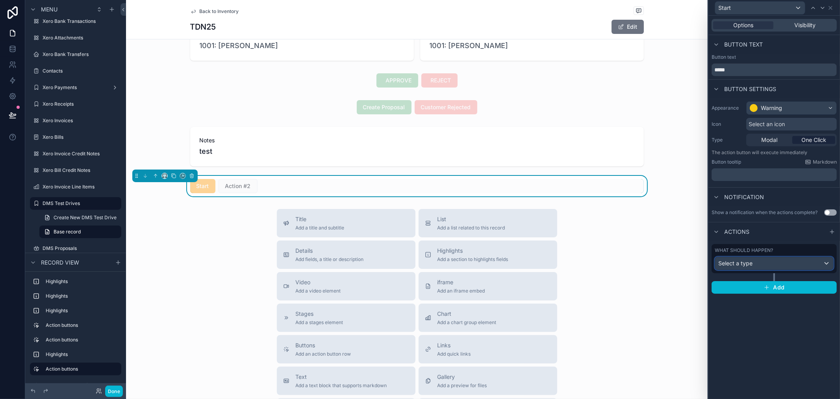
click at [784, 260] on div "Select a type" at bounding box center [774, 263] width 118 height 13
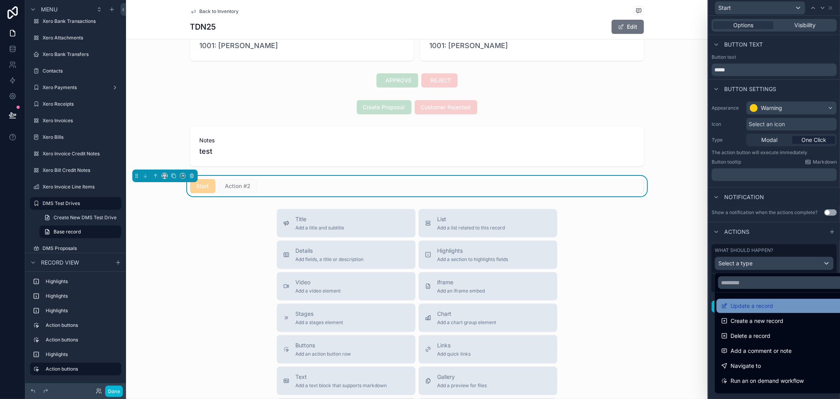
click at [750, 306] on span "Update a record" at bounding box center [752, 305] width 43 height 9
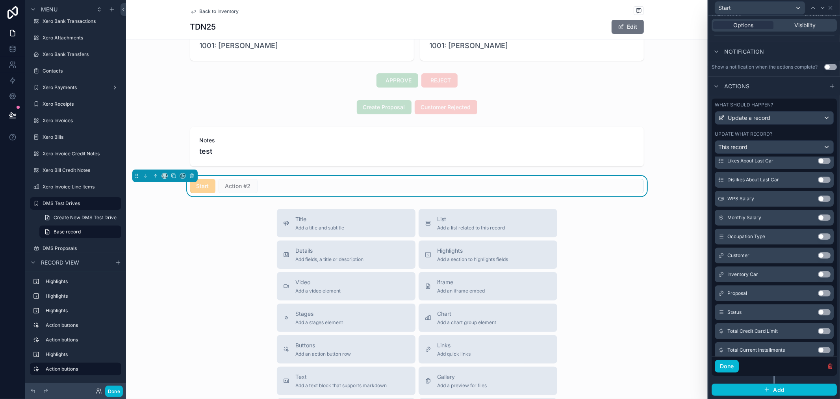
scroll to position [380, 0]
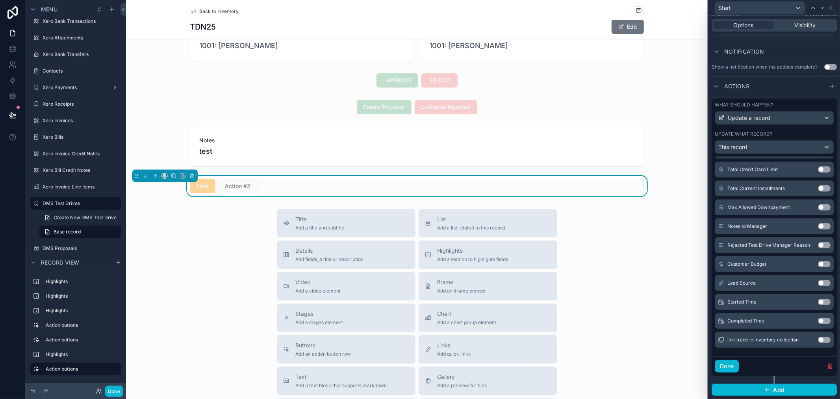
click at [818, 302] on button "Use setting" at bounding box center [824, 302] width 13 height 6
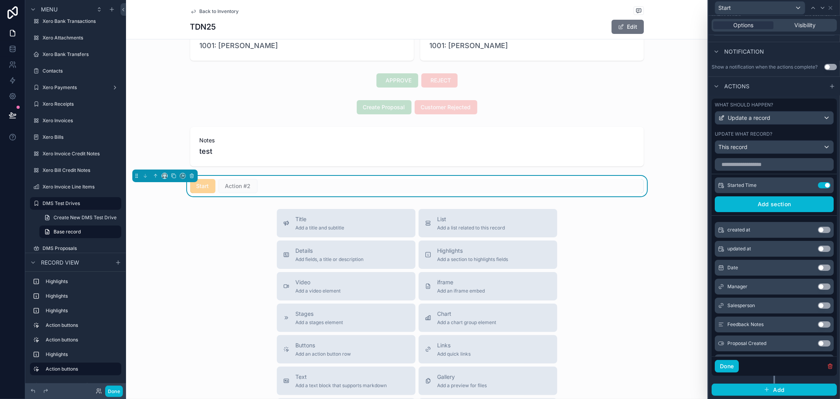
scroll to position [0, 0]
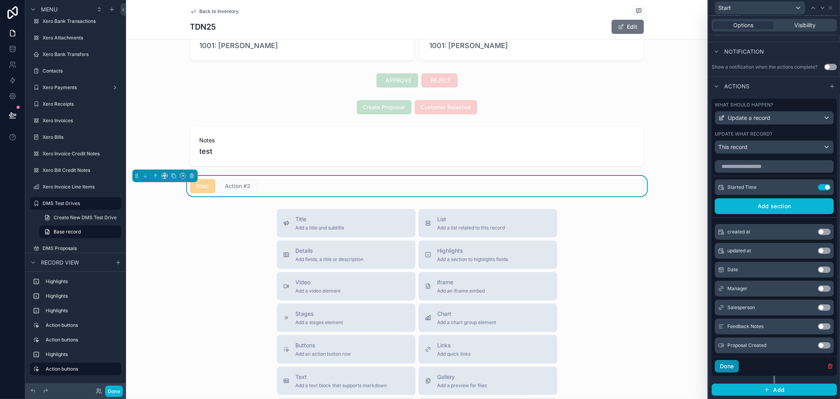
click at [725, 366] on button "Done" at bounding box center [727, 366] width 24 height 13
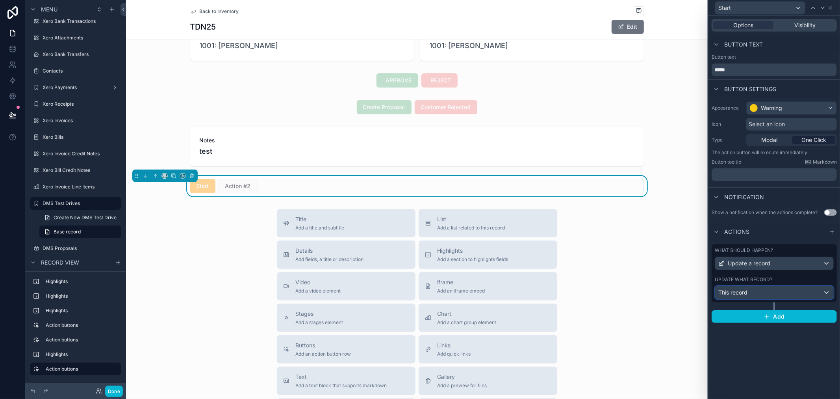
click at [785, 291] on div "This record" at bounding box center [774, 292] width 118 height 13
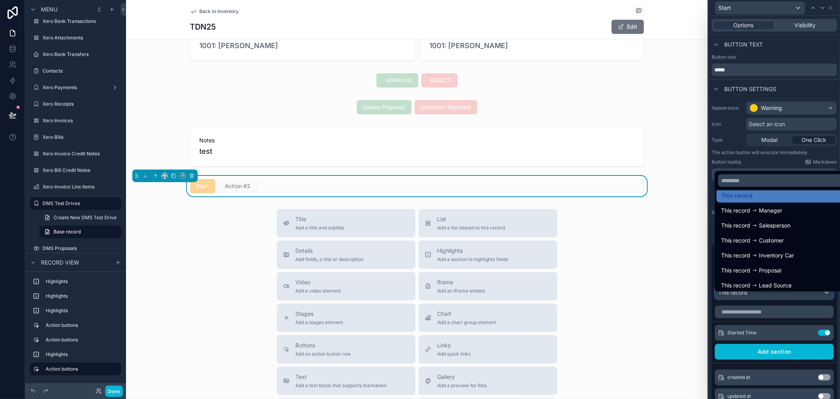
scroll to position [11, 0]
click at [796, 338] on div at bounding box center [775, 199] width 132 height 399
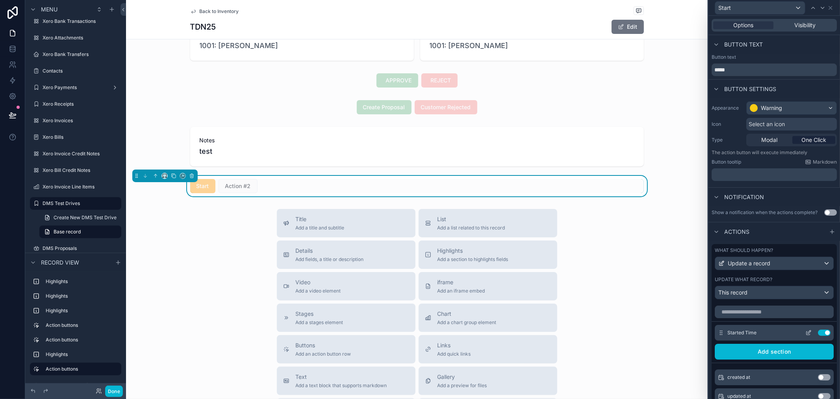
click at [805, 336] on icon at bounding box center [808, 332] width 6 height 6
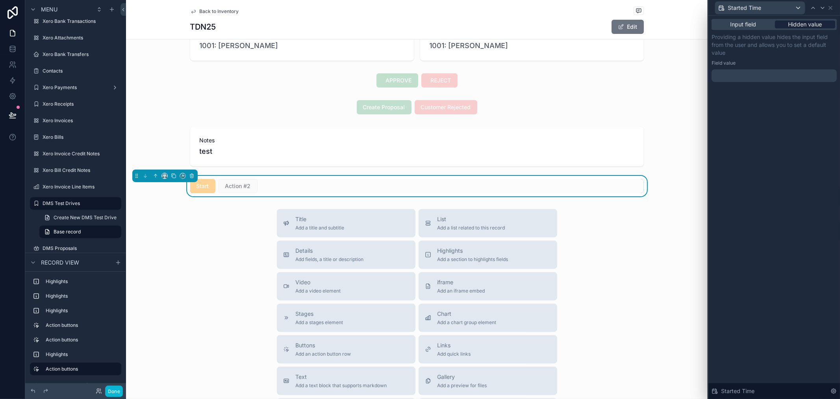
click at [798, 24] on span "Hidden value" at bounding box center [805, 24] width 34 height 8
click at [753, 81] on div at bounding box center [774, 75] width 125 height 13
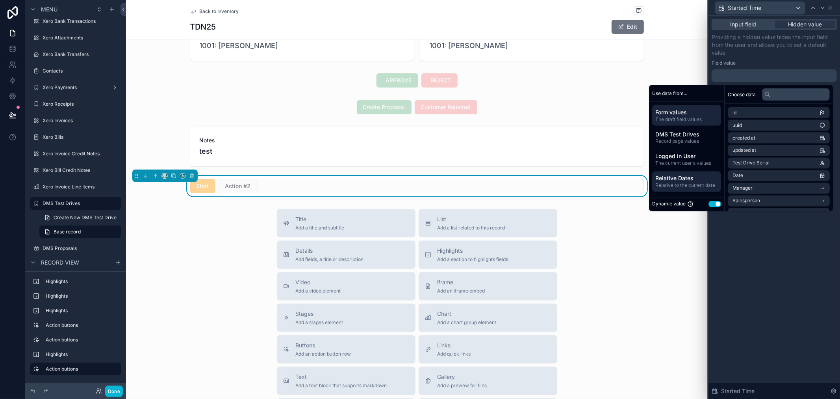
click at [678, 178] on span "Relative Dates" at bounding box center [686, 178] width 63 height 8
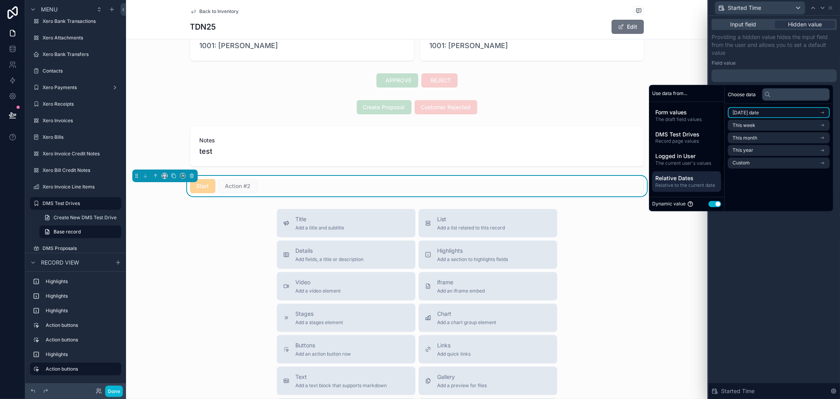
click at [747, 111] on span "Today's date" at bounding box center [746, 112] width 26 height 6
click at [754, 126] on li "Now" at bounding box center [779, 126] width 102 height 11
click at [760, 214] on div "Input field Hidden value Providing a hidden value hides the input field from th…" at bounding box center [775, 207] width 132 height 383
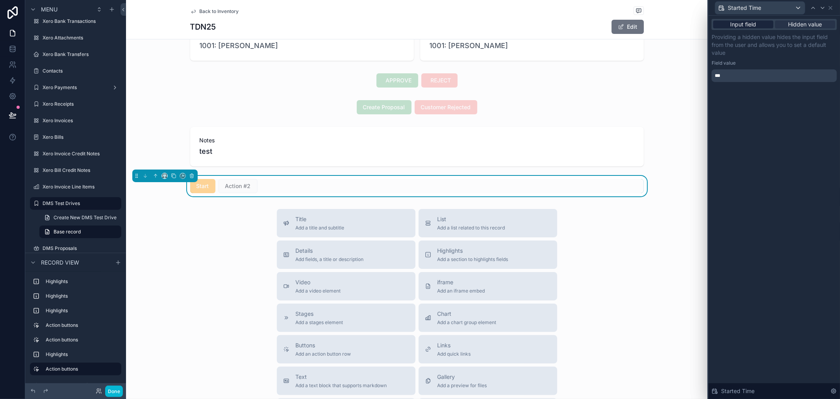
click at [750, 24] on span "Input field" at bounding box center [744, 24] width 26 height 8
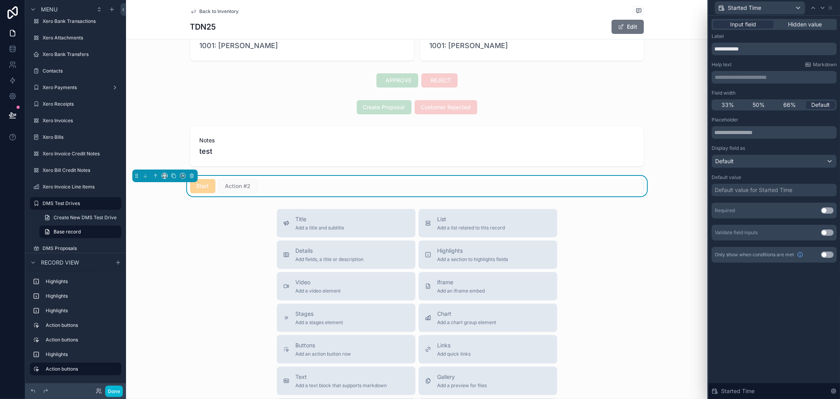
click at [556, 185] on div "Start Action #2" at bounding box center [417, 186] width 454 height 14
click at [754, 6] on span "Started Time" at bounding box center [744, 8] width 33 height 8
click at [779, 52] on div "Started Time" at bounding box center [759, 49] width 77 height 9
click at [219, 188] on span "Action #2" at bounding box center [238, 186] width 39 height 8
click at [742, 392] on span "Started Time" at bounding box center [737, 391] width 33 height 8
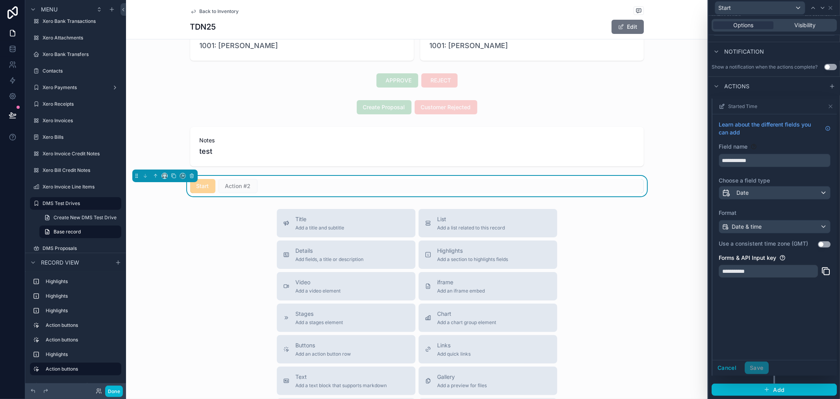
scroll to position [206, 0]
click at [763, 369] on div "Cancel Save" at bounding box center [740, 367] width 56 height 13
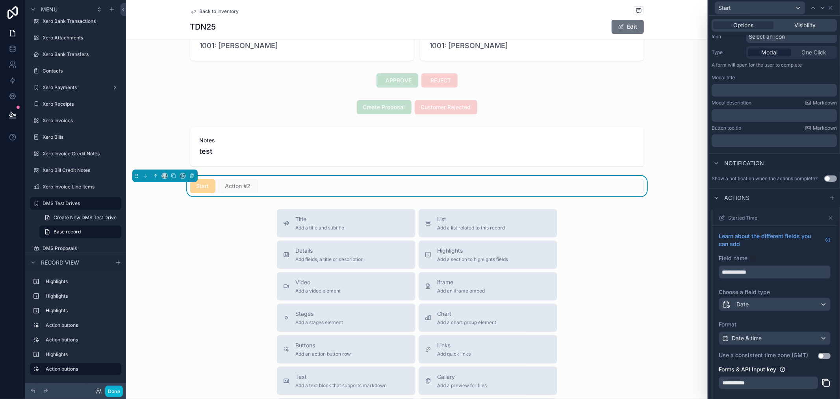
scroll to position [131, 0]
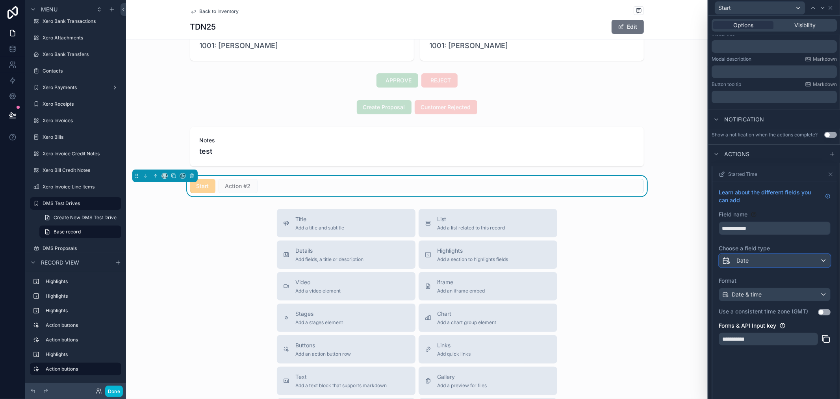
click at [774, 264] on div "Date" at bounding box center [774, 260] width 111 height 13
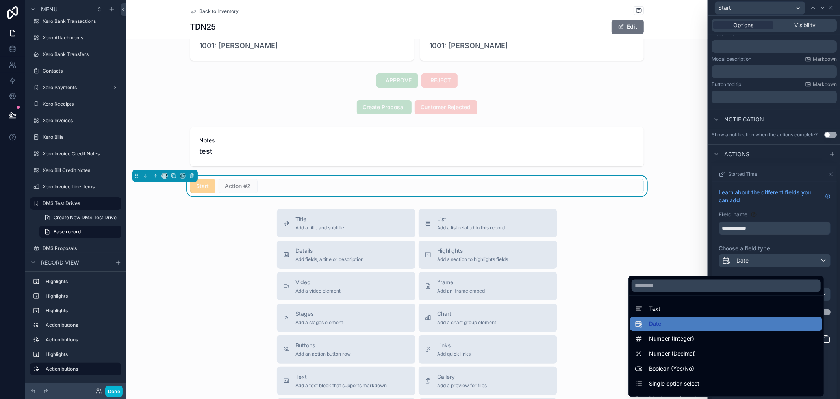
click at [782, 252] on div at bounding box center [774, 304] width 124 height 277
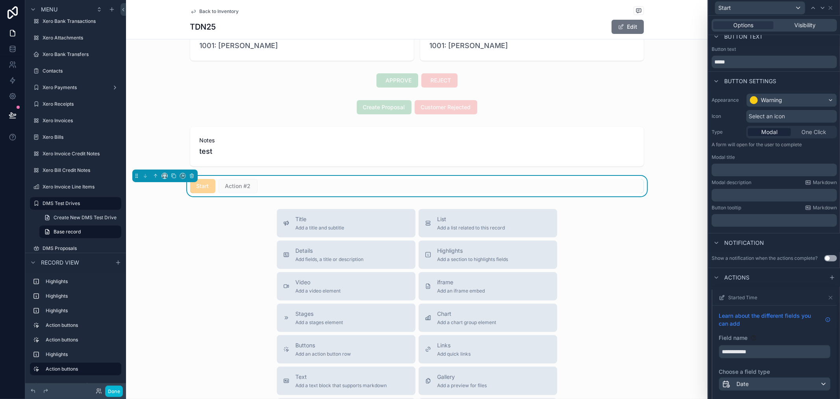
scroll to position [0, 0]
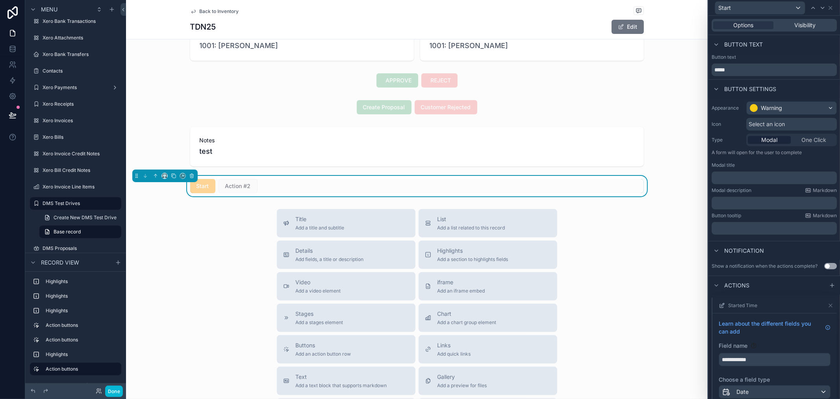
click at [816, 138] on span "One Click" at bounding box center [813, 140] width 25 height 8
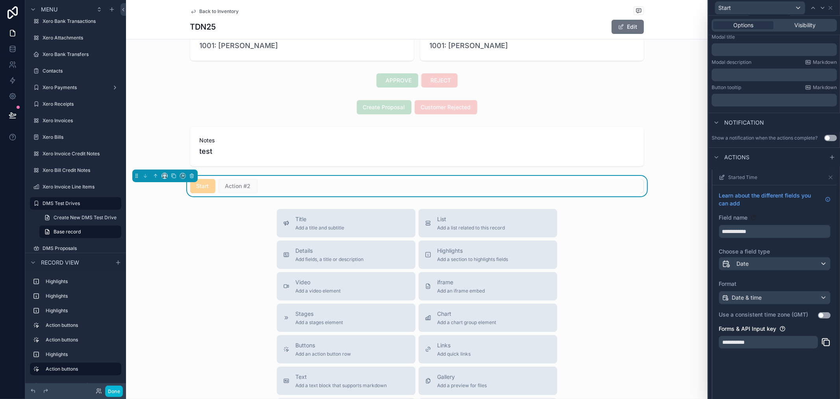
scroll to position [74, 0]
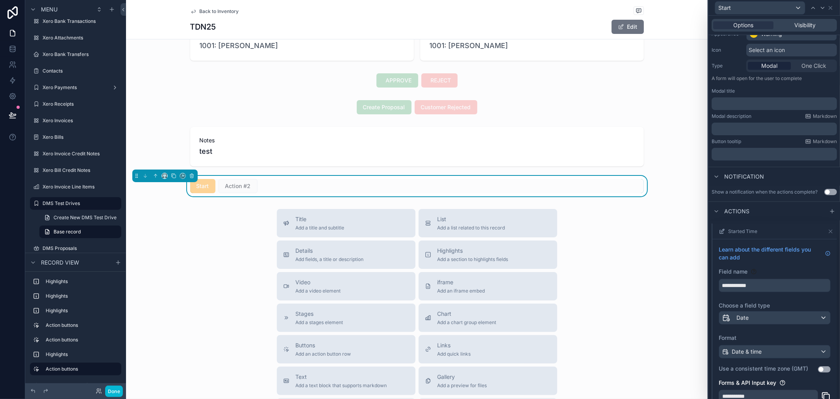
click at [797, 245] on div "**********" at bounding box center [774, 326] width 124 height 174
click at [753, 245] on div "**********" at bounding box center [774, 326] width 124 height 174
click at [772, 291] on input "**********" at bounding box center [774, 285] width 111 height 13
click at [761, 267] on div "Learn about the different fields you can add" at bounding box center [775, 256] width 112 height 22
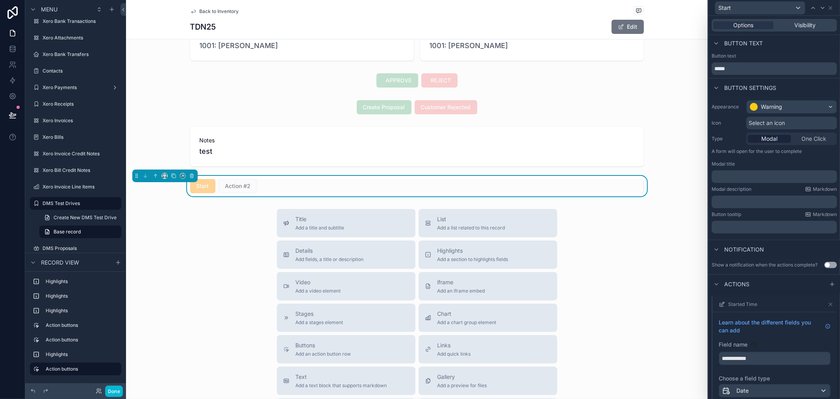
scroll to position [0, 0]
click at [829, 288] on icon at bounding box center [832, 285] width 6 height 6
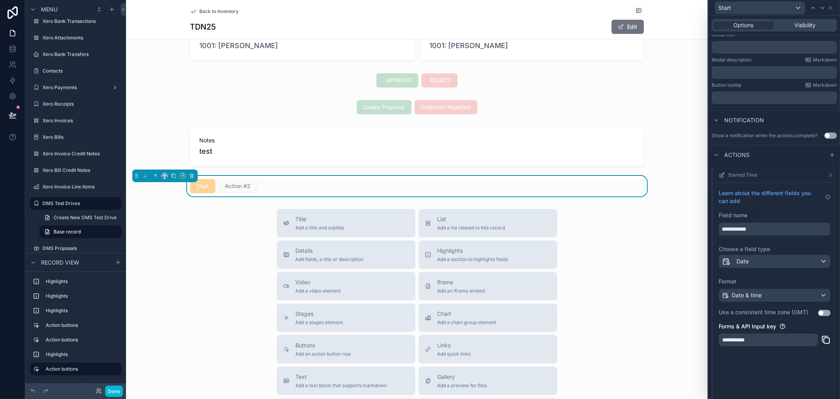
scroll to position [131, 0]
click at [829, 157] on icon at bounding box center [832, 154] width 6 height 6
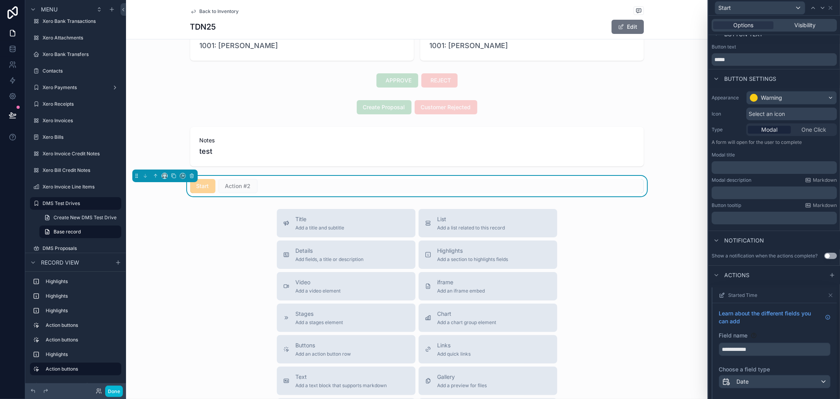
scroll to position [317, 0]
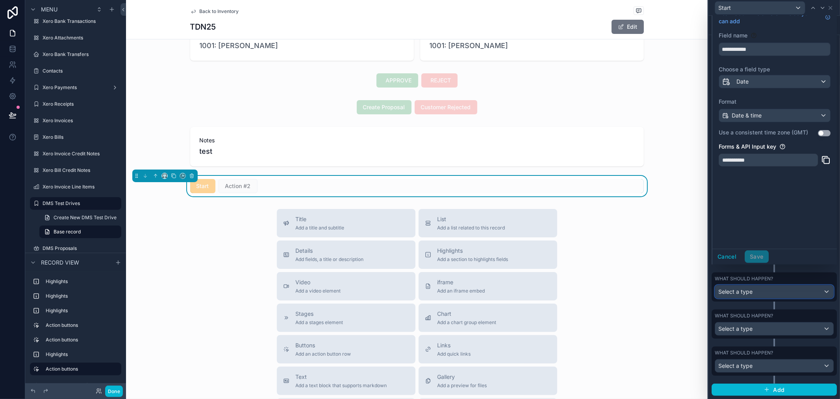
click at [817, 292] on div "Select a type" at bounding box center [774, 291] width 118 height 13
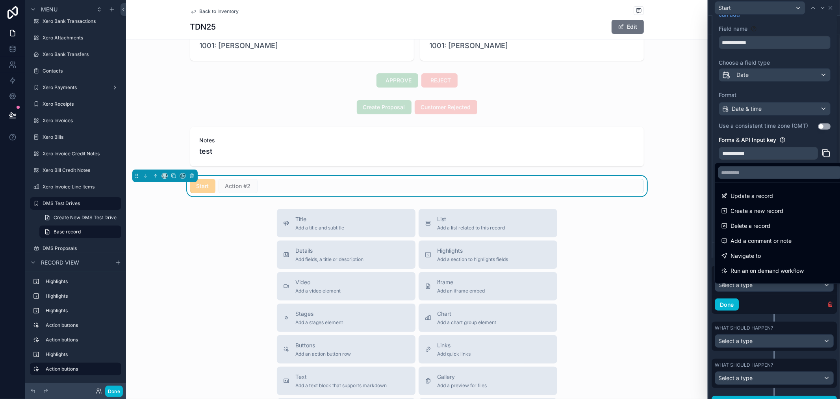
click at [819, 312] on div at bounding box center [775, 199] width 132 height 399
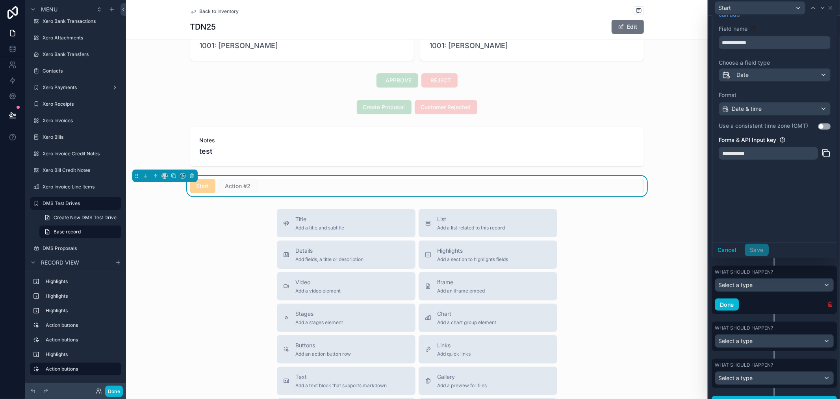
click at [828, 306] on icon "button" at bounding box center [830, 305] width 4 height 4
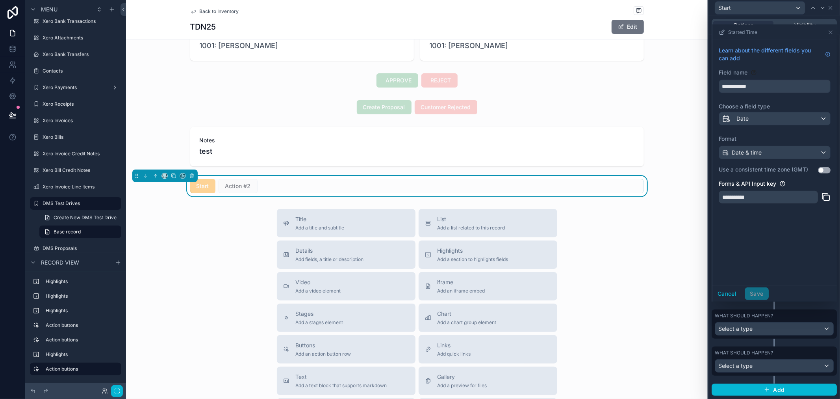
scroll to position [280, 0]
click at [816, 328] on div "Select a type" at bounding box center [774, 328] width 118 height 13
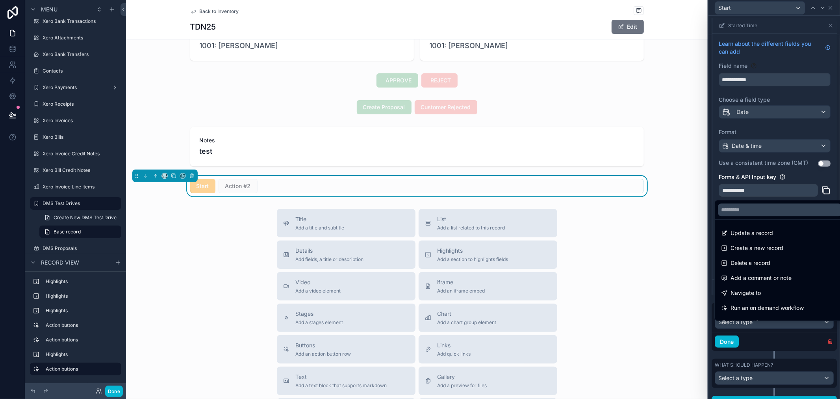
click at [820, 349] on div at bounding box center [775, 199] width 132 height 399
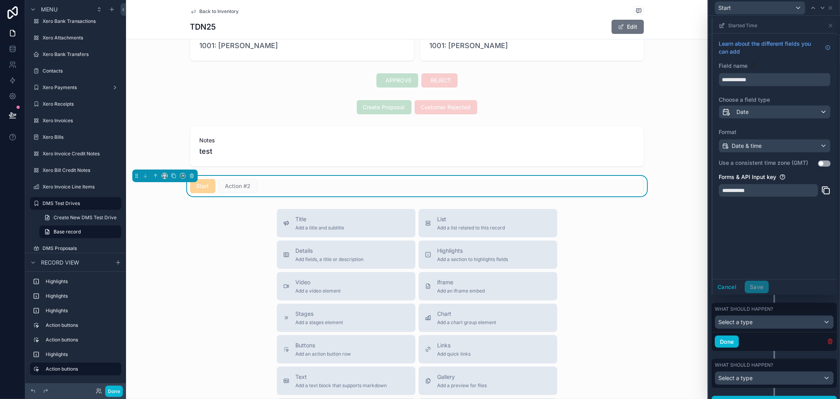
click at [828, 343] on icon "button" at bounding box center [830, 342] width 4 height 4
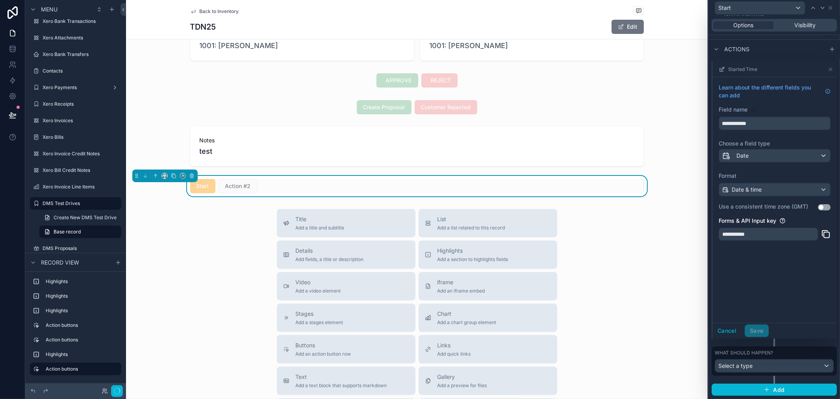
scroll to position [242, 0]
click at [815, 359] on div "Select a type" at bounding box center [774, 365] width 118 height 13
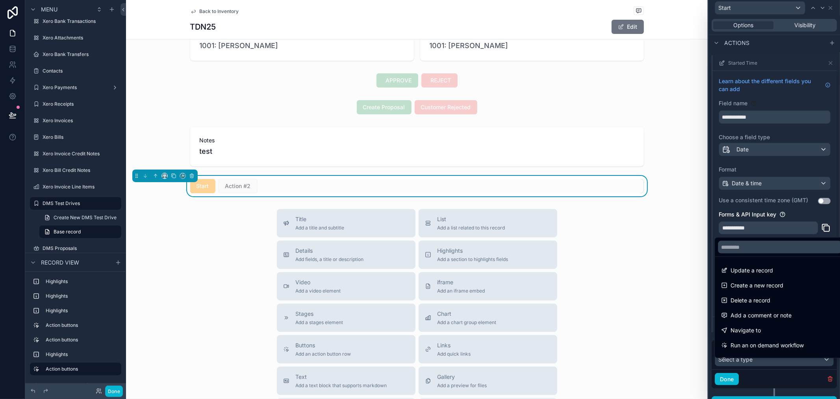
click at [821, 386] on div at bounding box center [775, 199] width 132 height 399
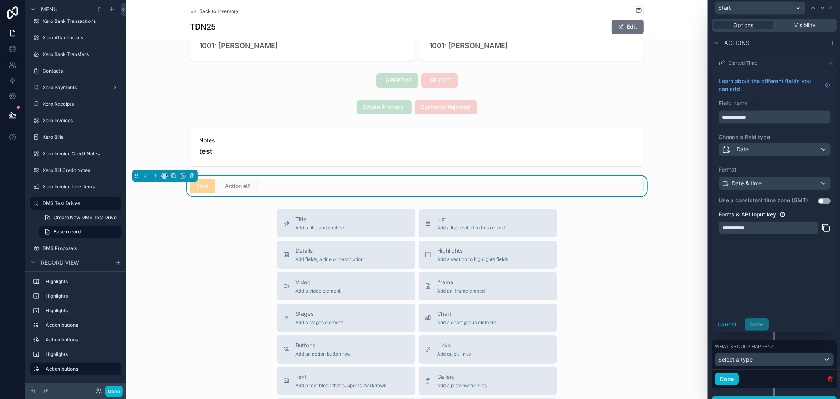
click at [827, 382] on icon "button" at bounding box center [830, 378] width 6 height 6
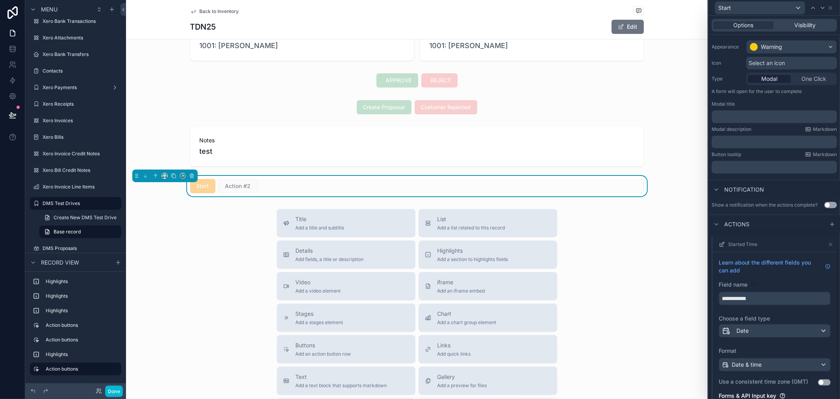
scroll to position [206, 0]
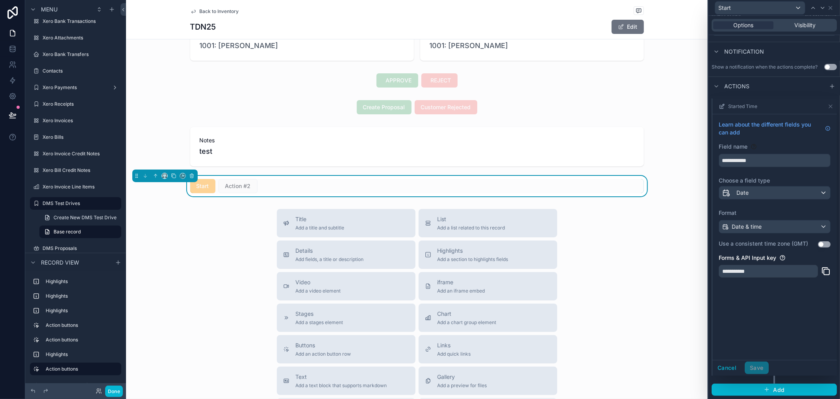
click at [813, 364] on div "Cancel Save" at bounding box center [774, 368] width 124 height 16
click at [786, 385] on button "Add" at bounding box center [774, 389] width 125 height 13
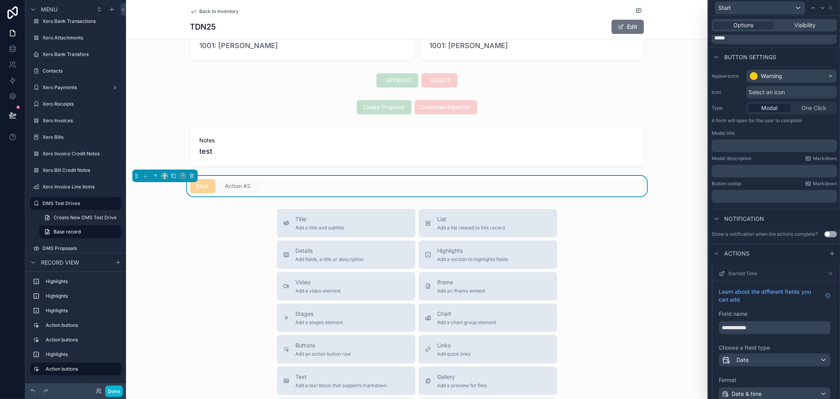
scroll to position [0, 0]
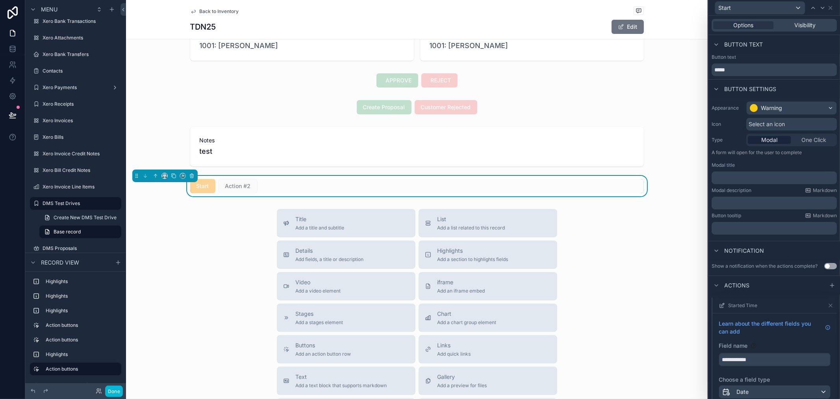
click at [280, 192] on div "Start Action #2" at bounding box center [417, 186] width 454 height 14
click at [112, 389] on button "Done" at bounding box center [114, 390] width 18 height 11
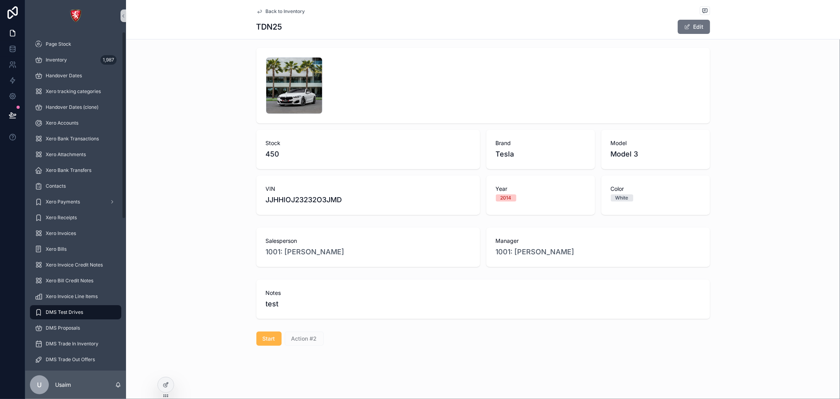
click at [263, 339] on span "Start" at bounding box center [269, 338] width 13 height 8
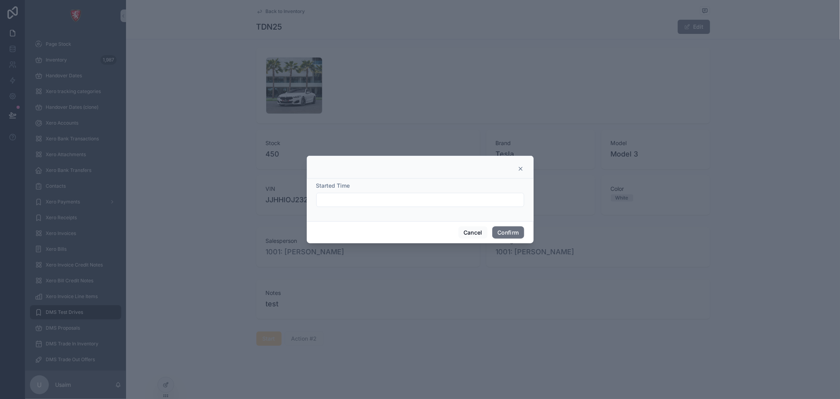
click at [468, 203] on input "text" at bounding box center [420, 199] width 207 height 11
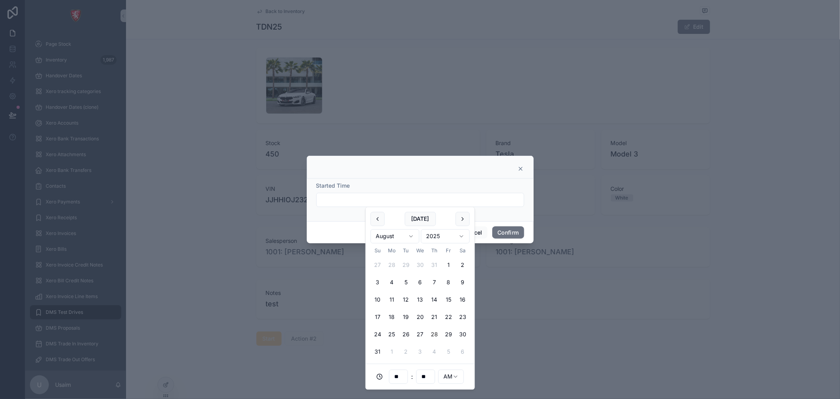
click at [520, 162] on div at bounding box center [420, 167] width 227 height 23
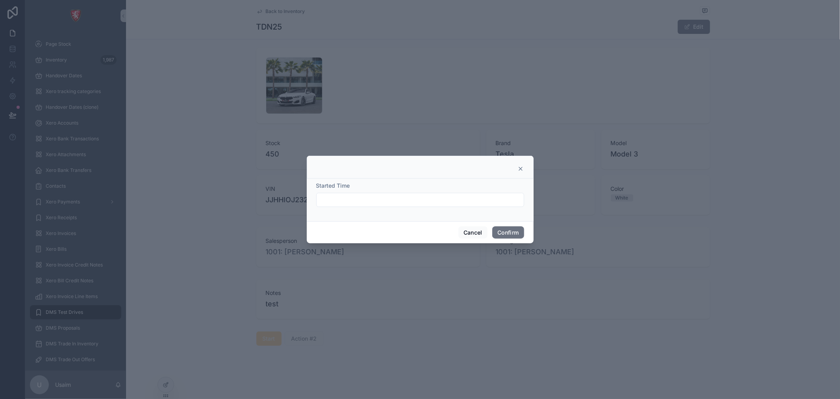
click at [524, 166] on div at bounding box center [420, 167] width 227 height 23
click at [520, 169] on icon at bounding box center [520, 168] width 6 height 6
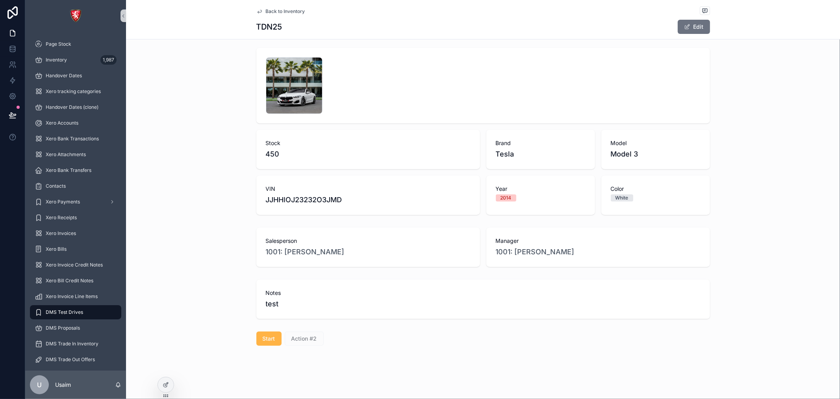
click at [268, 341] on span "Start" at bounding box center [269, 338] width 13 height 8
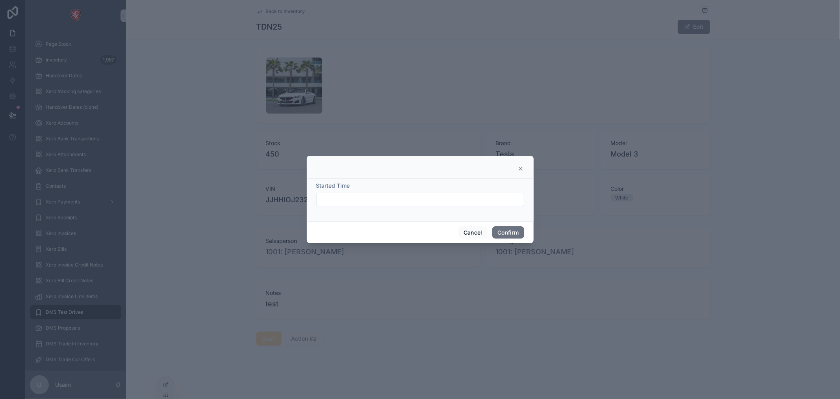
click at [516, 175] on div at bounding box center [420, 167] width 227 height 23
click at [523, 170] on icon at bounding box center [520, 168] width 6 height 6
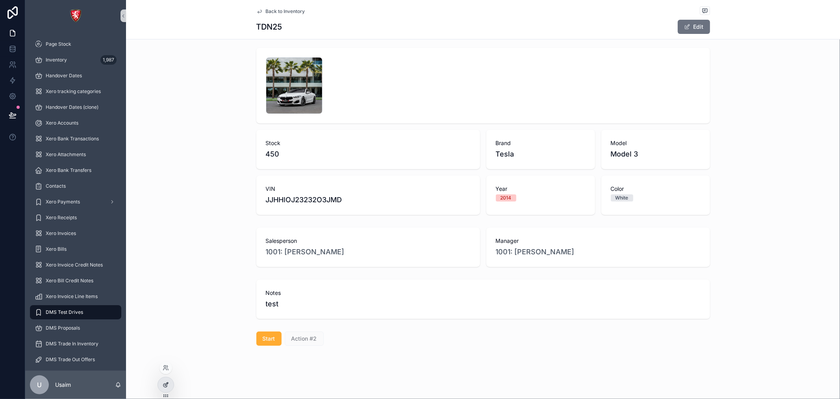
click at [166, 388] on div at bounding box center [166, 384] width 16 height 15
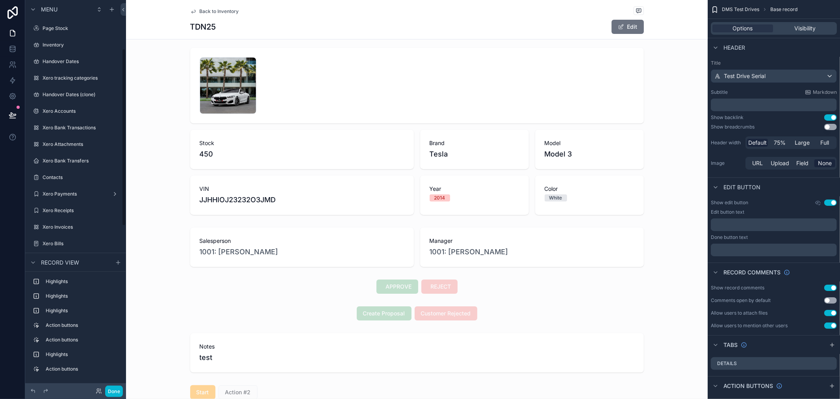
scroll to position [106, 0]
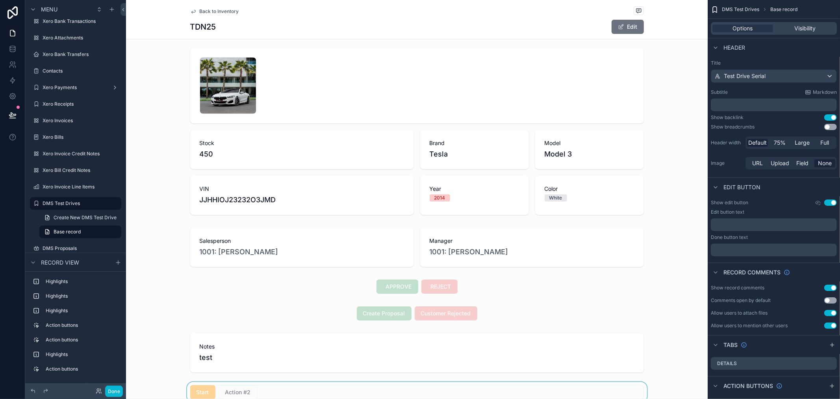
click at [329, 388] on div "scrollable content" at bounding box center [417, 392] width 582 height 20
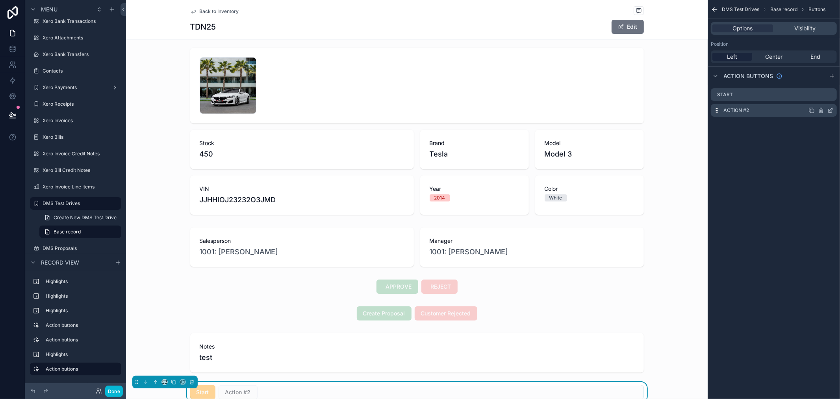
click at [829, 108] on icon "scrollable content" at bounding box center [830, 110] width 6 height 6
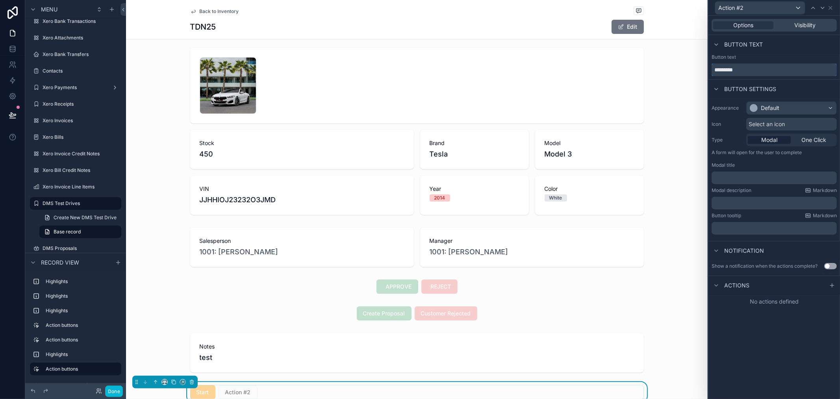
click at [758, 73] on input "*********" at bounding box center [774, 69] width 125 height 13
type input "****"
click at [793, 57] on div "Button text" at bounding box center [774, 57] width 125 height 6
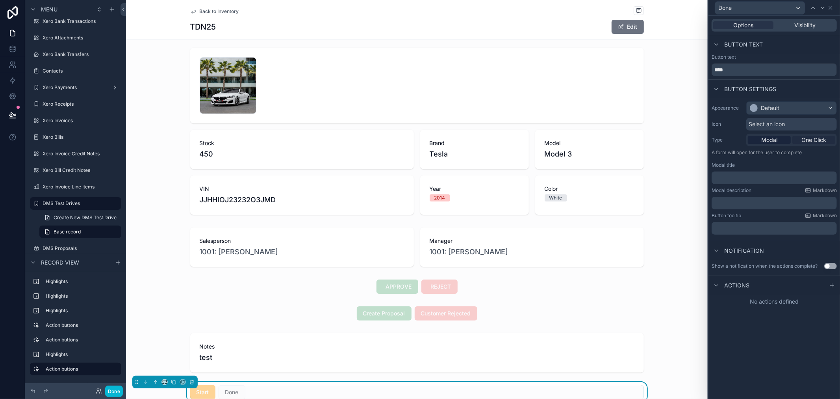
click at [815, 136] on span "One Click" at bounding box center [813, 140] width 25 height 8
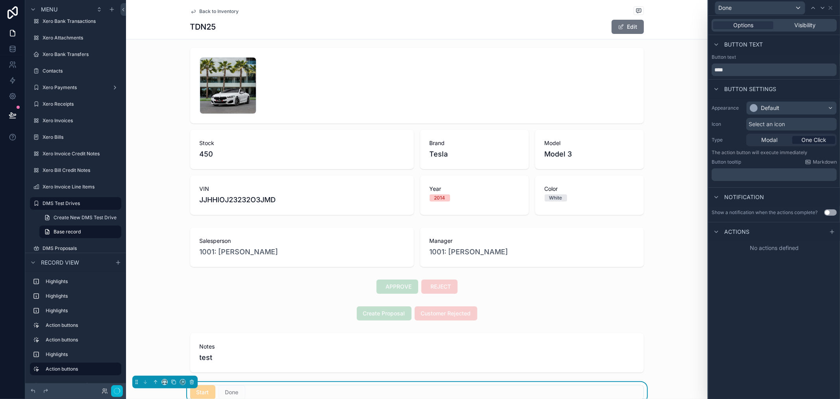
click at [815, 136] on span "One Click" at bounding box center [813, 140] width 25 height 8
click at [814, 105] on div "Default" at bounding box center [792, 108] width 90 height 13
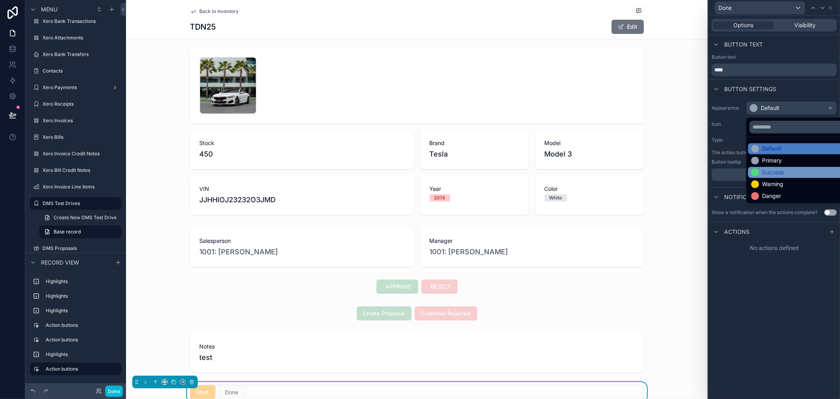
click at [791, 169] on div "Success" at bounding box center [800, 172] width 99 height 8
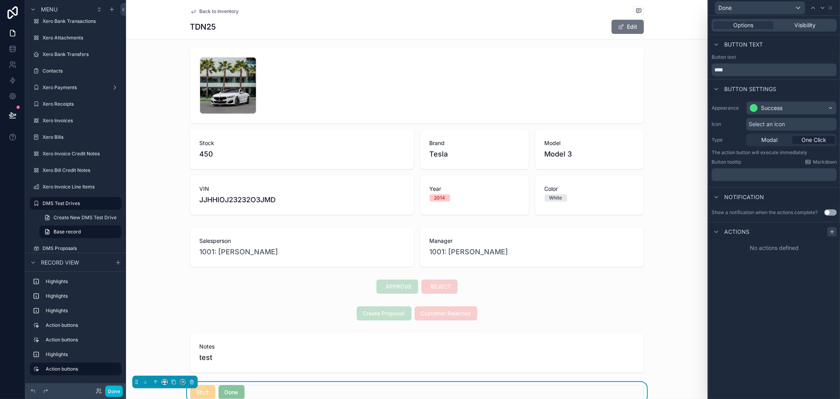
click at [829, 232] on icon at bounding box center [832, 231] width 6 height 6
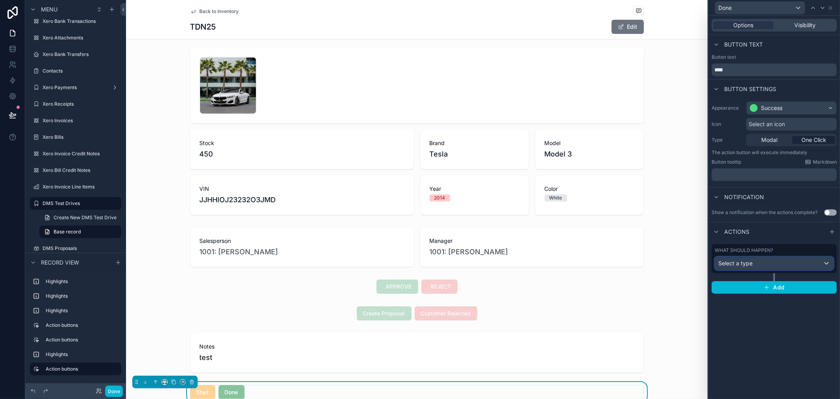
click at [780, 262] on div "Select a type" at bounding box center [774, 263] width 118 height 13
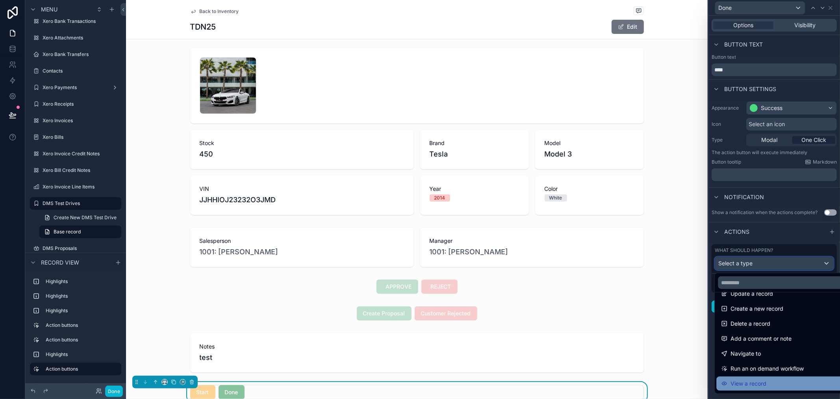
scroll to position [0, 0]
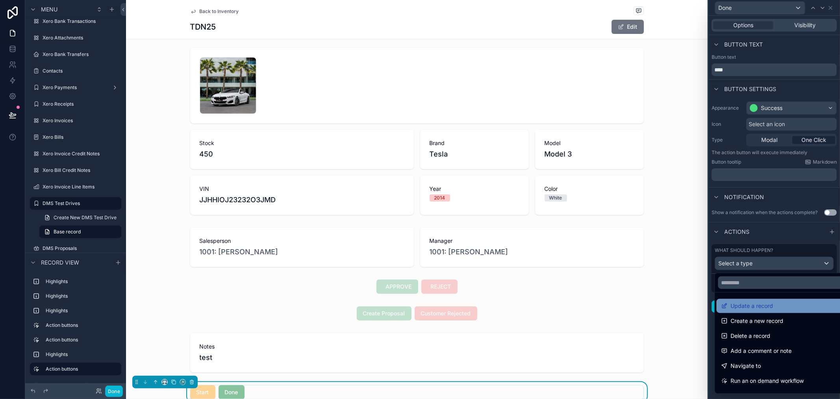
click at [774, 312] on div "Update a record" at bounding box center [783, 306] width 134 height 14
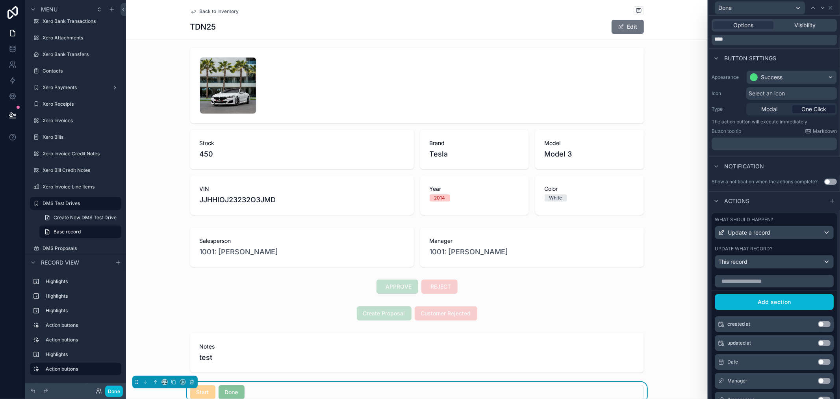
scroll to position [44, 0]
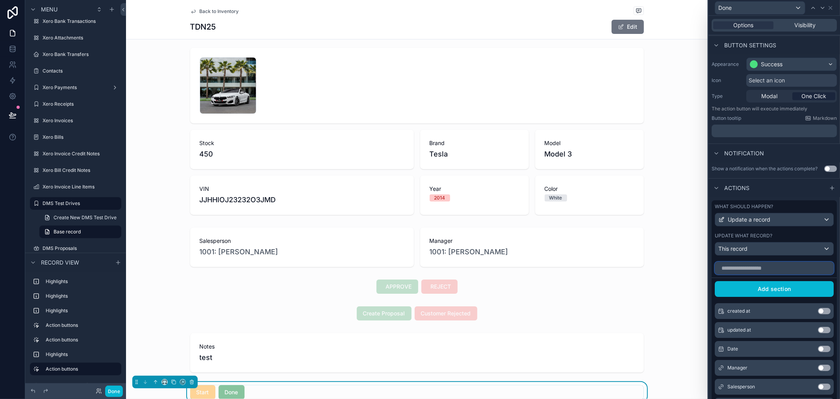
click at [769, 274] on input "text" at bounding box center [774, 268] width 119 height 13
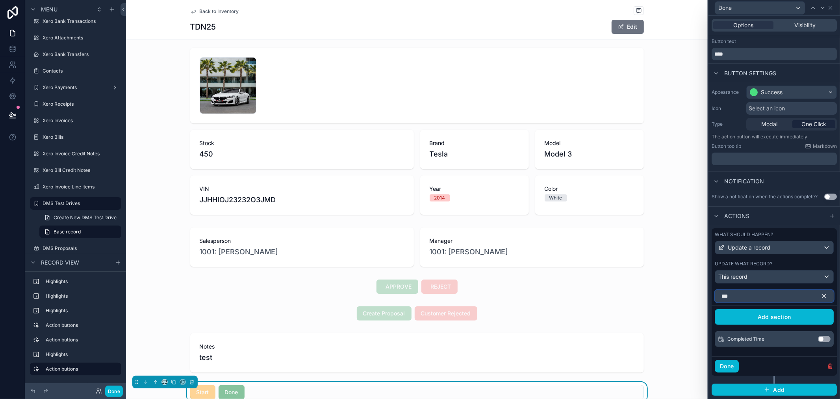
scroll to position [22, 0]
type input "***"
click at [818, 340] on button "Use setting" at bounding box center [824, 339] width 13 height 6
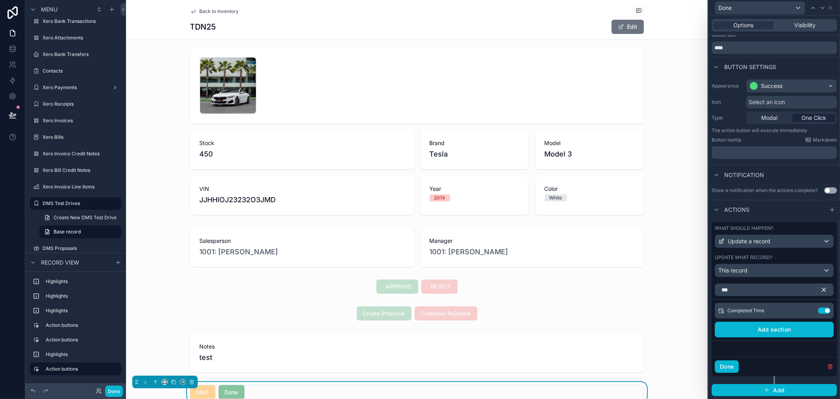
scroll to position [29, 0]
click at [805, 308] on icon at bounding box center [808, 310] width 6 height 6
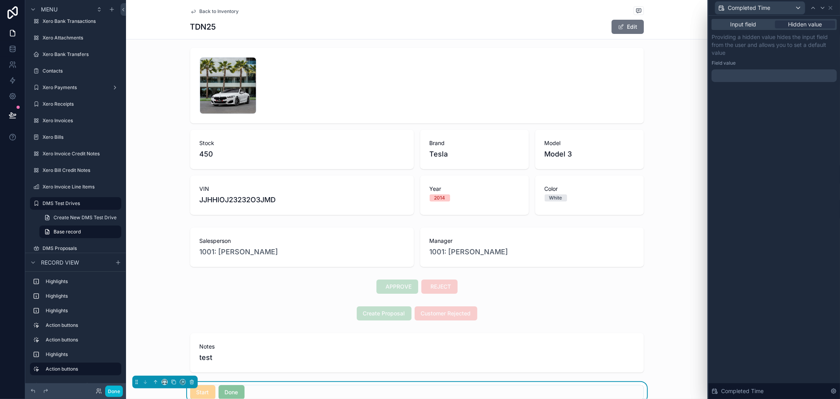
click at [773, 77] on div at bounding box center [774, 75] width 125 height 13
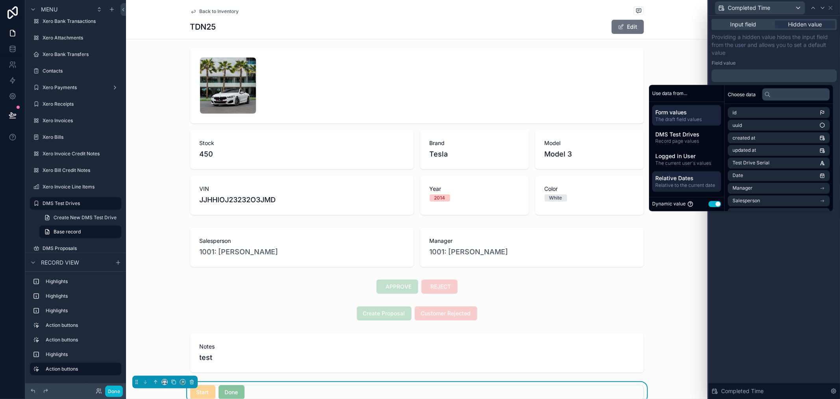
click at [688, 179] on span "Relative Dates" at bounding box center [686, 178] width 63 height 8
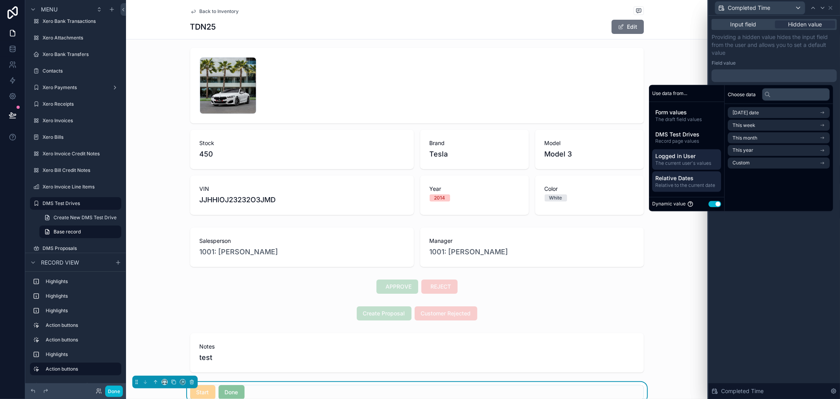
click at [679, 158] on span "Logged in User" at bounding box center [686, 156] width 63 height 8
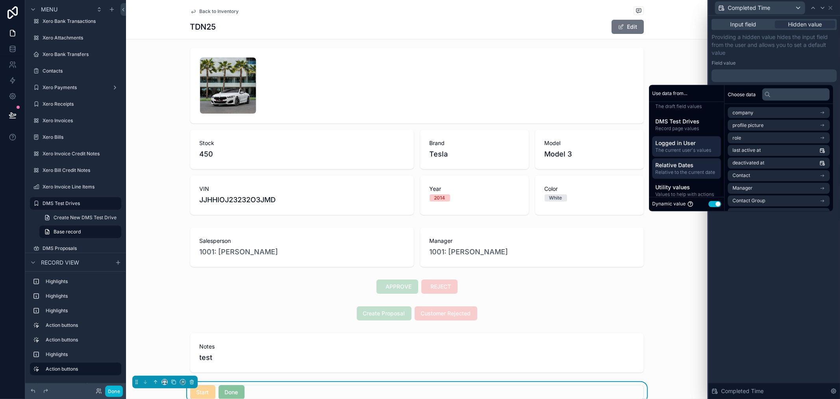
scroll to position [20, 0]
click at [676, 180] on span "Utility values" at bounding box center [686, 180] width 63 height 8
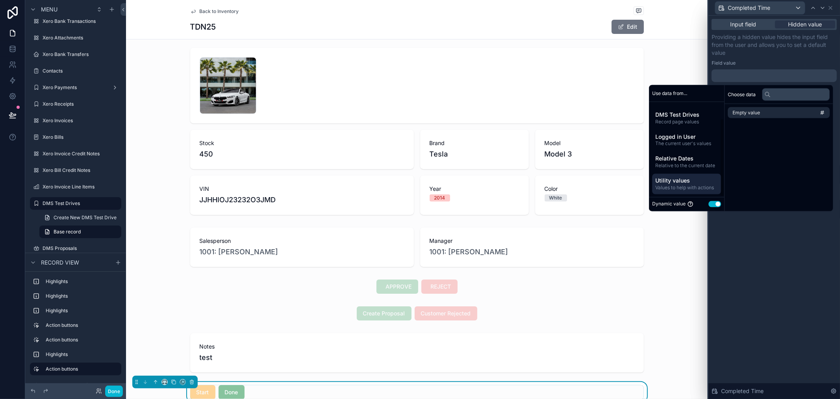
click at [709, 207] on div "Dynamic value Use setting" at bounding box center [686, 203] width 69 height 7
click at [709, 203] on button "Use setting" at bounding box center [715, 204] width 13 height 6
select select "****"
select select "*"
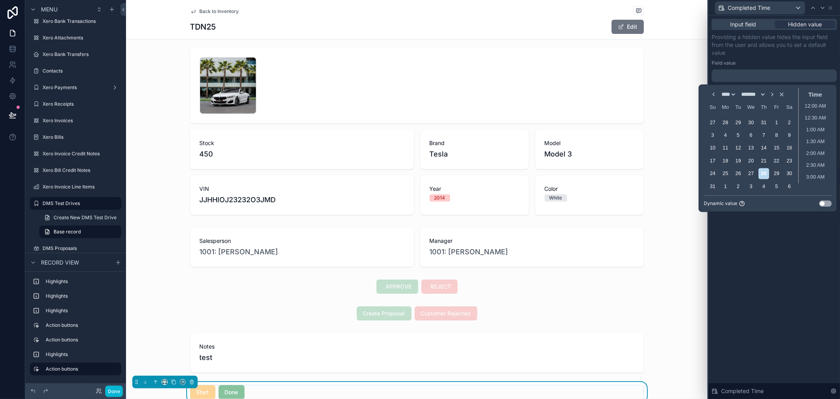
click at [827, 202] on button "Use setting" at bounding box center [825, 203] width 13 height 6
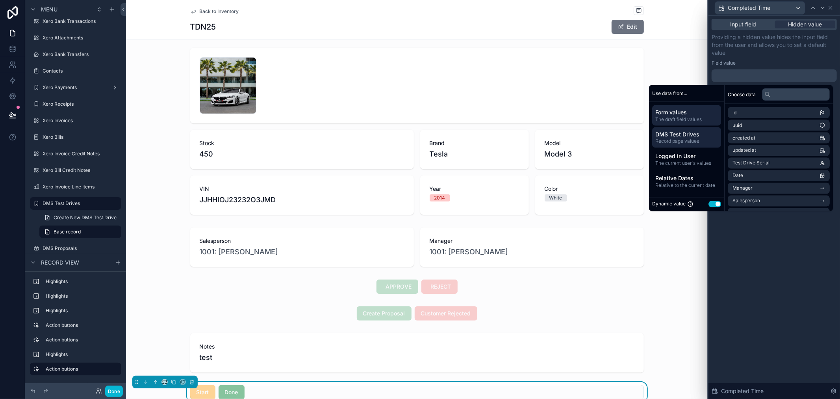
click at [686, 142] on span "Record page values" at bounding box center [686, 141] width 63 height 6
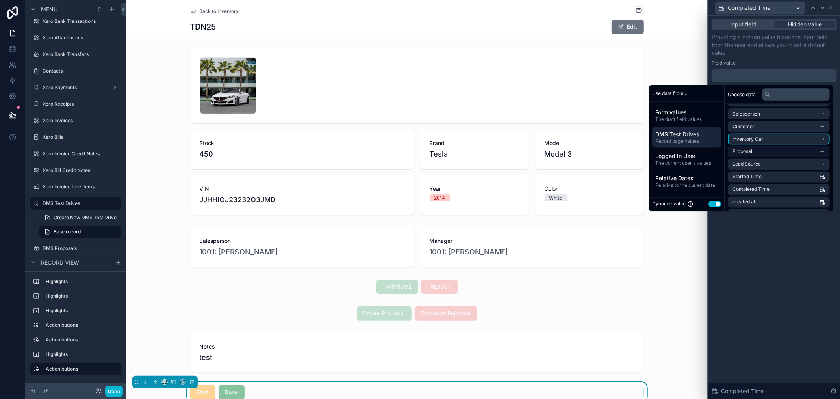
scroll to position [48, 0]
click at [773, 162] on li "Completed Time" at bounding box center [779, 165] width 102 height 11
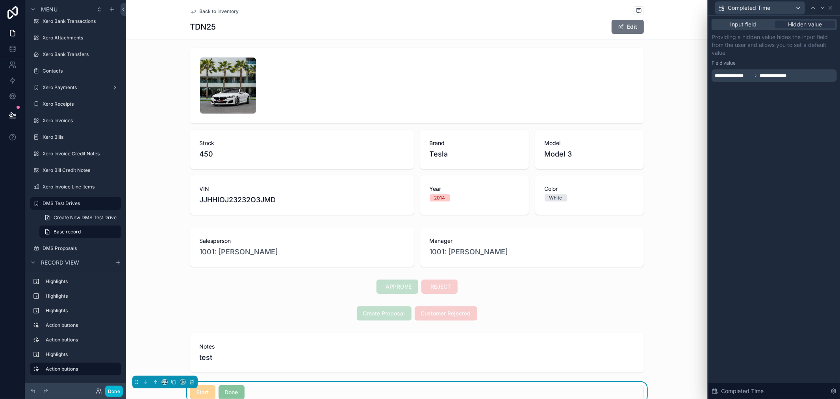
click at [738, 76] on span "**********" at bounding box center [733, 75] width 37 height 6
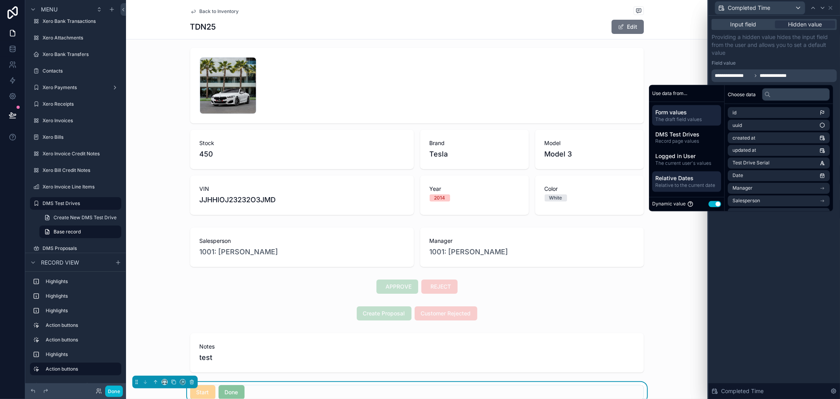
click at [680, 177] on span "Relative Dates" at bounding box center [686, 178] width 63 height 8
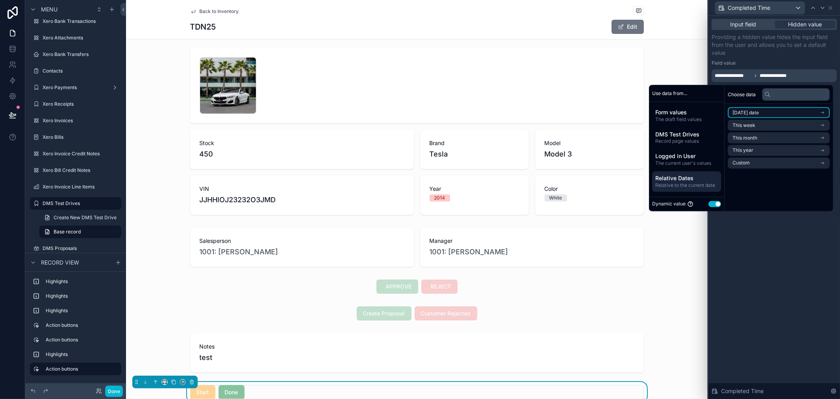
click at [824, 113] on icon "scrollable content" at bounding box center [823, 113] width 6 height 6
click at [754, 126] on li "Now" at bounding box center [779, 126] width 102 height 11
click at [753, 253] on div "Input field Hidden value Providing a hidden value hides the input field from th…" at bounding box center [775, 207] width 132 height 383
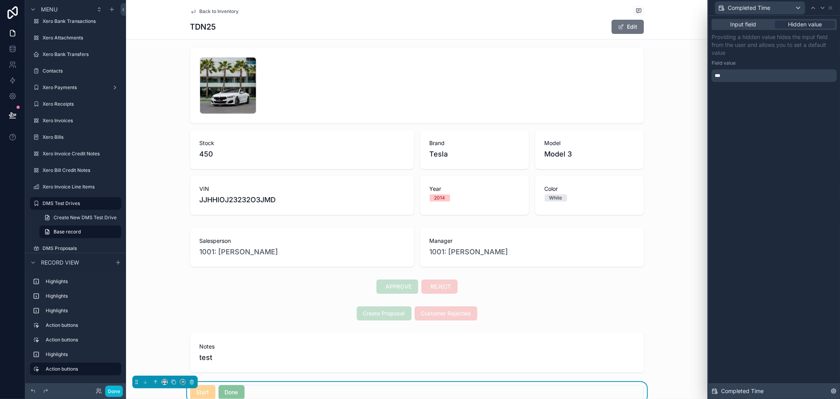
click at [834, 389] on icon at bounding box center [834, 391] width 6 height 6
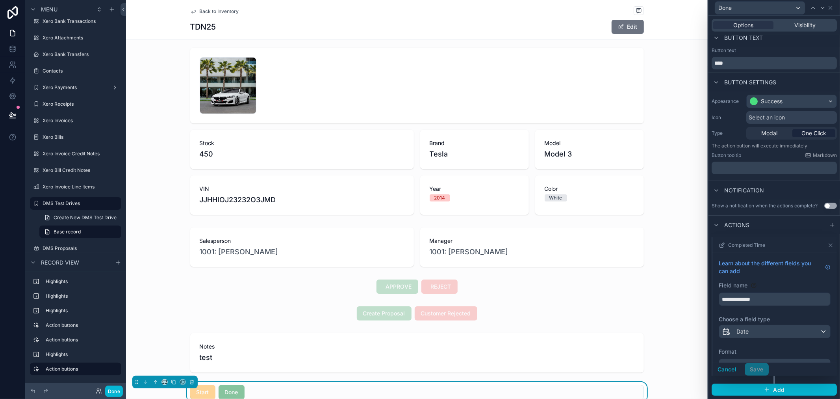
scroll to position [13, 0]
click at [777, 387] on span "Add" at bounding box center [778, 389] width 11 height 7
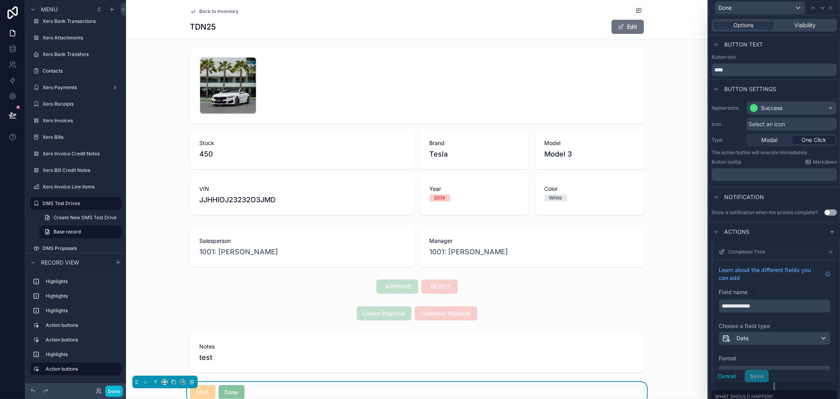
scroll to position [72, 0]
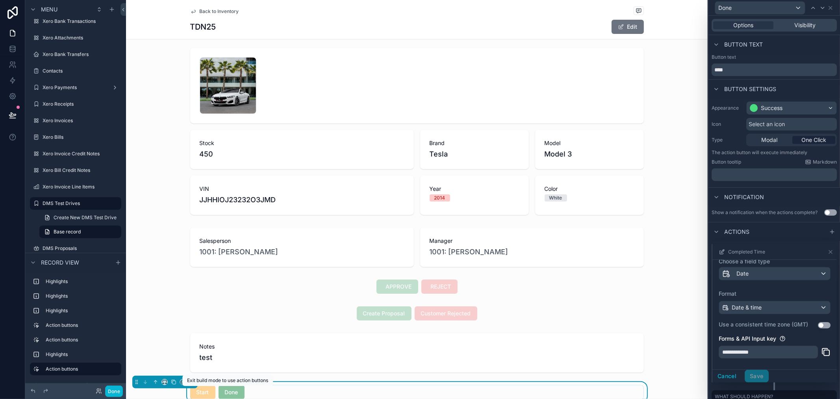
click at [247, 393] on div "Start Done" at bounding box center [417, 392] width 454 height 14
click at [119, 391] on button "Done" at bounding box center [114, 390] width 18 height 11
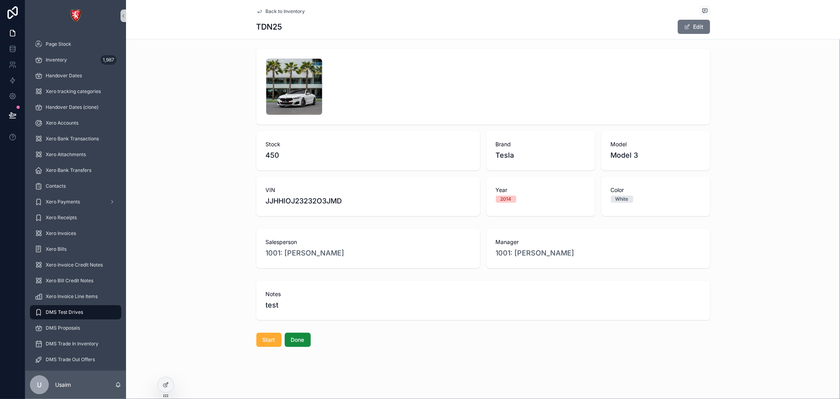
scroll to position [56, 0]
click at [271, 340] on span "Start" at bounding box center [269, 338] width 13 height 8
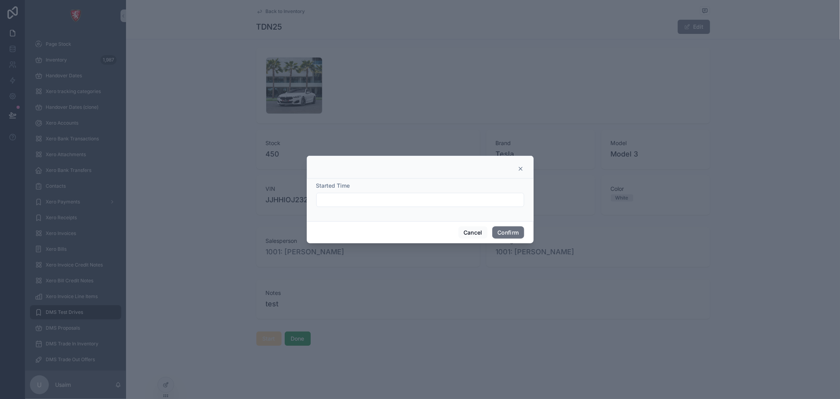
click at [437, 198] on input "text" at bounding box center [420, 199] width 207 height 11
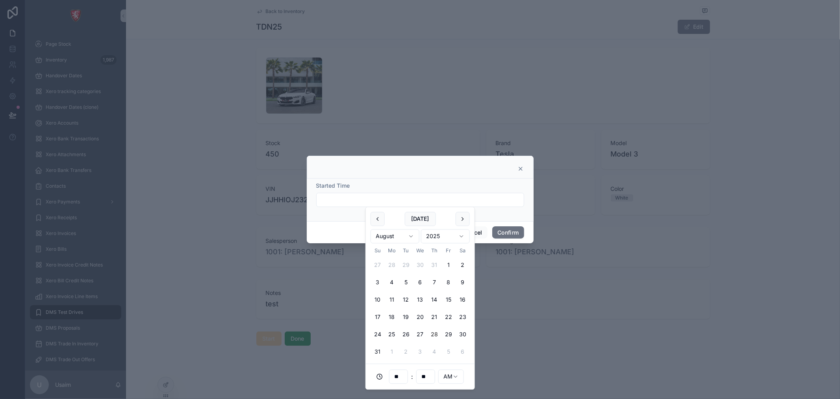
click at [432, 336] on button "28" at bounding box center [434, 334] width 14 height 14
type input "**********"
click at [503, 239] on div "Cancel Confirm" at bounding box center [420, 232] width 227 height 22
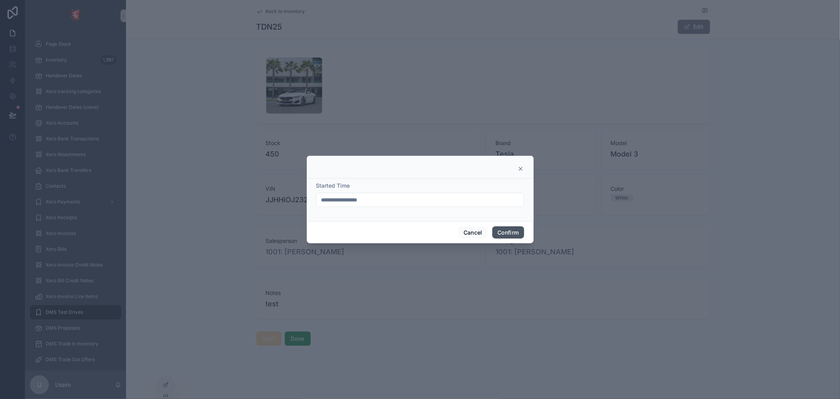
click at [506, 237] on button "Confirm" at bounding box center [508, 232] width 32 height 13
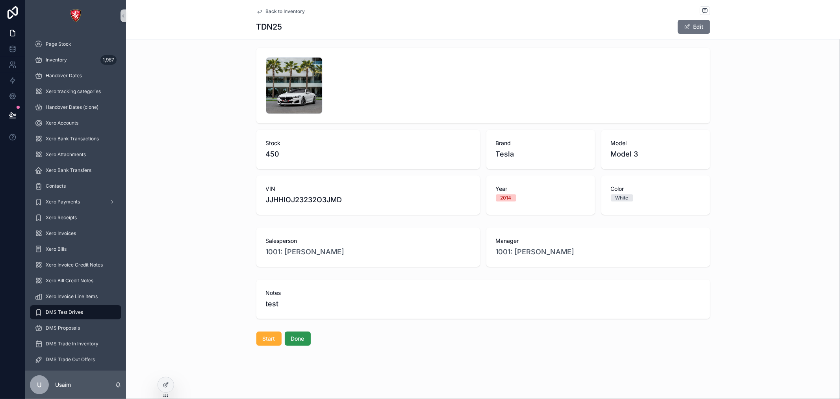
click at [301, 341] on span "Done" at bounding box center [297, 338] width 13 height 8
click at [167, 384] on icon at bounding box center [166, 383] width 3 height 3
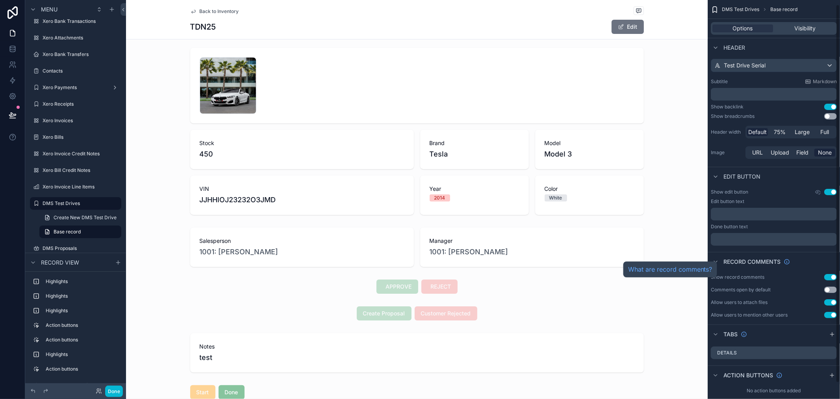
scroll to position [21, 0]
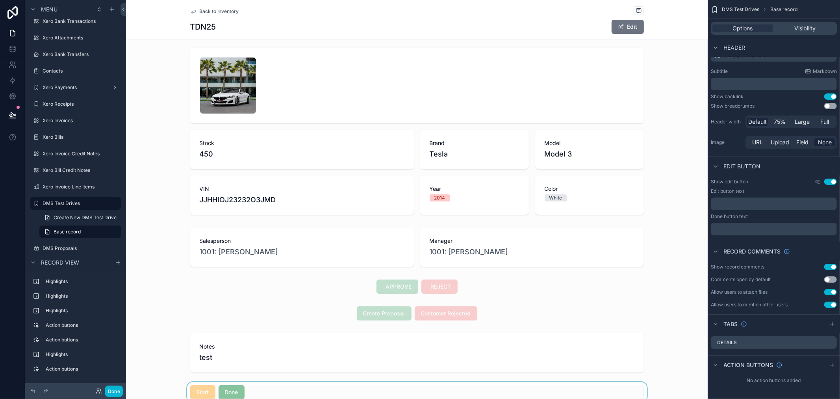
click at [416, 384] on div "scrollable content" at bounding box center [417, 392] width 582 height 20
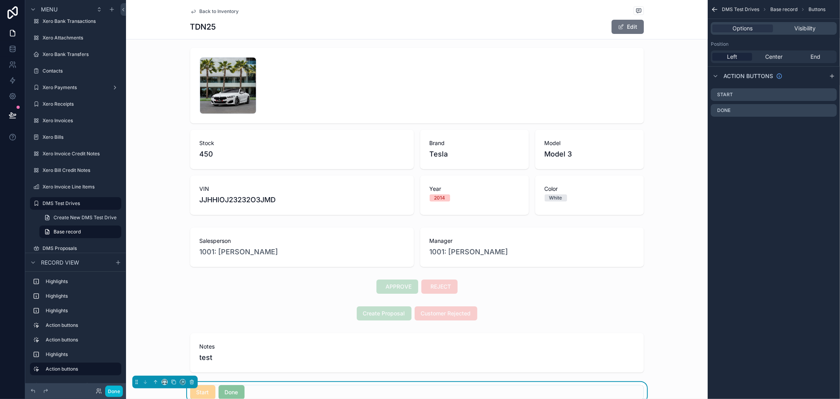
scroll to position [0, 0]
click at [822, 93] on icon "scrollable content" at bounding box center [821, 94] width 6 height 6
click at [822, 96] on icon "scrollable content" at bounding box center [821, 95] width 4 height 4
click at [818, 80] on icon at bounding box center [818, 80] width 2 height 1
click at [833, 74] on icon "scrollable content" at bounding box center [832, 76] width 6 height 6
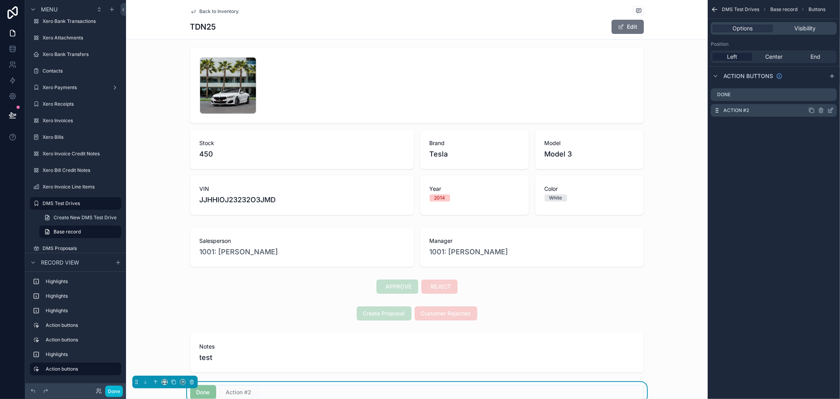
click at [776, 111] on div "Action #2" at bounding box center [774, 110] width 126 height 13
click at [831, 108] on icon "scrollable content" at bounding box center [830, 110] width 6 height 6
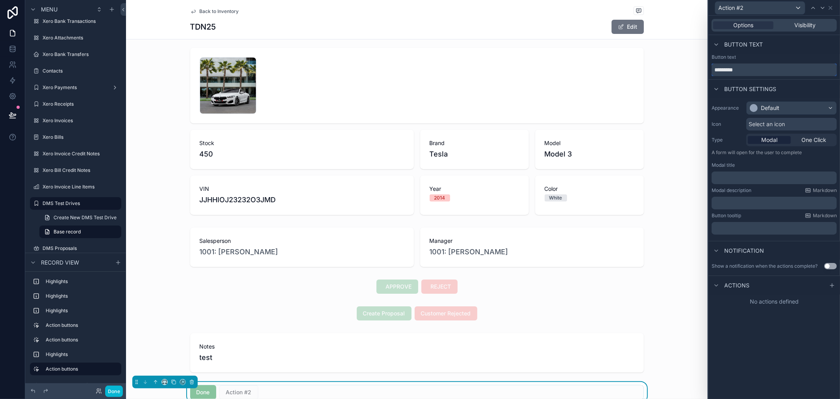
click at [755, 70] on input "*********" at bounding box center [774, 69] width 125 height 13
type input "*****"
click at [800, 109] on div "Default" at bounding box center [792, 108] width 90 height 13
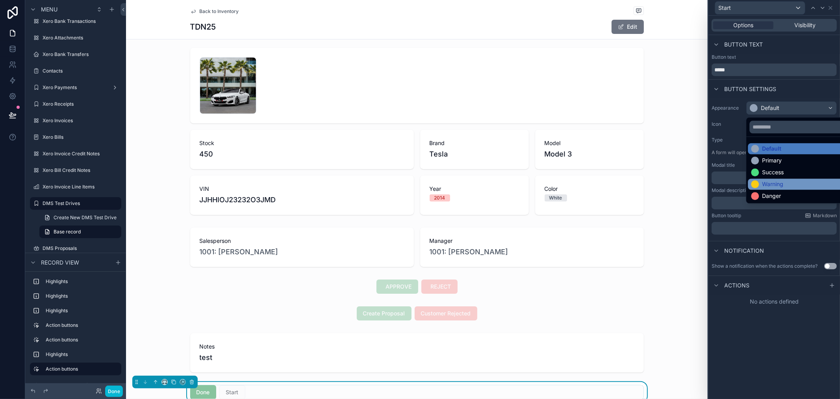
click at [766, 182] on div "Warning" at bounding box center [772, 184] width 21 height 8
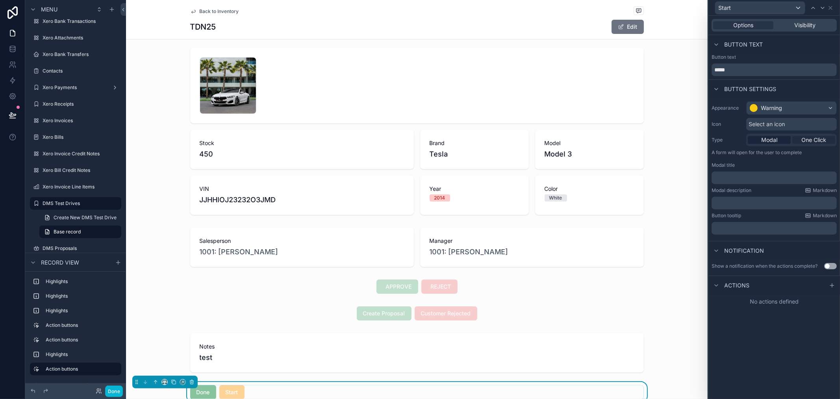
click at [816, 138] on span "One Click" at bounding box center [813, 140] width 25 height 8
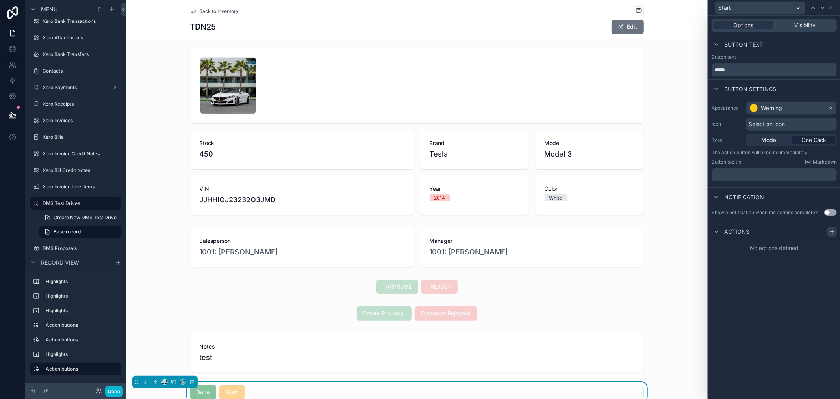
click at [835, 234] on icon at bounding box center [832, 231] width 6 height 6
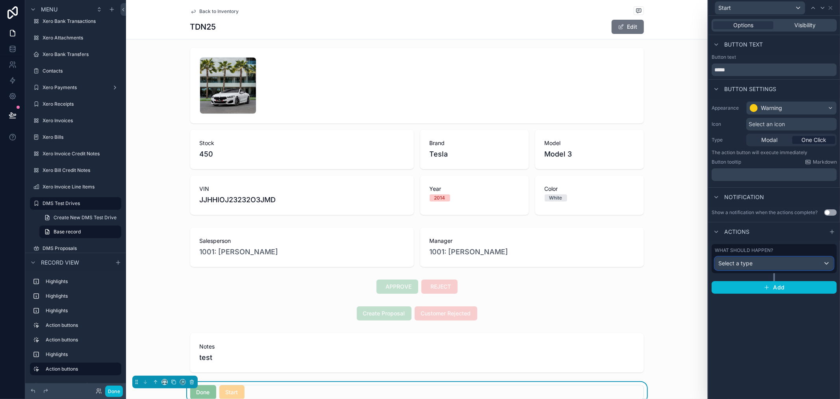
click at [757, 261] on div "Select a type" at bounding box center [774, 263] width 118 height 13
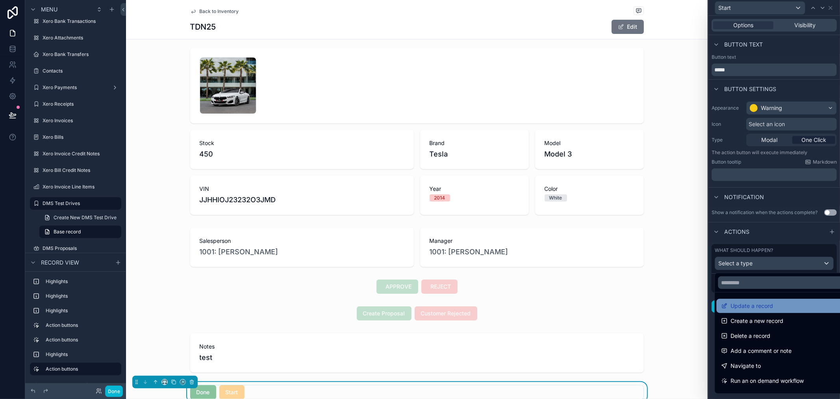
click at [751, 302] on span "Update a record" at bounding box center [752, 305] width 43 height 9
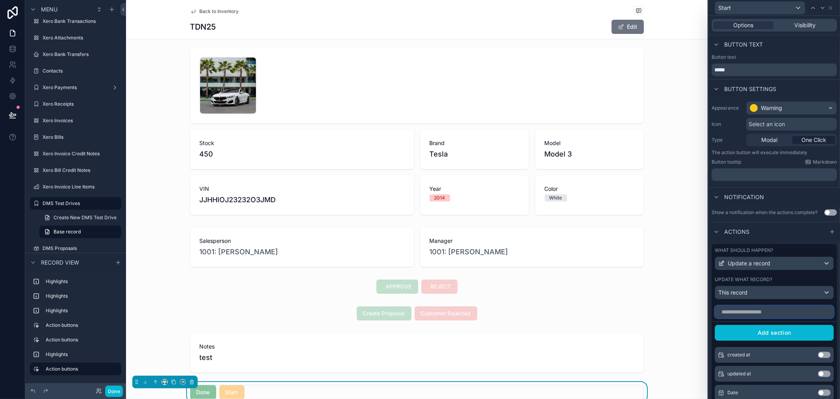
click at [753, 316] on input "text" at bounding box center [774, 311] width 119 height 13
type input "****"
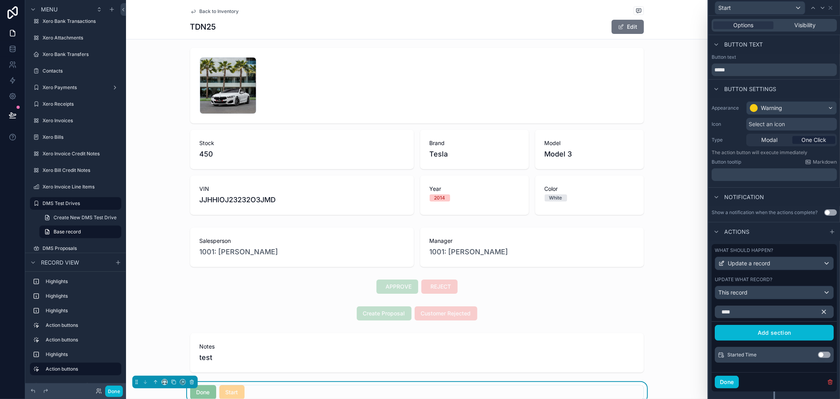
click at [818, 358] on button "Use setting" at bounding box center [824, 354] width 13 height 6
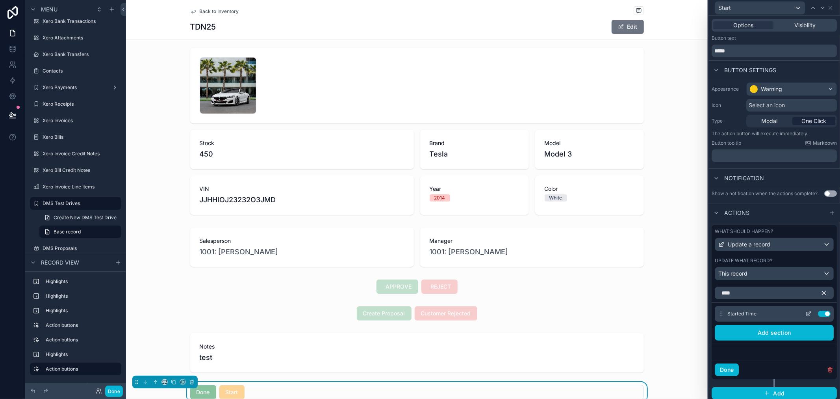
scroll to position [29, 0]
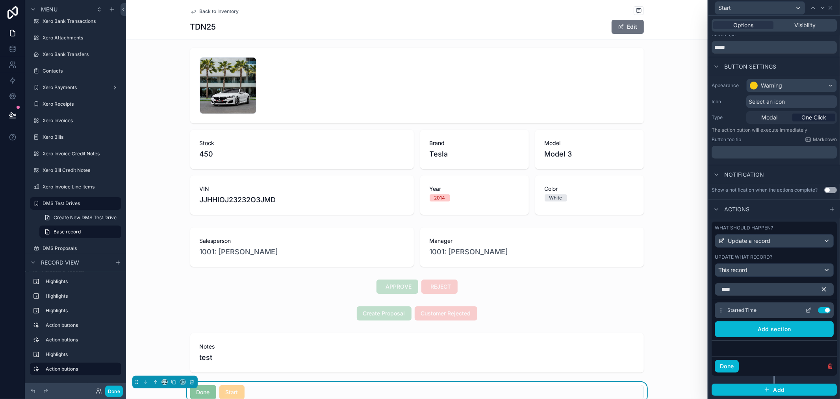
click at [805, 311] on icon at bounding box center [808, 310] width 6 height 6
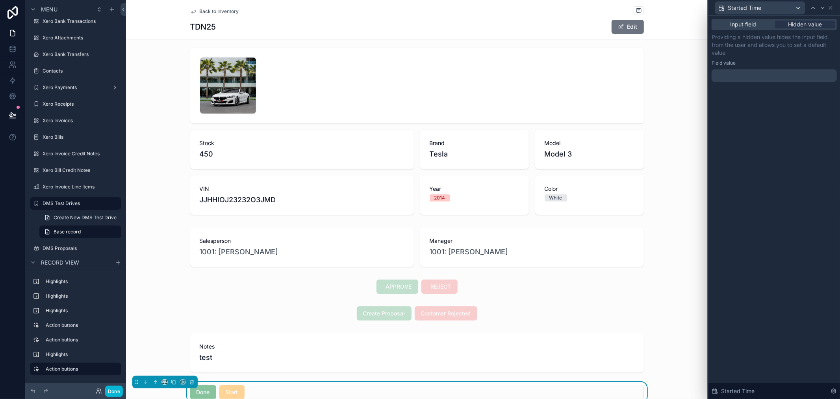
click at [743, 69] on div at bounding box center [774, 75] width 125 height 13
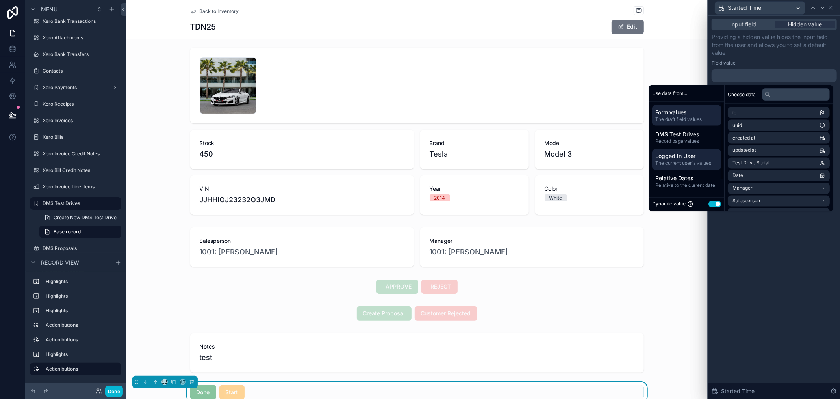
click at [696, 162] on span "The current user's values" at bounding box center [686, 163] width 63 height 6
click at [683, 180] on span "Relative Dates" at bounding box center [686, 178] width 63 height 8
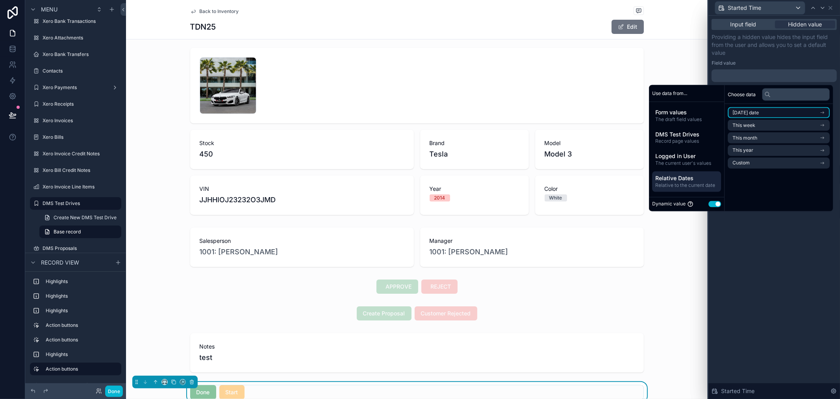
click at [771, 113] on li "Today's date" at bounding box center [779, 112] width 102 height 11
click at [742, 127] on li "Now" at bounding box center [779, 126] width 102 height 11
click at [760, 256] on div "Input field Hidden value Providing a hidden value hides the input field from th…" at bounding box center [775, 207] width 132 height 383
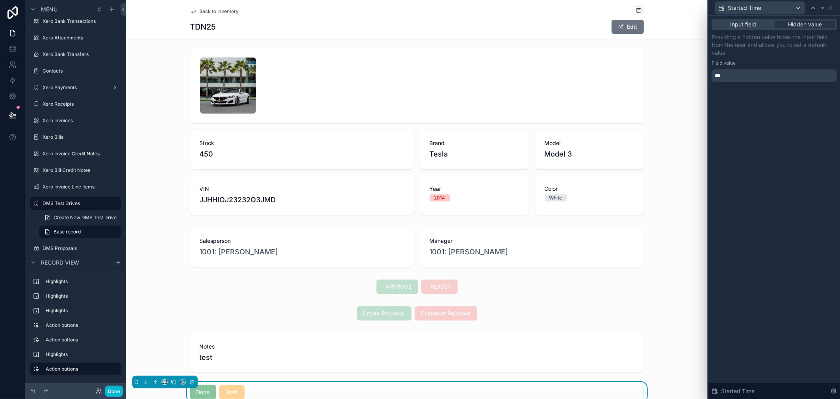
click at [834, 394] on icon at bounding box center [834, 391] width 6 height 6
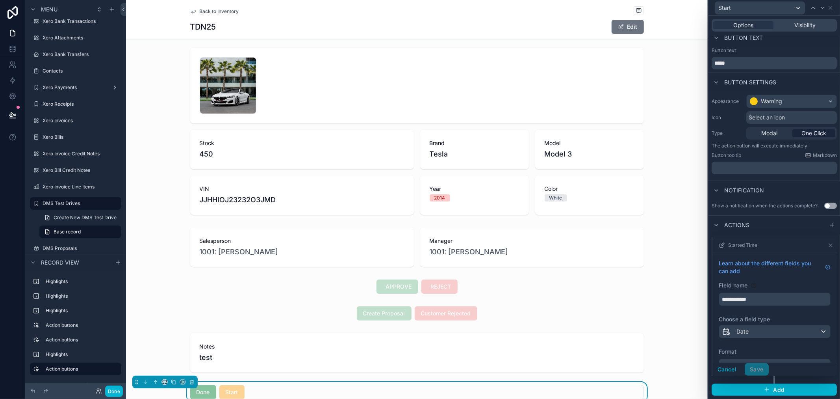
scroll to position [13, 0]
click at [781, 389] on button "Add" at bounding box center [774, 389] width 125 height 13
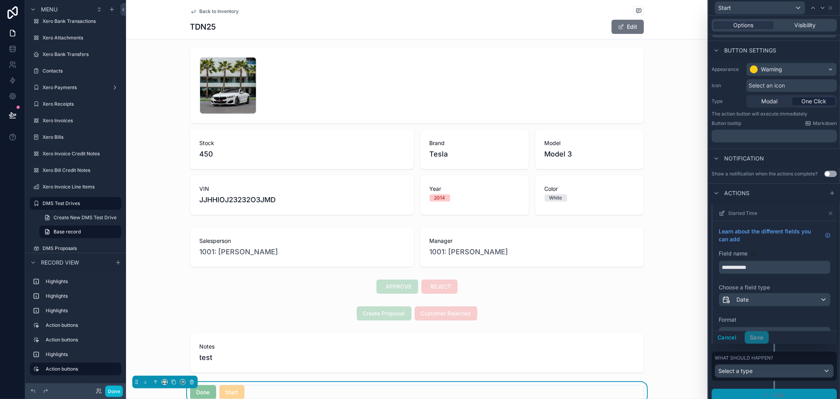
scroll to position [50, 0]
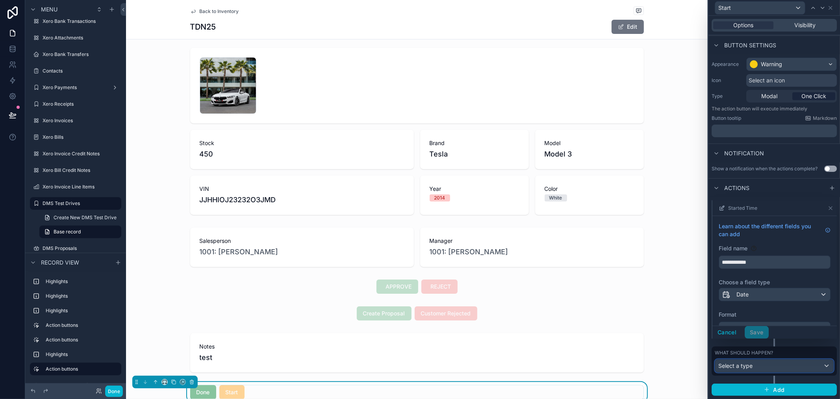
click at [751, 365] on span "Select a type" at bounding box center [735, 365] width 34 height 7
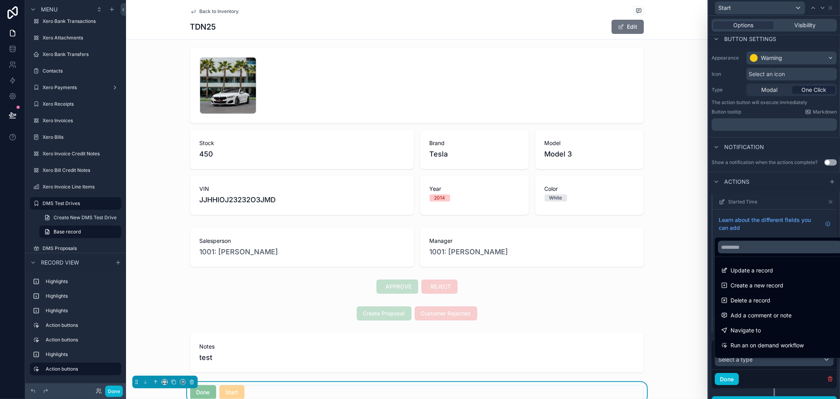
click at [778, 189] on div at bounding box center [775, 199] width 132 height 399
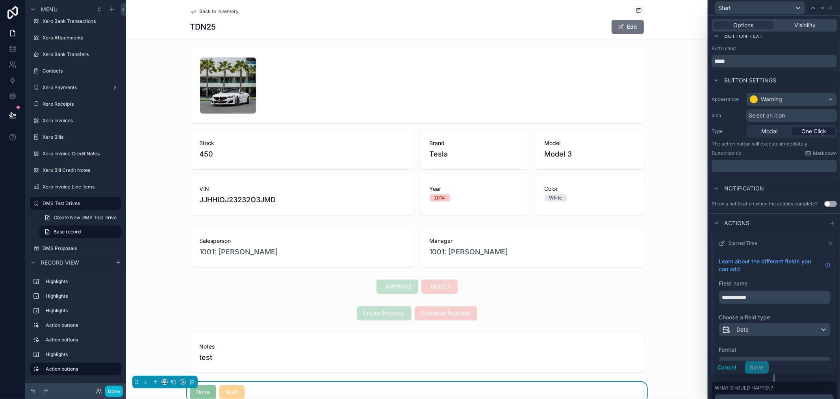
scroll to position [69, 0]
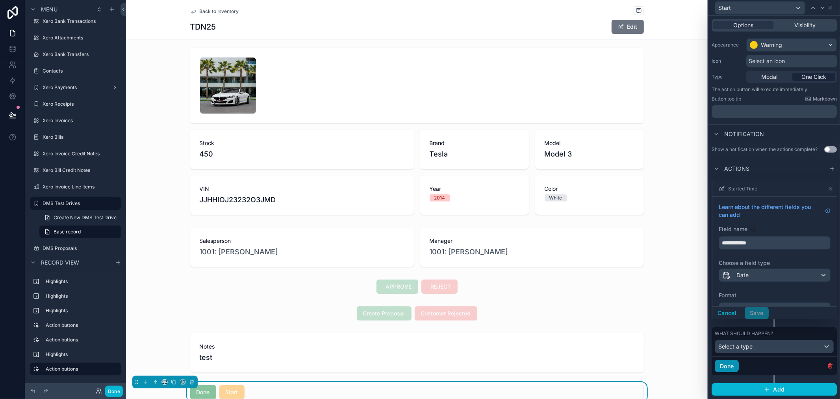
click at [731, 368] on button "Done" at bounding box center [727, 366] width 24 height 13
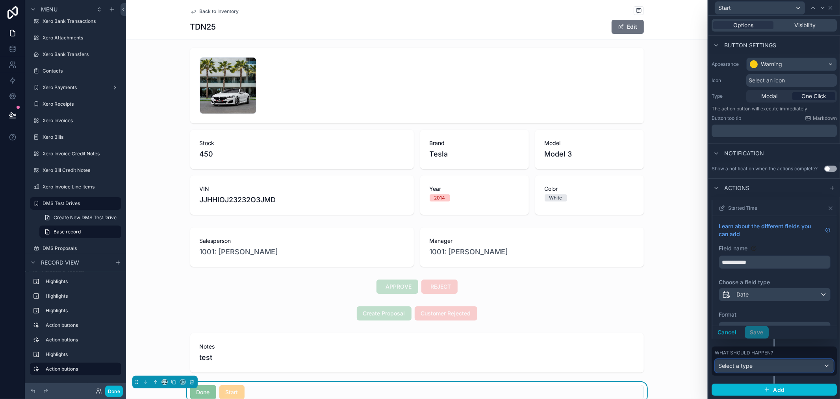
click at [810, 365] on div "Select a type" at bounding box center [774, 365] width 118 height 13
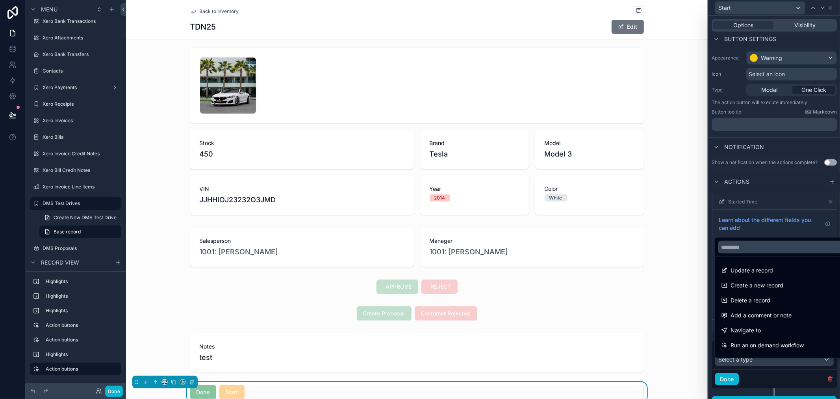
click at [794, 207] on div "Started Time" at bounding box center [775, 201] width 118 height 15
click at [784, 178] on div at bounding box center [775, 199] width 132 height 399
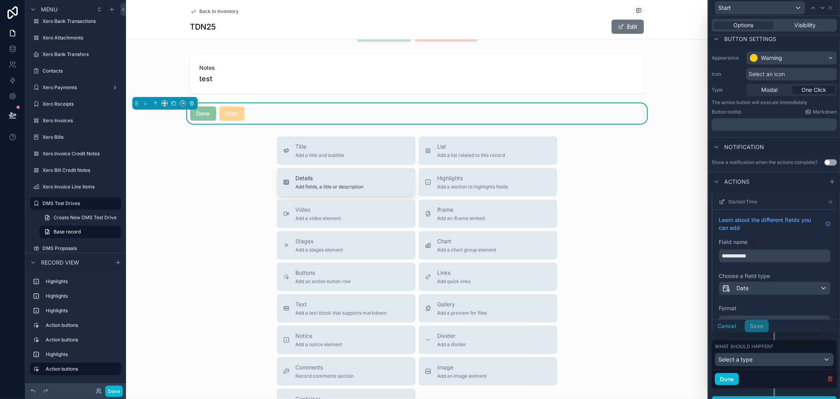
scroll to position [319, 0]
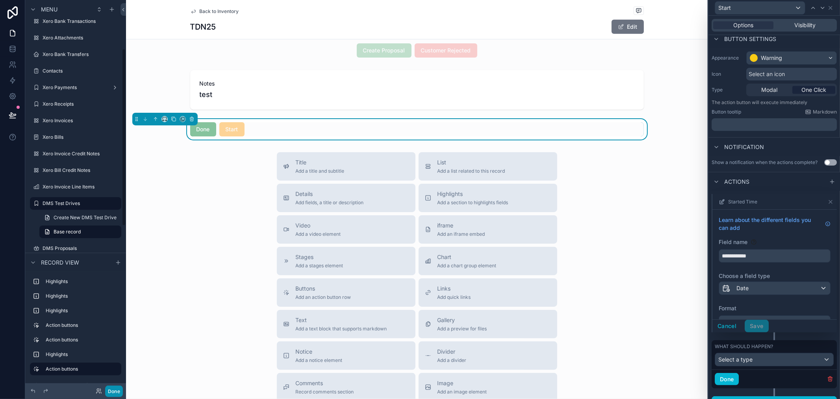
click at [113, 388] on button "Done" at bounding box center [114, 390] width 18 height 11
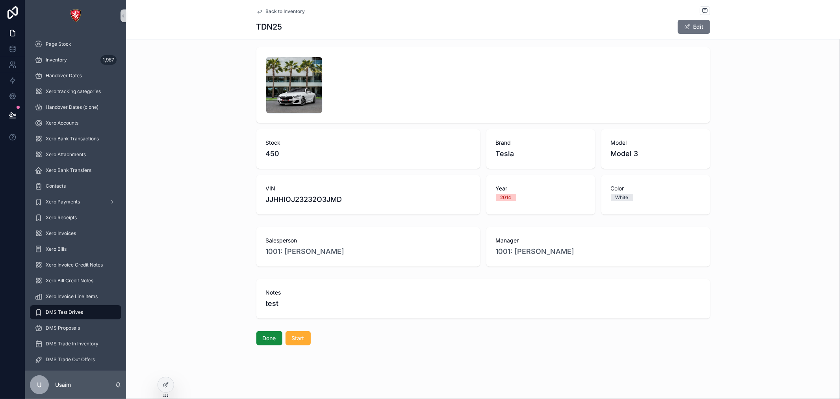
scroll to position [56, 0]
click at [263, 337] on span "Done" at bounding box center [269, 338] width 13 height 8
click at [275, 341] on button "Done" at bounding box center [269, 338] width 26 height 14
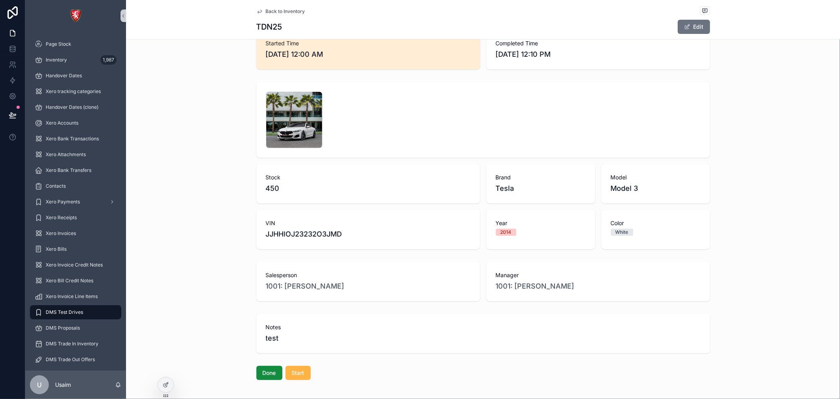
scroll to position [44, 0]
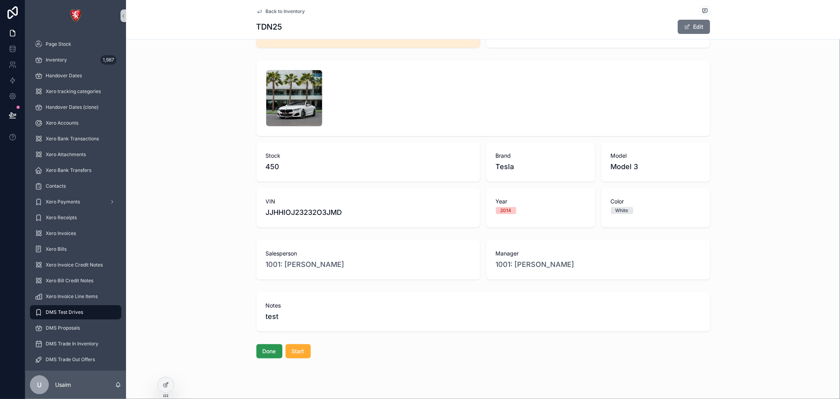
click at [271, 355] on button "Done" at bounding box center [269, 351] width 26 height 14
click at [301, 355] on button "Start" at bounding box center [298, 351] width 25 height 14
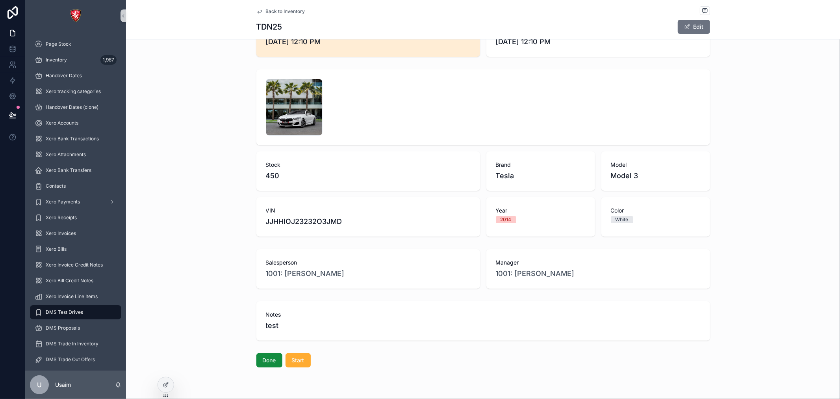
scroll to position [0, 0]
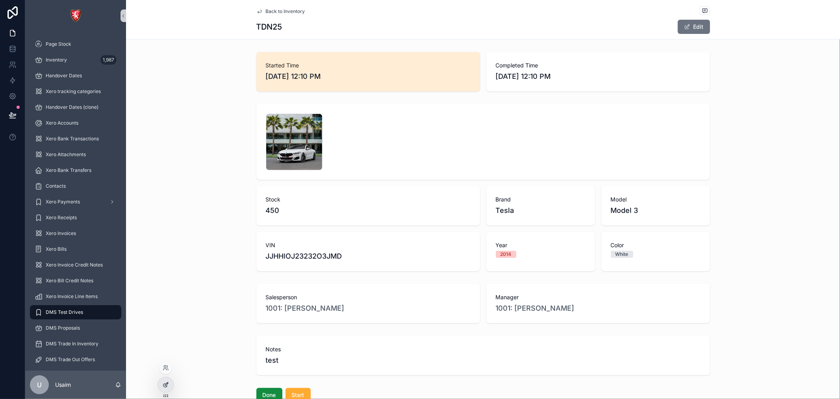
click at [163, 383] on icon at bounding box center [166, 384] width 6 height 6
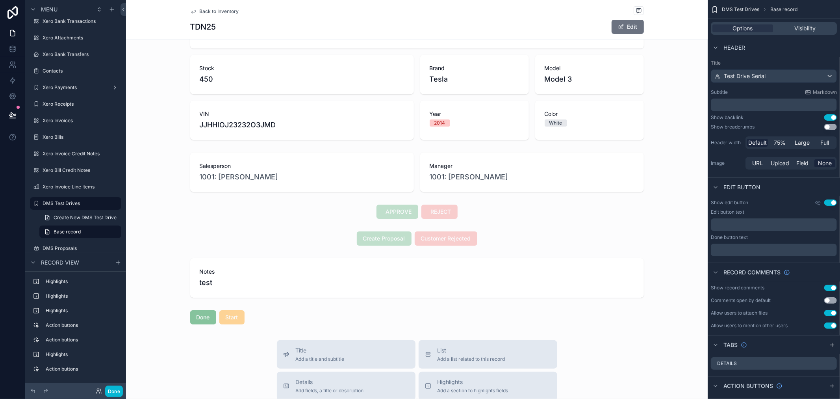
scroll to position [175, 0]
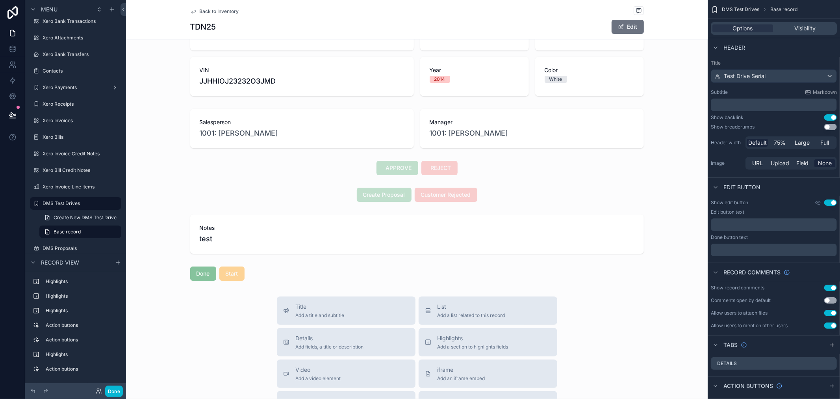
click at [355, 284] on div "Back to Inventory TDN25 Edit Started Time 8/28/2025 12:10 PM Completed Time 8/2…" at bounding box center [417, 232] width 582 height 814
click at [377, 276] on div "scrollable content" at bounding box center [417, 273] width 582 height 20
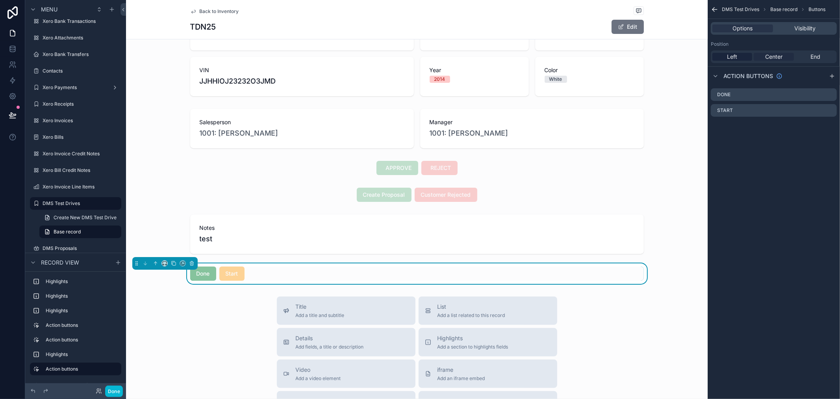
click at [784, 57] on div "Center" at bounding box center [774, 57] width 40 height 8
click at [447, 286] on div "Back to Inventory TDN25 Edit Started Time 8/28/2025 12:10 PM Completed Time 8/2…" at bounding box center [417, 232] width 582 height 814
click at [457, 275] on div "Done Start" at bounding box center [417, 273] width 454 height 14
click at [488, 276] on div "Done Start" at bounding box center [417, 273] width 454 height 14
click at [831, 93] on icon "scrollable content" at bounding box center [831, 93] width 3 height 3
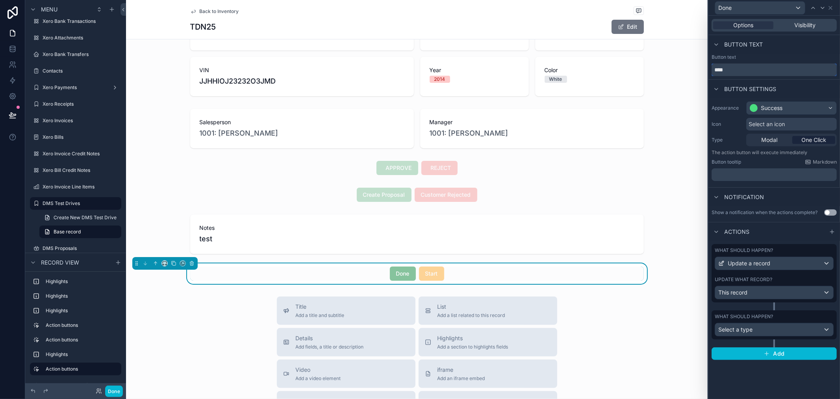
click at [771, 68] on input "****" at bounding box center [774, 69] width 125 height 13
click at [774, 52] on div "Button text" at bounding box center [775, 44] width 132 height 19
click at [798, 24] on span "Visibility" at bounding box center [805, 25] width 21 height 8
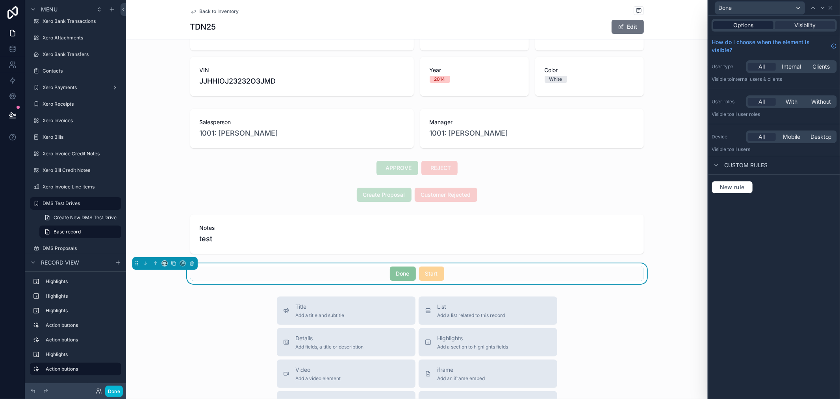
click at [753, 28] on span "Options" at bounding box center [743, 25] width 20 height 8
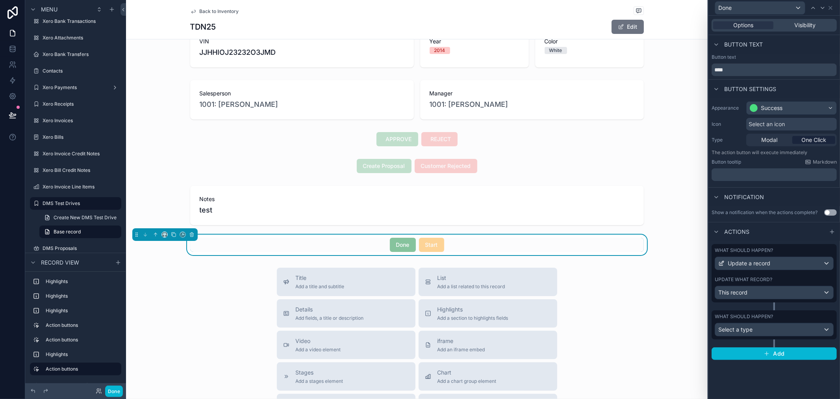
scroll to position [219, 0]
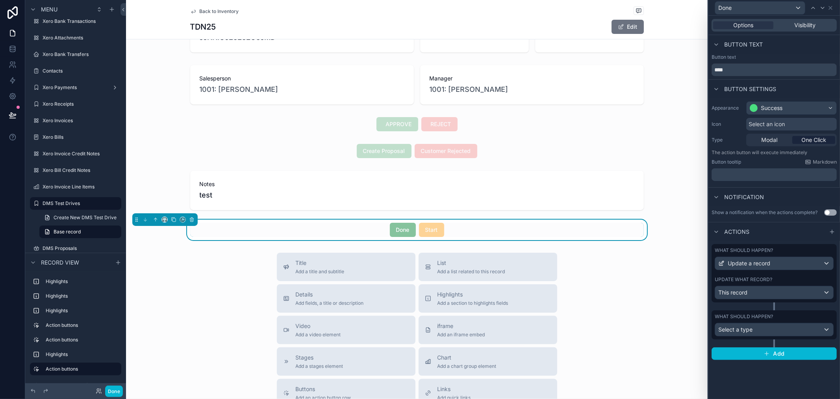
click at [591, 230] on div "Done Start" at bounding box center [417, 230] width 454 height 14
click at [154, 218] on icon "scrollable content" at bounding box center [156, 220] width 6 height 6
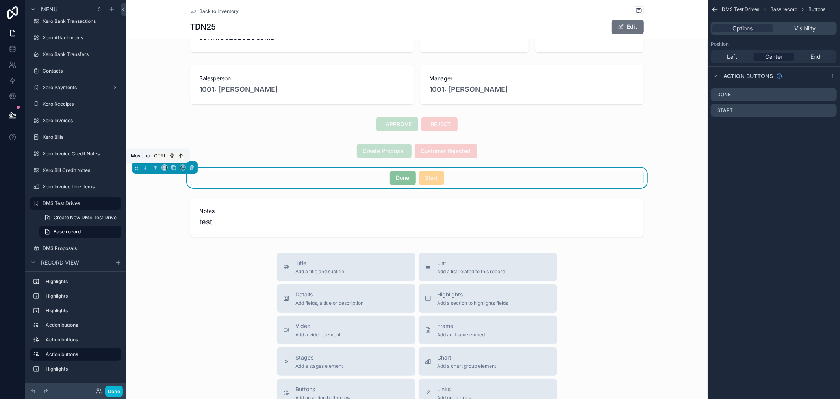
click at [154, 165] on icon "scrollable content" at bounding box center [156, 168] width 6 height 6
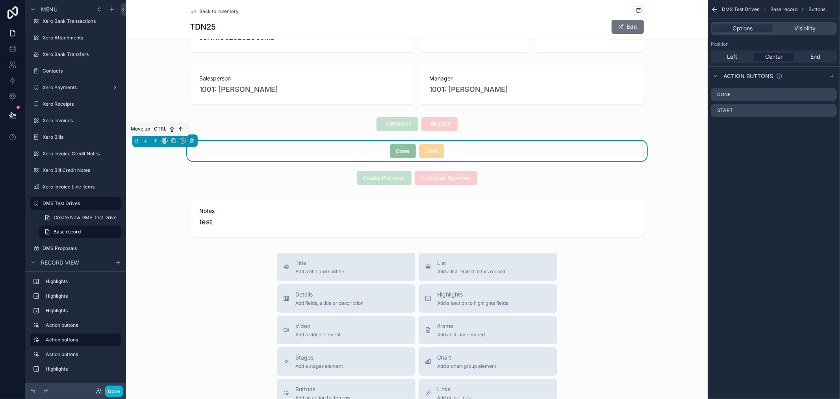
click at [153, 141] on icon "scrollable content" at bounding box center [156, 141] width 6 height 6
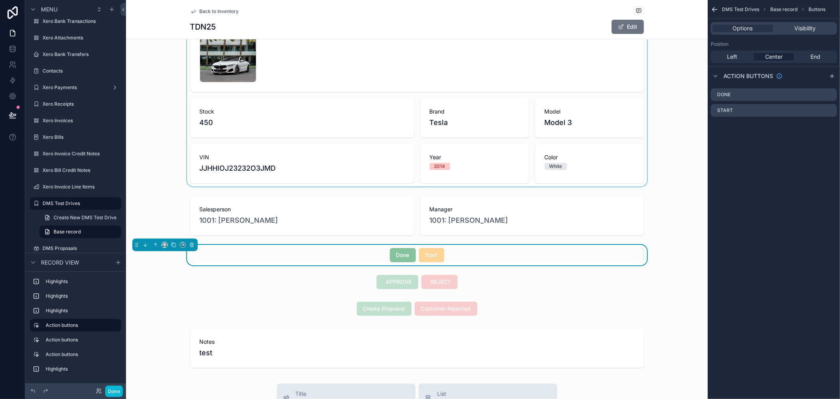
scroll to position [87, 0]
click at [158, 243] on icon "scrollable content" at bounding box center [156, 245] width 6 height 6
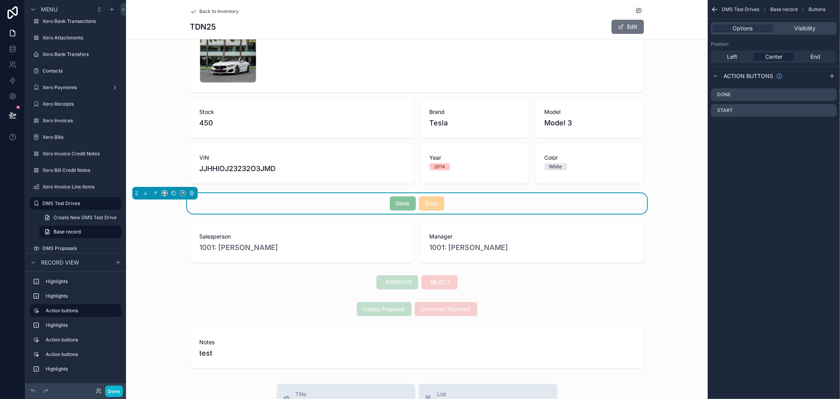
click at [154, 197] on div "scrollable content" at bounding box center [164, 193] width 65 height 13
click at [154, 195] on icon "scrollable content" at bounding box center [156, 193] width 6 height 6
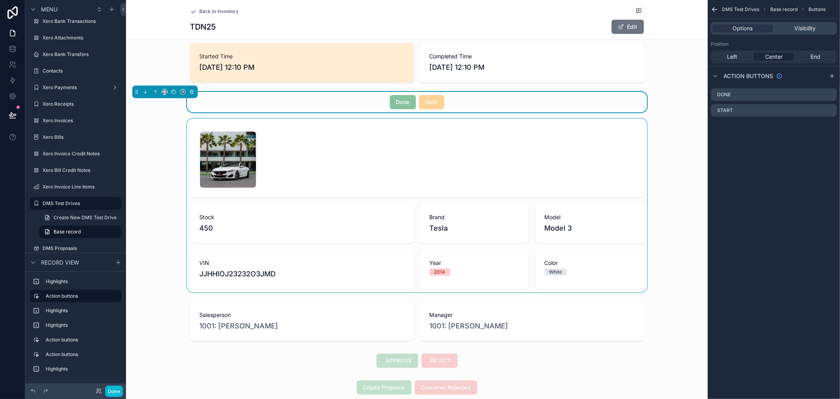
scroll to position [0, 0]
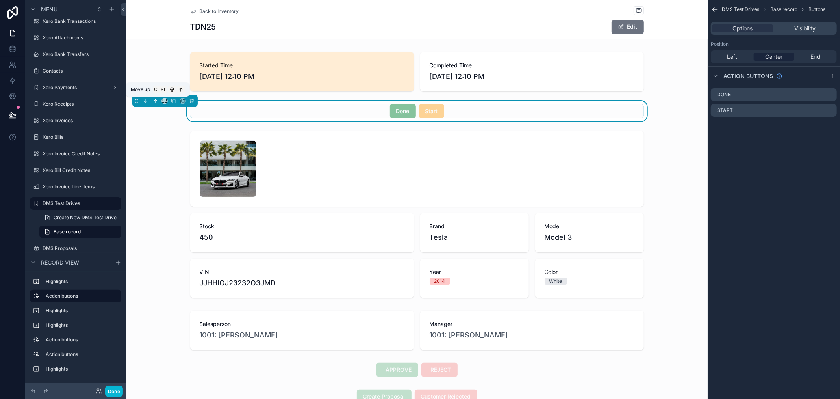
click at [156, 101] on icon "scrollable content" at bounding box center [156, 101] width 6 height 6
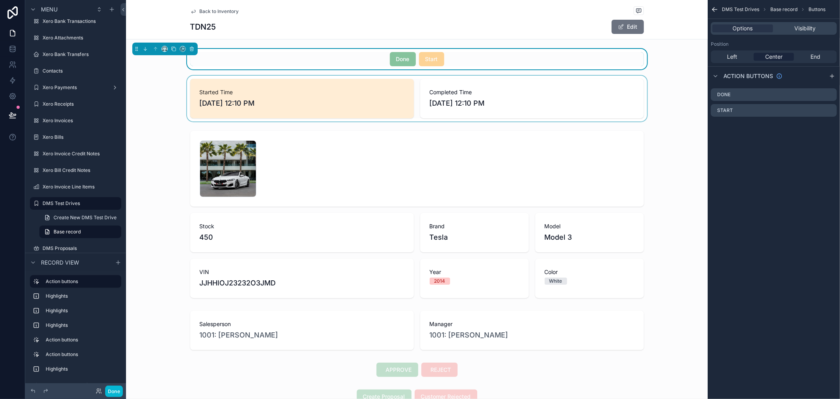
click at [492, 97] on div "scrollable content" at bounding box center [417, 99] width 582 height 46
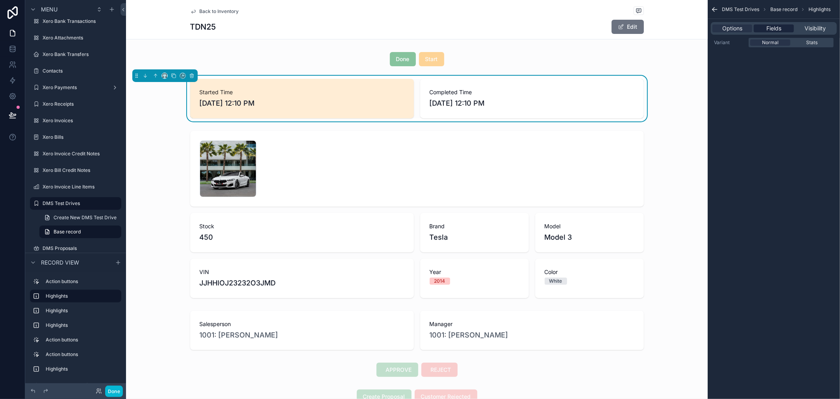
click at [776, 28] on span "Fields" at bounding box center [773, 28] width 15 height 8
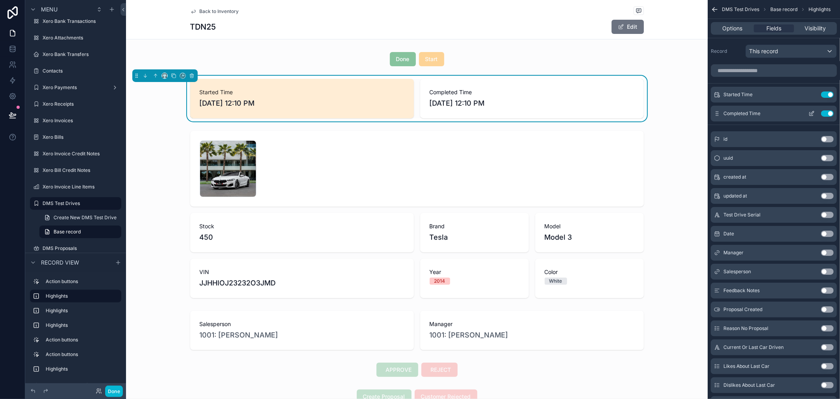
click at [810, 115] on icon "scrollable content" at bounding box center [812, 114] width 4 height 4
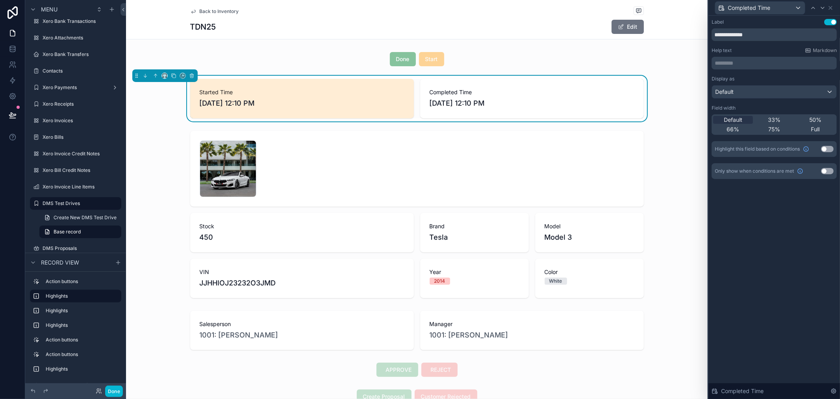
click at [535, 95] on span "Completed Time" at bounding box center [532, 92] width 205 height 8
click at [742, 93] on div "Default" at bounding box center [774, 91] width 124 height 13
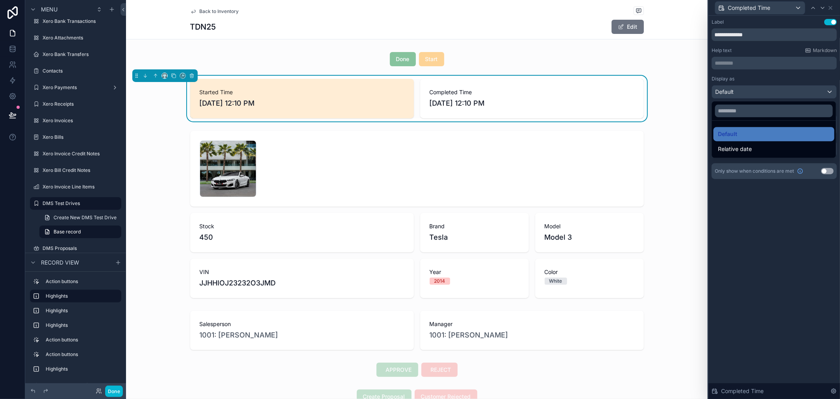
click at [796, 270] on div at bounding box center [775, 199] width 132 height 399
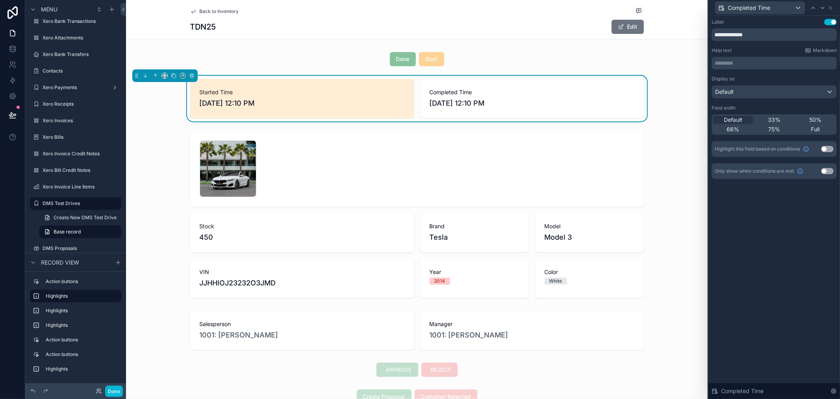
click at [508, 111] on div "Completed Time 8/28/2025 12:10 PM" at bounding box center [532, 98] width 224 height 39
click at [550, 91] on span "Completed Time" at bounding box center [532, 92] width 205 height 8
click at [766, 6] on span "Completed Time" at bounding box center [749, 8] width 43 height 8
click at [788, 76] on div at bounding box center [775, 199] width 132 height 399
click at [829, 149] on button "Use setting" at bounding box center [827, 149] width 13 height 6
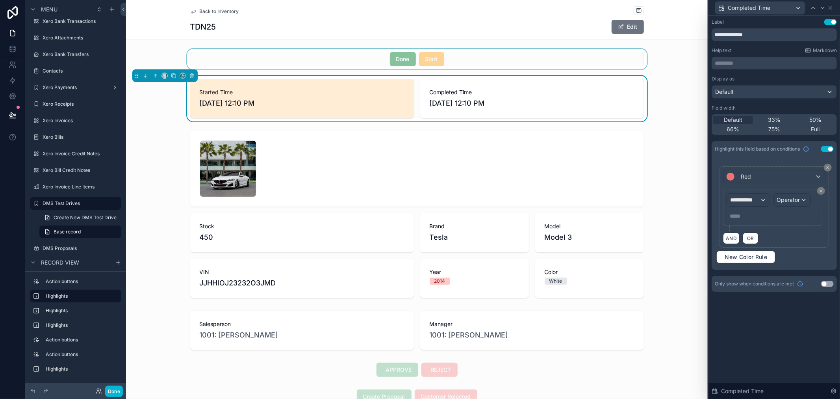
click at [528, 56] on div "scrollable content" at bounding box center [417, 59] width 582 height 20
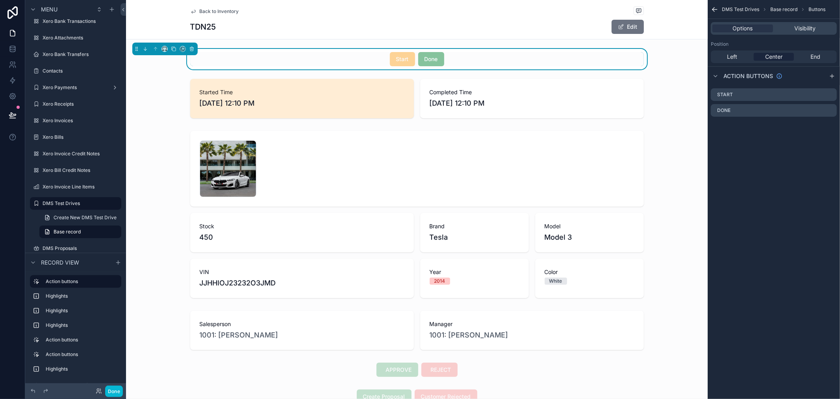
click at [755, 170] on div "DMS Test Drives Base record Buttons Options Visibility Position Left Center End…" at bounding box center [774, 199] width 132 height 399
click at [523, 94] on div "scrollable content" at bounding box center [417, 99] width 582 height 46
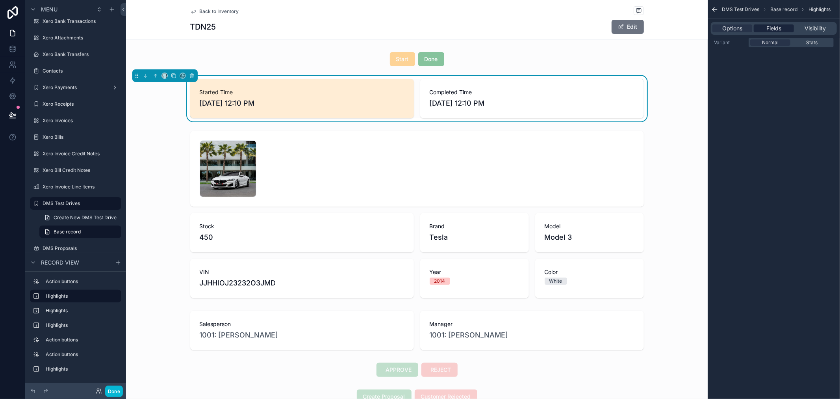
click at [777, 26] on span "Fields" at bounding box center [773, 28] width 15 height 8
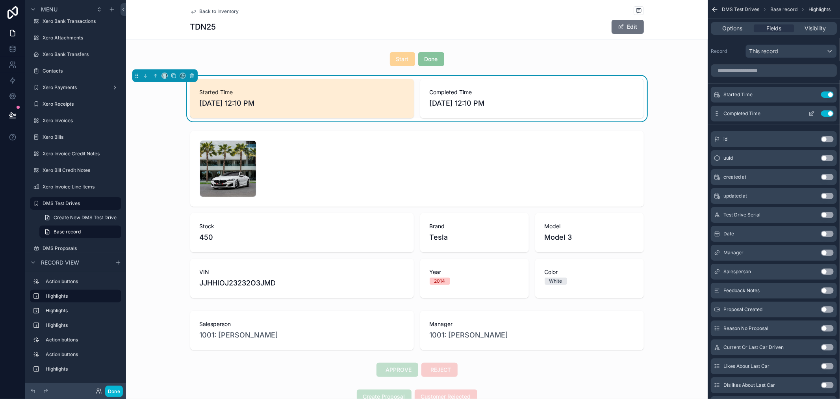
click at [810, 116] on icon "scrollable content" at bounding box center [812, 113] width 6 height 6
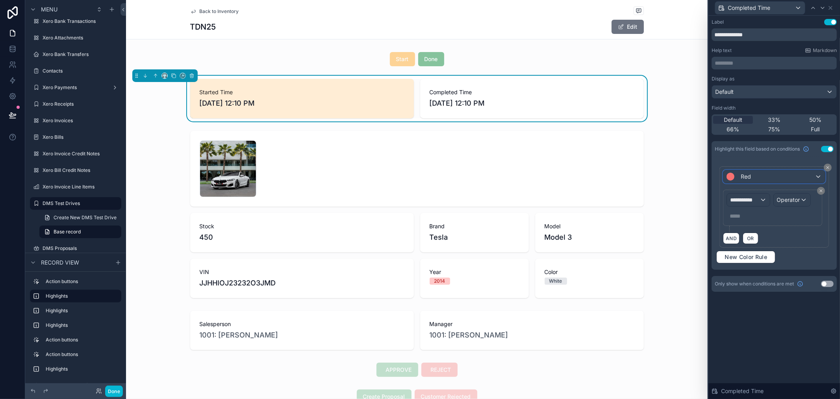
click at [774, 178] on div "Red" at bounding box center [773, 176] width 101 height 13
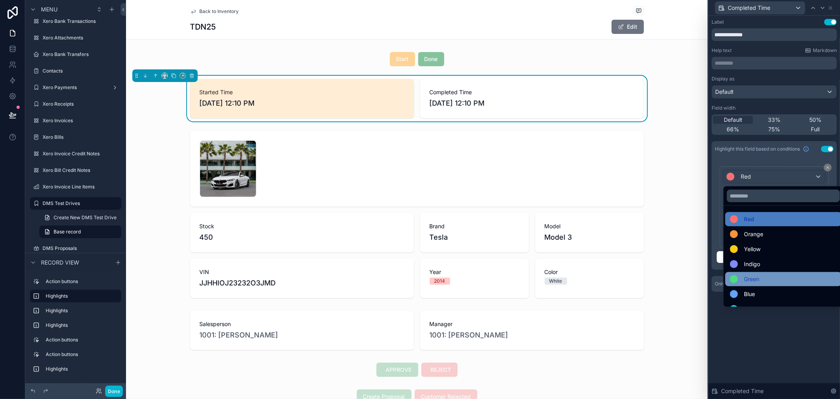
click at [755, 277] on span "Green" at bounding box center [751, 278] width 15 height 9
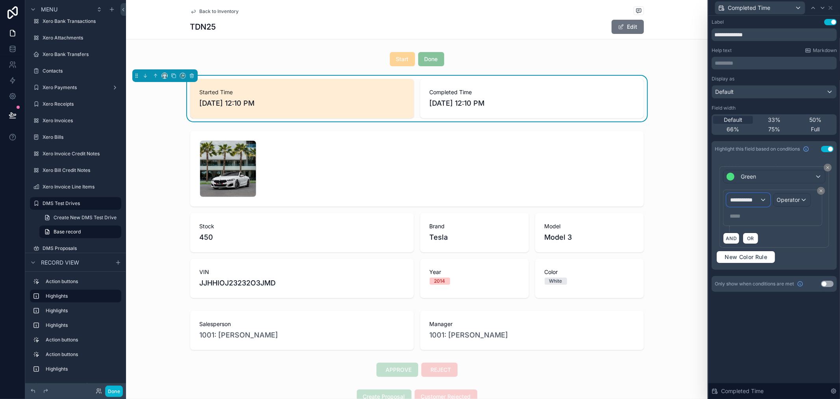
click at [757, 201] on span "**********" at bounding box center [744, 200] width 29 height 8
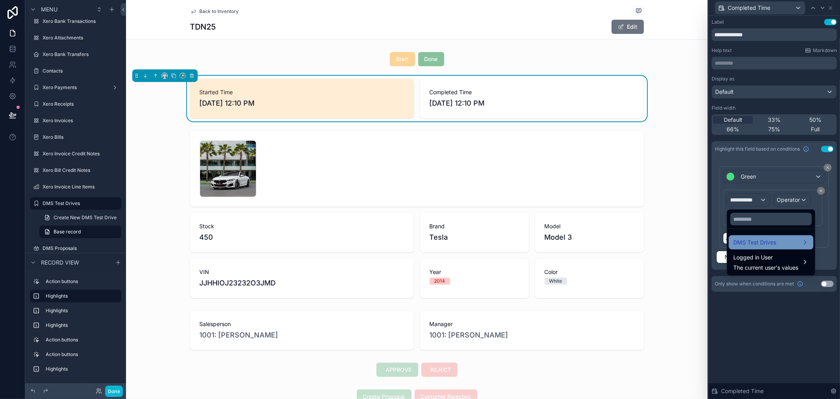
click at [772, 242] on span "DMS Test Drives" at bounding box center [755, 241] width 43 height 9
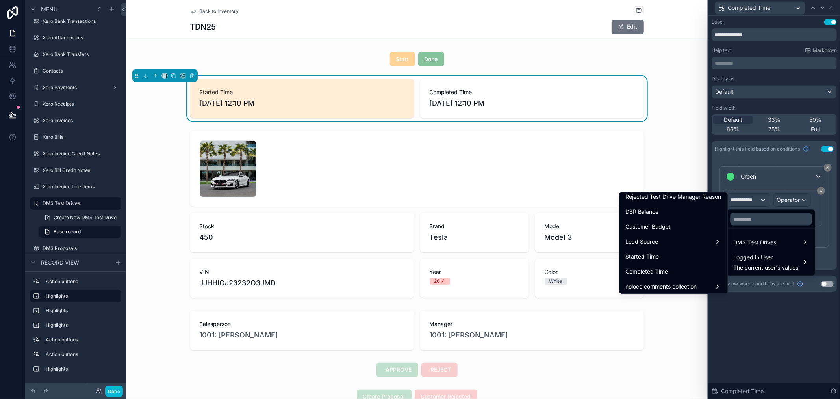
scroll to position [395, 0]
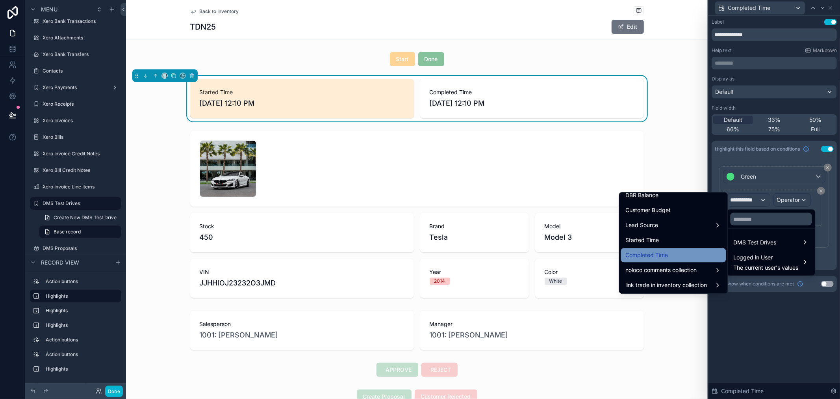
click at [675, 250] on div "Completed Time" at bounding box center [674, 254] width 96 height 9
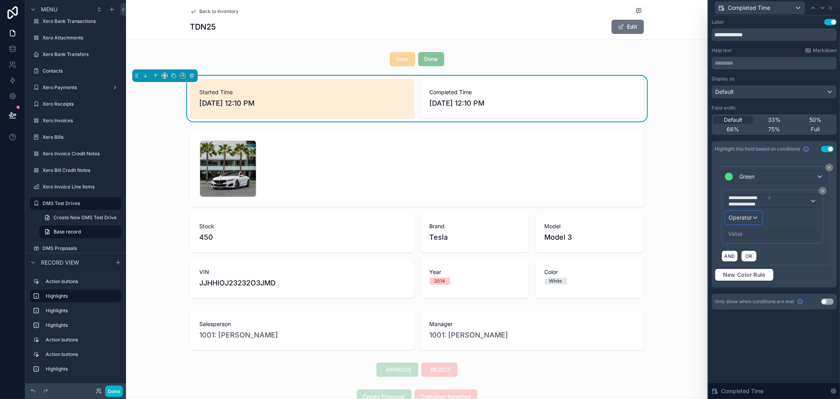
click at [745, 218] on span "Operator" at bounding box center [740, 217] width 23 height 7
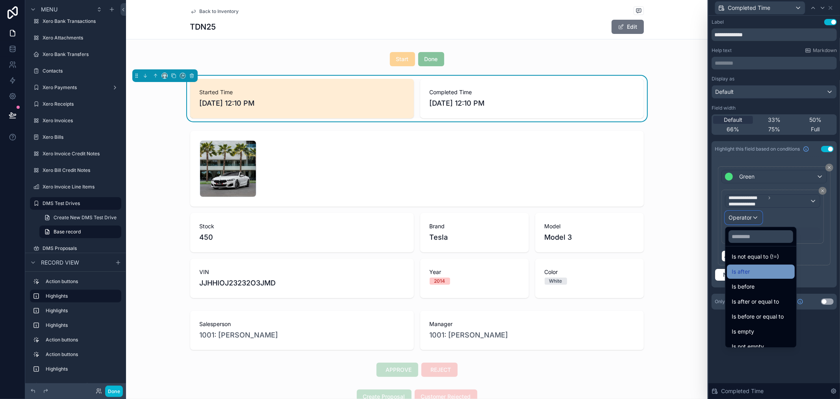
scroll to position [26, 0]
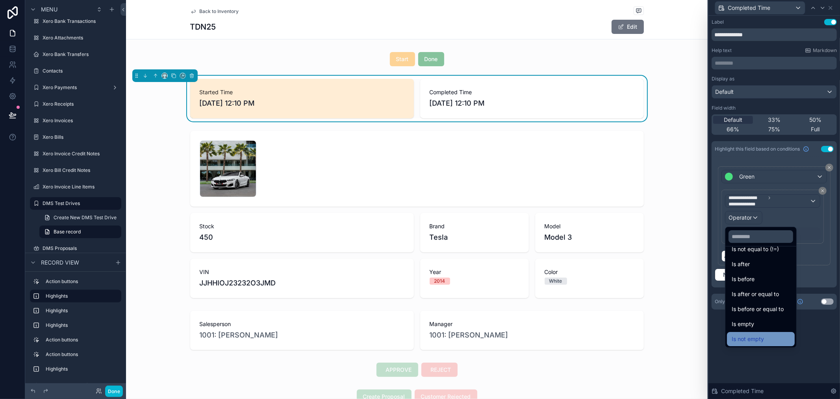
click at [760, 335] on span "Is not empty" at bounding box center [748, 338] width 32 height 9
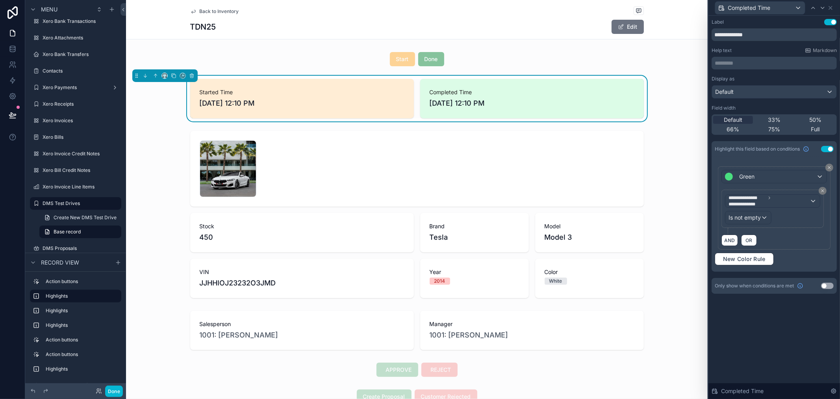
click at [790, 351] on div "**********" at bounding box center [775, 207] width 132 height 383
click at [803, 342] on div "**********" at bounding box center [775, 207] width 132 height 383
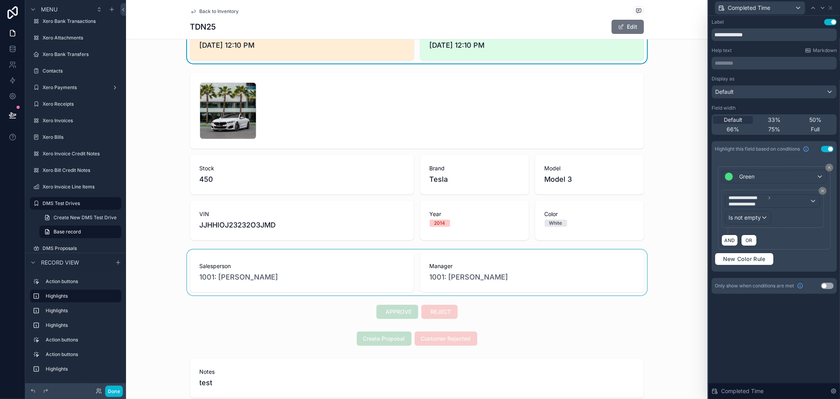
scroll to position [0, 0]
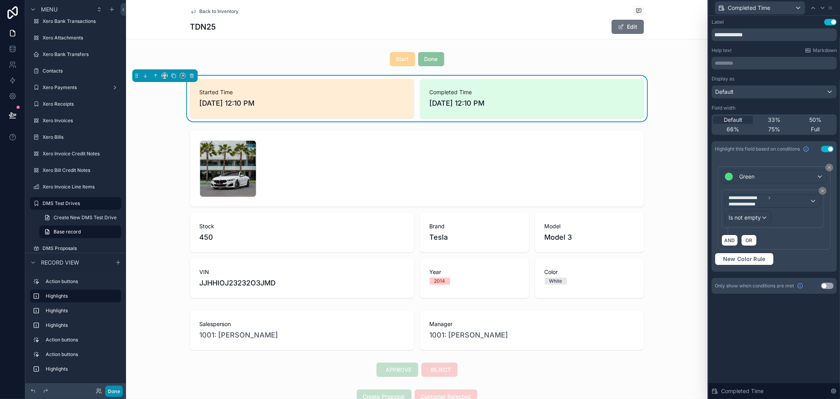
click at [115, 390] on button "Done" at bounding box center [114, 390] width 18 height 11
